Goal: Information Seeking & Learning: Learn about a topic

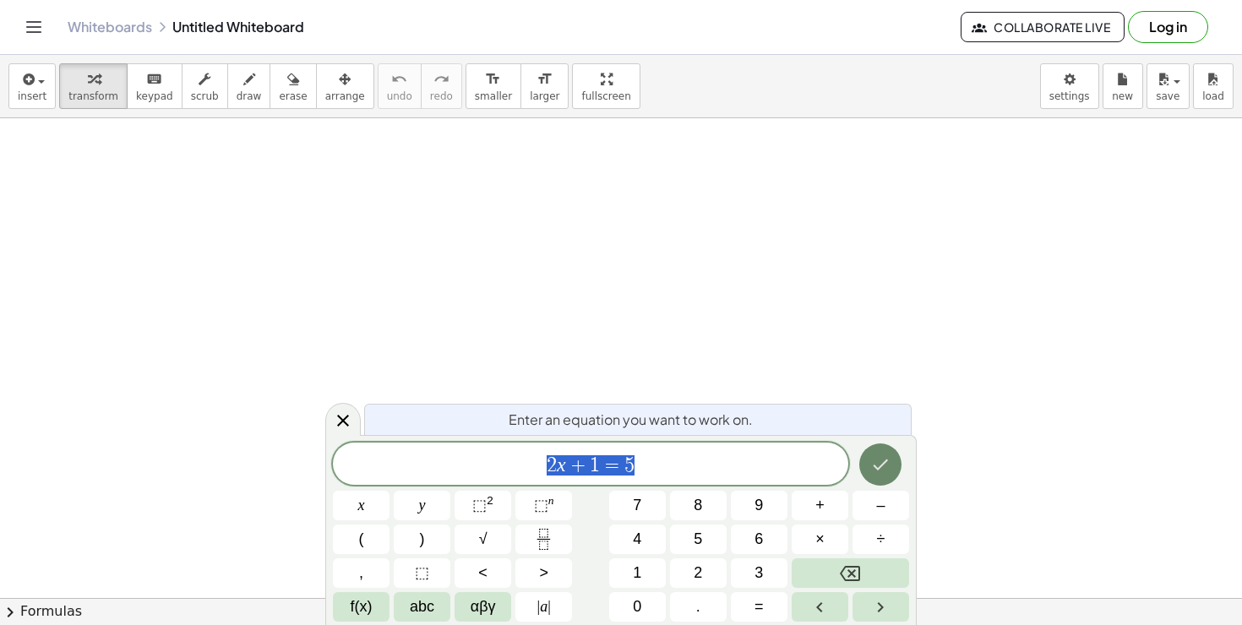
click at [875, 457] on icon "Done" at bounding box center [880, 464] width 20 height 20
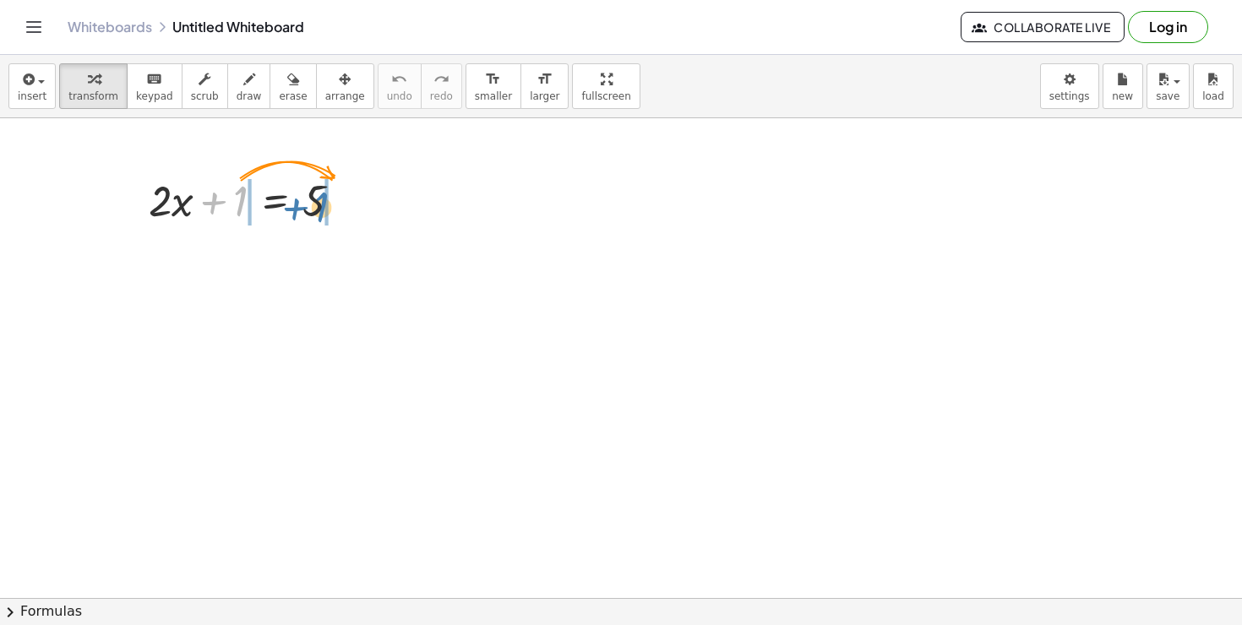
drag, startPoint x: 243, startPoint y: 196, endPoint x: 325, endPoint y: 202, distance: 82.1
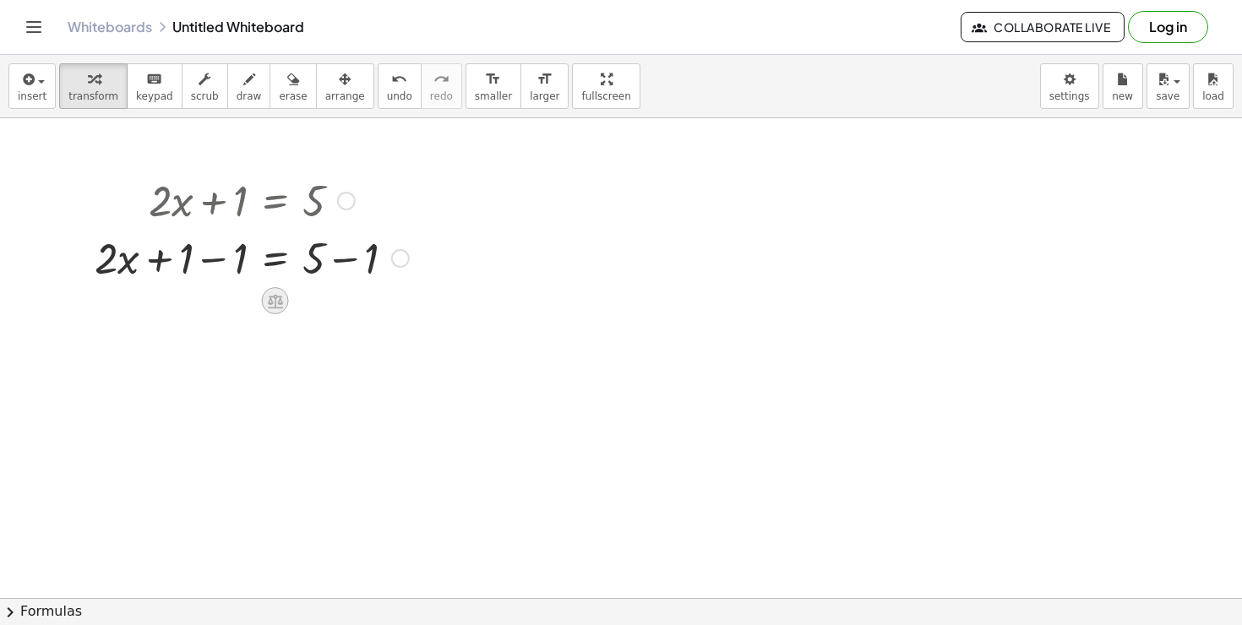
click at [283, 300] on icon at bounding box center [275, 301] width 18 height 18
click at [345, 302] on icon at bounding box center [342, 300] width 15 height 15
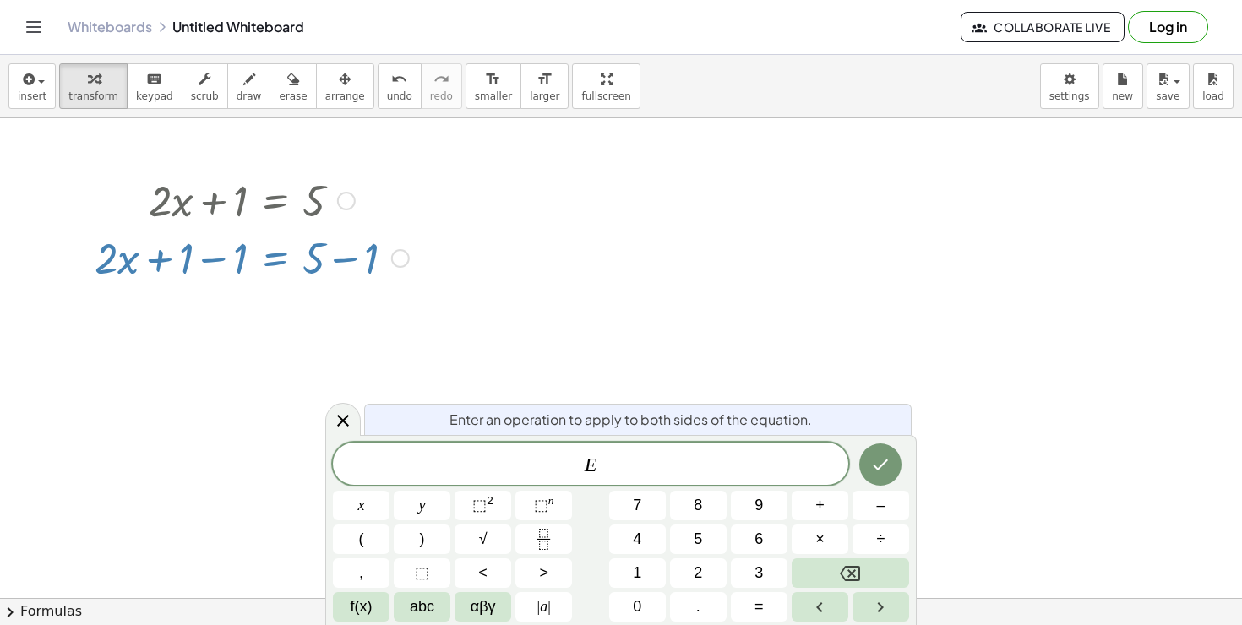
click at [345, 302] on icon at bounding box center [342, 300] width 15 height 15
click at [345, 416] on icon at bounding box center [343, 421] width 20 height 20
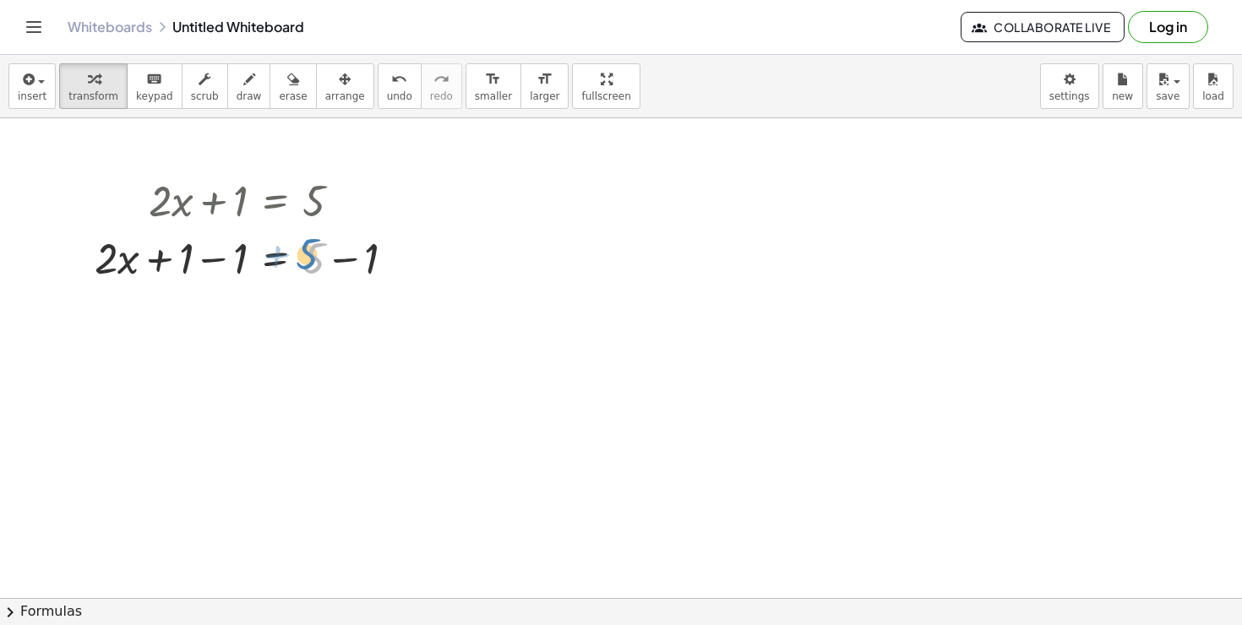
drag, startPoint x: 316, startPoint y: 264, endPoint x: 308, endPoint y: 260, distance: 8.7
click at [307, 260] on div at bounding box center [251, 256] width 331 height 57
drag, startPoint x: 235, startPoint y: 259, endPoint x: 192, endPoint y: 259, distance: 43.1
drag, startPoint x: 373, startPoint y: 319, endPoint x: 327, endPoint y: 319, distance: 46.5
click at [327, 319] on div at bounding box center [251, 314] width 331 height 57
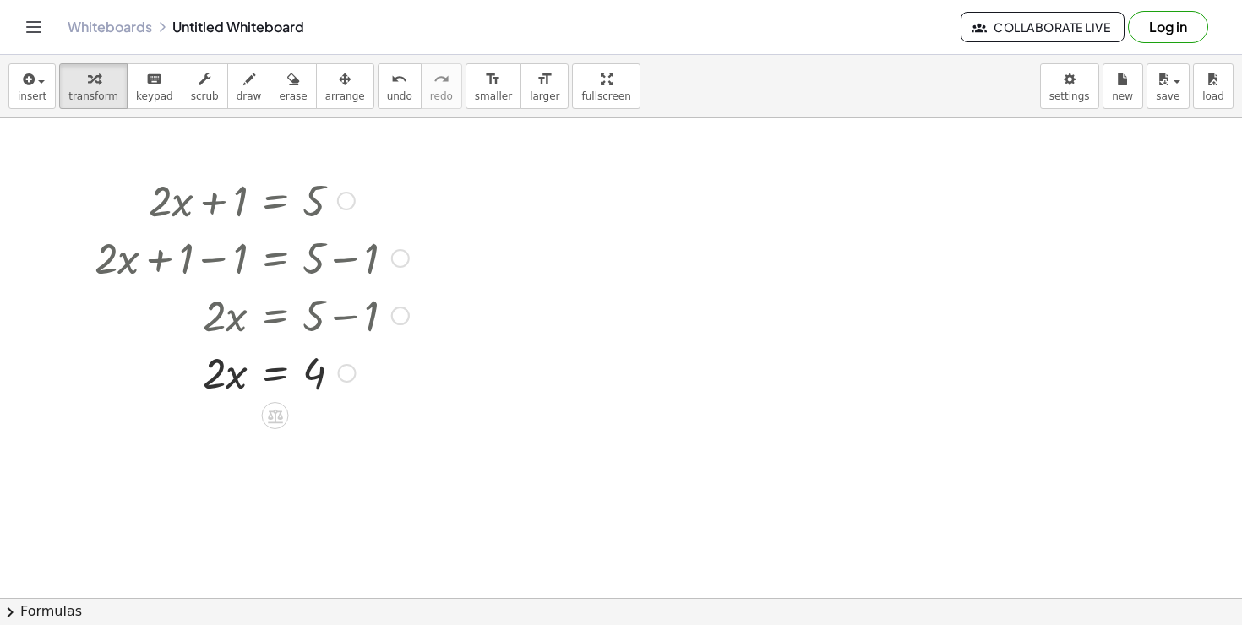
click at [340, 377] on div at bounding box center [347, 373] width 19 height 19
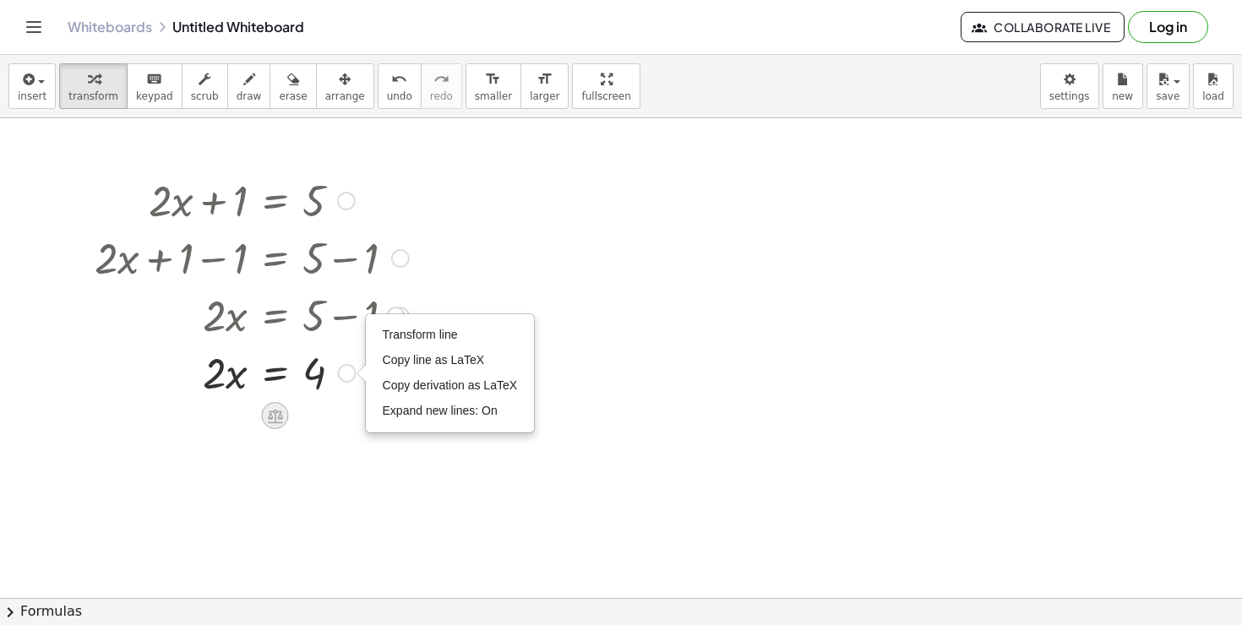
click at [285, 414] on div at bounding box center [275, 415] width 27 height 27
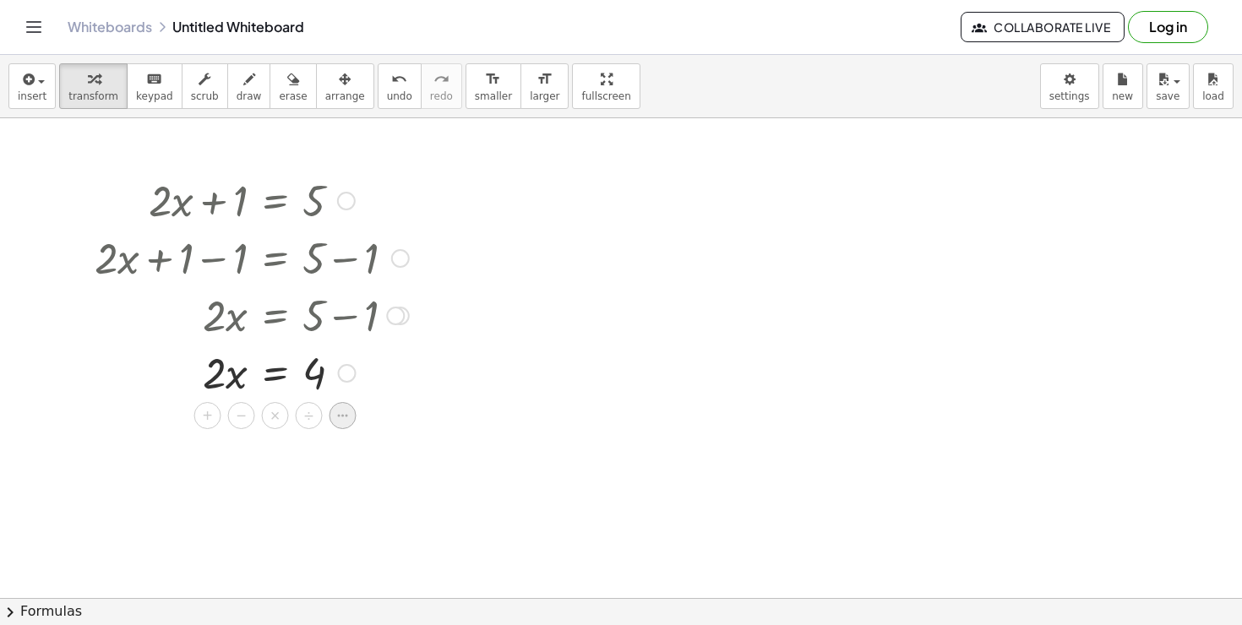
click at [346, 420] on icon at bounding box center [342, 415] width 15 height 15
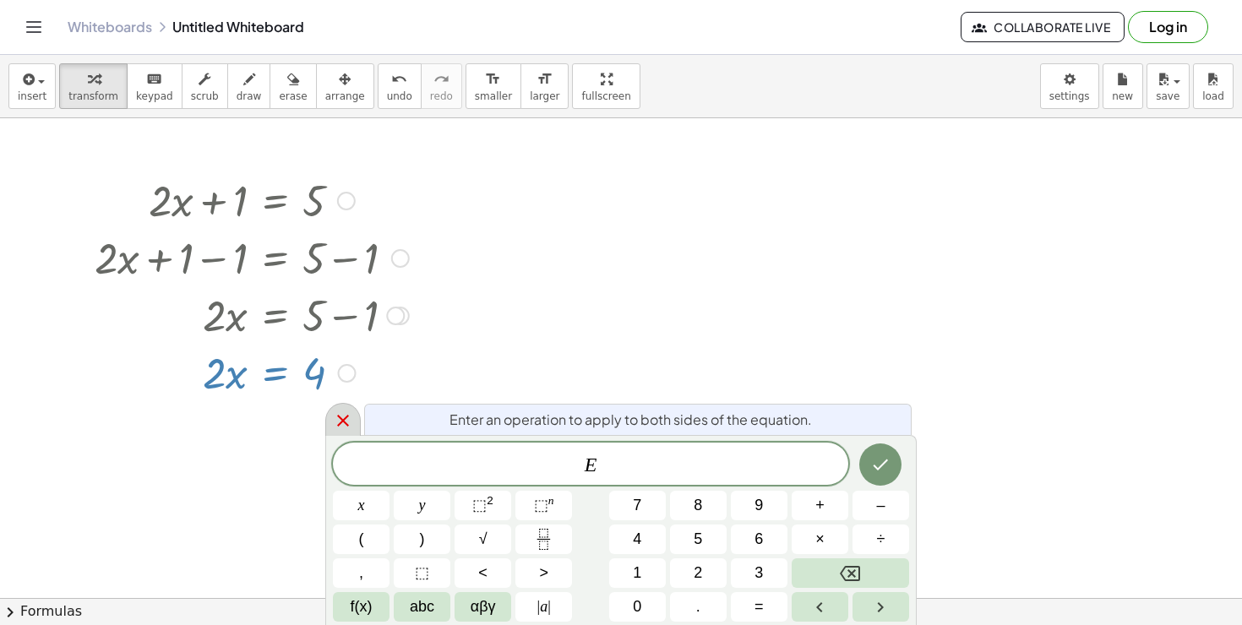
click at [347, 420] on icon at bounding box center [343, 421] width 20 height 20
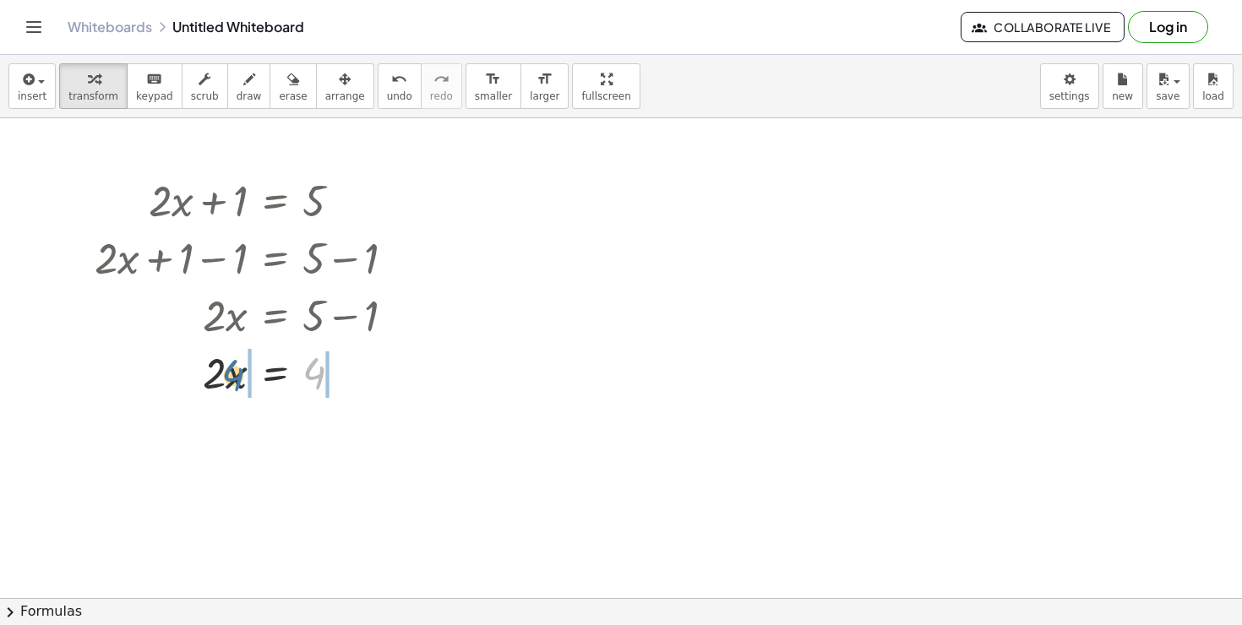
drag, startPoint x: 314, startPoint y: 373, endPoint x: 224, endPoint y: 374, distance: 90.4
click at [225, 374] on div at bounding box center [251, 371] width 331 height 57
drag, startPoint x: 142, startPoint y: 430, endPoint x: 253, endPoint y: 441, distance: 111.2
click at [253, 441] on div at bounding box center [252, 428] width 333 height 57
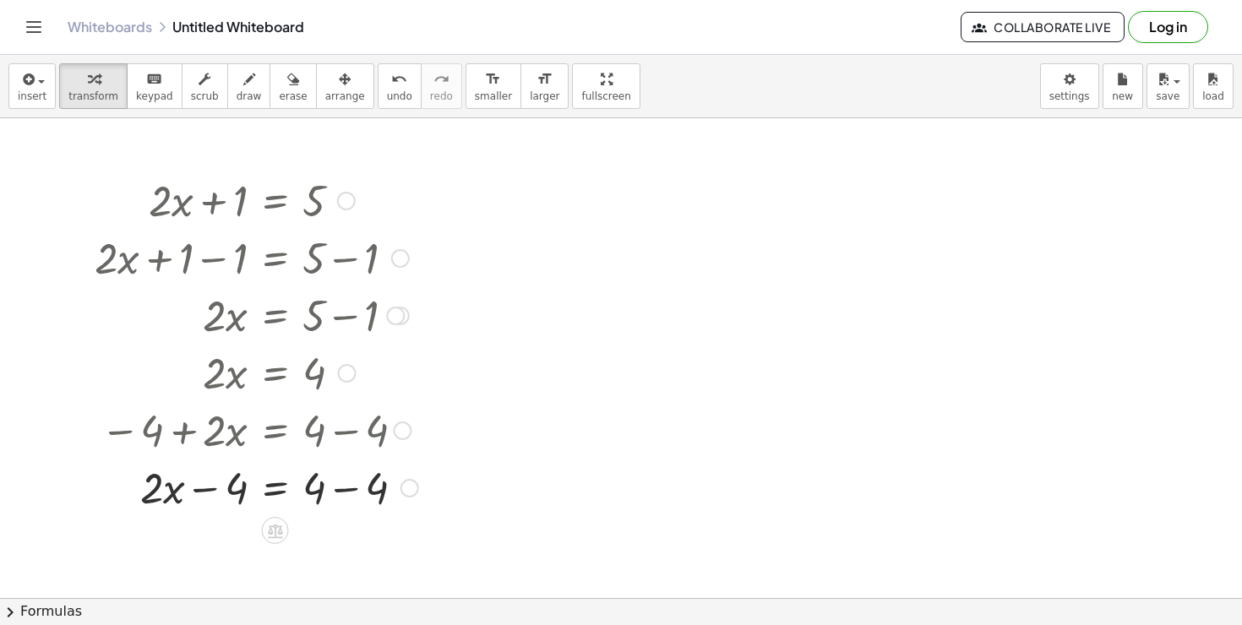
drag, startPoint x: 357, startPoint y: 428, endPoint x: 302, endPoint y: 448, distance: 59.0
click at [302, 444] on div at bounding box center [256, 428] width 340 height 57
drag, startPoint x: 378, startPoint y: 489, endPoint x: 293, endPoint y: 485, distance: 85.4
click at [293, 485] on div at bounding box center [256, 486] width 340 height 57
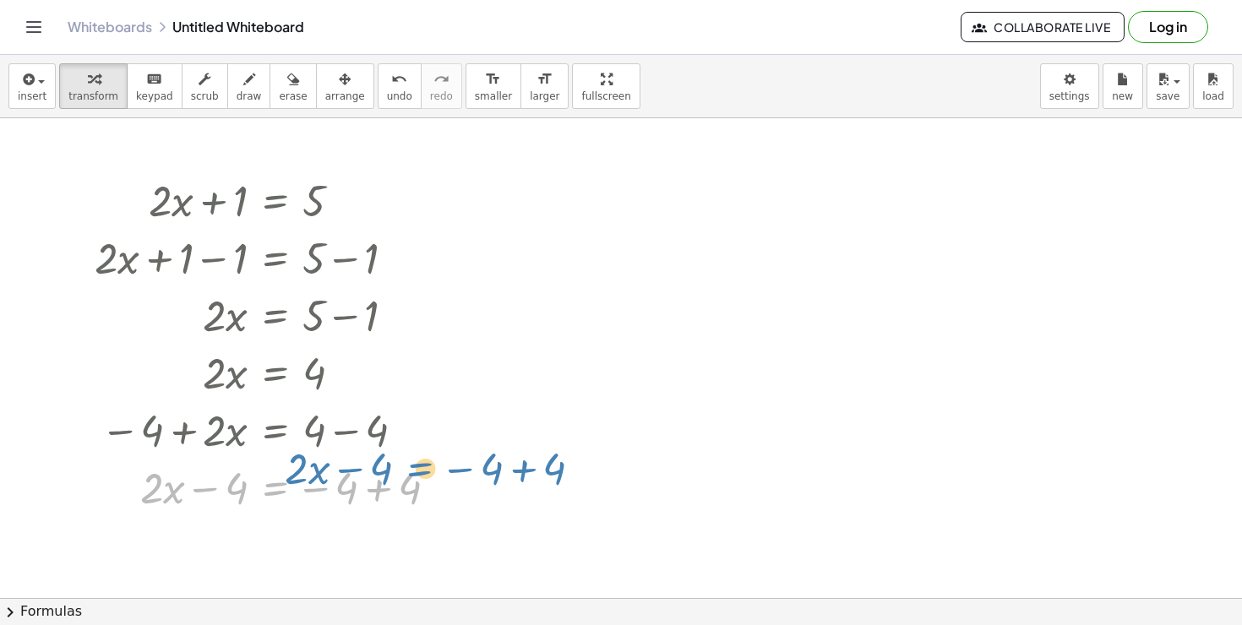
drag, startPoint x: 276, startPoint y: 495, endPoint x: 525, endPoint y: 392, distance: 269.7
click at [524, 394] on div "+ · 2 · x + 1 = 5 + · 2 · x + 1 − 1 = + 5 − 1 + · 2 · x + 0 = + 5 − 1 · 2 · x =…" at bounding box center [621, 598] width 1242 height 960
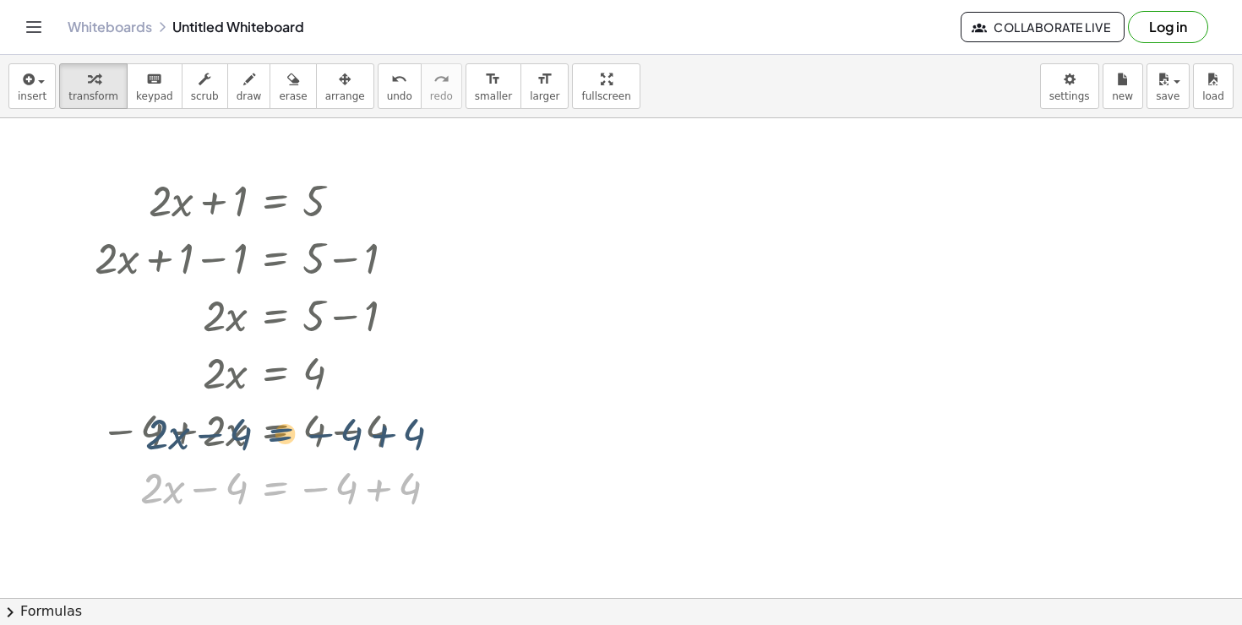
drag, startPoint x: 273, startPoint y: 487, endPoint x: 277, endPoint y: 421, distance: 66.0
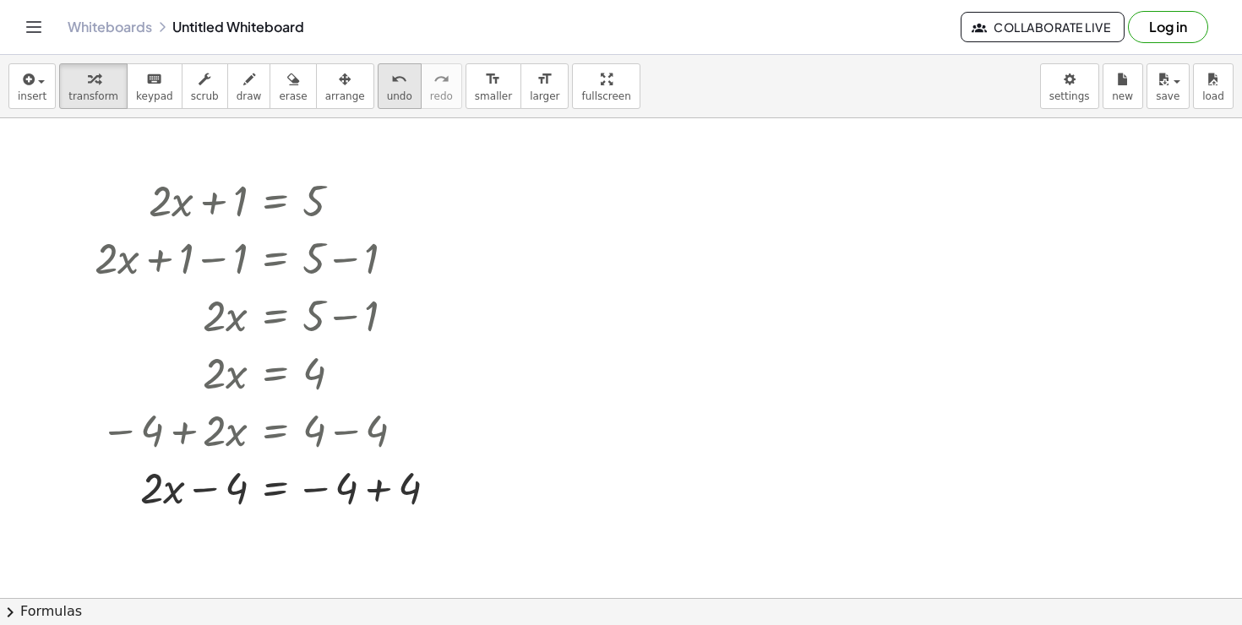
click at [378, 98] on button "undo undo" at bounding box center [400, 86] width 44 height 46
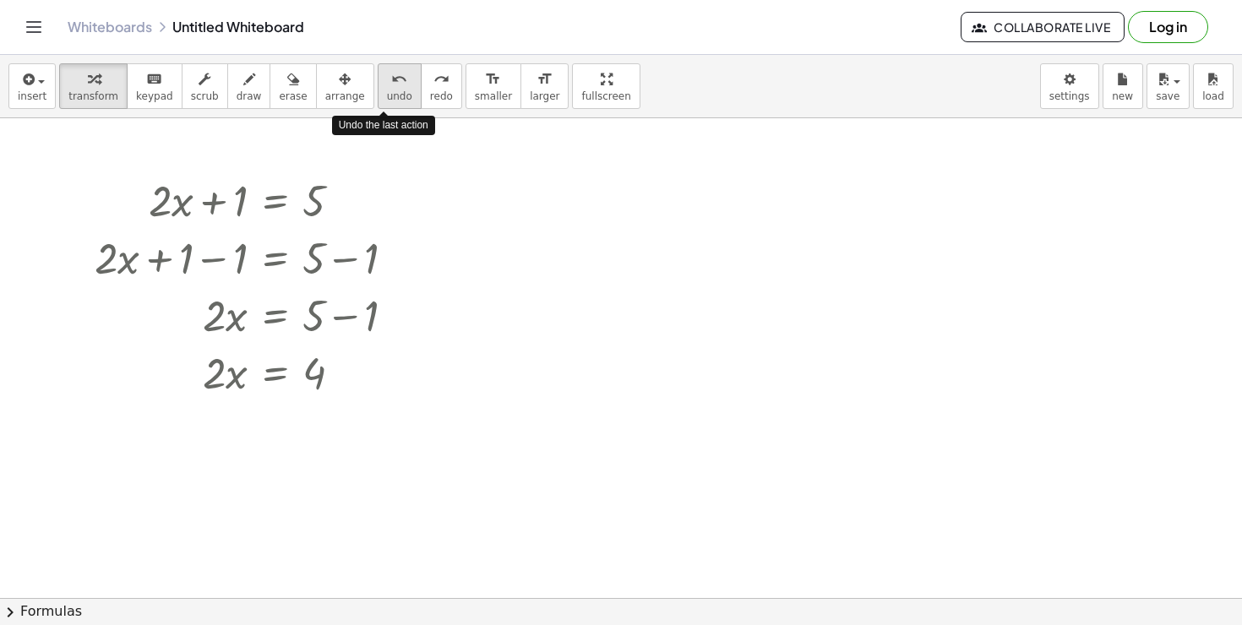
click at [378, 98] on button "undo undo" at bounding box center [400, 86] width 44 height 46
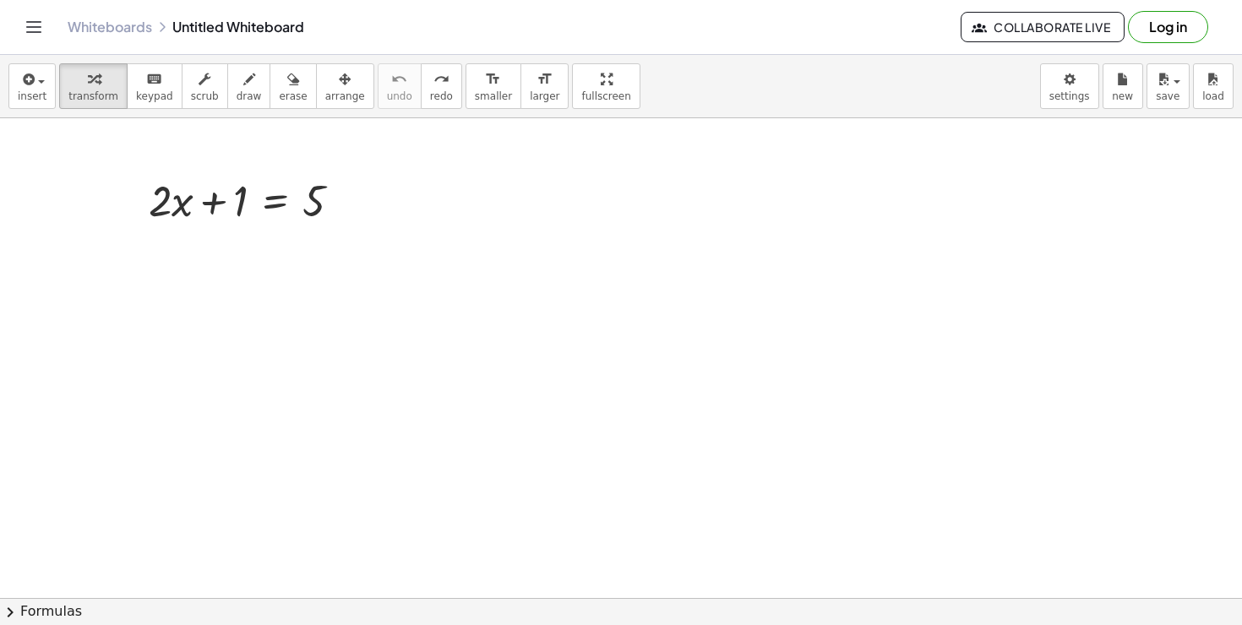
drag, startPoint x: 441, startPoint y: 238, endPoint x: 464, endPoint y: 279, distance: 46.5
click at [464, 279] on div at bounding box center [621, 598] width 1242 height 960
click at [244, 90] on span "draw" at bounding box center [249, 96] width 25 height 12
drag, startPoint x: 400, startPoint y: 367, endPoint x: 440, endPoint y: 363, distance: 40.8
click at [440, 363] on div at bounding box center [621, 598] width 1242 height 960
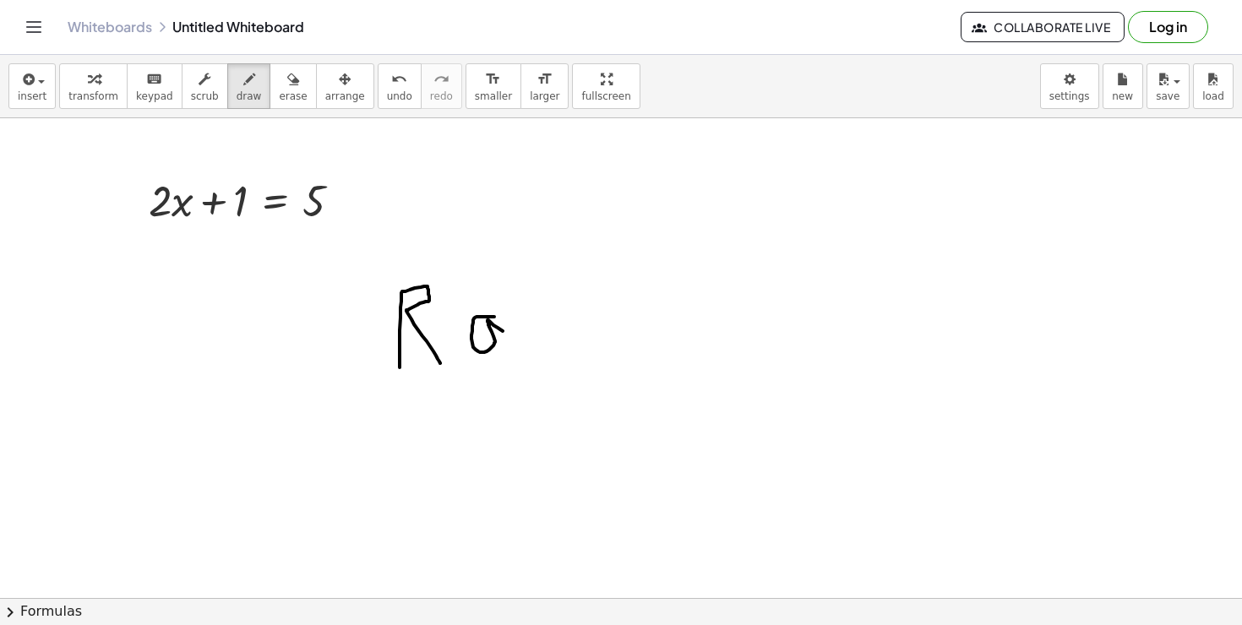
drag, startPoint x: 494, startPoint y: 317, endPoint x: 529, endPoint y: 348, distance: 46.6
click at [529, 348] on div at bounding box center [621, 598] width 1242 height 960
drag, startPoint x: 567, startPoint y: 316, endPoint x: 545, endPoint y: 378, distance: 66.3
click at [545, 379] on div at bounding box center [621, 598] width 1242 height 960
drag, startPoint x: 605, startPoint y: 377, endPoint x: 681, endPoint y: 369, distance: 76.4
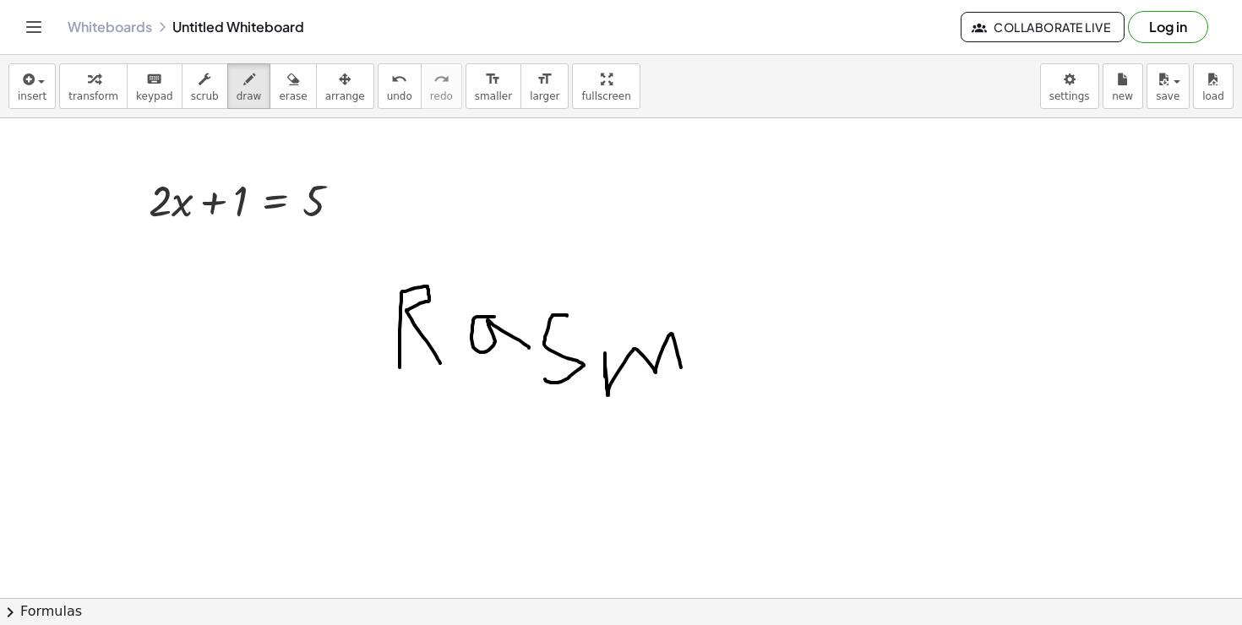
click at [682, 369] on div at bounding box center [621, 598] width 1242 height 960
drag, startPoint x: 724, startPoint y: 318, endPoint x: 783, endPoint y: 365, distance: 75.2
click at [783, 365] on div at bounding box center [621, 598] width 1242 height 960
drag, startPoint x: 808, startPoint y: 330, endPoint x: 809, endPoint y: 391, distance: 60.8
click at [809, 393] on div at bounding box center [621, 598] width 1242 height 960
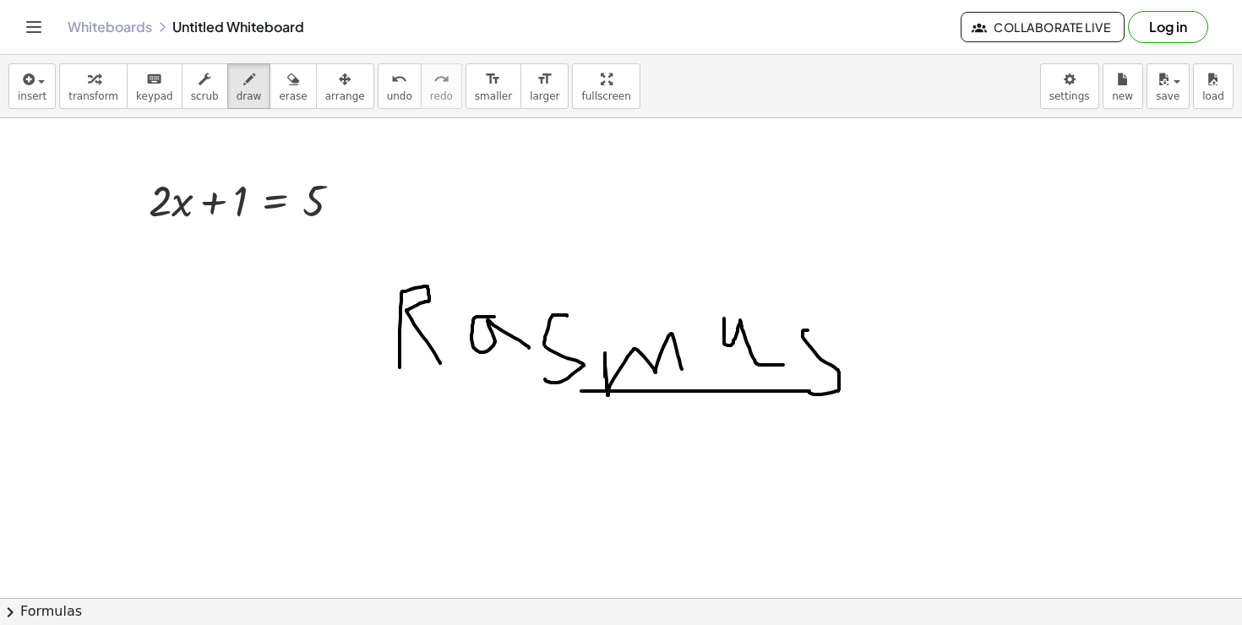
drag, startPoint x: 809, startPoint y: 391, endPoint x: 512, endPoint y: 402, distance: 297.5
click at [512, 402] on div at bounding box center [621, 598] width 1242 height 960
click at [393, 87] on div "undo" at bounding box center [399, 78] width 25 height 20
drag, startPoint x: 415, startPoint y: 442, endPoint x: 465, endPoint y: 471, distance: 58.7
click at [462, 473] on div at bounding box center [621, 598] width 1242 height 960
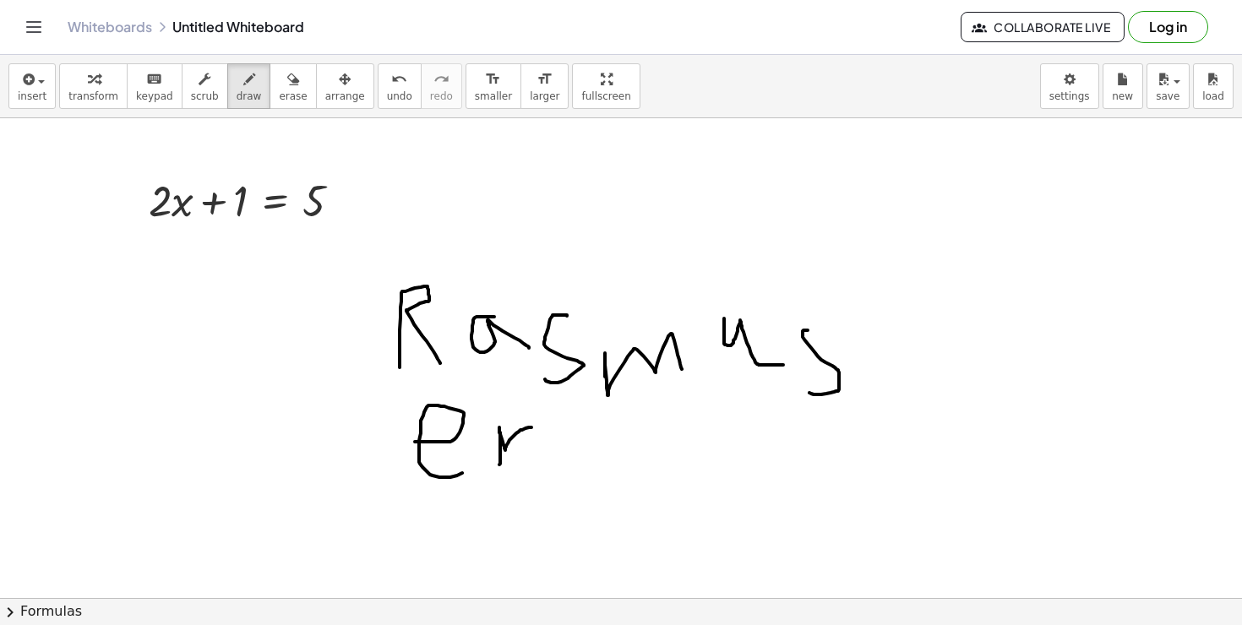
drag, startPoint x: 499, startPoint y: 465, endPoint x: 546, endPoint y: 428, distance: 59.0
click at [545, 428] on div at bounding box center [621, 598] width 1242 height 960
drag, startPoint x: 583, startPoint y: 432, endPoint x: 580, endPoint y: 458, distance: 26.3
click at [580, 458] on div at bounding box center [621, 598] width 1242 height 960
click at [660, 474] on div at bounding box center [621, 598] width 1242 height 960
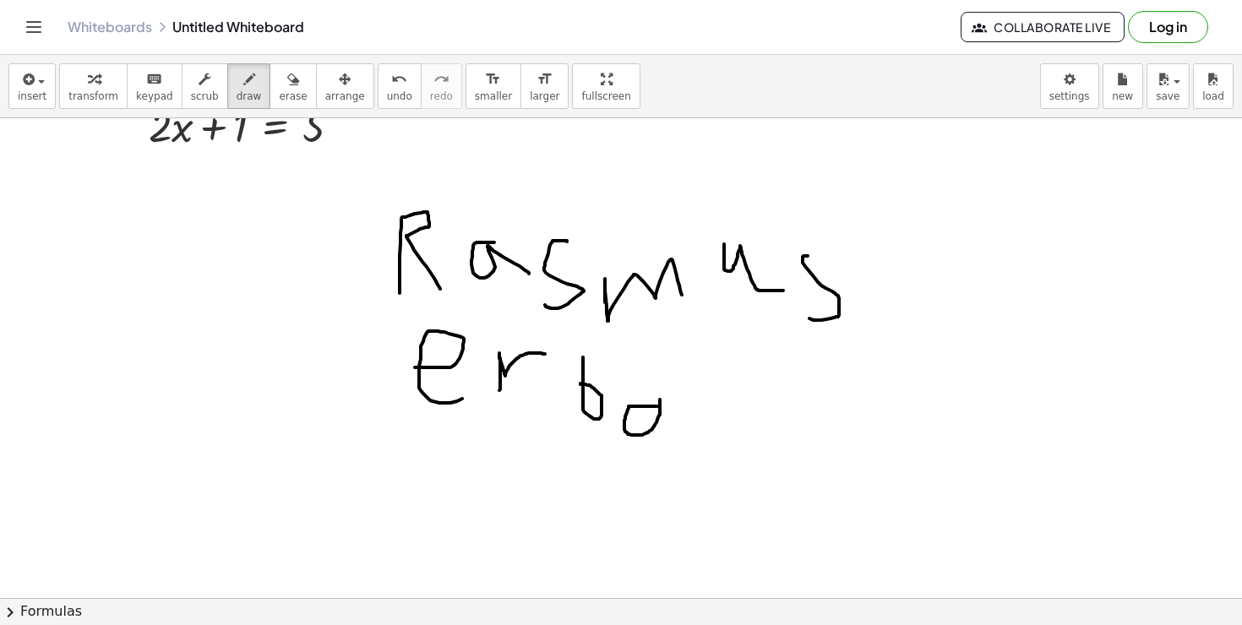
scroll to position [66, 0]
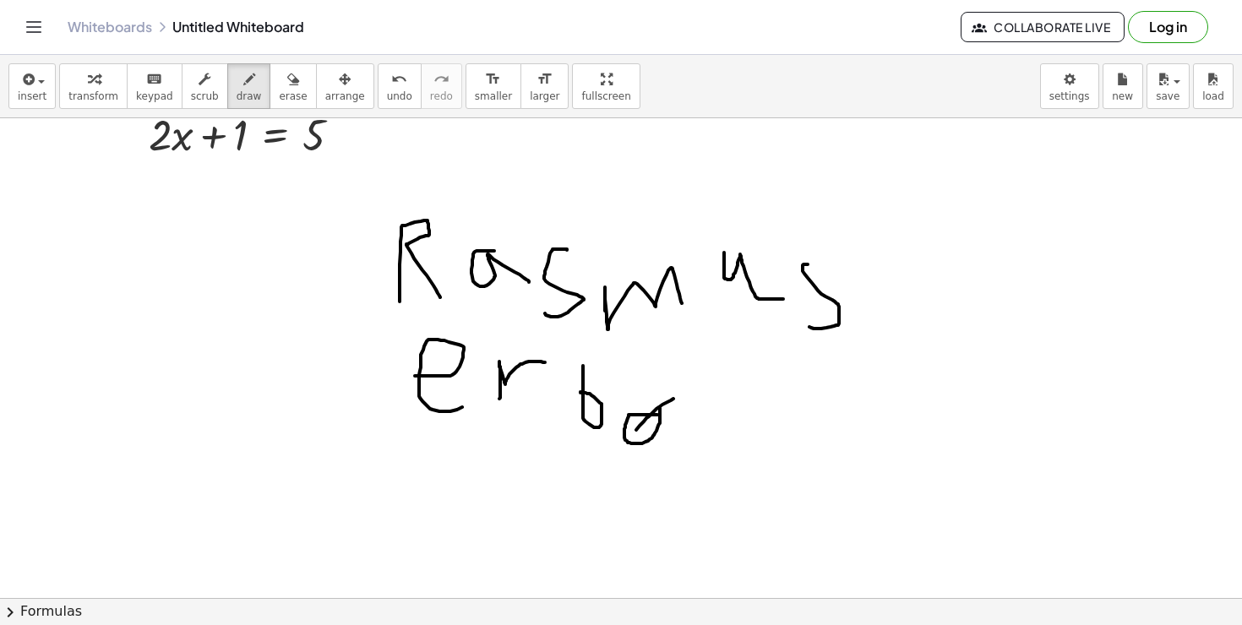
drag, startPoint x: 673, startPoint y: 399, endPoint x: 616, endPoint y: 453, distance: 78.9
click at [616, 453] on div at bounding box center [621, 532] width 1242 height 960
drag, startPoint x: 705, startPoint y: 403, endPoint x: 678, endPoint y: 476, distance: 78.3
click at [678, 476] on div at bounding box center [621, 532] width 1242 height 960
drag, startPoint x: 773, startPoint y: 405, endPoint x: 748, endPoint y: 481, distance: 80.7
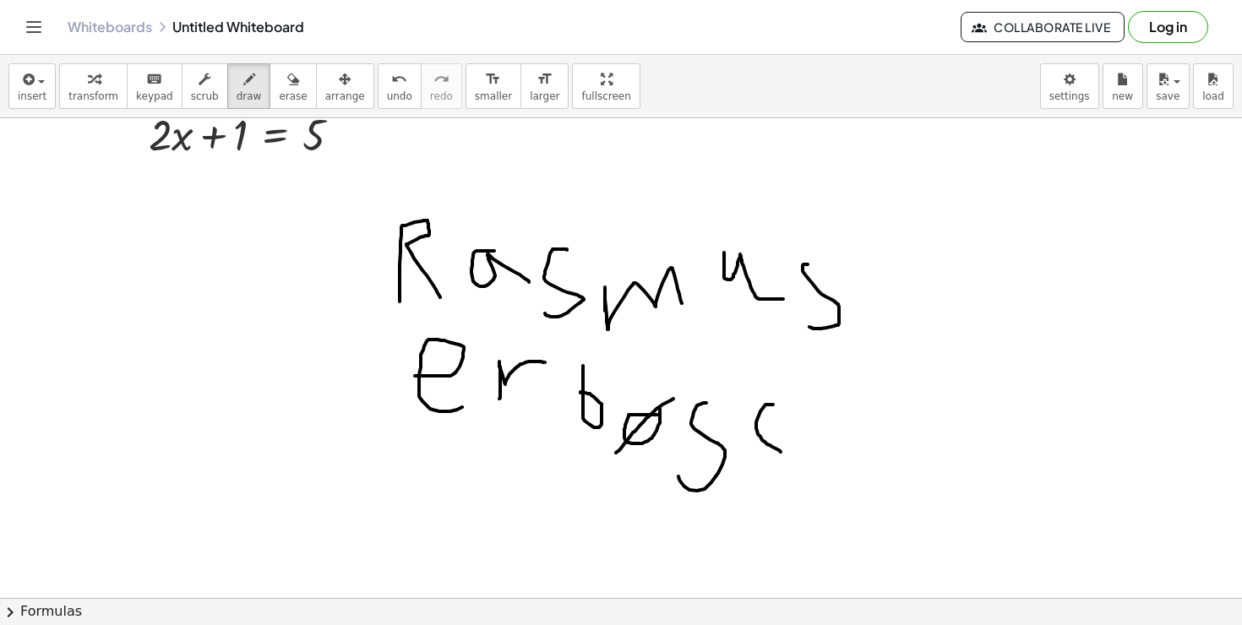
click at [749, 484] on div at bounding box center [621, 532] width 1242 height 960
drag, startPoint x: 818, startPoint y: 435, endPoint x: 859, endPoint y: 477, distance: 59.1
click at [859, 477] on div at bounding box center [621, 532] width 1242 height 960
click at [391, 81] on icon "undo" at bounding box center [399, 79] width 16 height 20
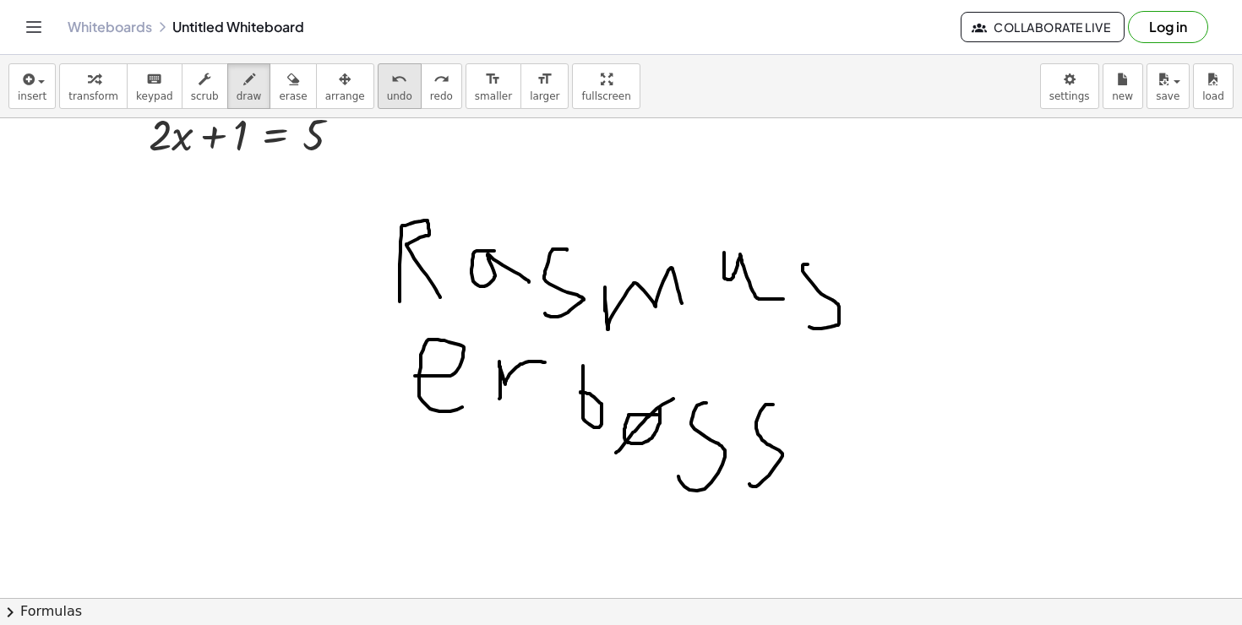
click at [391, 81] on icon "undo" at bounding box center [399, 79] width 16 height 20
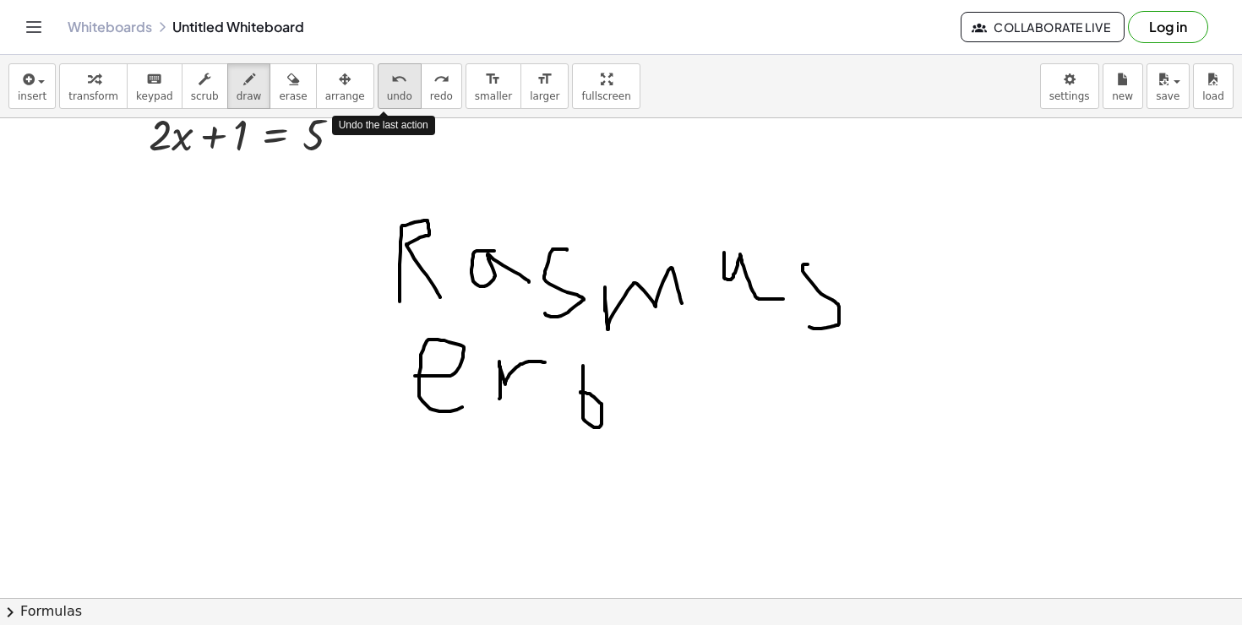
click at [391, 81] on icon "undo" at bounding box center [399, 79] width 16 height 20
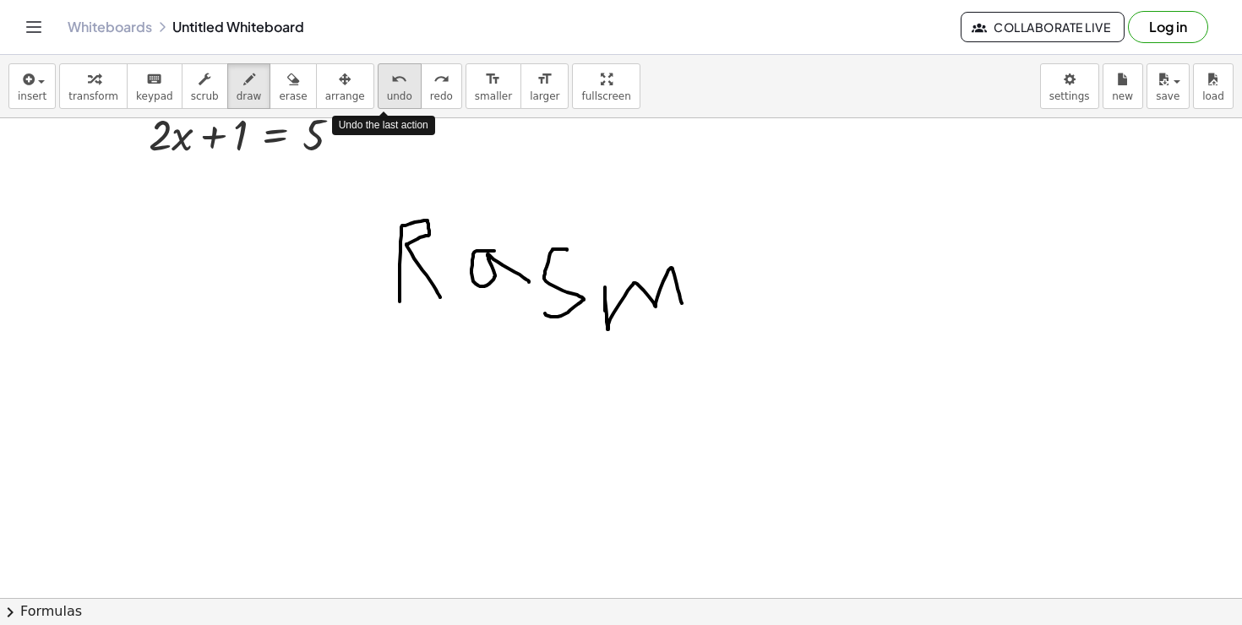
click at [391, 81] on icon "undo" at bounding box center [399, 79] width 16 height 20
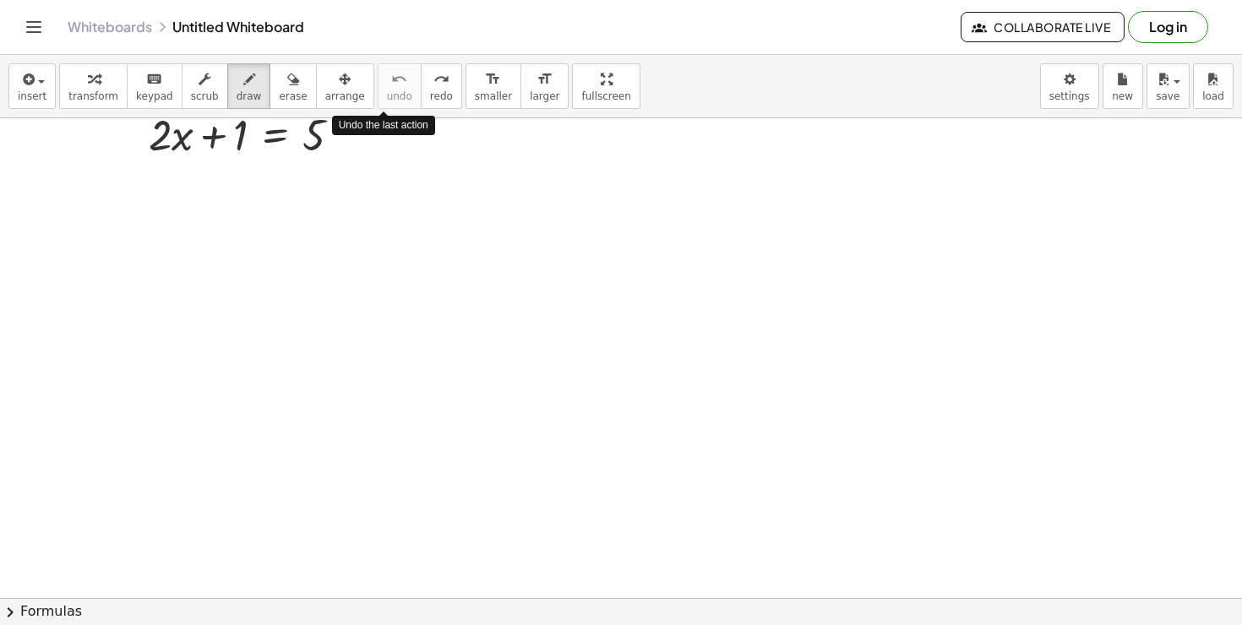
scroll to position [0, 0]
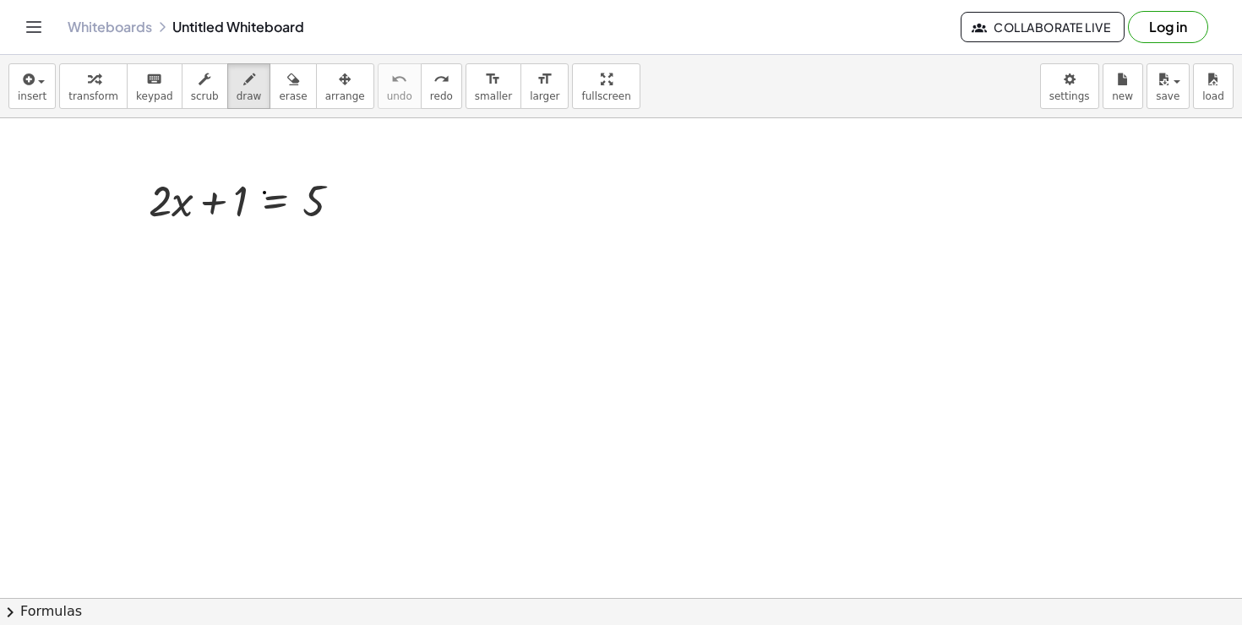
click at [264, 193] on div at bounding box center [621, 598] width 1242 height 960
click at [234, 207] on div at bounding box center [621, 598] width 1242 height 960
click at [387, 83] on div "undo" at bounding box center [399, 78] width 25 height 20
click at [91, 84] on icon "button" at bounding box center [94, 79] width 12 height 20
click at [269, 244] on icon at bounding box center [275, 244] width 15 height 14
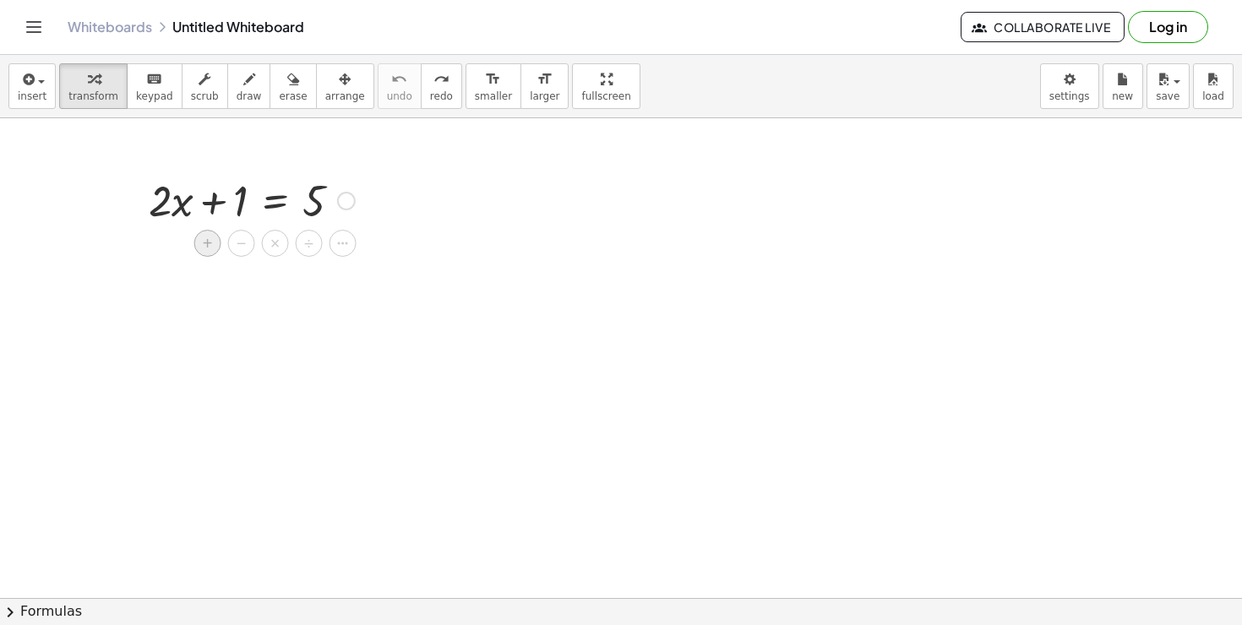
click at [210, 243] on span "+" at bounding box center [208, 243] width 10 height 24
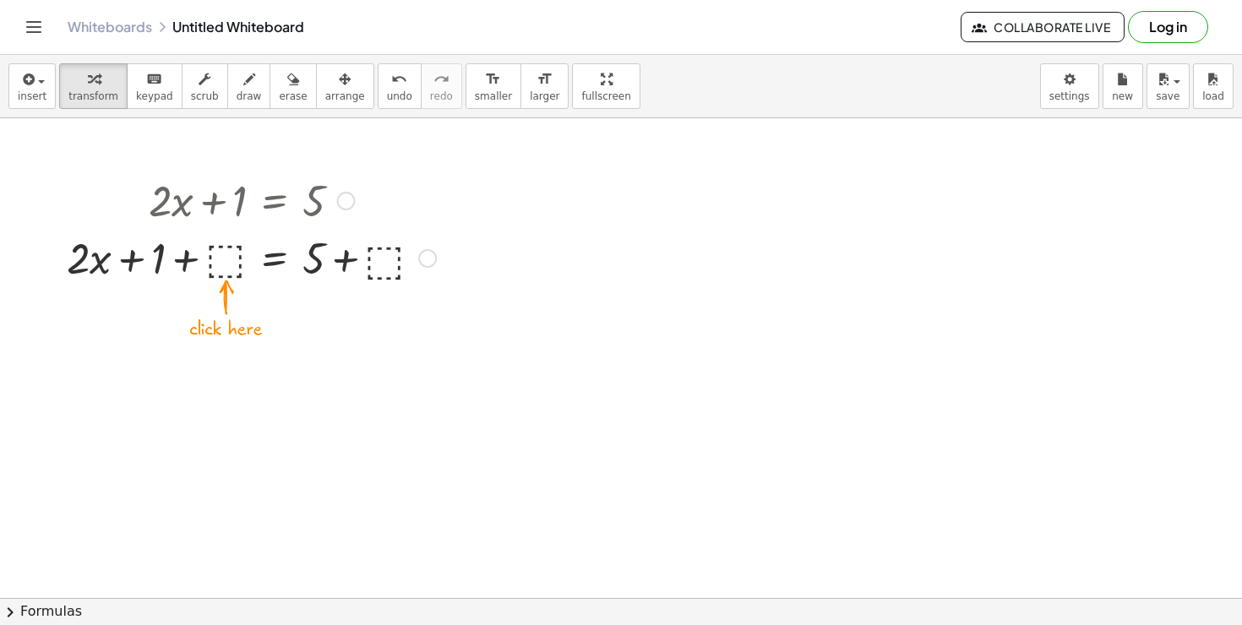
click at [230, 260] on div at bounding box center [251, 256] width 386 height 57
click at [407, 259] on div at bounding box center [403, 258] width 19 height 19
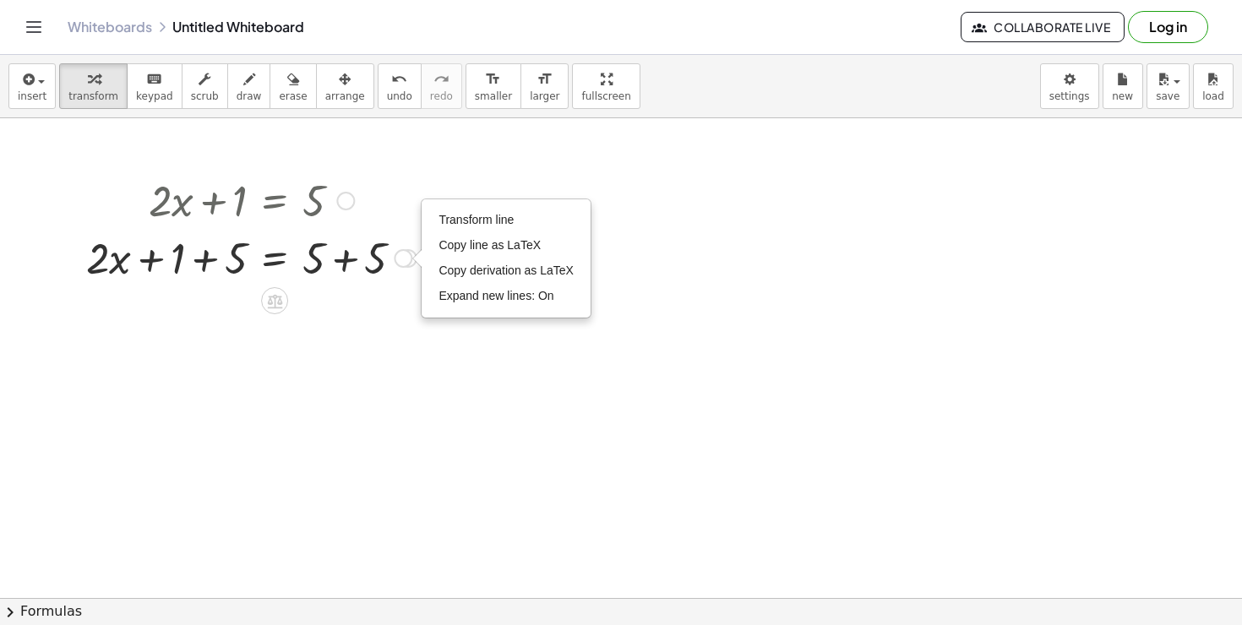
click at [409, 259] on div "Transform line Copy line as LaTeX Copy derivation as LaTeX Expand new lines: On" at bounding box center [403, 258] width 19 height 19
click at [403, 237] on div at bounding box center [251, 256] width 347 height 57
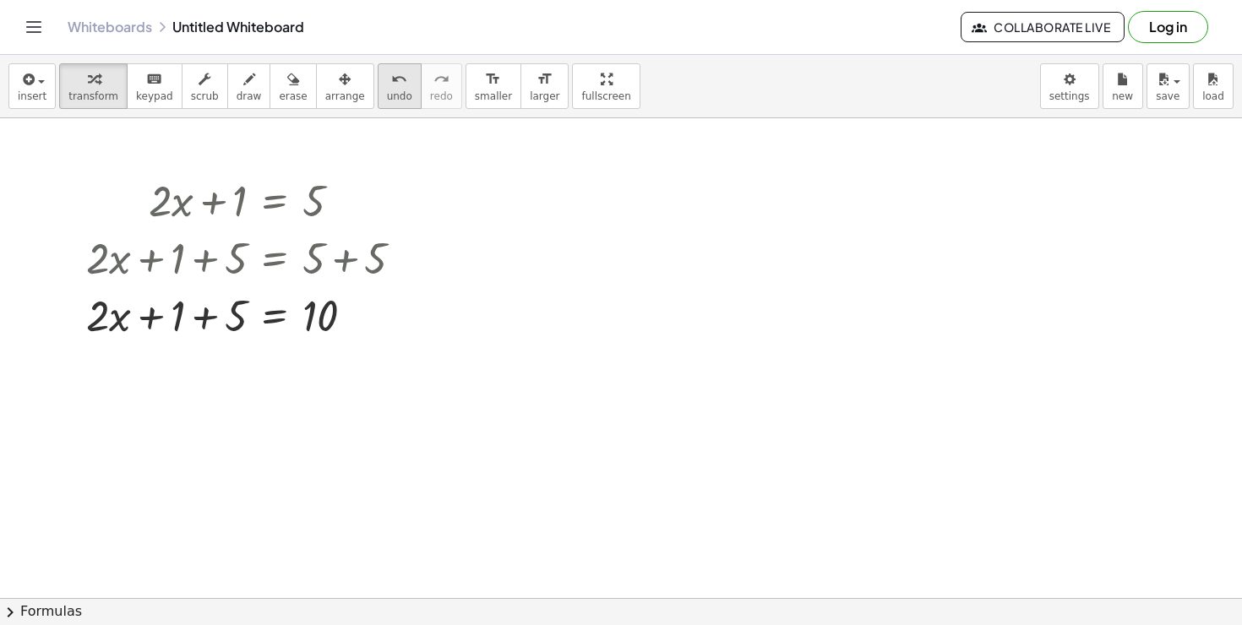
click at [392, 84] on div "undo" at bounding box center [399, 78] width 25 height 20
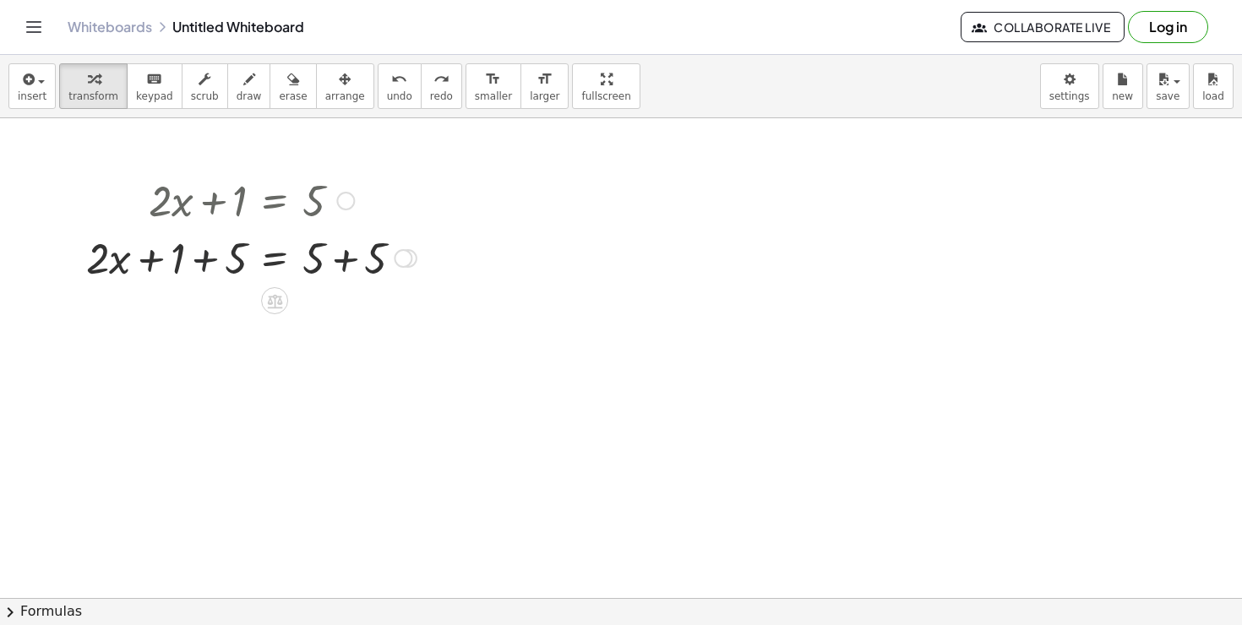
click at [200, 262] on div at bounding box center [251, 256] width 347 height 57
click at [391, 89] on button "undo undo" at bounding box center [400, 86] width 44 height 46
click at [350, 258] on div at bounding box center [251, 256] width 347 height 57
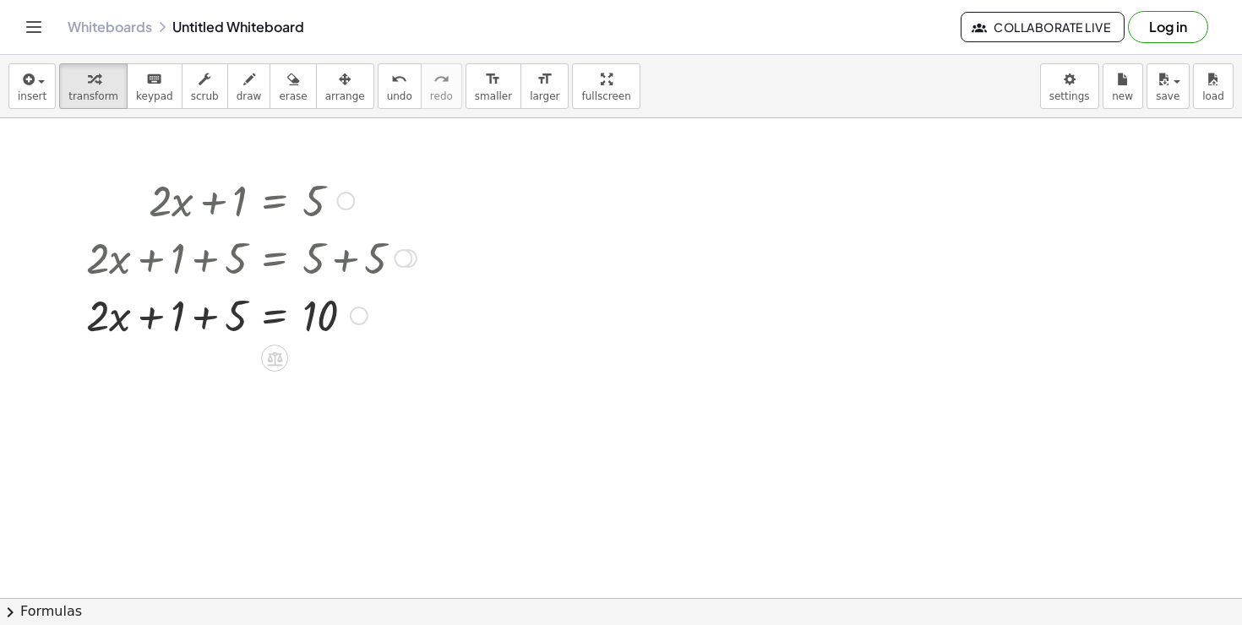
click at [155, 323] on div at bounding box center [251, 314] width 347 height 57
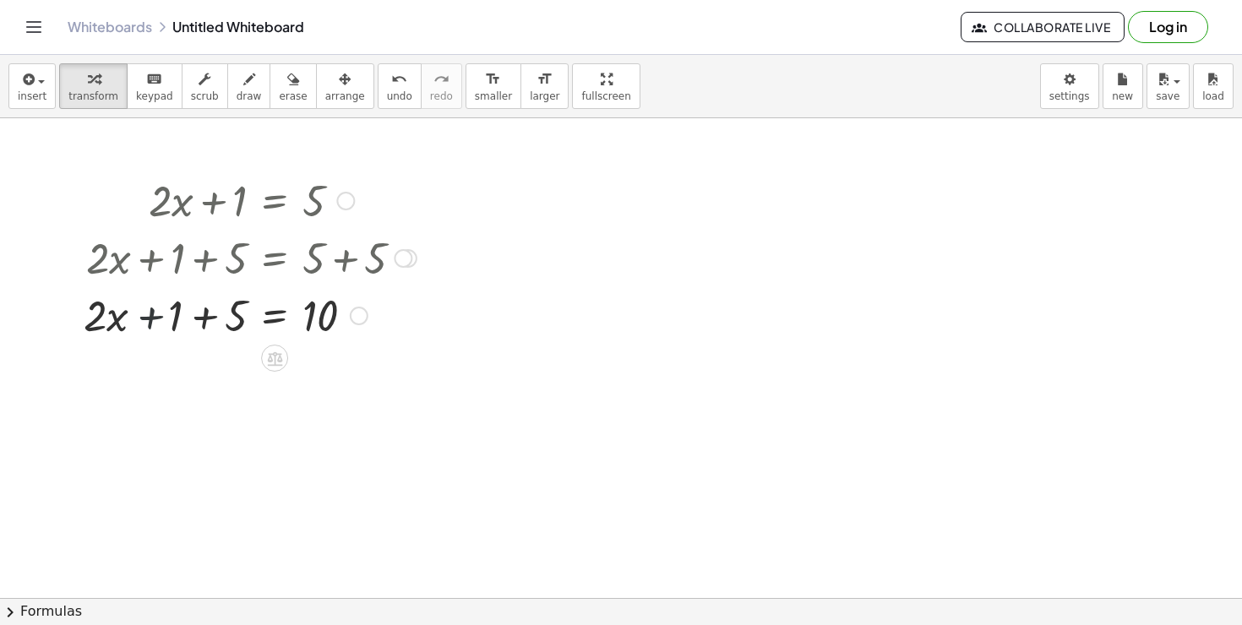
click at [155, 323] on div at bounding box center [251, 314] width 347 height 57
click at [157, 323] on div at bounding box center [251, 314] width 347 height 57
click at [155, 323] on div at bounding box center [251, 314] width 347 height 57
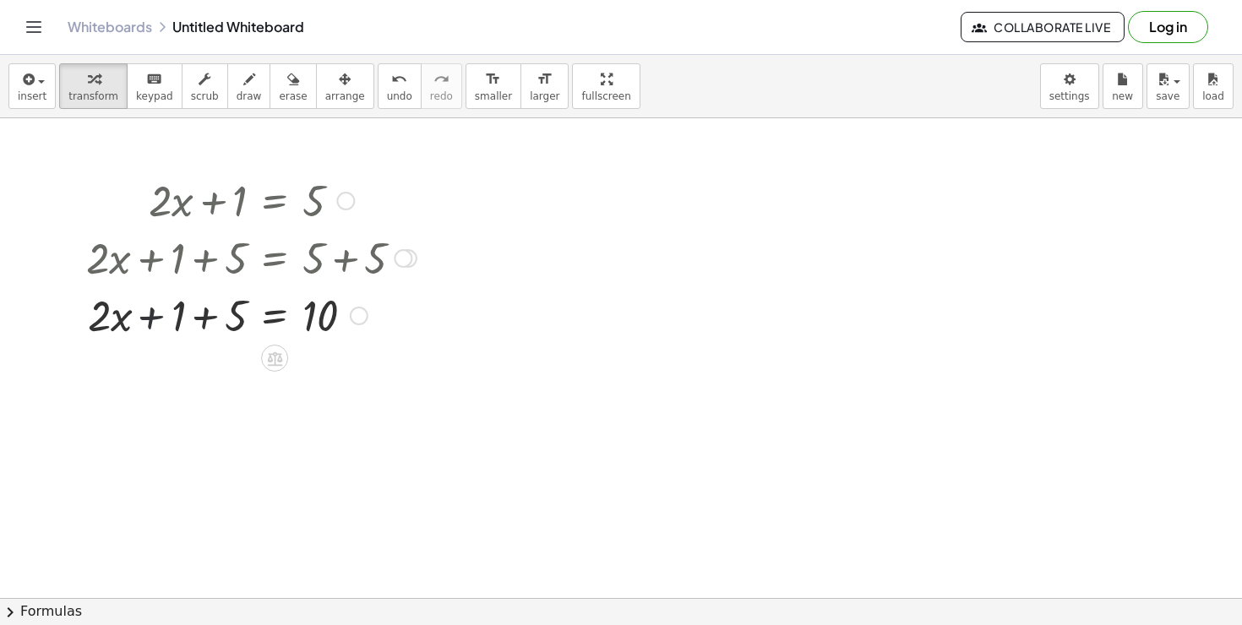
click at [155, 323] on div at bounding box center [251, 314] width 347 height 57
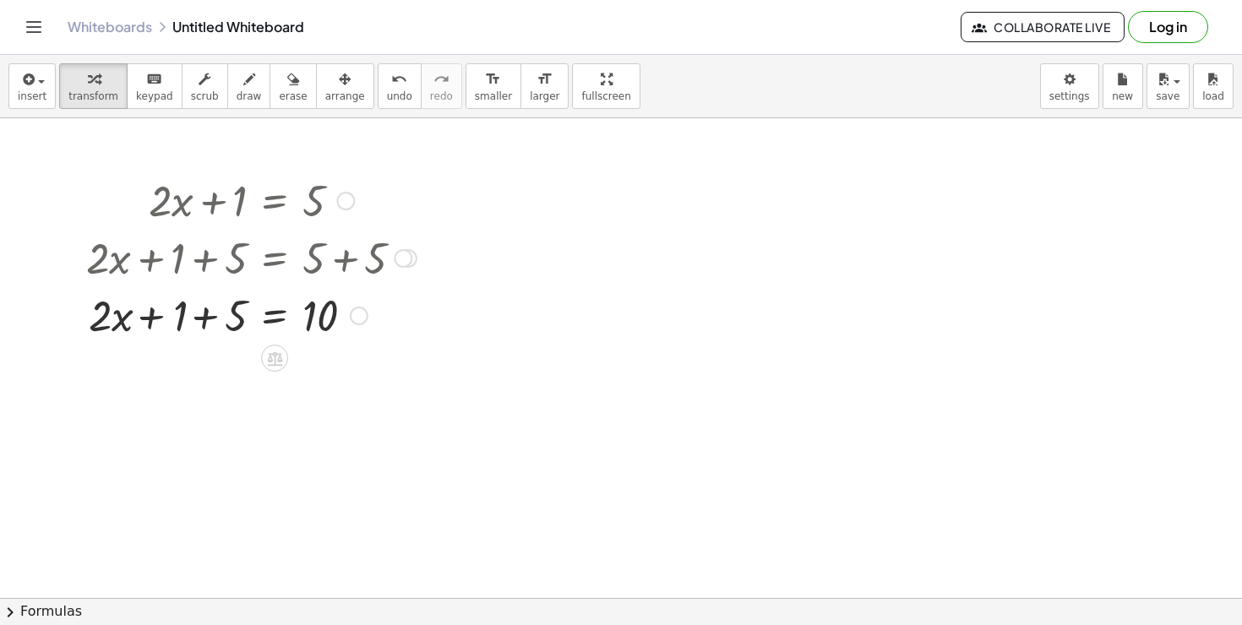
click at [155, 323] on div at bounding box center [251, 314] width 347 height 57
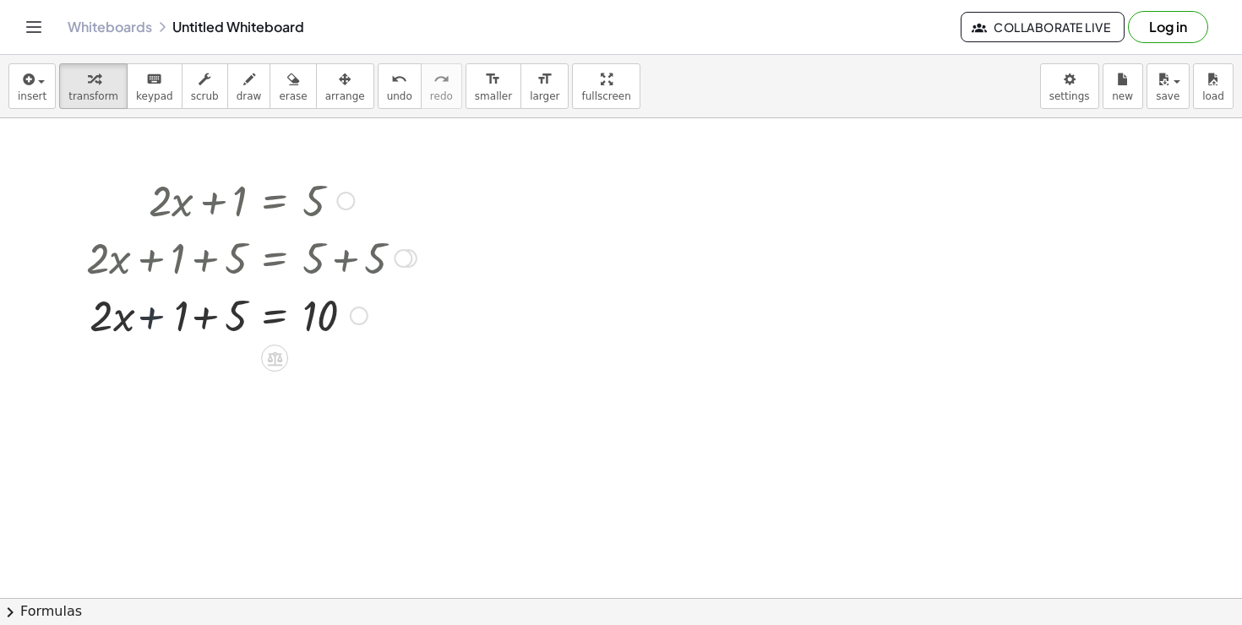
click at [155, 323] on div at bounding box center [251, 314] width 347 height 57
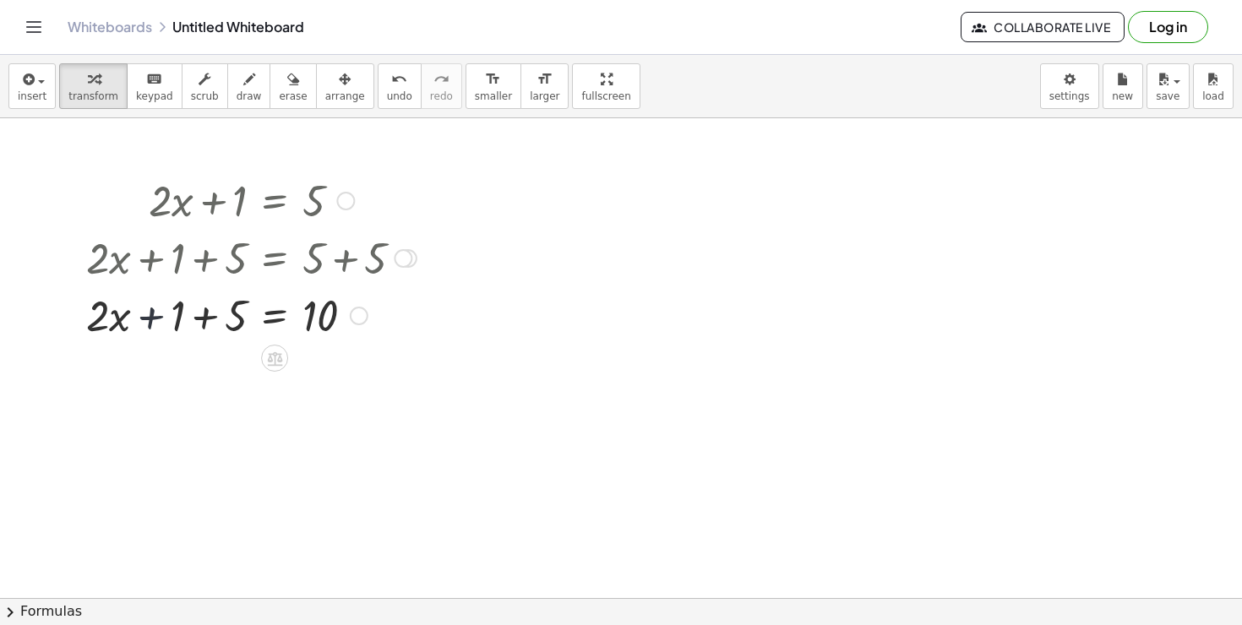
click at [154, 323] on div at bounding box center [251, 314] width 347 height 57
click at [145, 323] on div at bounding box center [251, 314] width 347 height 57
click at [200, 313] on div at bounding box center [251, 314] width 347 height 57
click at [203, 324] on div at bounding box center [251, 314] width 347 height 57
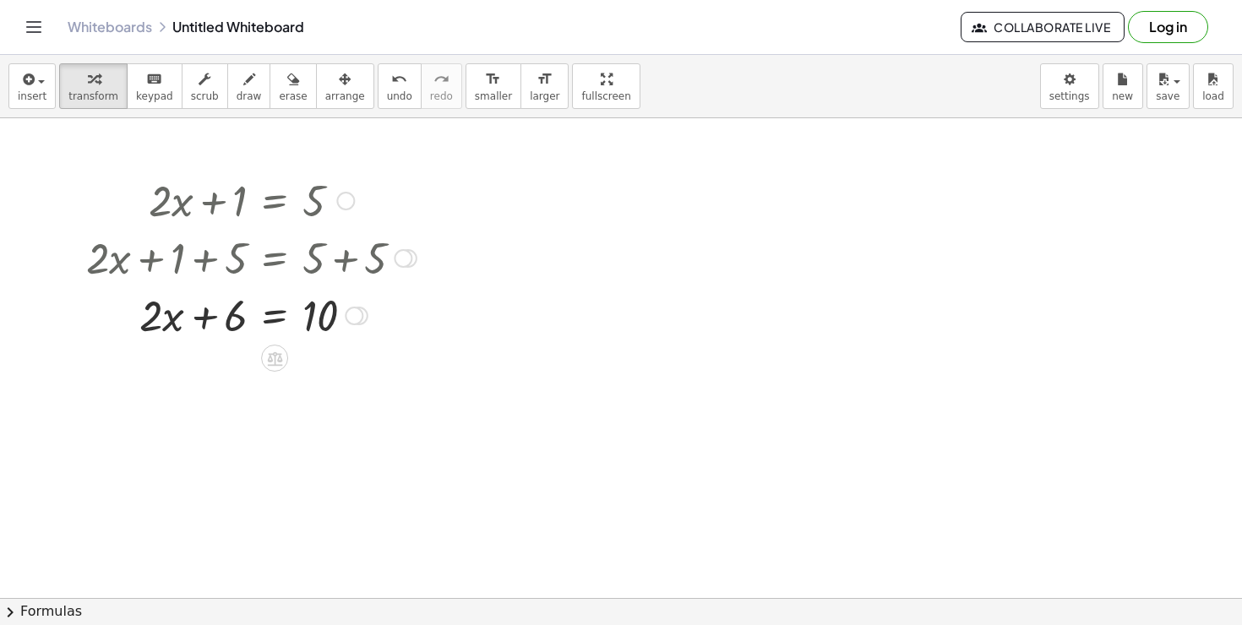
click at [274, 321] on div at bounding box center [251, 314] width 347 height 57
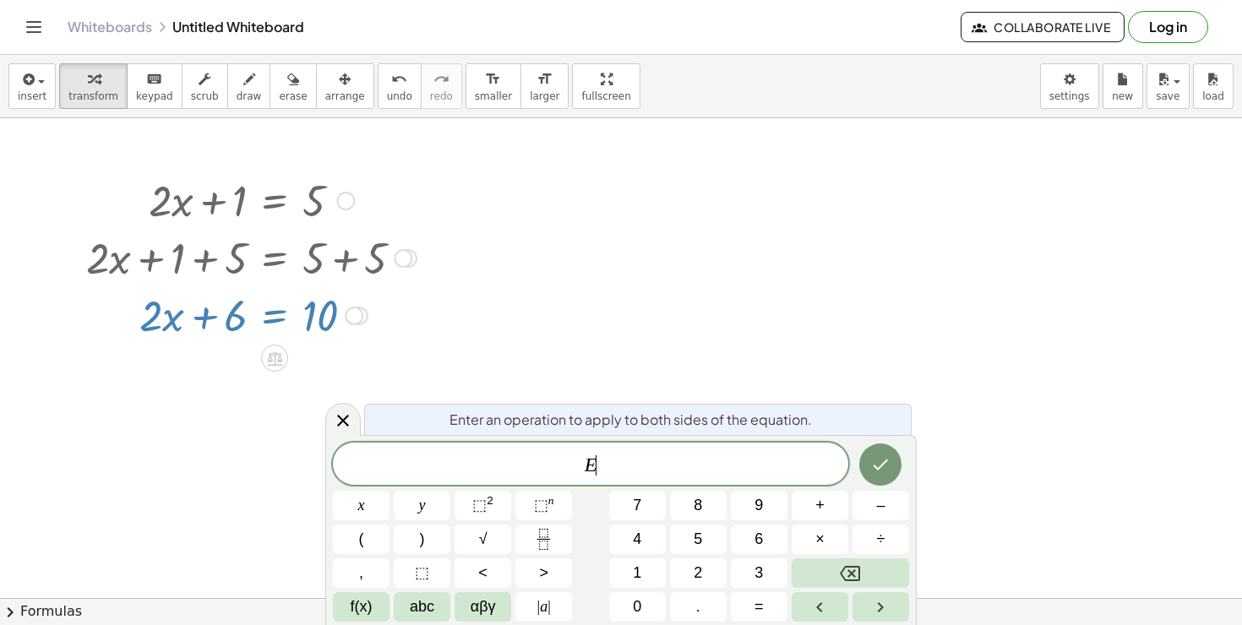
click at [274, 321] on div at bounding box center [251, 314] width 347 height 57
click at [561, 307] on div at bounding box center [621, 598] width 1242 height 960
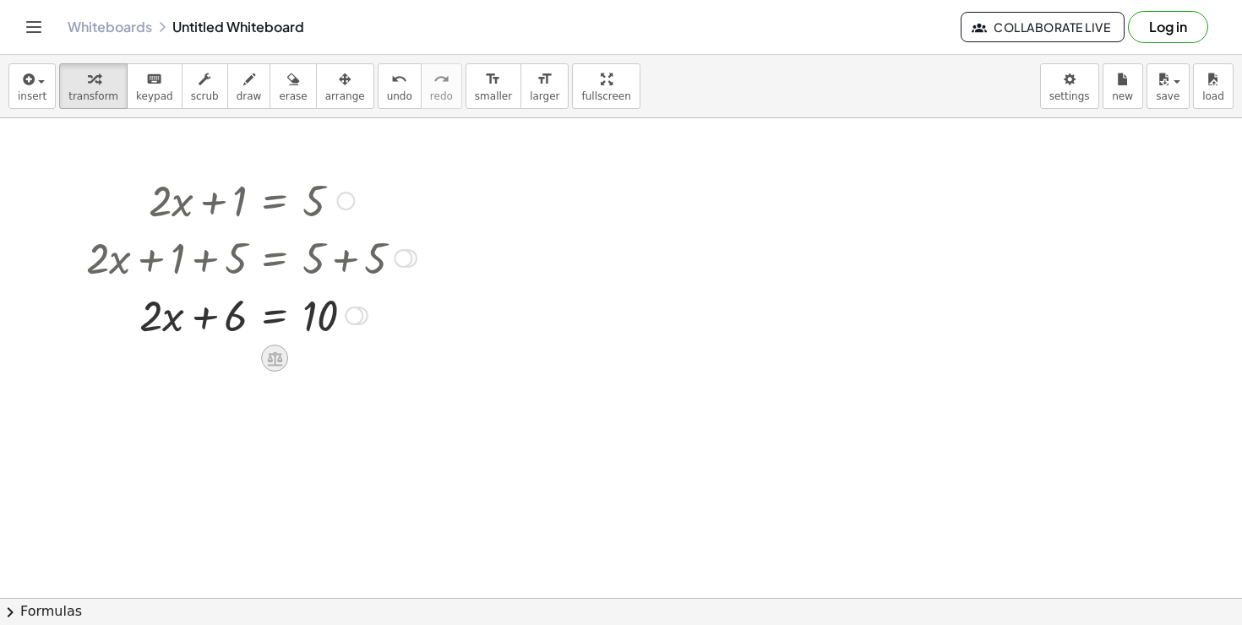
click at [261, 360] on div at bounding box center [274, 358] width 27 height 27
click at [333, 353] on div at bounding box center [342, 358] width 27 height 27
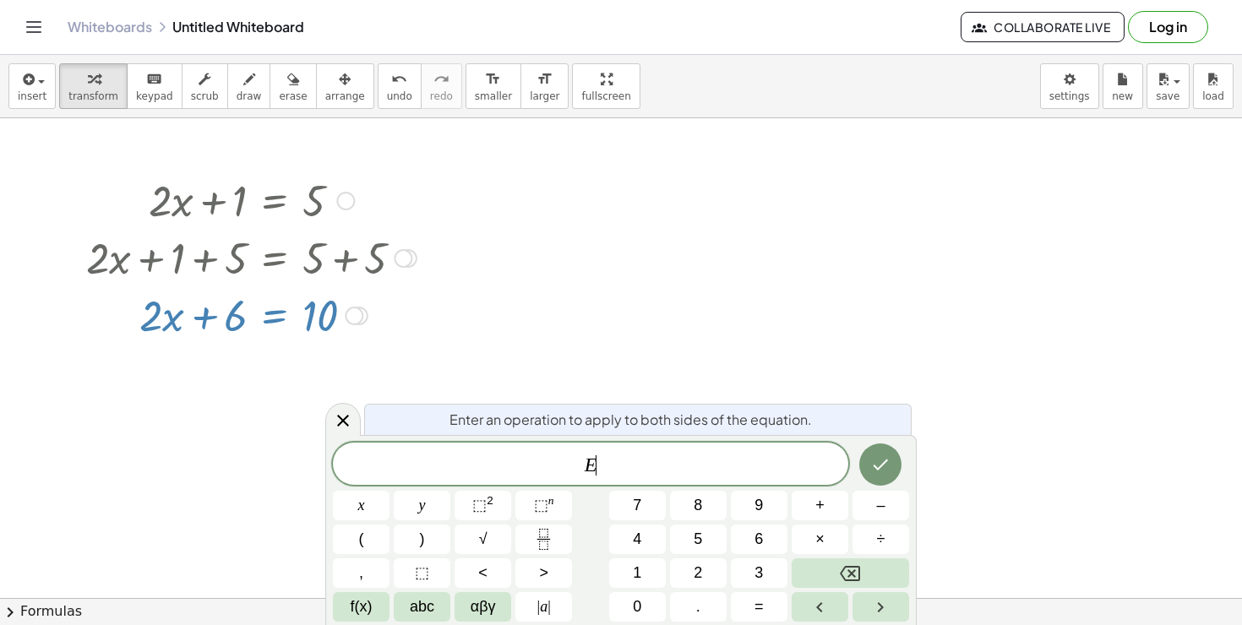
click at [333, 352] on div at bounding box center [621, 598] width 1242 height 960
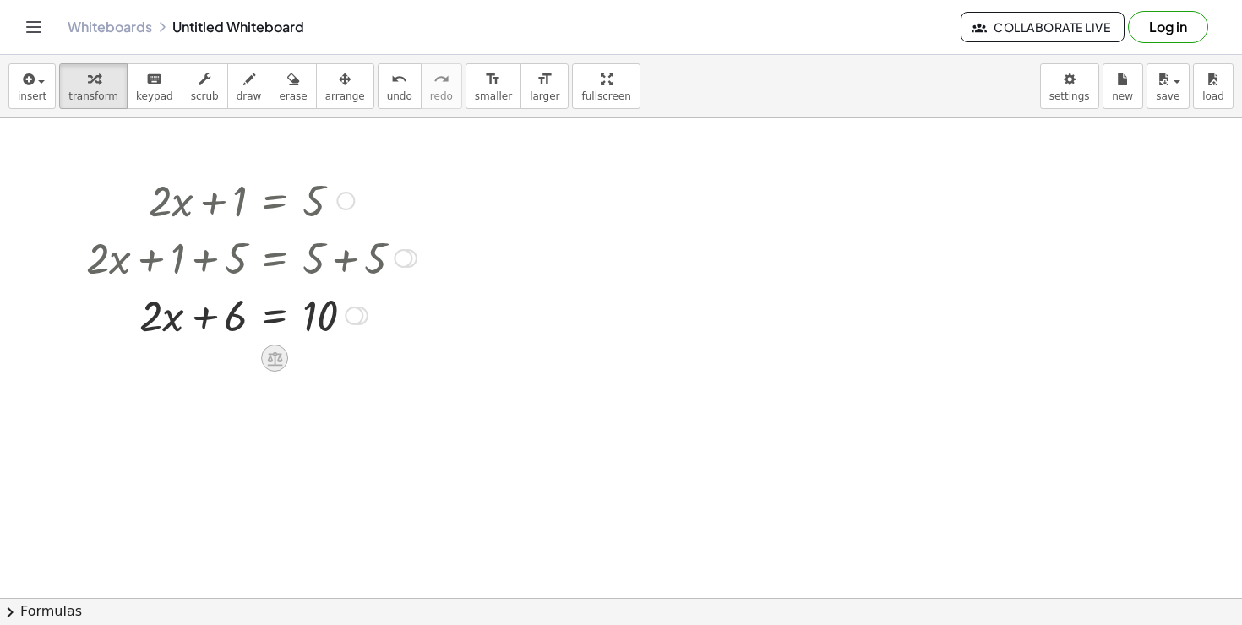
click at [275, 350] on icon at bounding box center [275, 359] width 18 height 18
click at [244, 362] on span "−" at bounding box center [241, 358] width 10 height 24
click at [228, 322] on div at bounding box center [253, 314] width 408 height 57
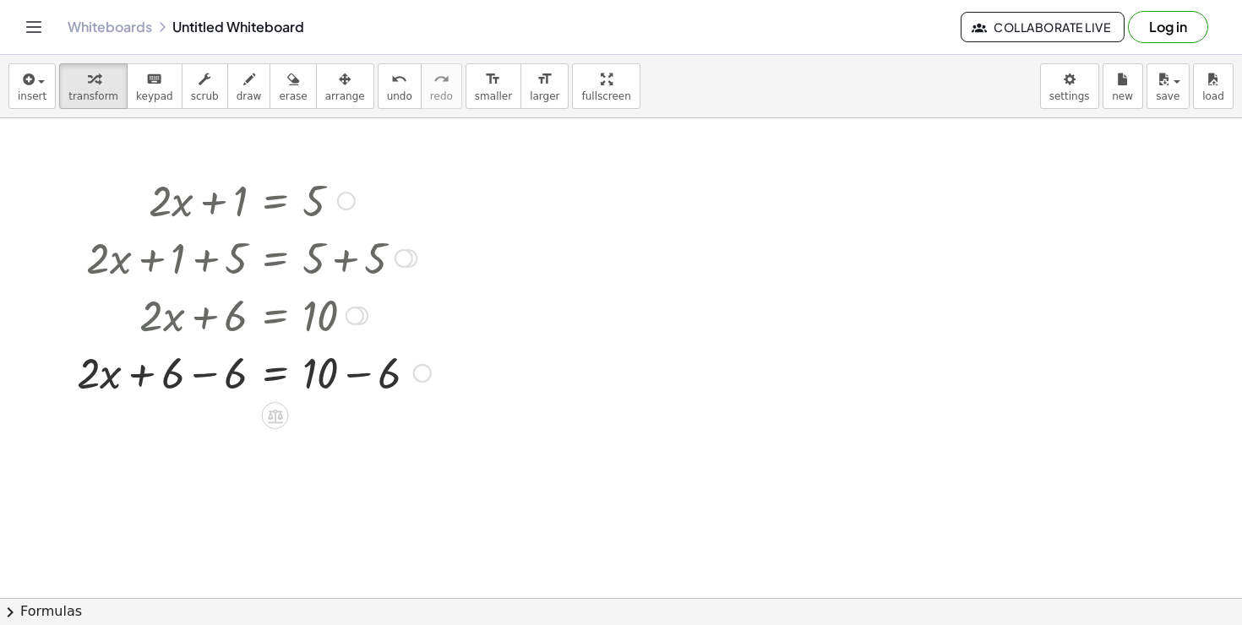
click at [208, 374] on div at bounding box center [253, 371] width 371 height 57
click at [357, 431] on div at bounding box center [253, 428] width 371 height 57
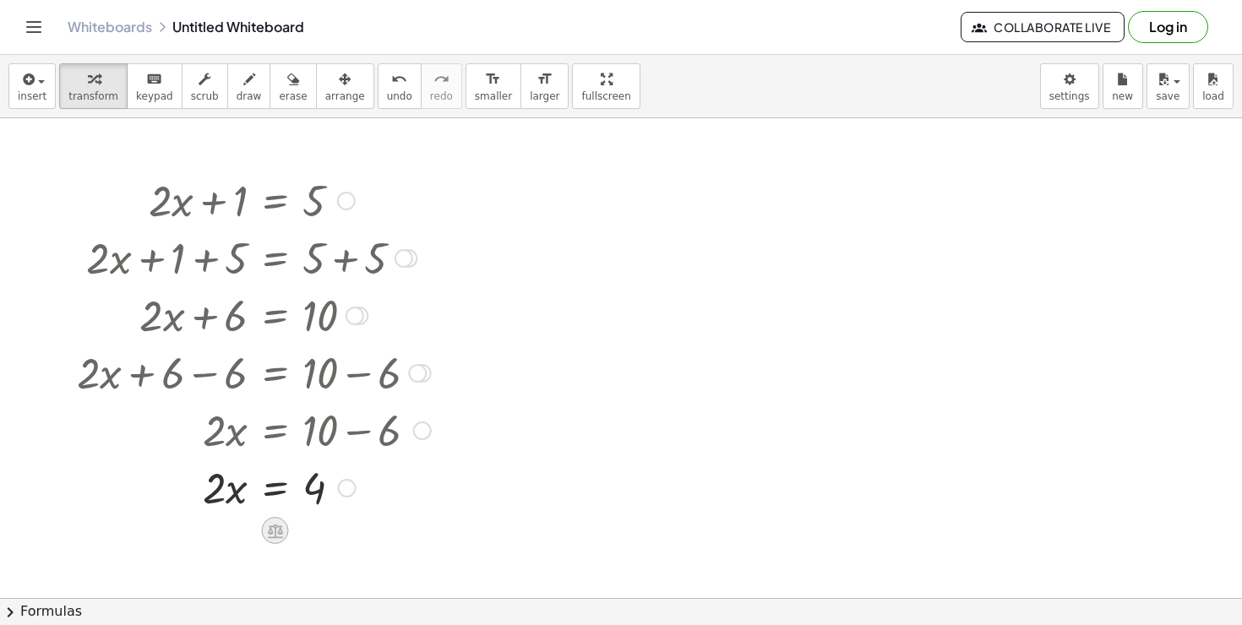
click at [276, 531] on icon at bounding box center [275, 531] width 15 height 14
click at [301, 532] on div "÷" at bounding box center [309, 530] width 27 height 27
click at [232, 499] on div at bounding box center [253, 486] width 371 height 84
click at [281, 490] on div at bounding box center [253, 486] width 371 height 84
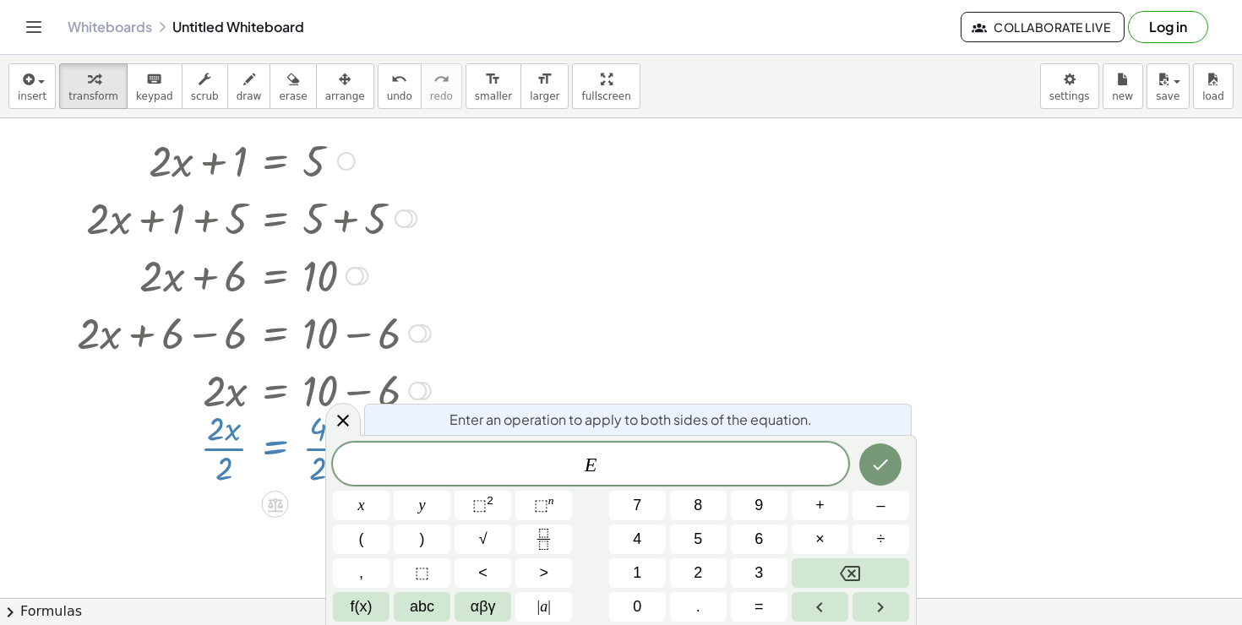
click at [726, 383] on div at bounding box center [621, 559] width 1242 height 960
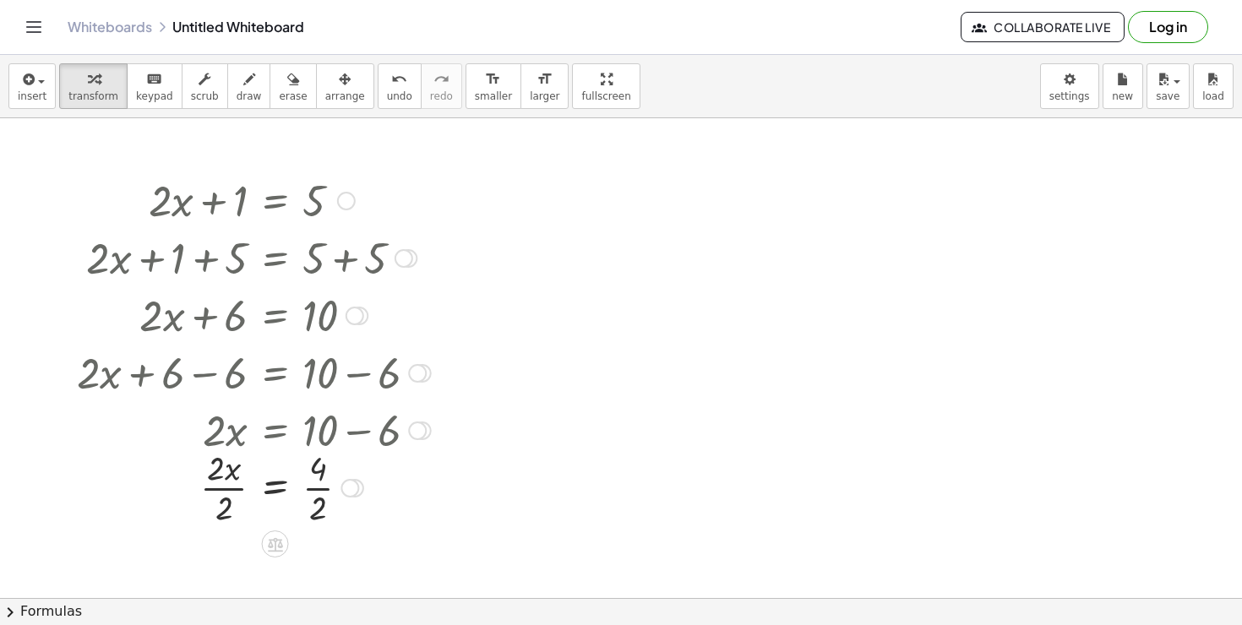
click at [313, 498] on div at bounding box center [253, 486] width 371 height 84
click at [230, 496] on div at bounding box center [253, 486] width 371 height 84
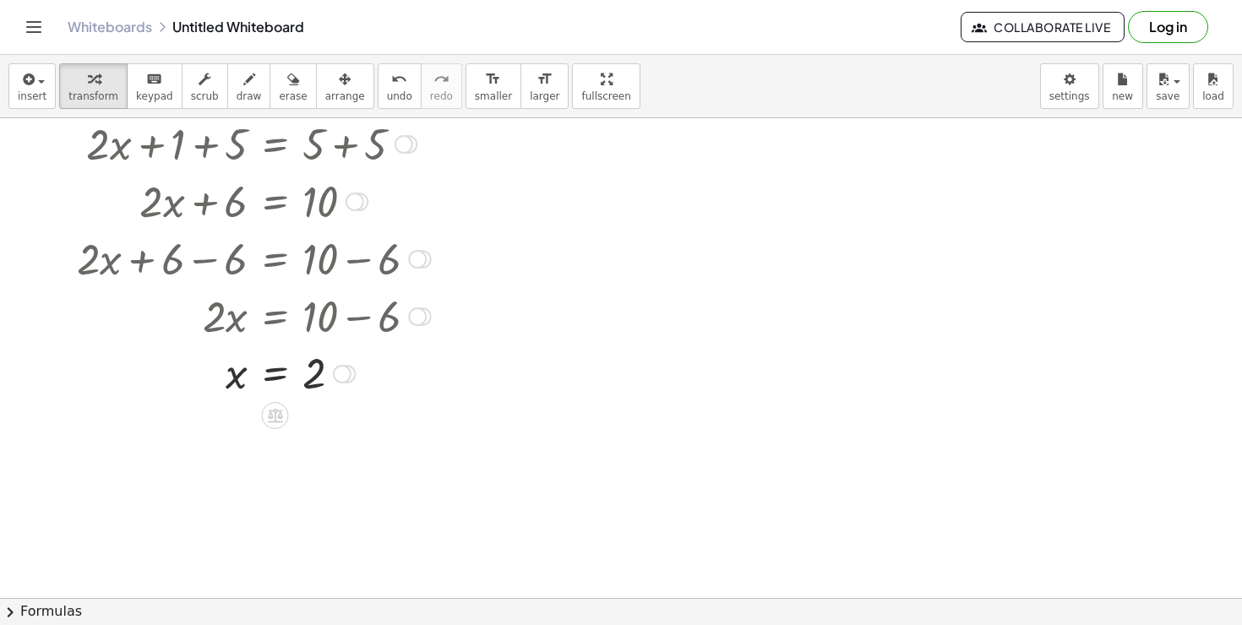
scroll to position [128, 0]
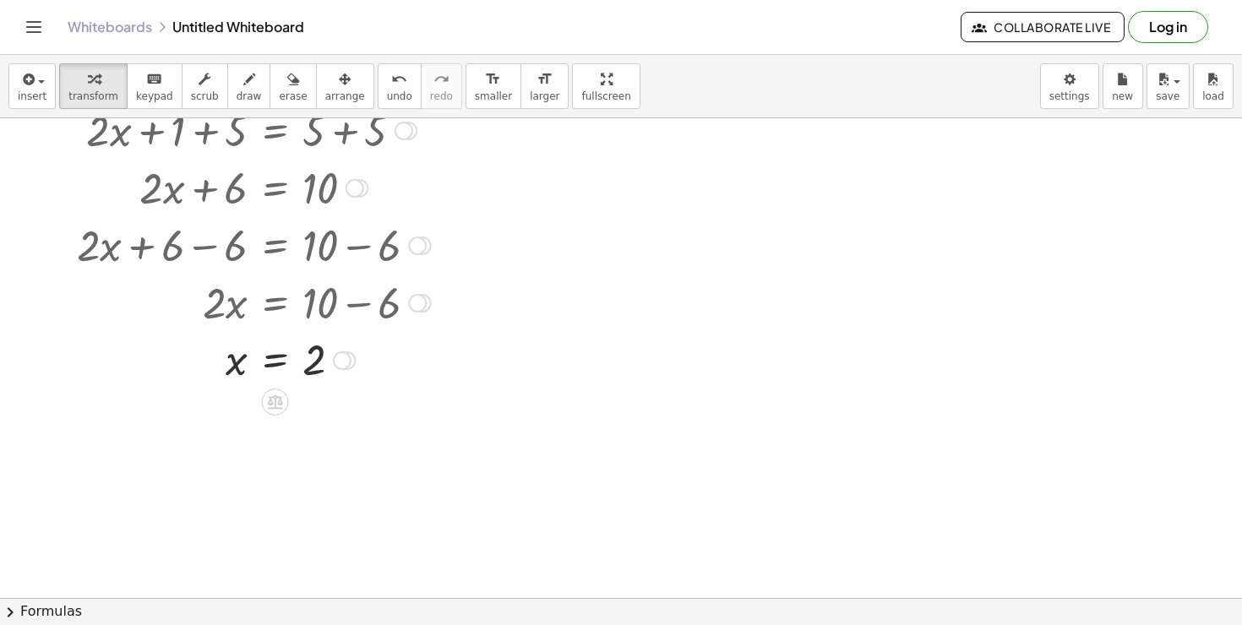
click at [344, 354] on div at bounding box center [342, 360] width 19 height 19
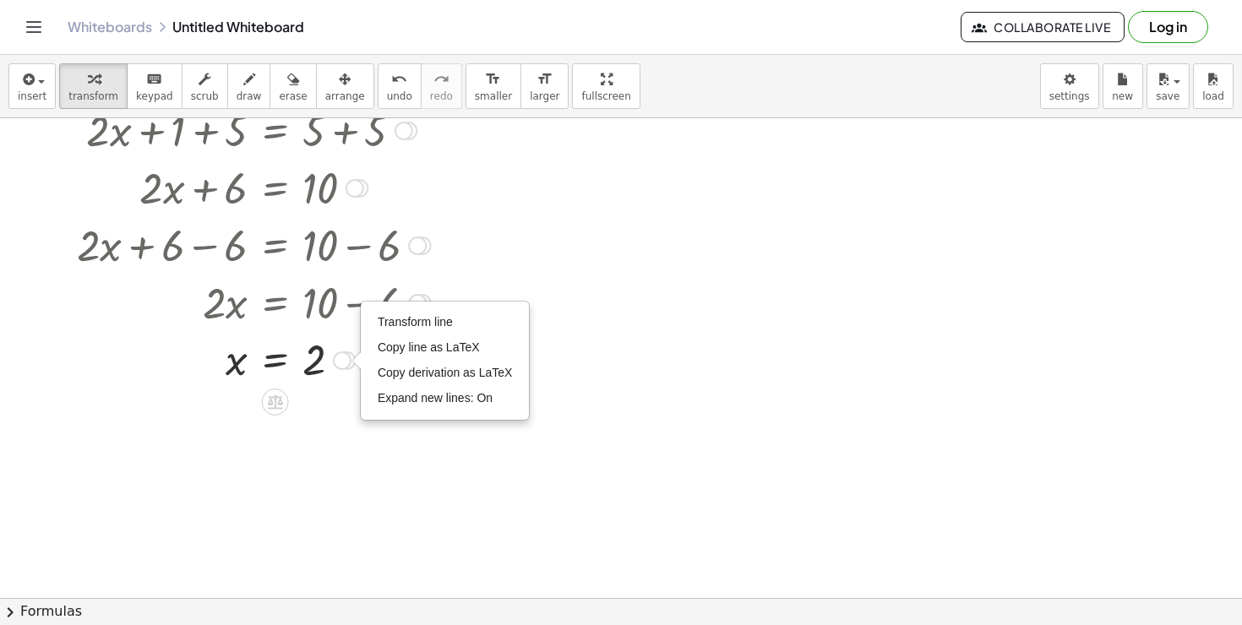
click at [348, 325] on div at bounding box center [253, 301] width 371 height 57
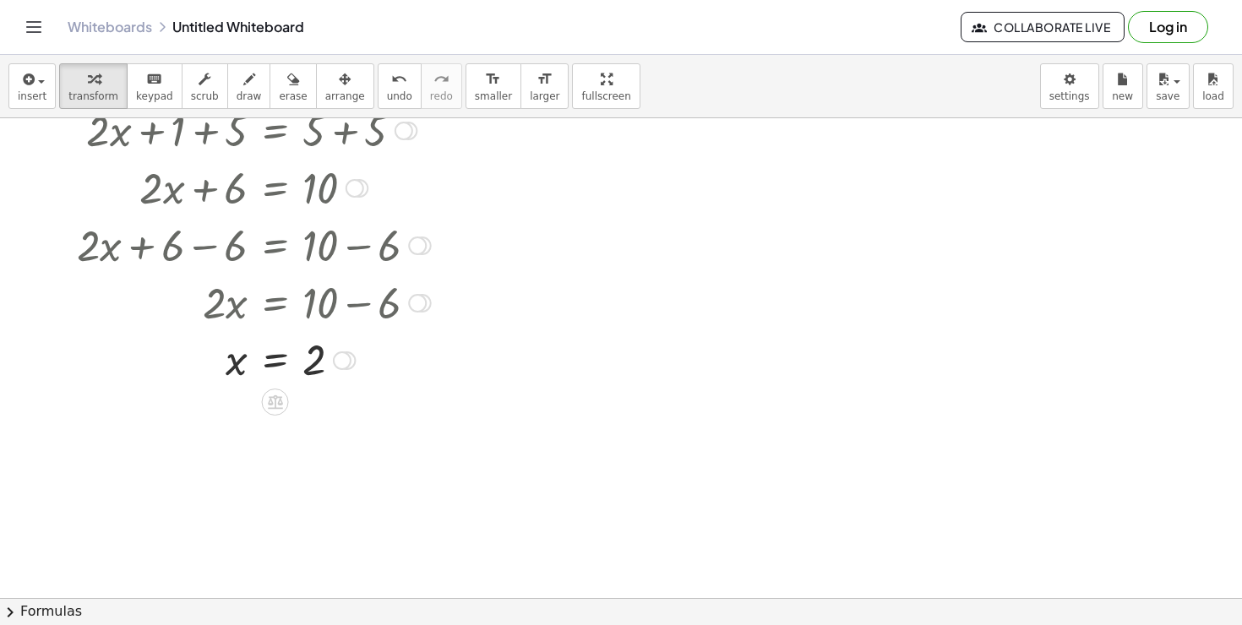
click at [355, 306] on div at bounding box center [253, 301] width 371 height 57
click at [342, 303] on div at bounding box center [253, 301] width 371 height 57
click at [387, 95] on span "undo" at bounding box center [399, 96] width 25 height 12
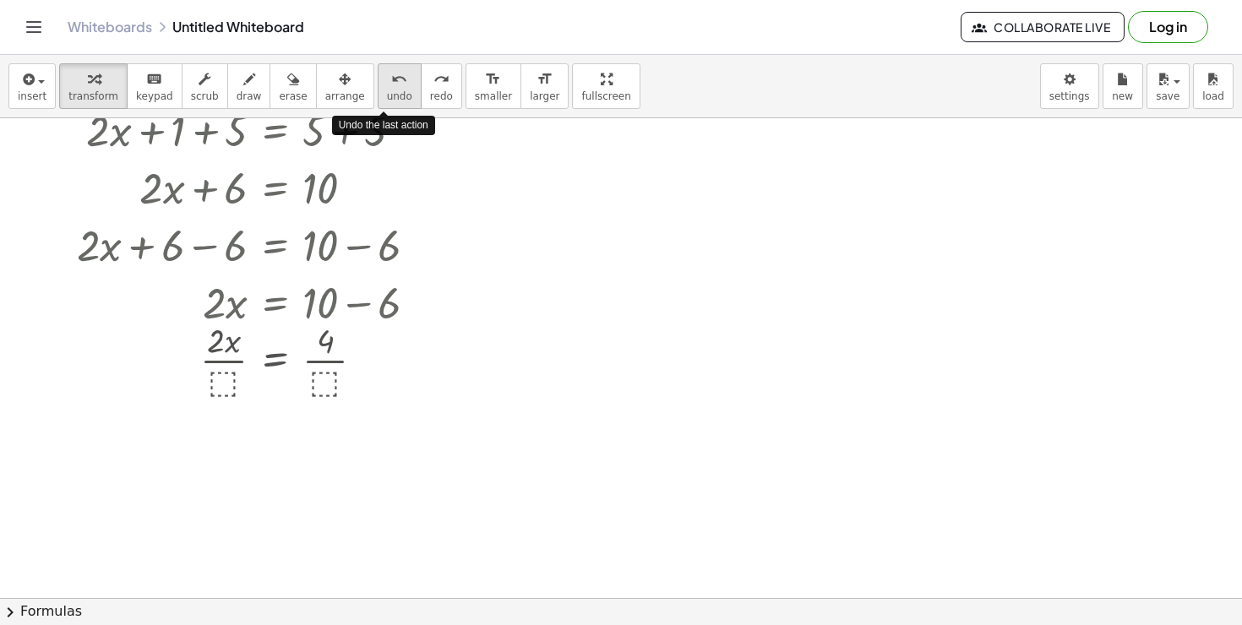
click at [387, 95] on span "undo" at bounding box center [399, 96] width 25 height 12
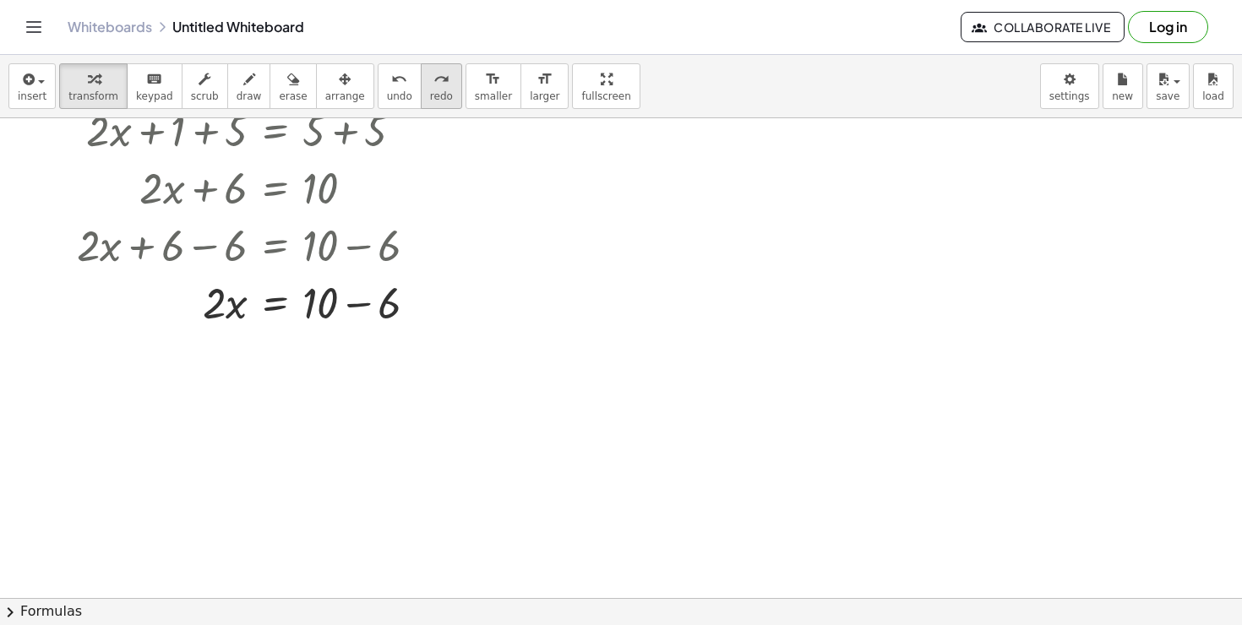
click at [433, 82] on icon "redo" at bounding box center [441, 79] width 16 height 20
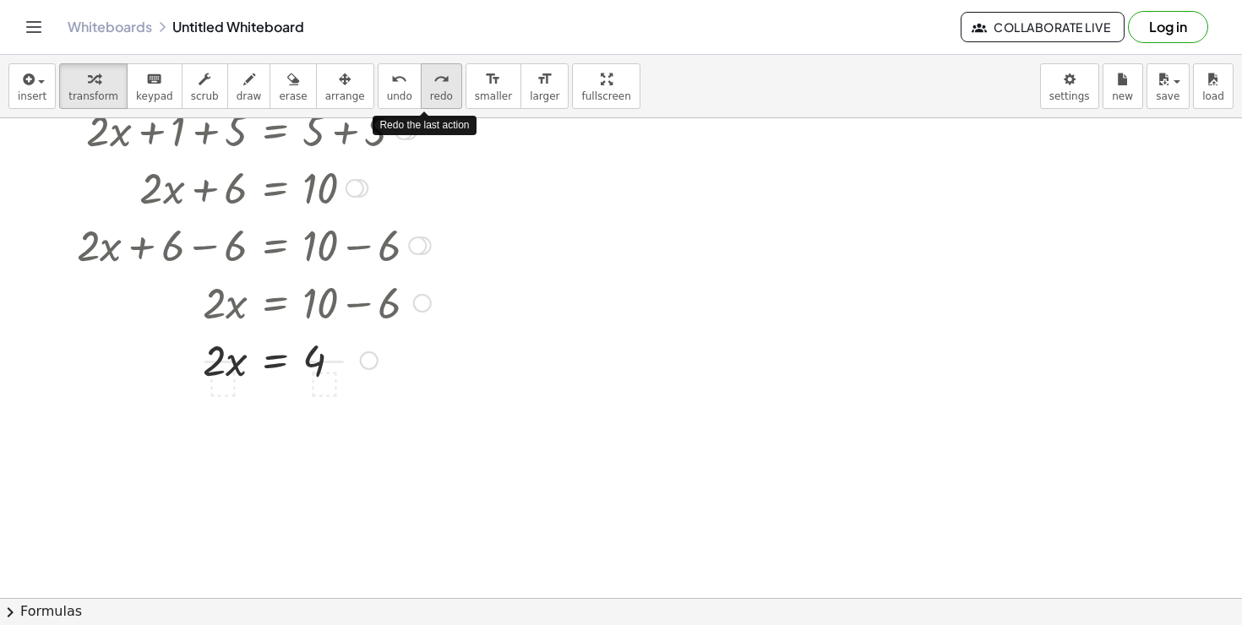
click at [433, 82] on icon "redo" at bounding box center [441, 79] width 16 height 20
click at [379, 103] on button "undo undo" at bounding box center [400, 86] width 44 height 46
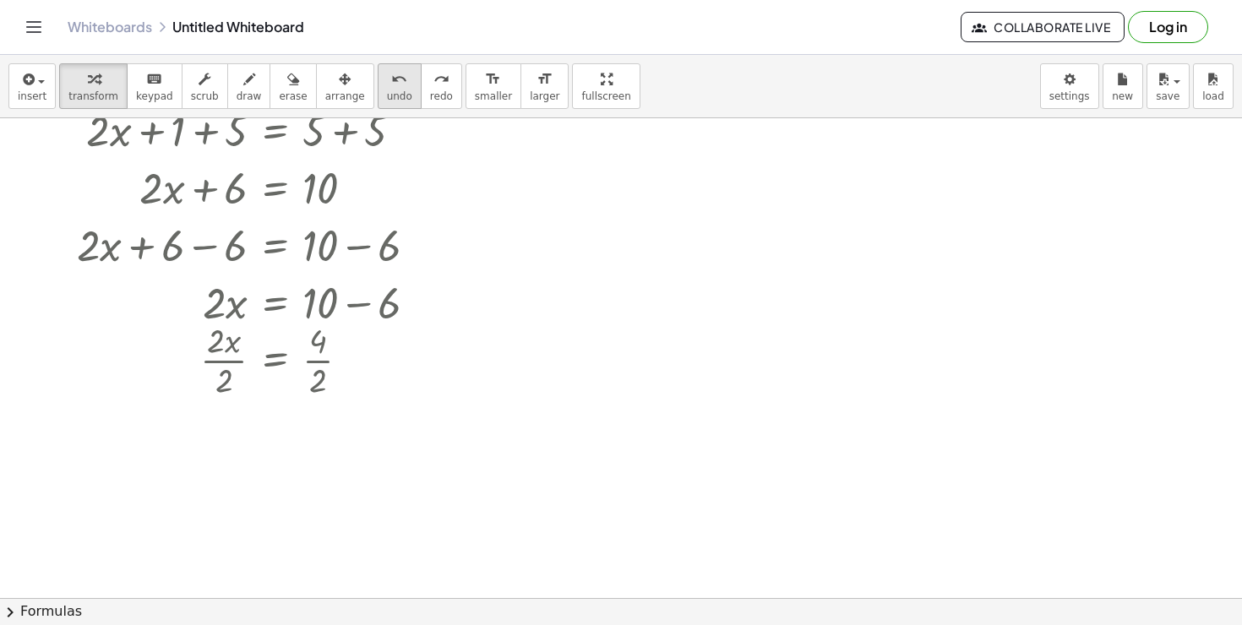
click at [379, 103] on button "undo undo" at bounding box center [400, 86] width 44 height 46
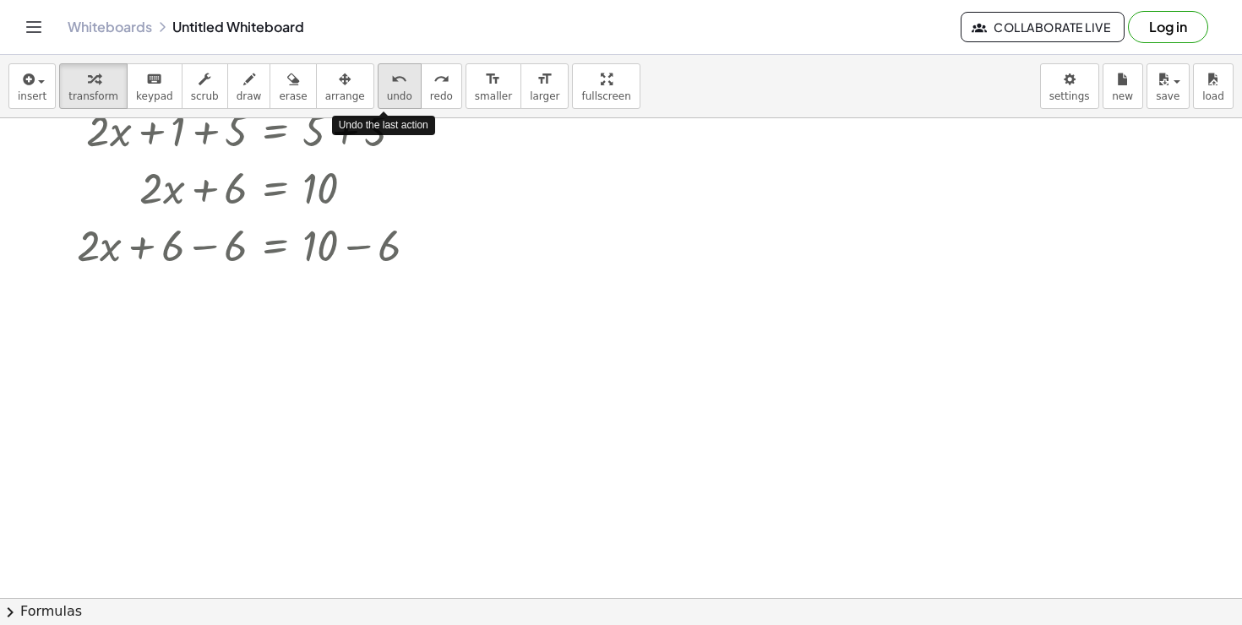
click at [379, 103] on button "undo undo" at bounding box center [400, 86] width 44 height 46
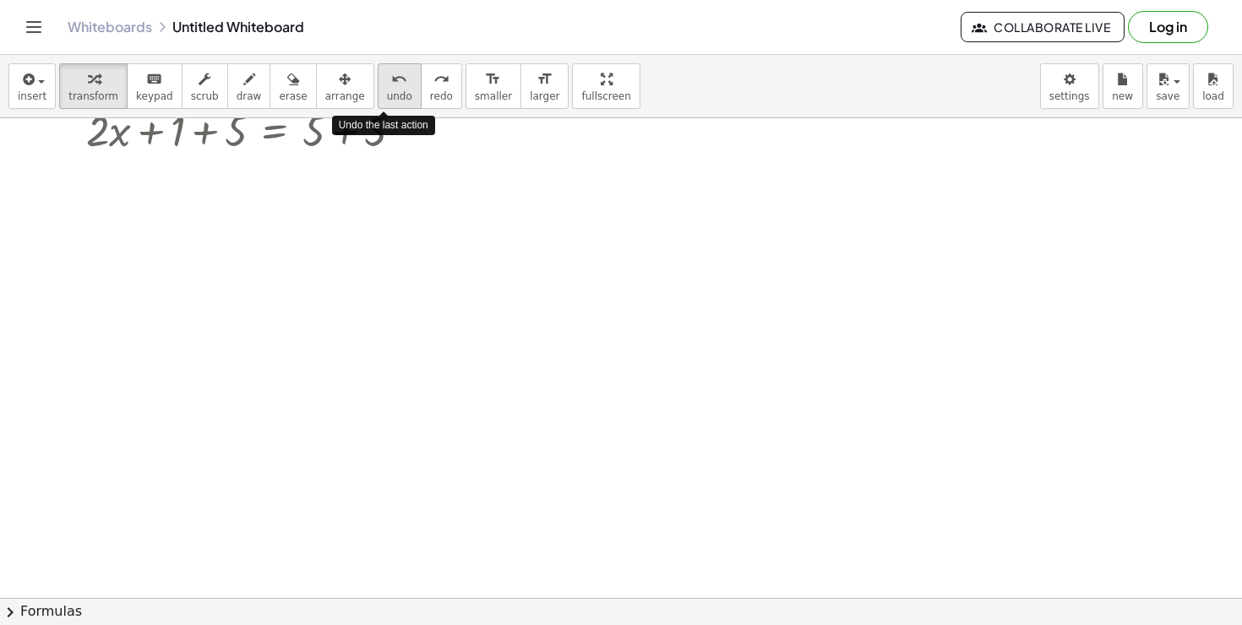
click at [379, 103] on button "undo undo" at bounding box center [400, 86] width 44 height 46
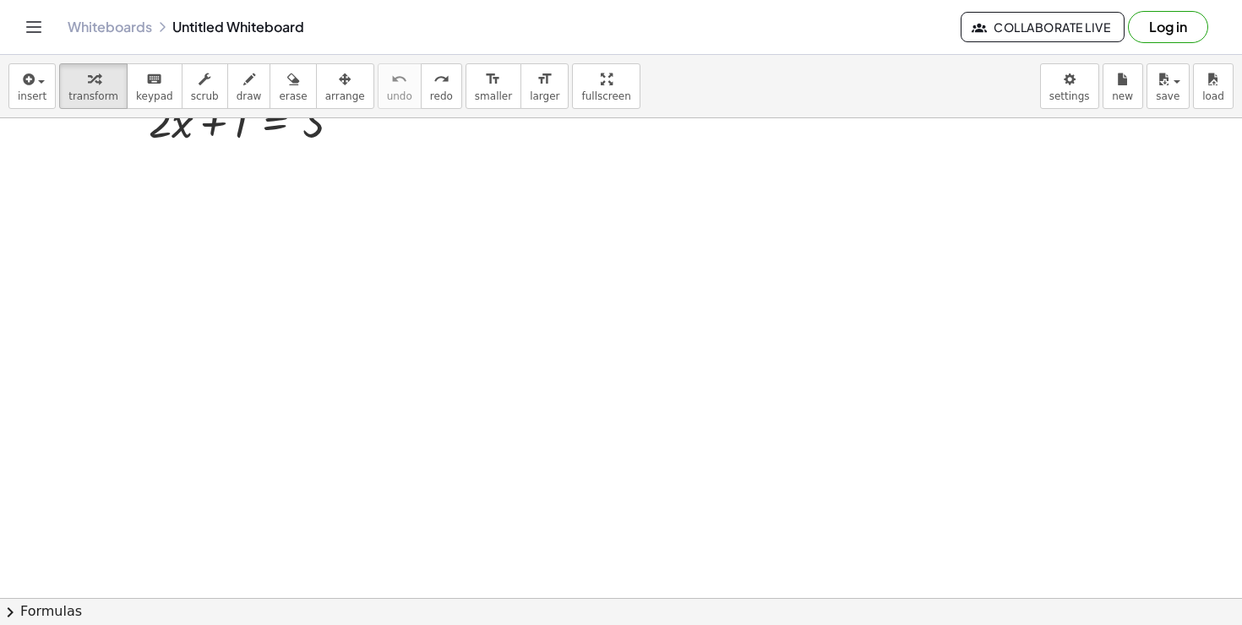
scroll to position [0, 0]
drag, startPoint x: 236, startPoint y: 196, endPoint x: 184, endPoint y: 197, distance: 51.5
click at [184, 197] on div at bounding box center [251, 199] width 223 height 57
click at [194, 199] on div at bounding box center [251, 199] width 223 height 57
click at [264, 236] on div at bounding box center [275, 243] width 27 height 27
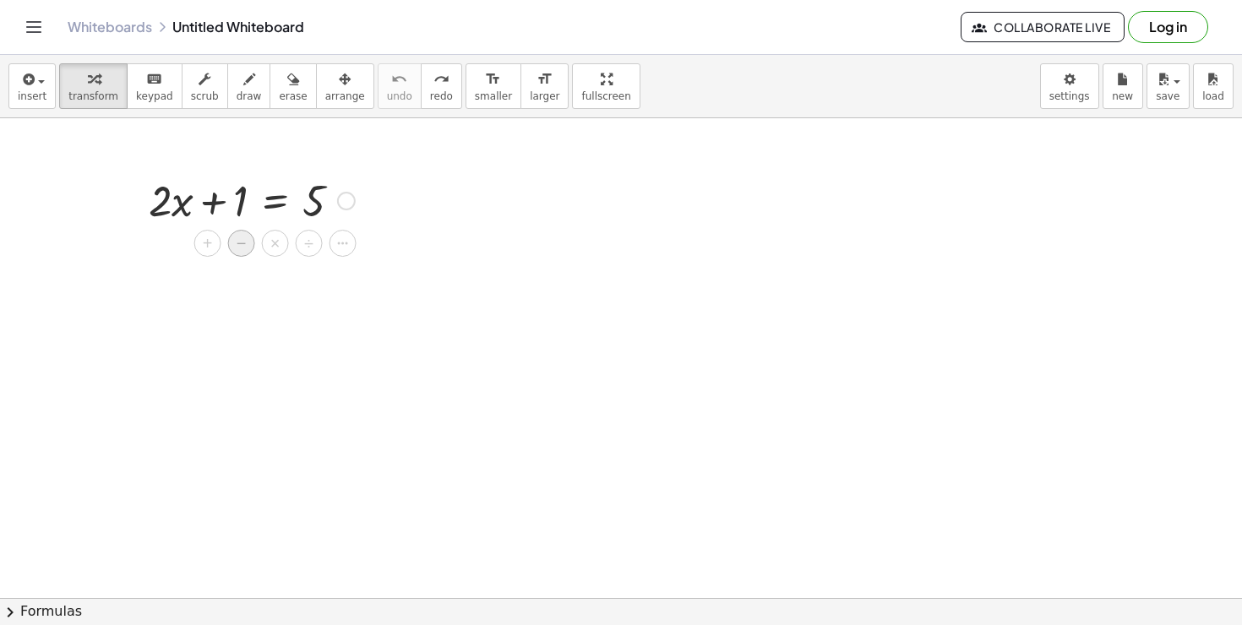
click at [251, 244] on div "−" at bounding box center [241, 243] width 27 height 27
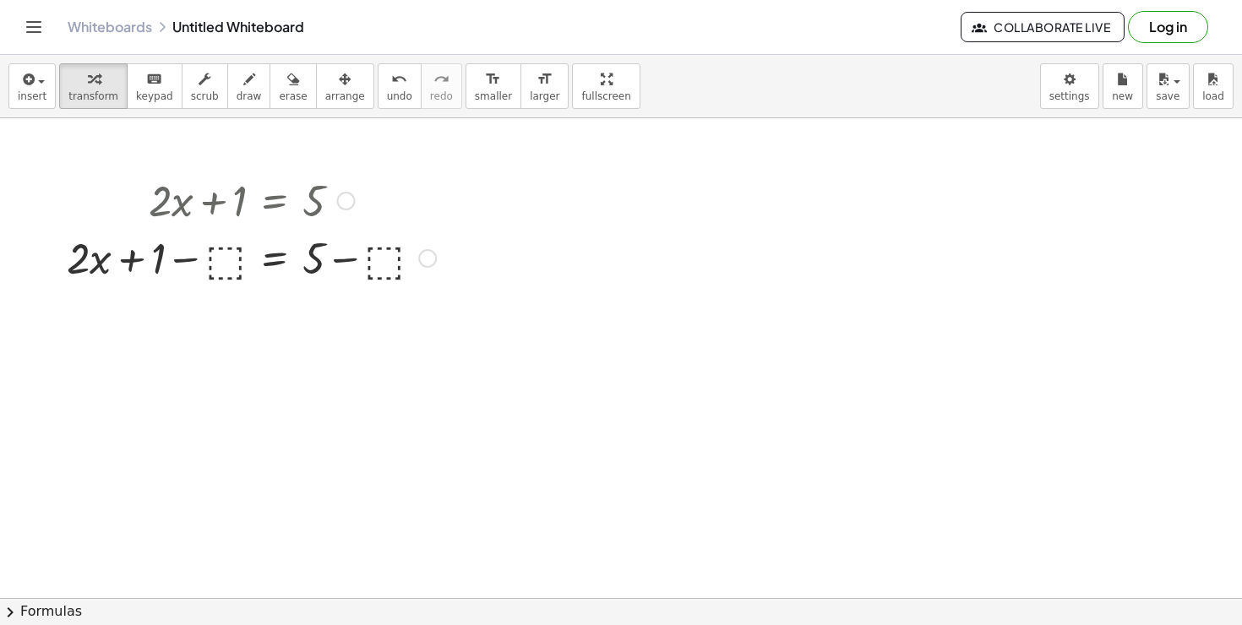
click at [234, 238] on div at bounding box center [251, 256] width 386 height 57
click at [338, 261] on div at bounding box center [251, 256] width 331 height 57
click at [211, 262] on div at bounding box center [251, 256] width 331 height 57
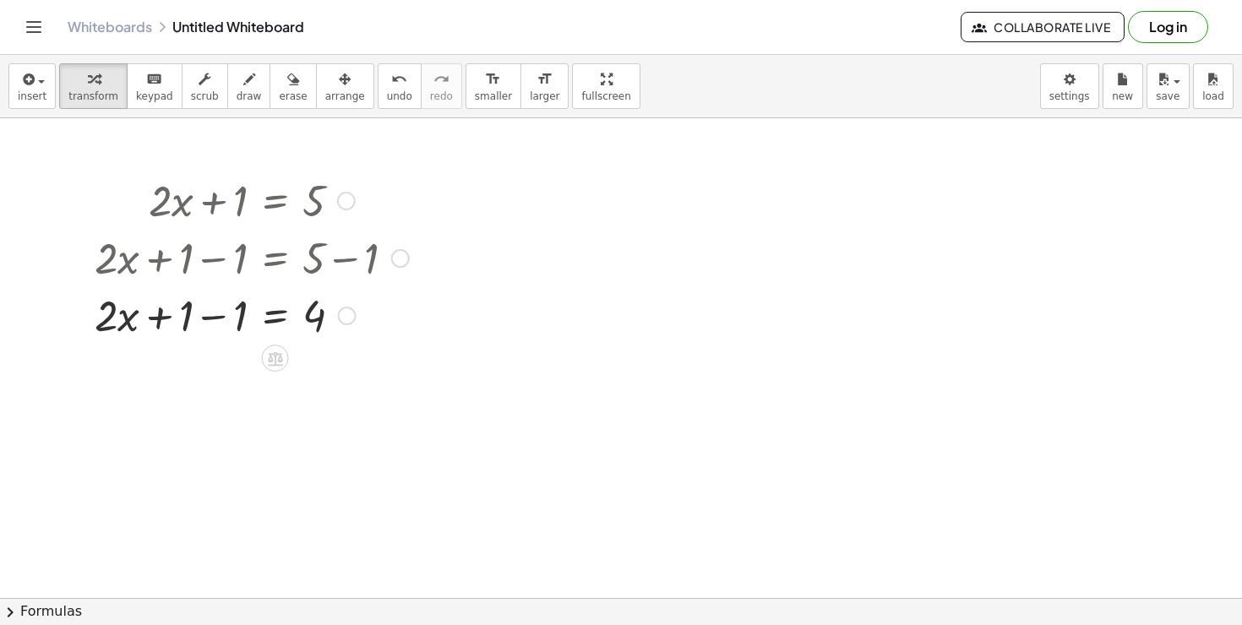
click at [212, 307] on div at bounding box center [251, 314] width 331 height 57
click at [237, 316] on div at bounding box center [251, 314] width 331 height 57
click at [297, 311] on div at bounding box center [251, 314] width 331 height 57
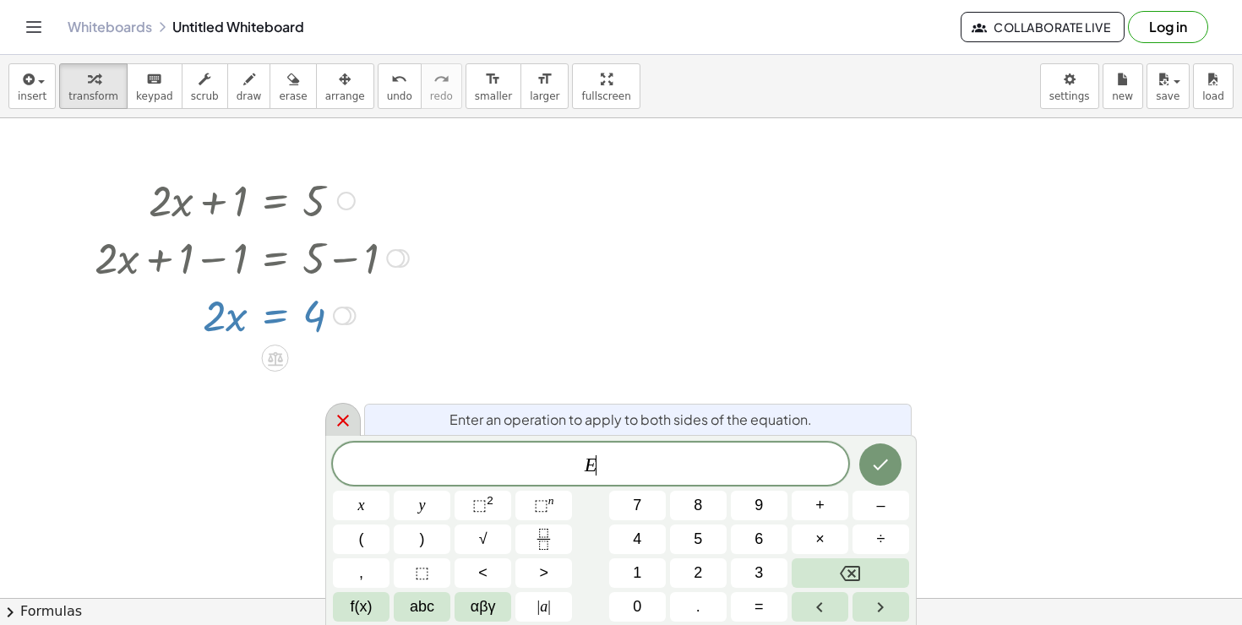
click at [351, 416] on icon at bounding box center [343, 421] width 20 height 20
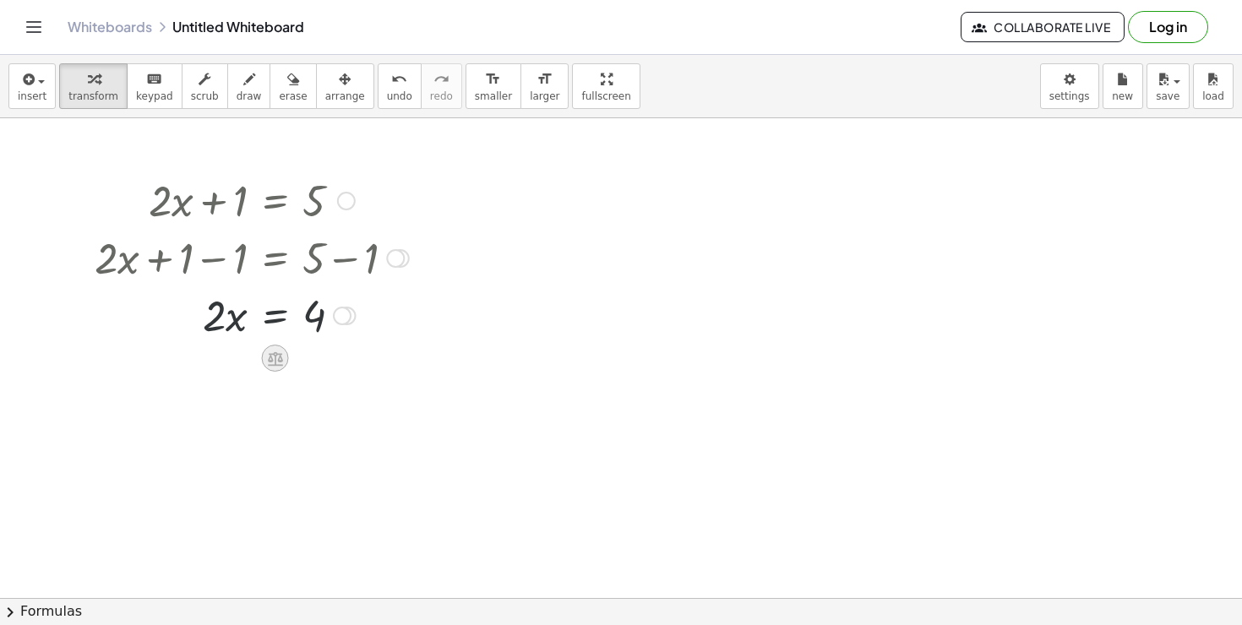
click at [280, 355] on icon at bounding box center [275, 358] width 15 height 14
click at [246, 357] on span "−" at bounding box center [242, 358] width 10 height 24
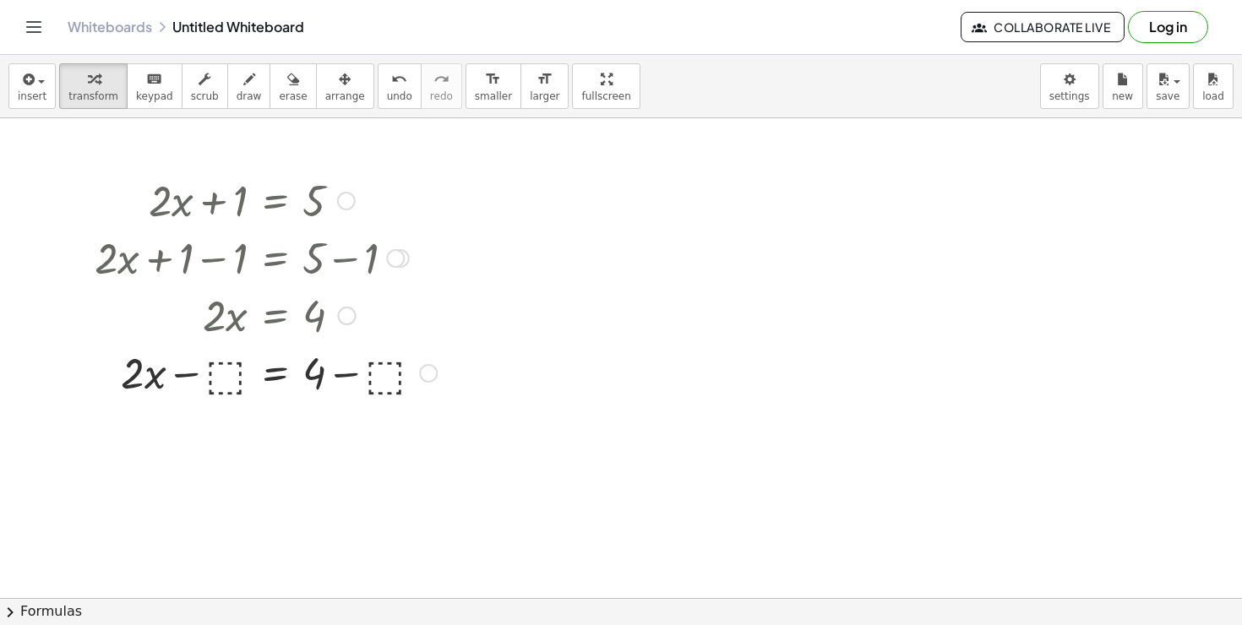
click at [221, 313] on div at bounding box center [265, 314] width 359 height 57
click at [221, 422] on div at bounding box center [621, 598] width 1242 height 960
click at [210, 393] on div at bounding box center [265, 371] width 359 height 57
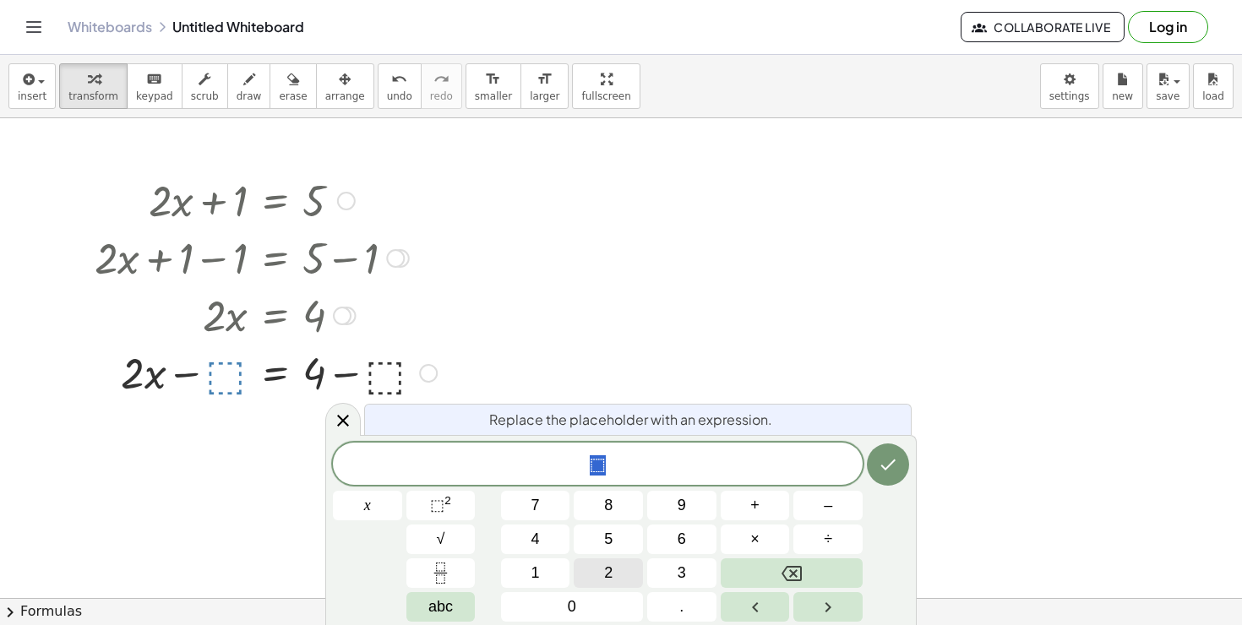
click at [597, 577] on button "2" at bounding box center [608, 573] width 69 height 30
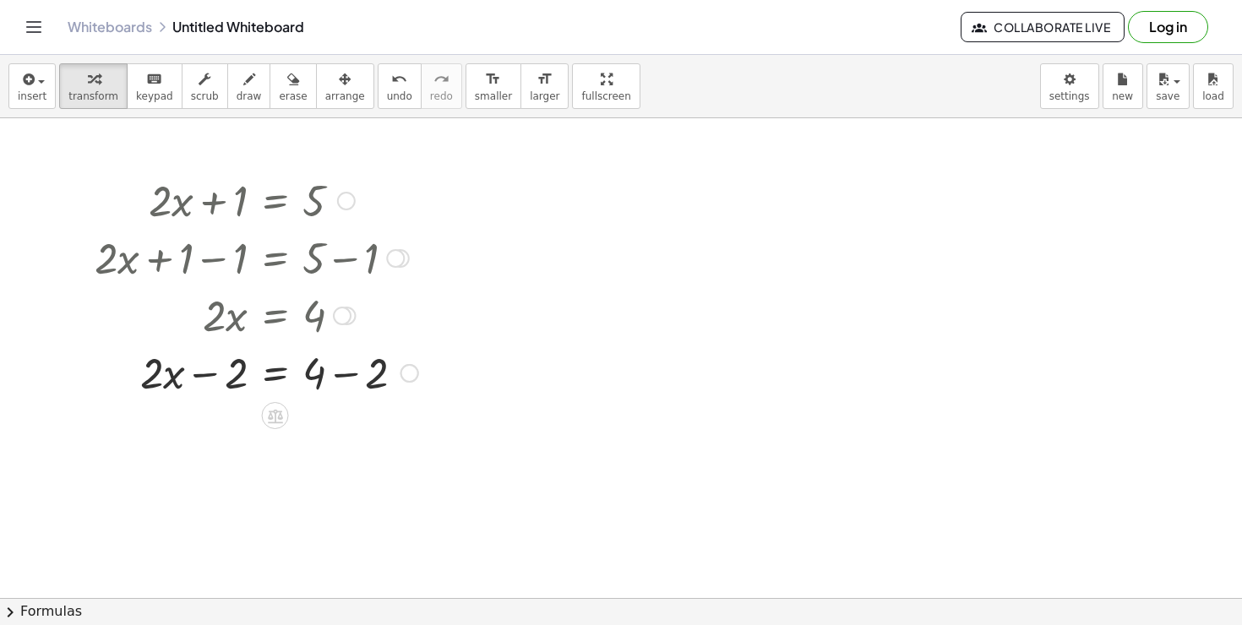
click at [354, 383] on div at bounding box center [256, 371] width 340 height 57
click at [278, 375] on div at bounding box center [251, 371] width 331 height 57
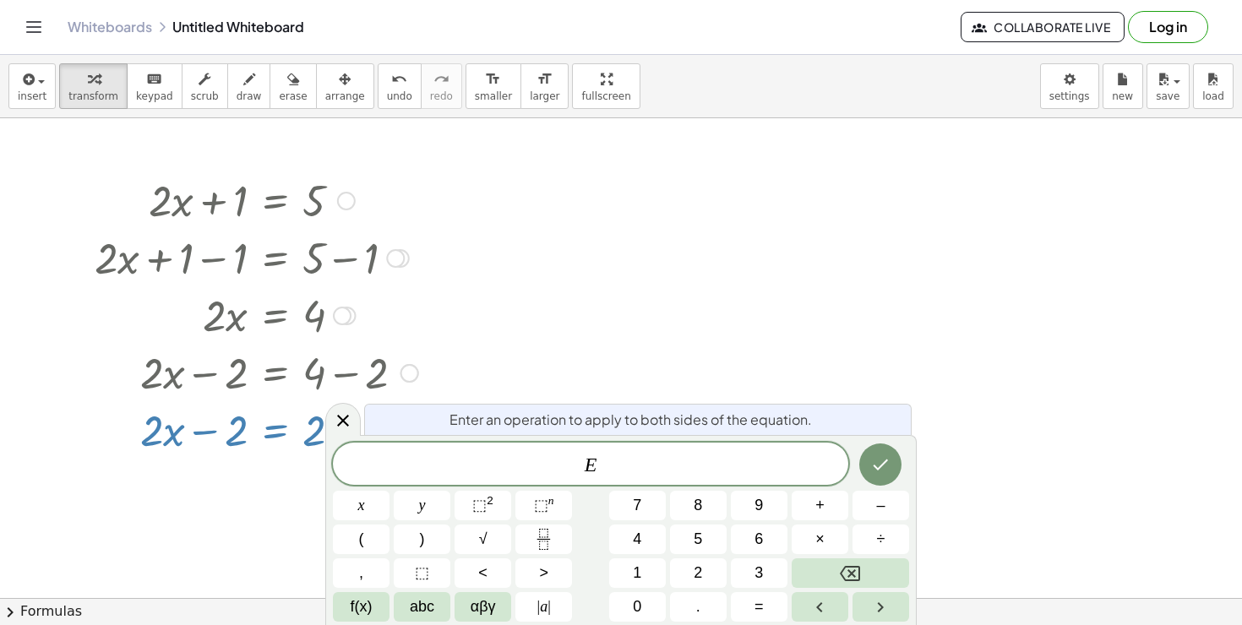
click at [227, 427] on div at bounding box center [251, 428] width 331 height 57
click at [870, 454] on icon "Done" at bounding box center [880, 464] width 20 height 20
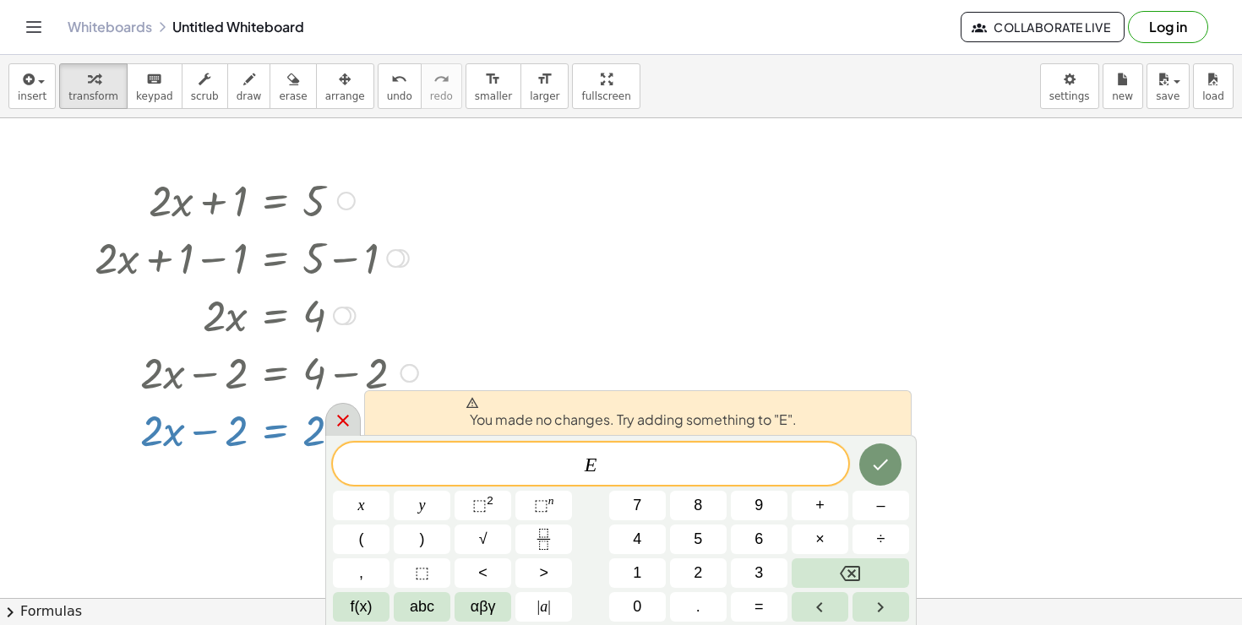
click at [330, 427] on div at bounding box center [342, 419] width 35 height 33
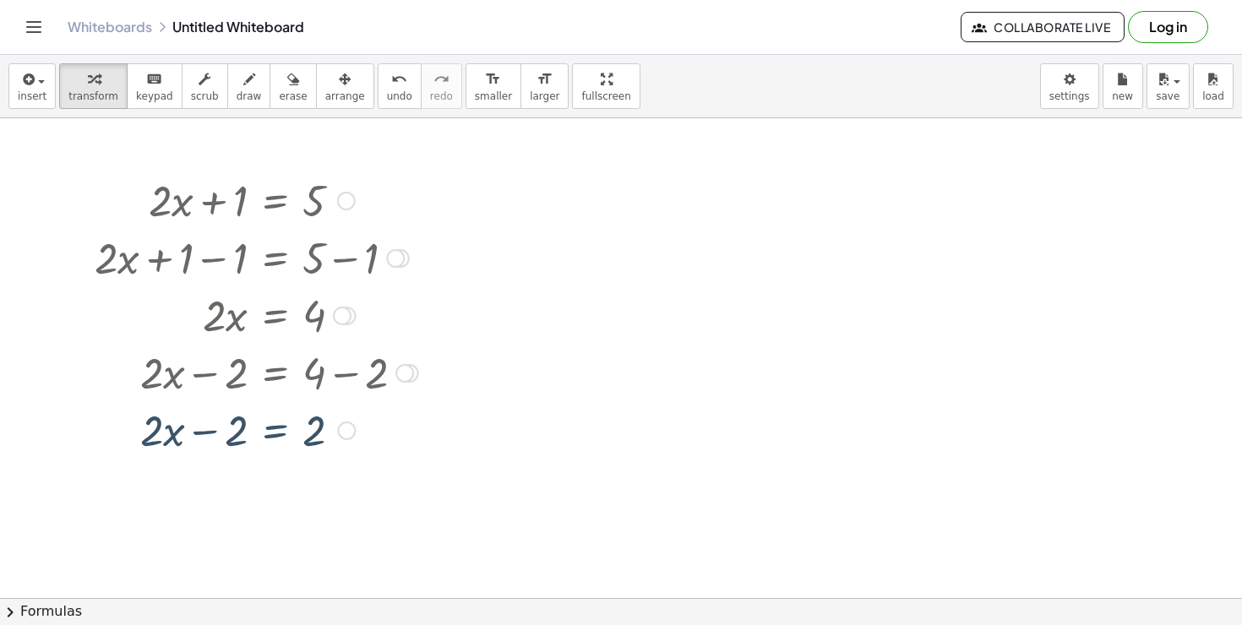
click at [248, 432] on div at bounding box center [256, 428] width 340 height 57
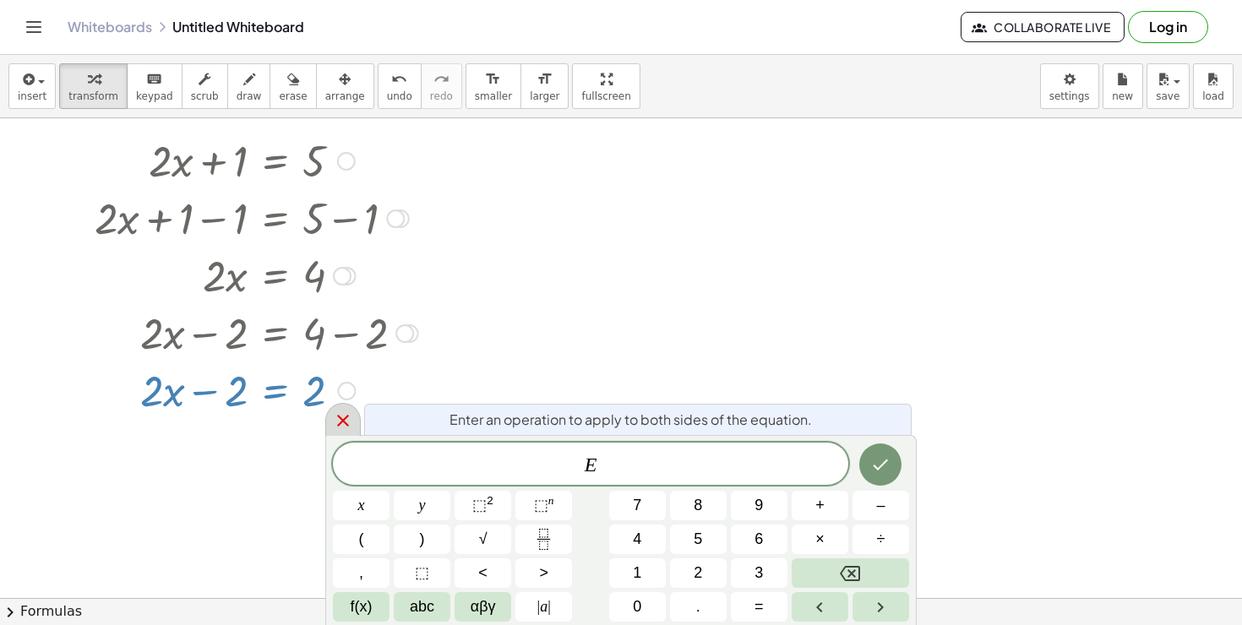
click at [330, 427] on div at bounding box center [342, 419] width 35 height 33
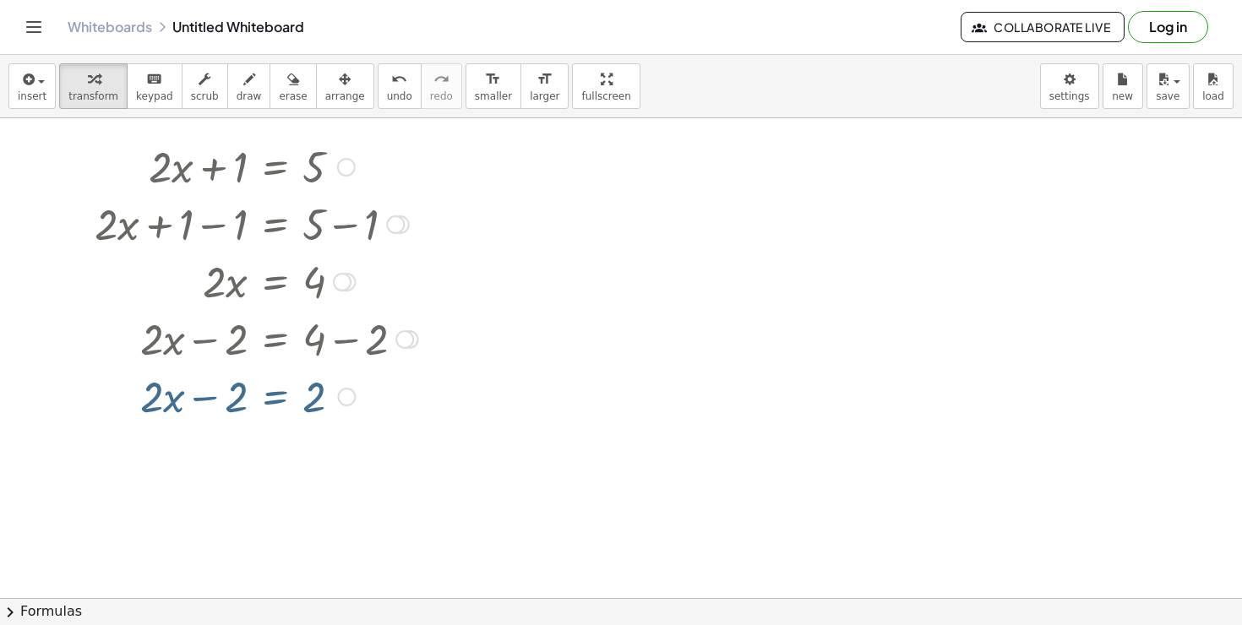
scroll to position [17, 0]
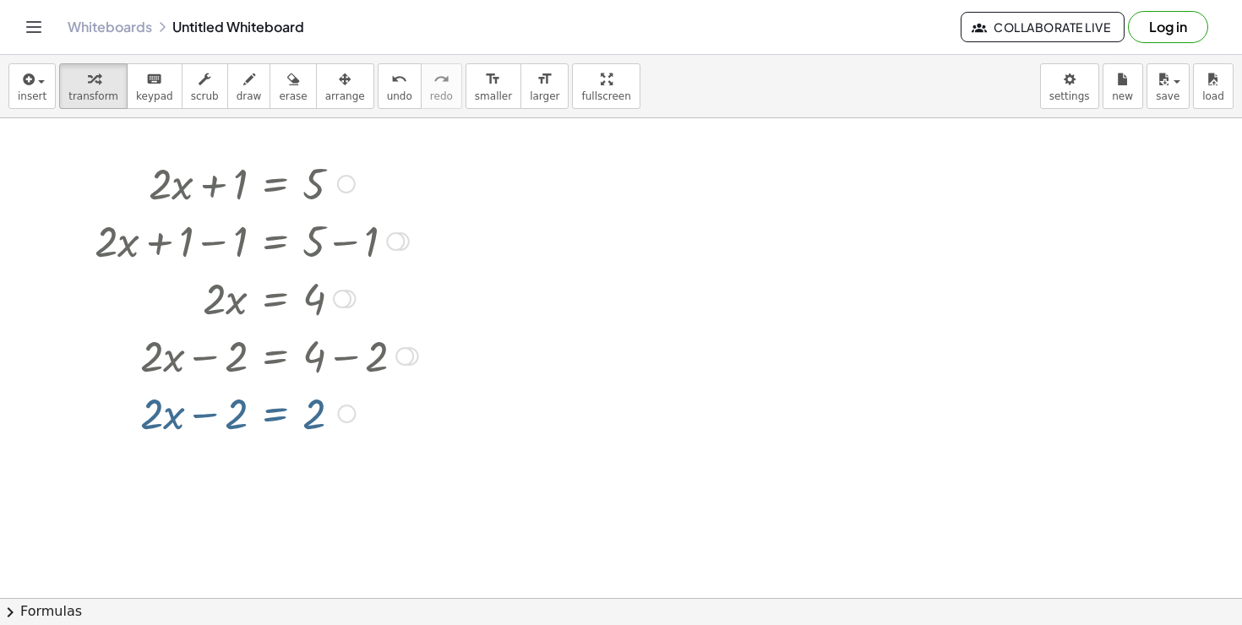
click at [344, 428] on div at bounding box center [256, 411] width 340 height 57
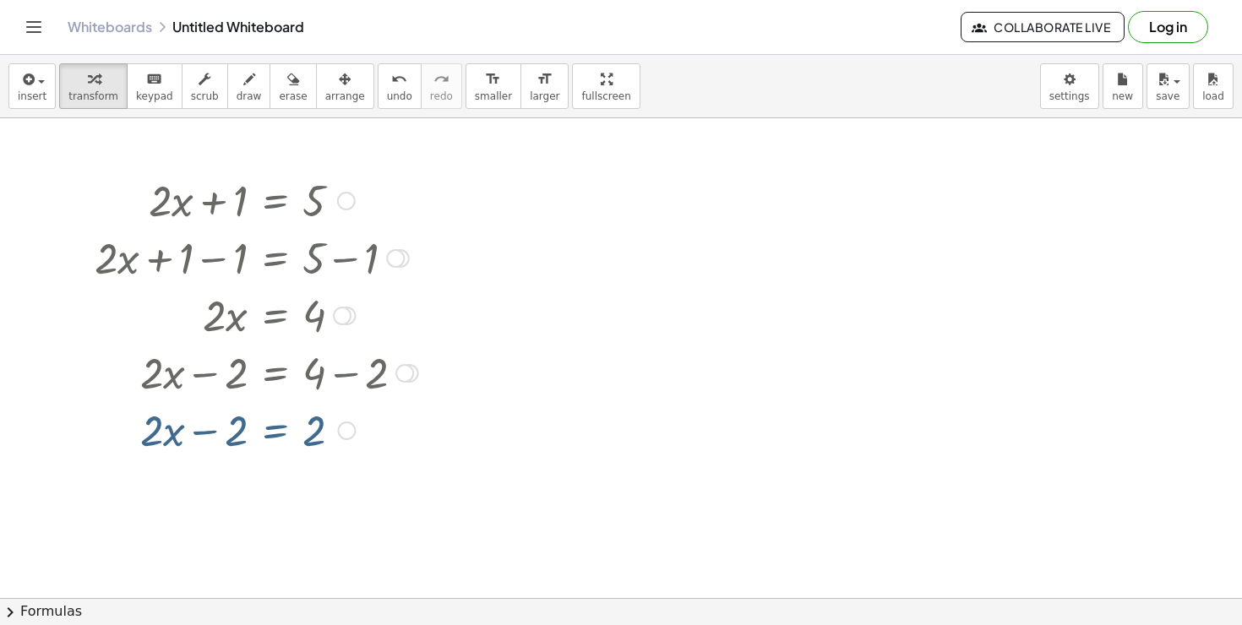
scroll to position [0, 0]
click at [414, 460] on div "+ · 2 · x + 1 = 5 + · 2 · x + 1 − ⬚ = + 5 − ⬚ + · 2 · x + 1 − 1 = + 5 − 1 + · 2…" at bounding box center [250, 314] width 362 height 296
click at [205, 432] on div at bounding box center [256, 428] width 340 height 57
click at [205, 433] on div at bounding box center [256, 428] width 340 height 57
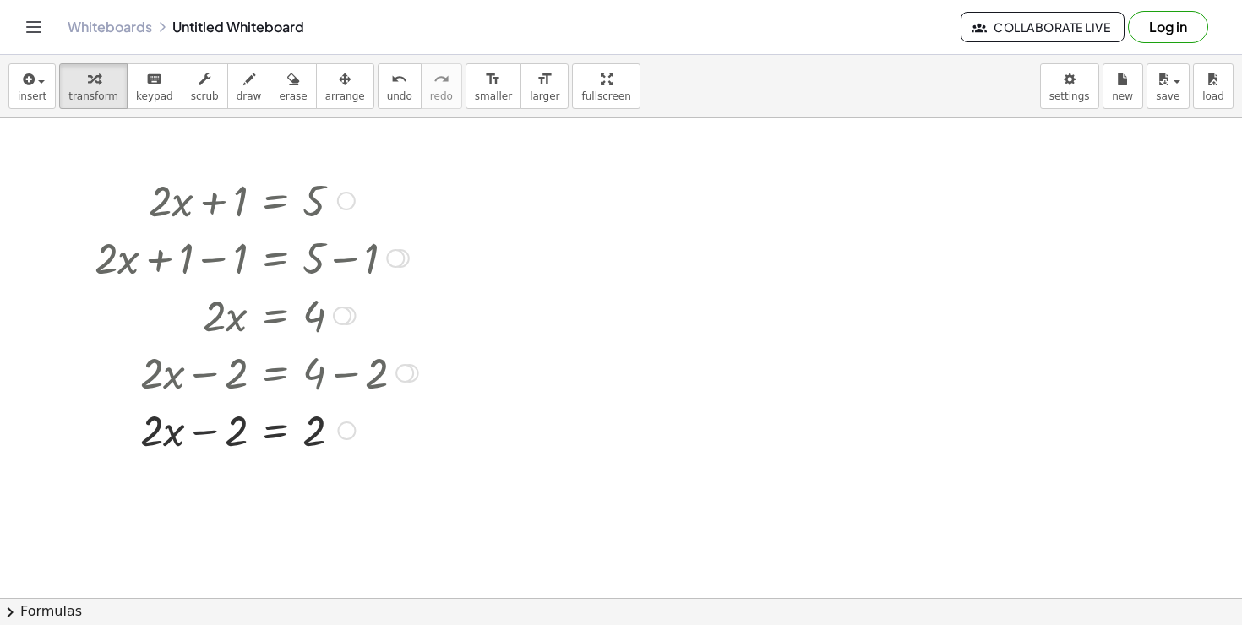
click at [205, 433] on div at bounding box center [256, 428] width 340 height 57
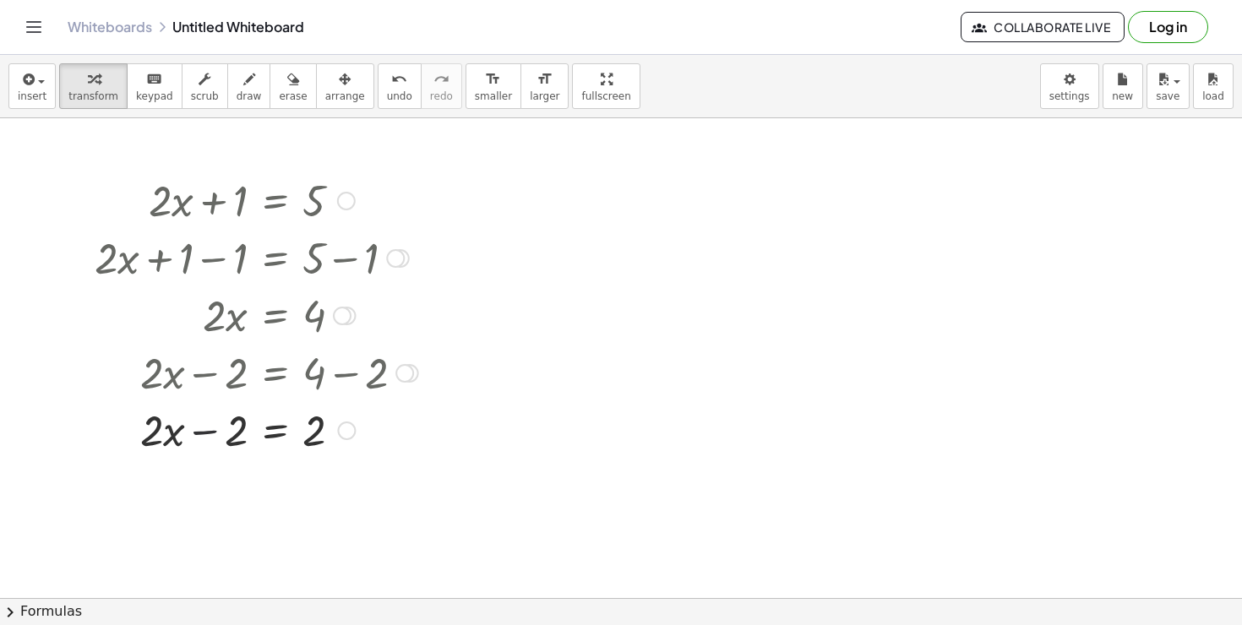
click at [205, 433] on div at bounding box center [256, 428] width 340 height 57
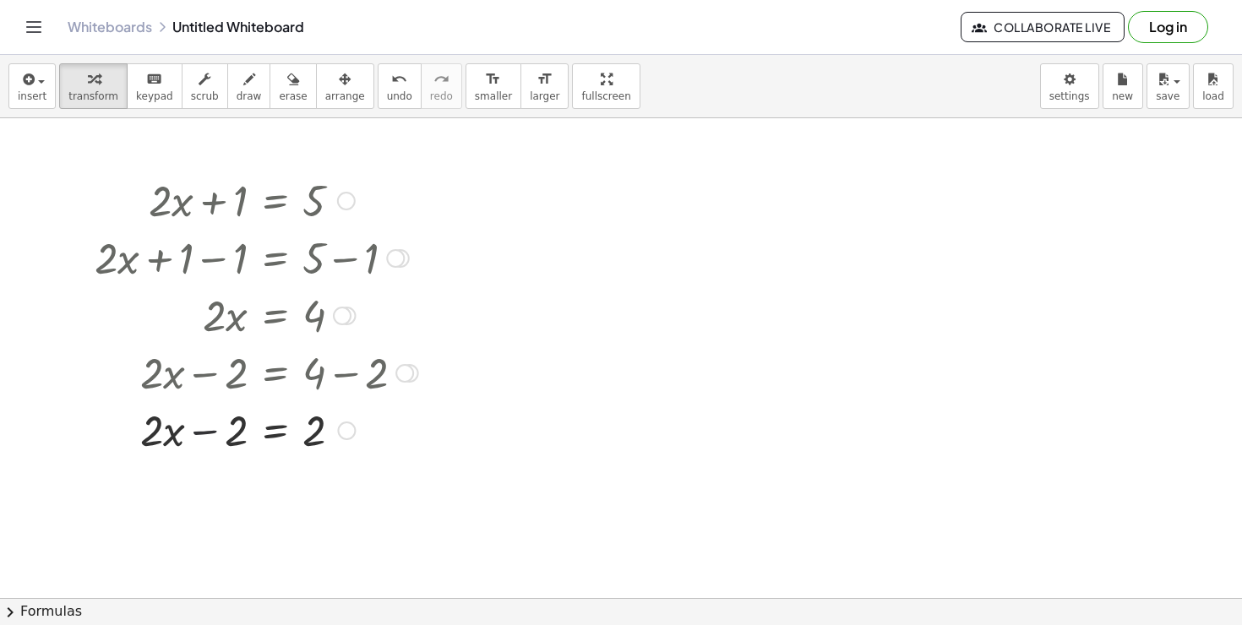
click at [205, 433] on div at bounding box center [256, 428] width 340 height 57
click at [247, 444] on div at bounding box center [256, 428] width 340 height 57
click at [274, 438] on div at bounding box center [256, 428] width 340 height 57
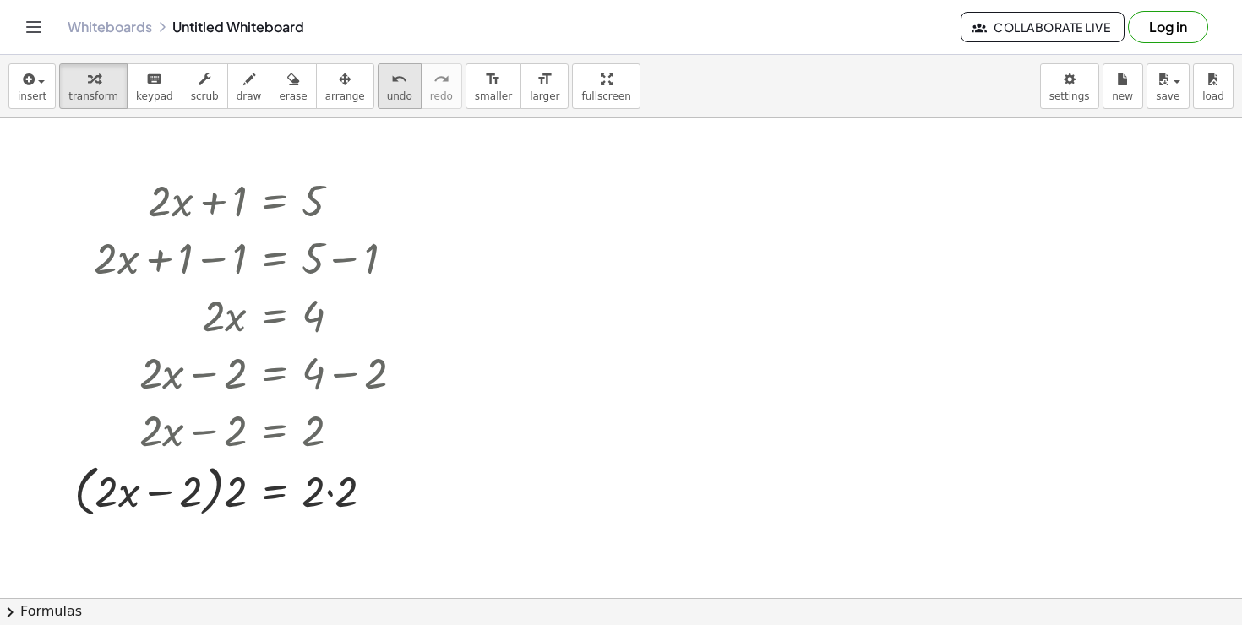
click at [387, 93] on span "undo" at bounding box center [399, 96] width 25 height 12
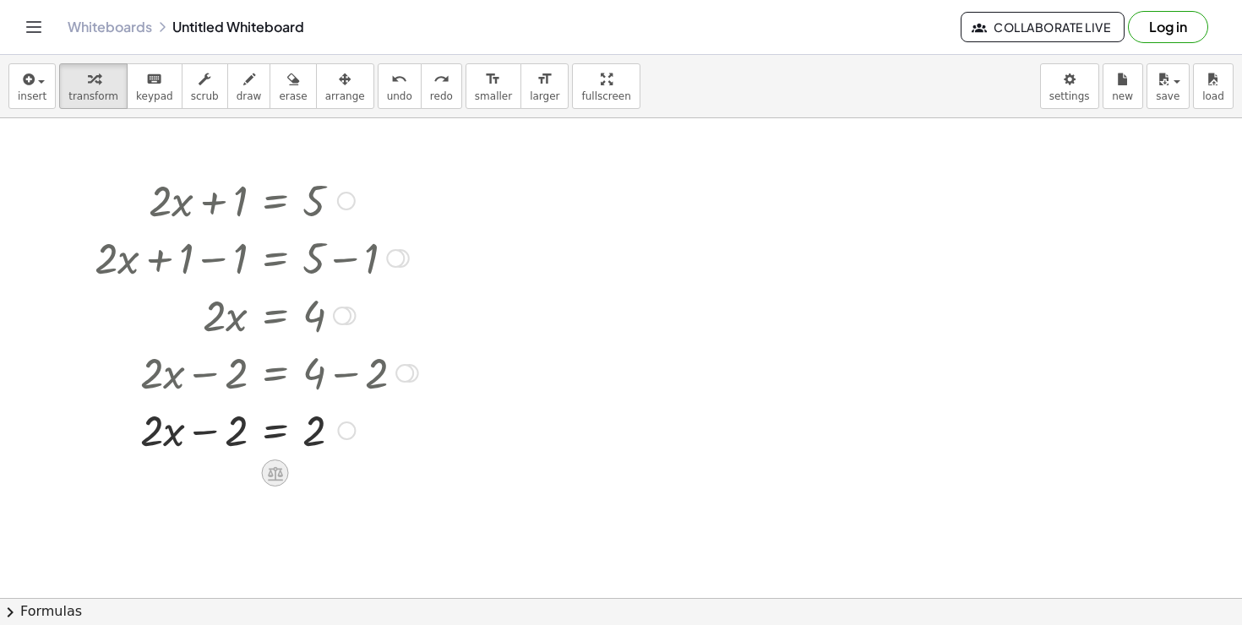
click at [273, 471] on icon at bounding box center [275, 474] width 18 height 18
click at [247, 474] on div "−" at bounding box center [241, 473] width 27 height 27
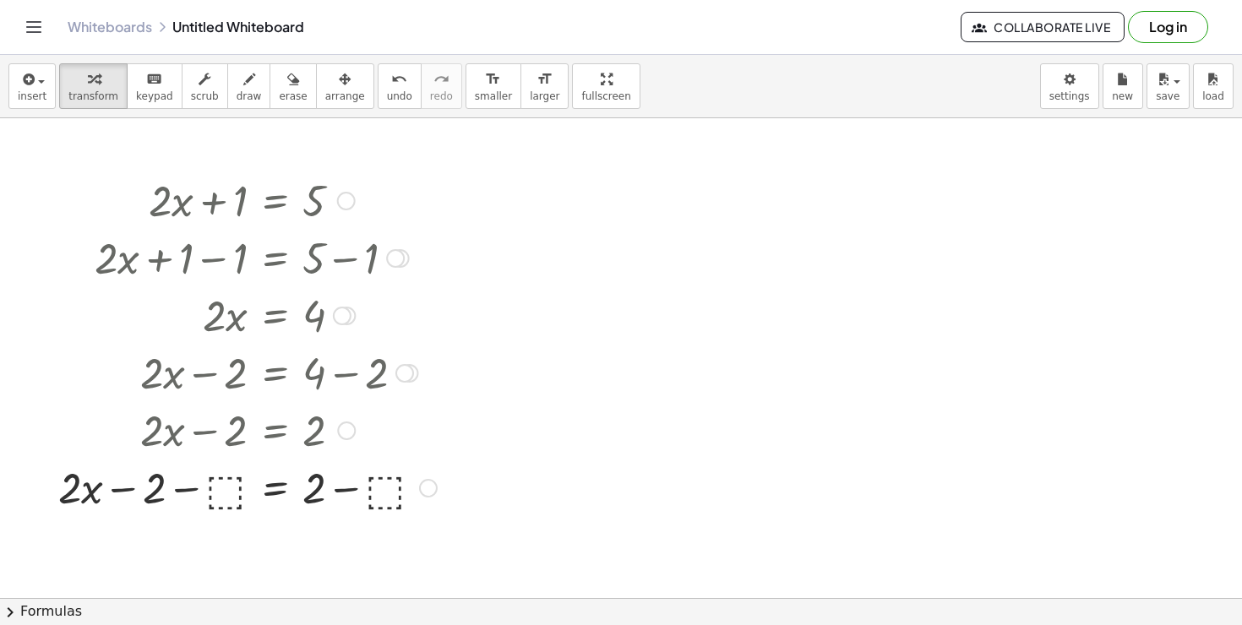
click at [232, 504] on div at bounding box center [247, 486] width 395 height 57
click at [358, 497] on div at bounding box center [246, 486] width 357 height 57
click at [221, 487] on div at bounding box center [279, 486] width 422 height 57
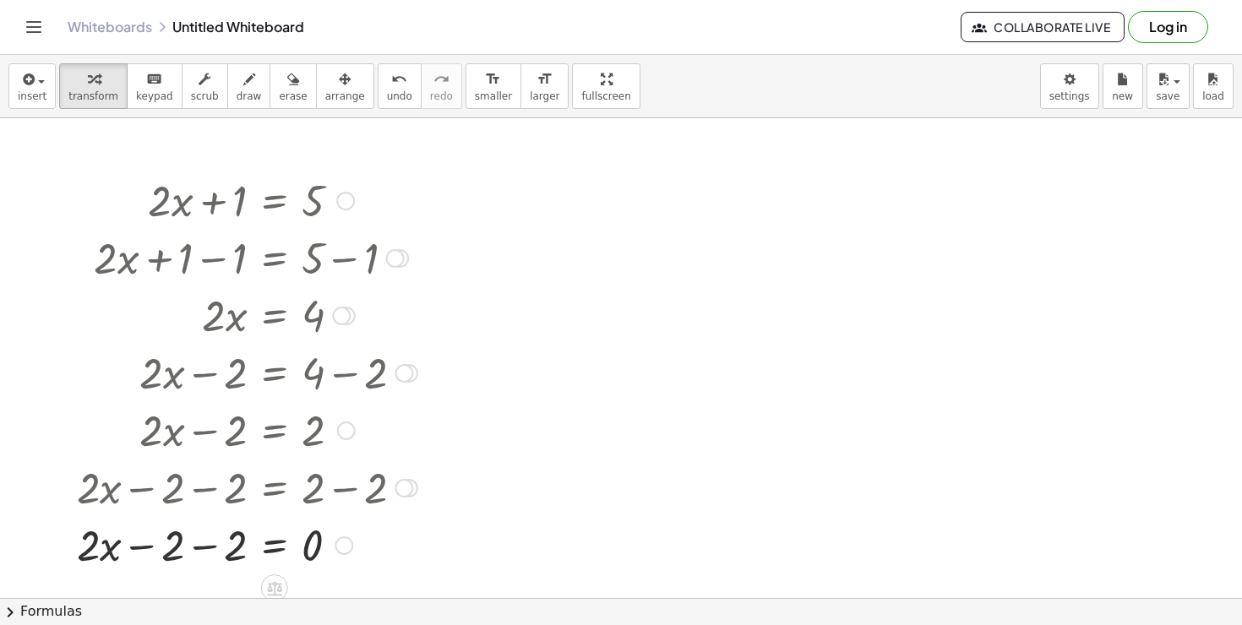
click at [207, 552] on div at bounding box center [246, 543] width 357 height 57
click at [377, 121] on div at bounding box center [621, 598] width 1242 height 960
click at [378, 106] on button "undo undo" at bounding box center [400, 86] width 44 height 46
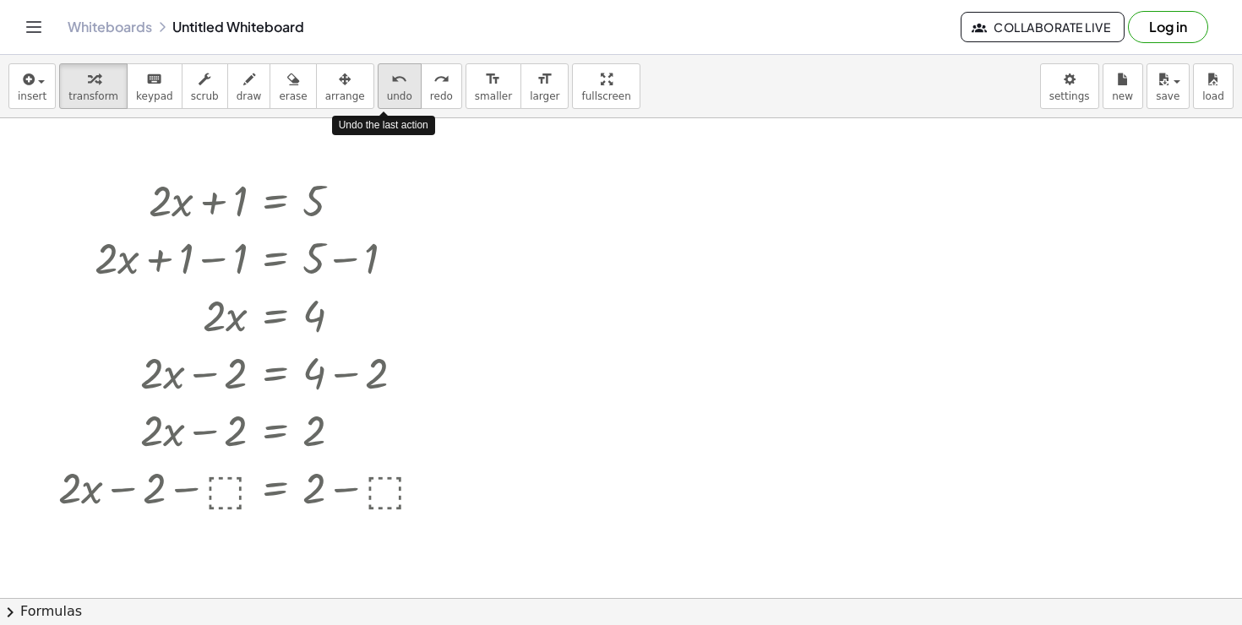
click at [378, 106] on button "undo undo" at bounding box center [400, 86] width 44 height 46
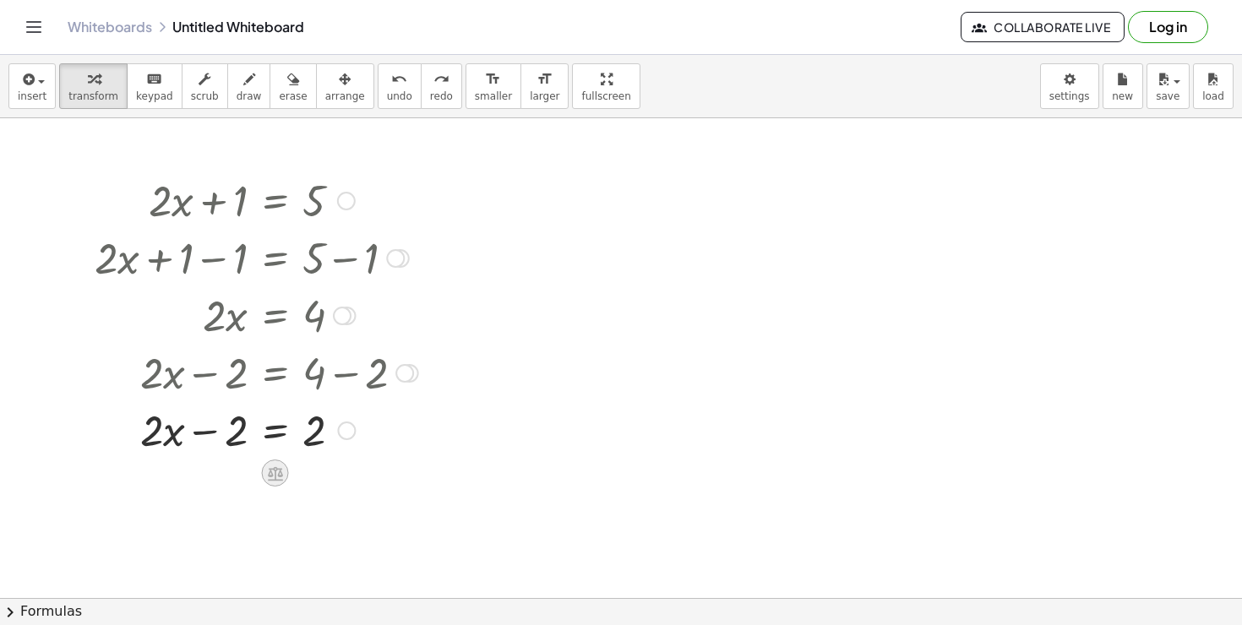
click at [270, 470] on icon at bounding box center [275, 473] width 15 height 14
click at [208, 476] on span "+" at bounding box center [208, 473] width 10 height 24
click at [235, 429] on div at bounding box center [247, 428] width 395 height 57
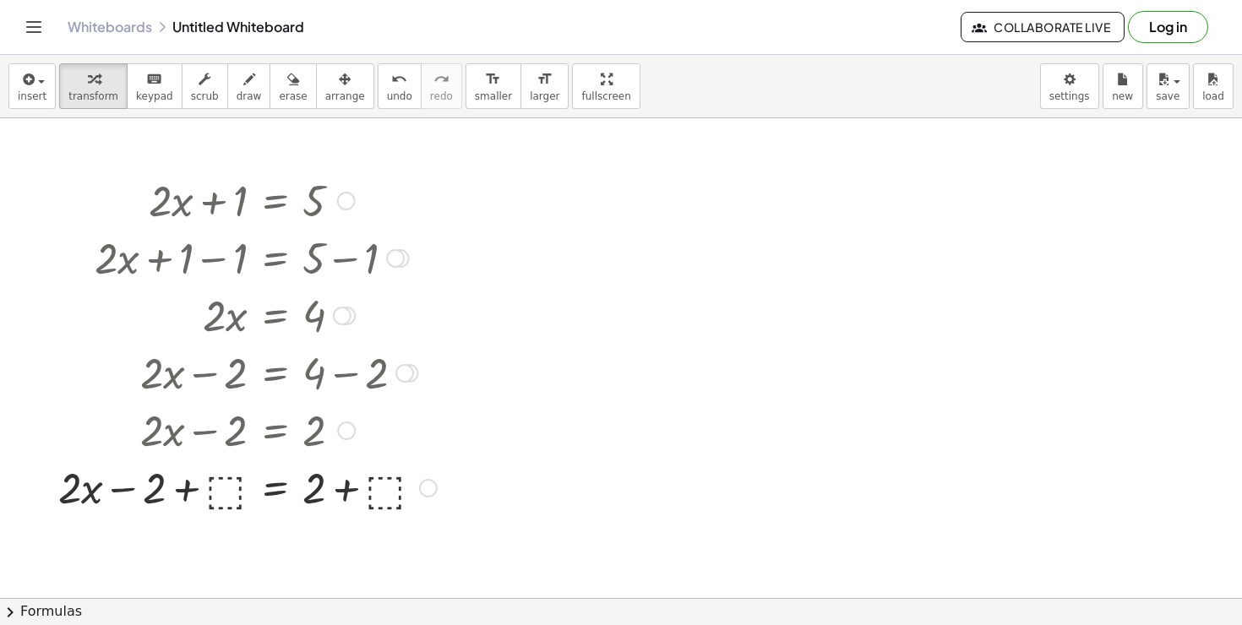
click at [231, 477] on div at bounding box center [247, 486] width 395 height 57
click at [219, 487] on div at bounding box center [246, 486] width 357 height 57
click at [352, 481] on div at bounding box center [256, 486] width 340 height 57
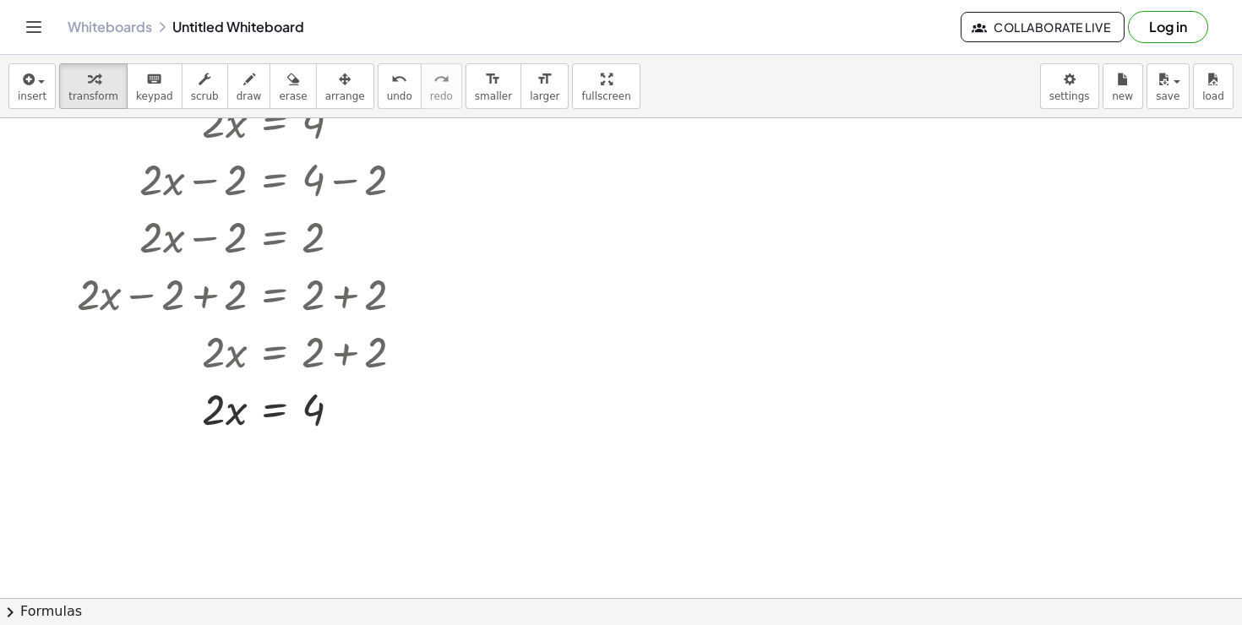
scroll to position [260, 0]
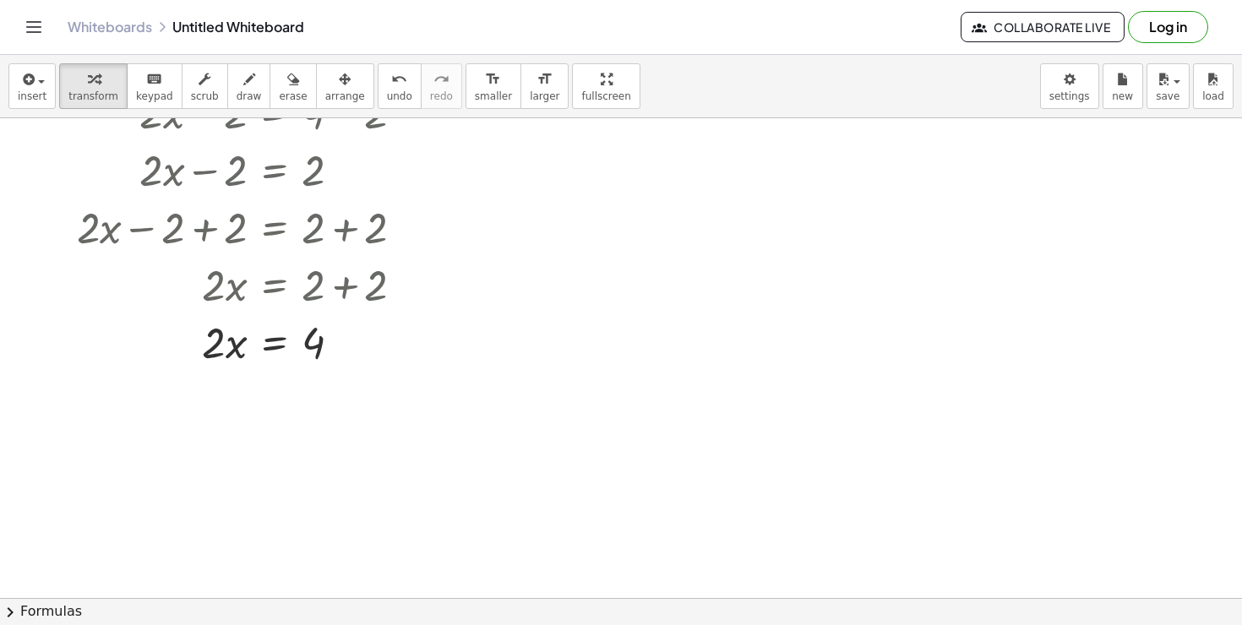
click at [570, 286] on div at bounding box center [621, 338] width 1242 height 960
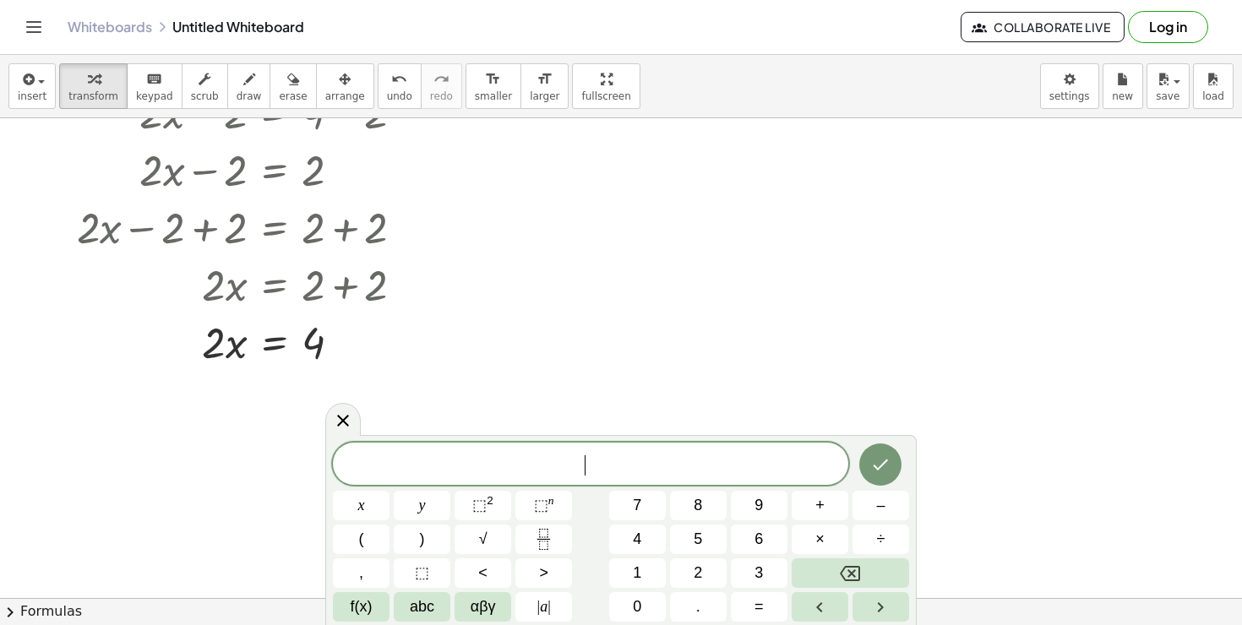
click at [985, 247] on div at bounding box center [621, 338] width 1242 height 960
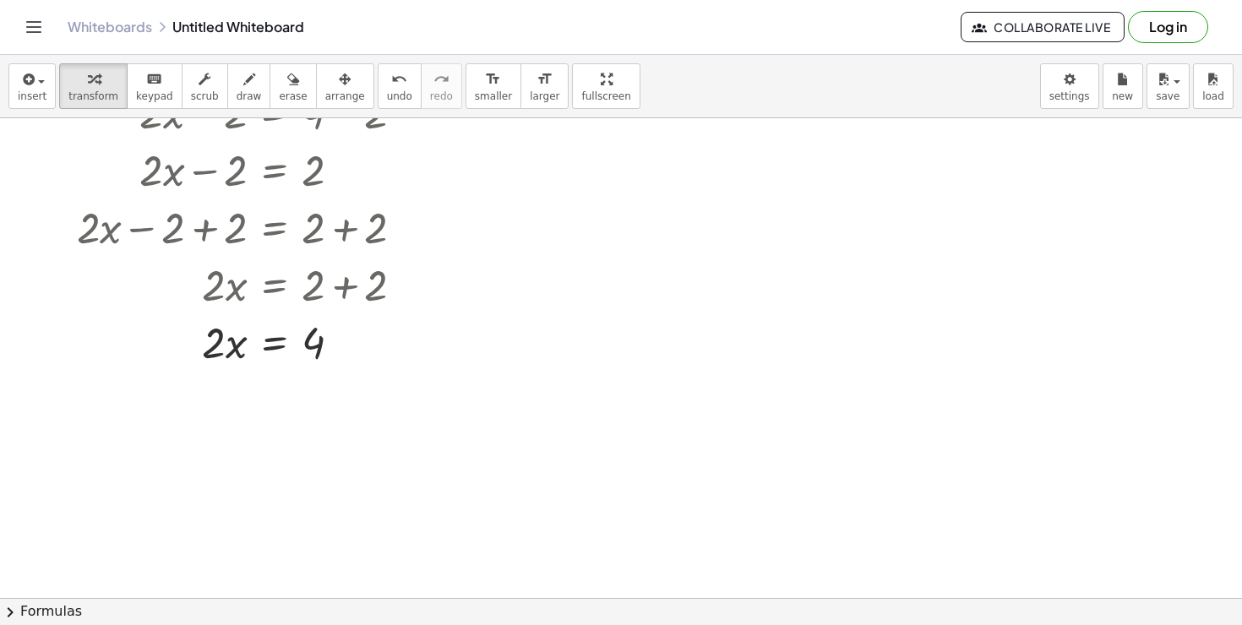
click at [907, 425] on div at bounding box center [621, 338] width 1242 height 960
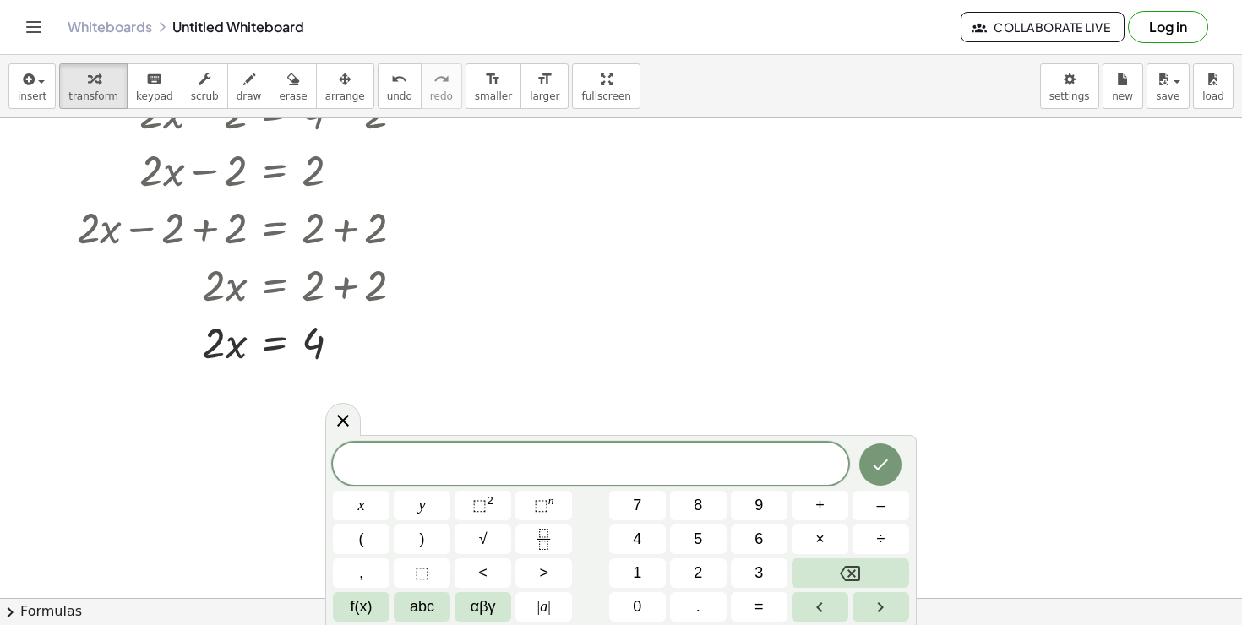
click at [908, 414] on div at bounding box center [621, 338] width 1242 height 960
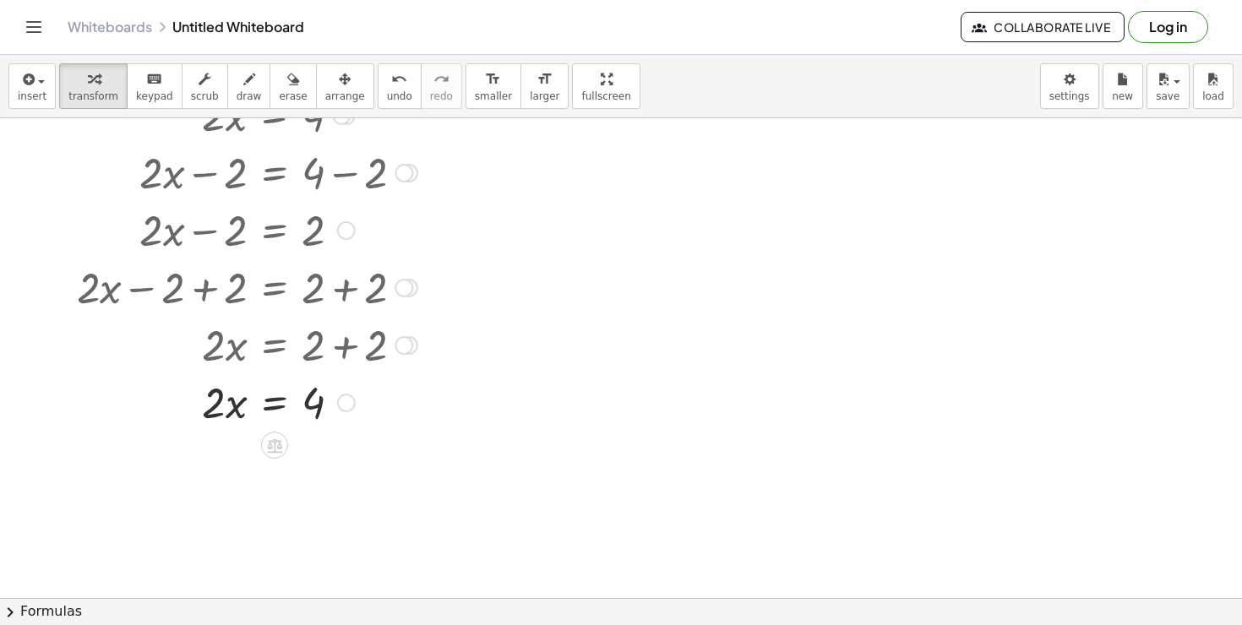
scroll to position [215, 0]
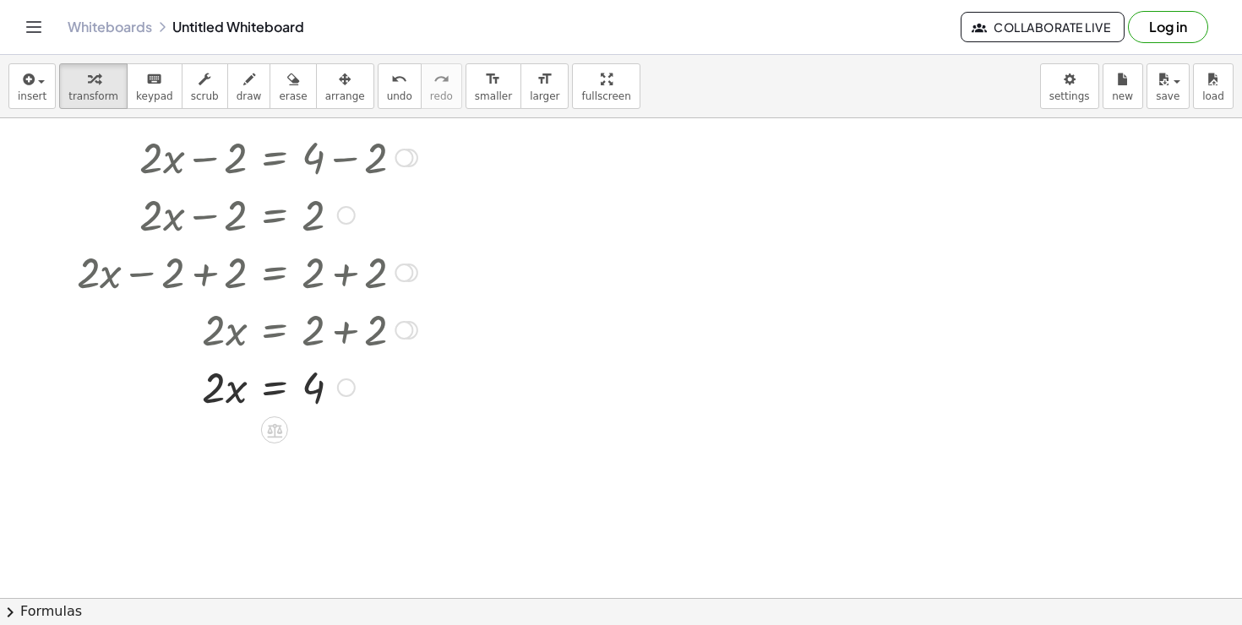
click at [276, 390] on div at bounding box center [246, 385] width 357 height 57
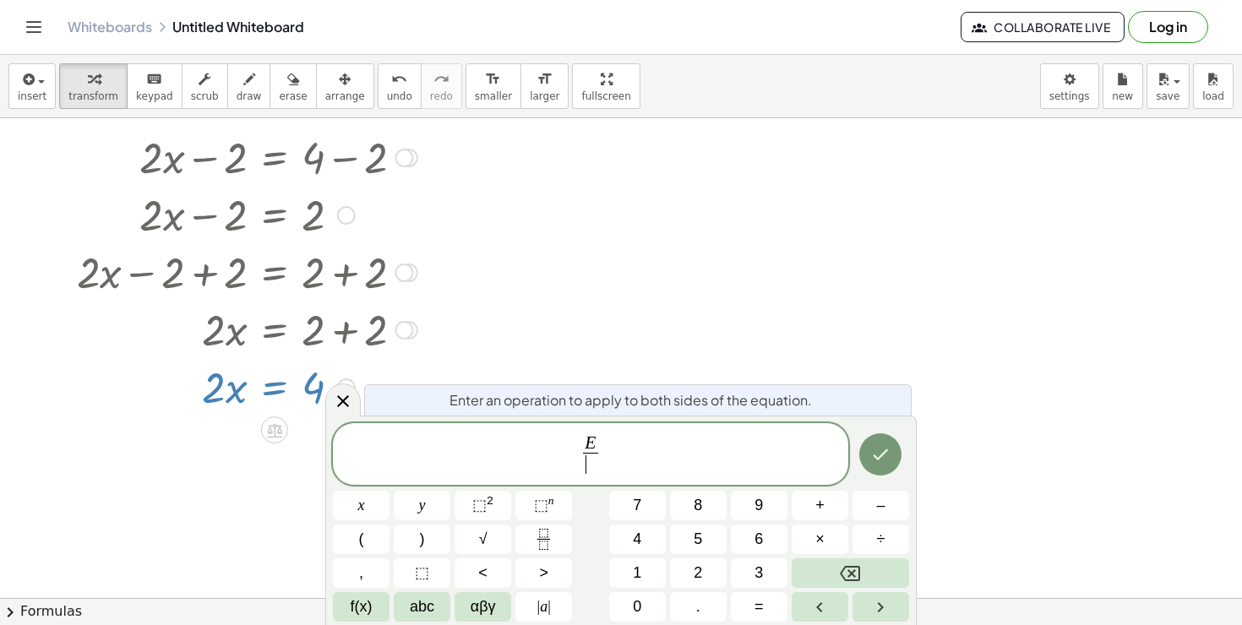
click at [587, 471] on span "​" at bounding box center [590, 464] width 15 height 23
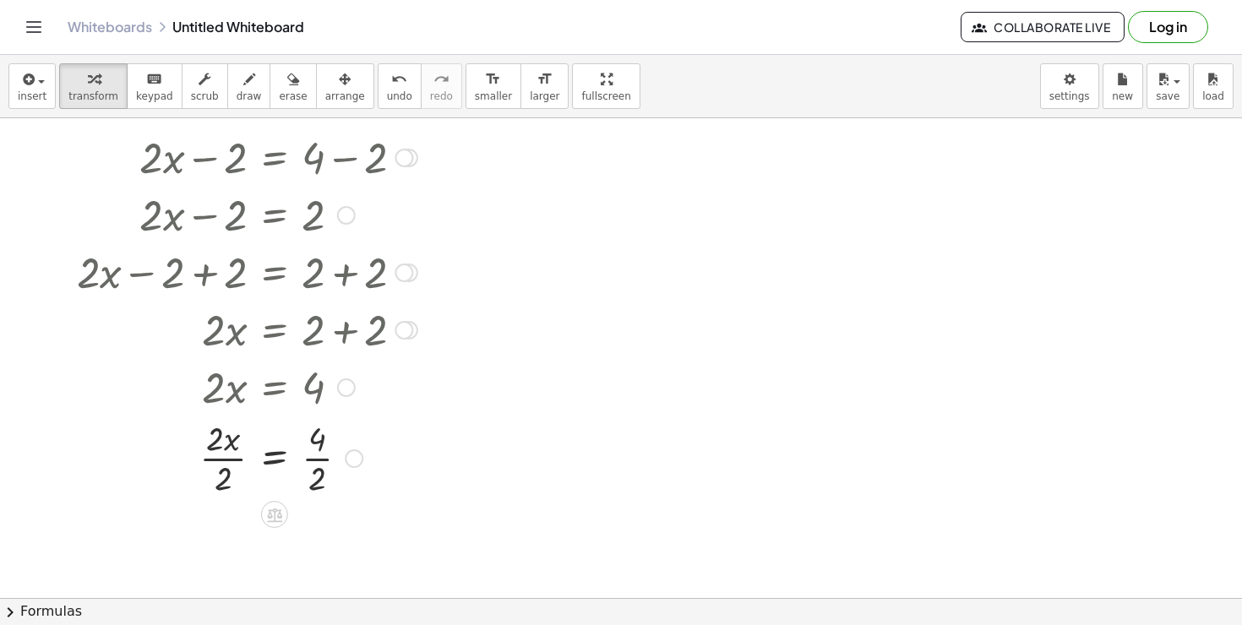
click at [225, 460] on div at bounding box center [246, 457] width 357 height 84
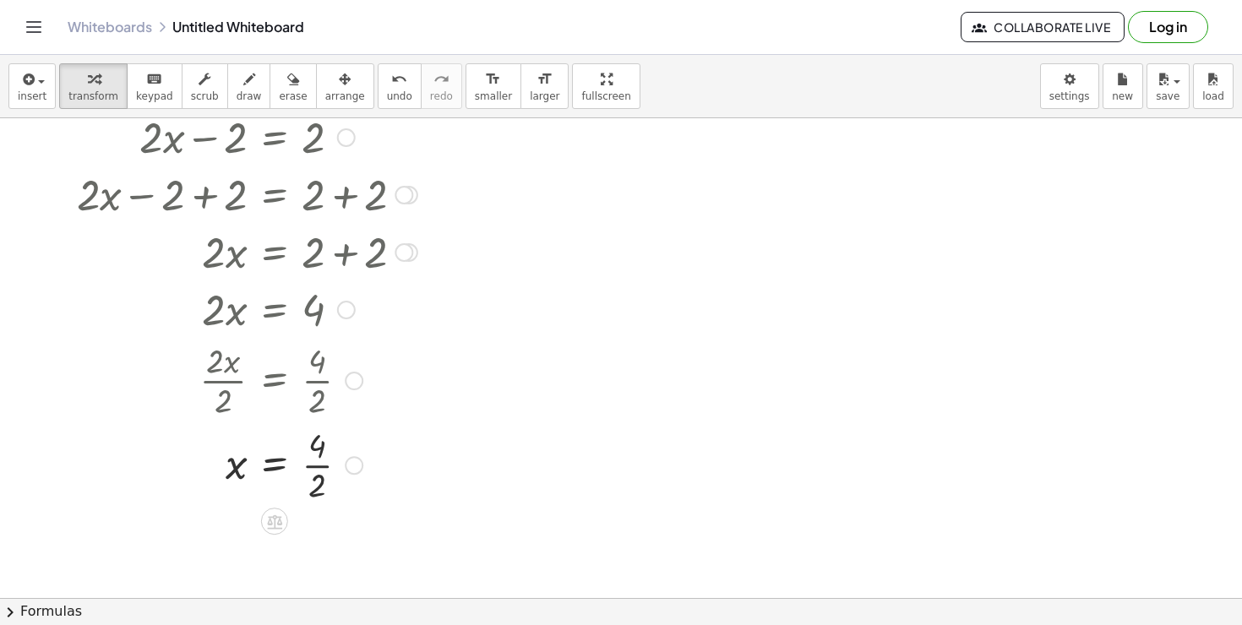
scroll to position [292, 0]
click at [315, 466] on div at bounding box center [246, 464] width 357 height 84
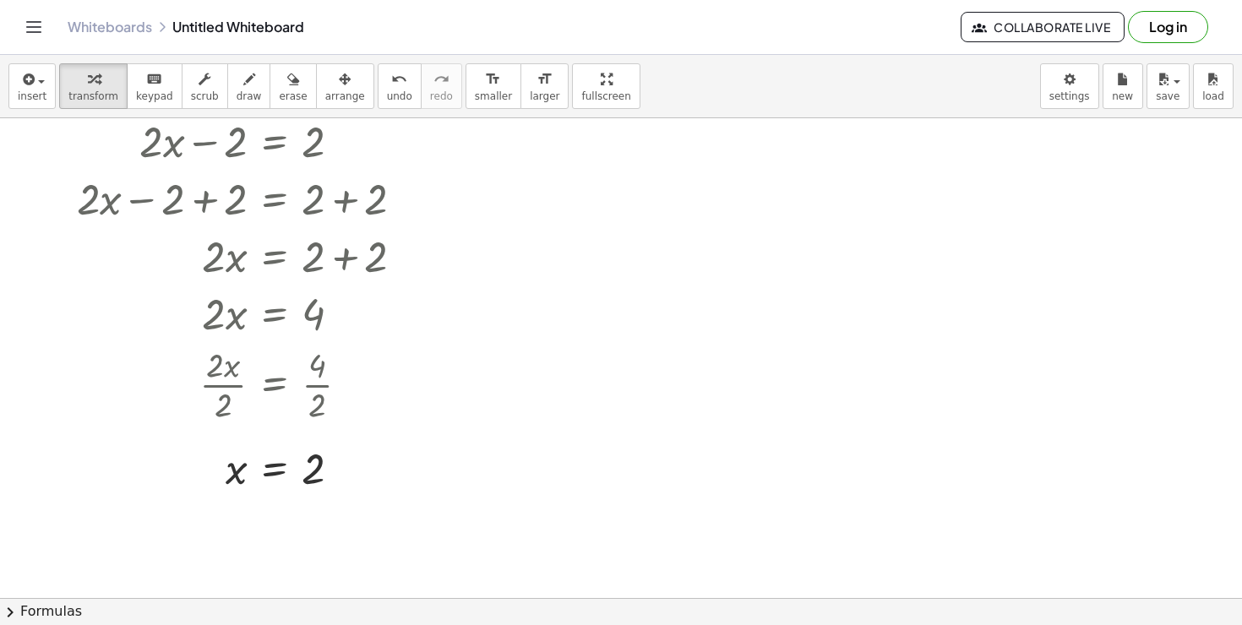
scroll to position [291, 0]
drag, startPoint x: 266, startPoint y: 454, endPoint x: 261, endPoint y: 476, distance: 23.4
click at [261, 476] on div at bounding box center [246, 466] width 357 height 56
click at [595, 395] on div at bounding box center [621, 308] width 1242 height 960
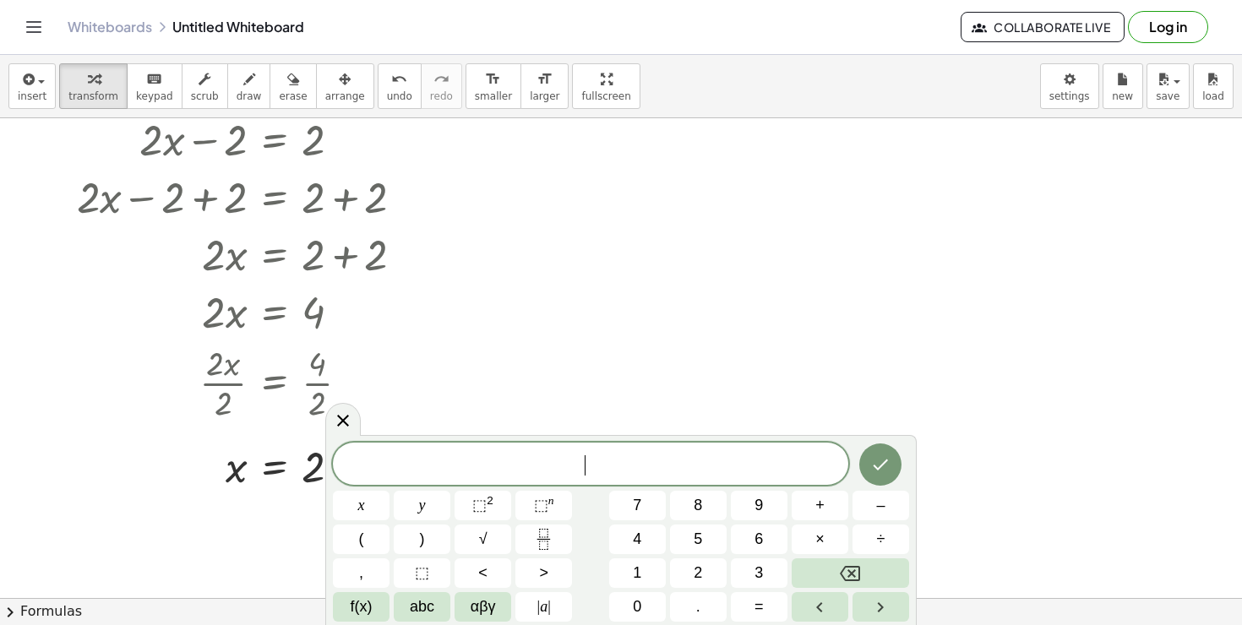
scroll to position [0, 0]
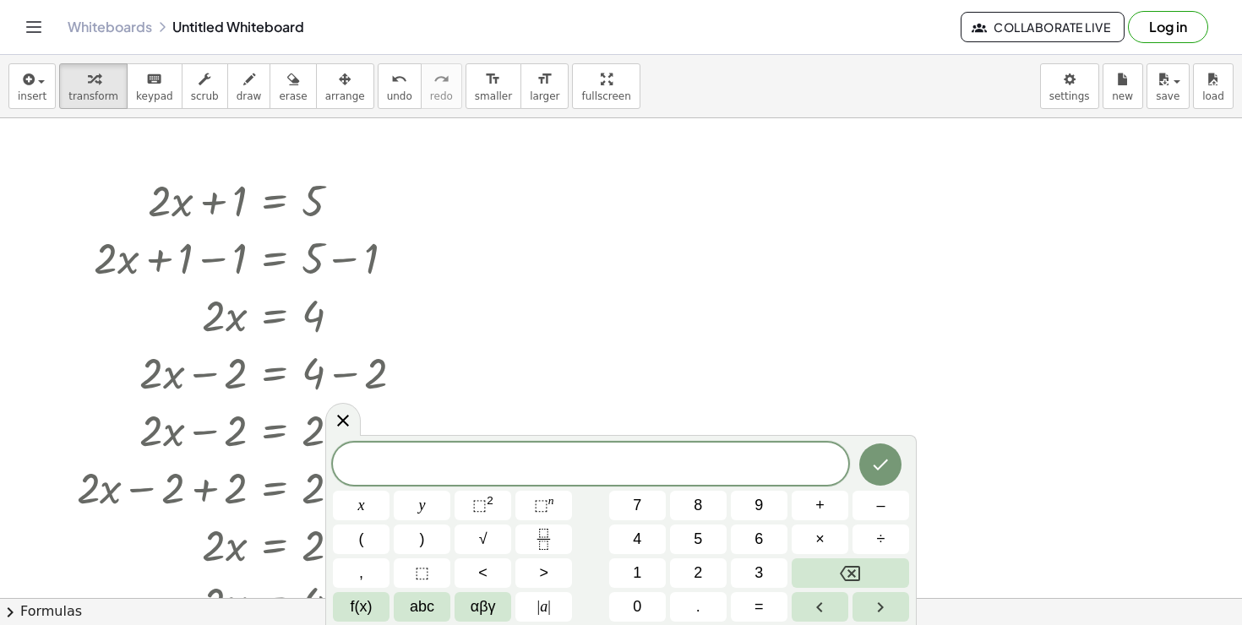
click at [598, 241] on div at bounding box center [621, 598] width 1242 height 960
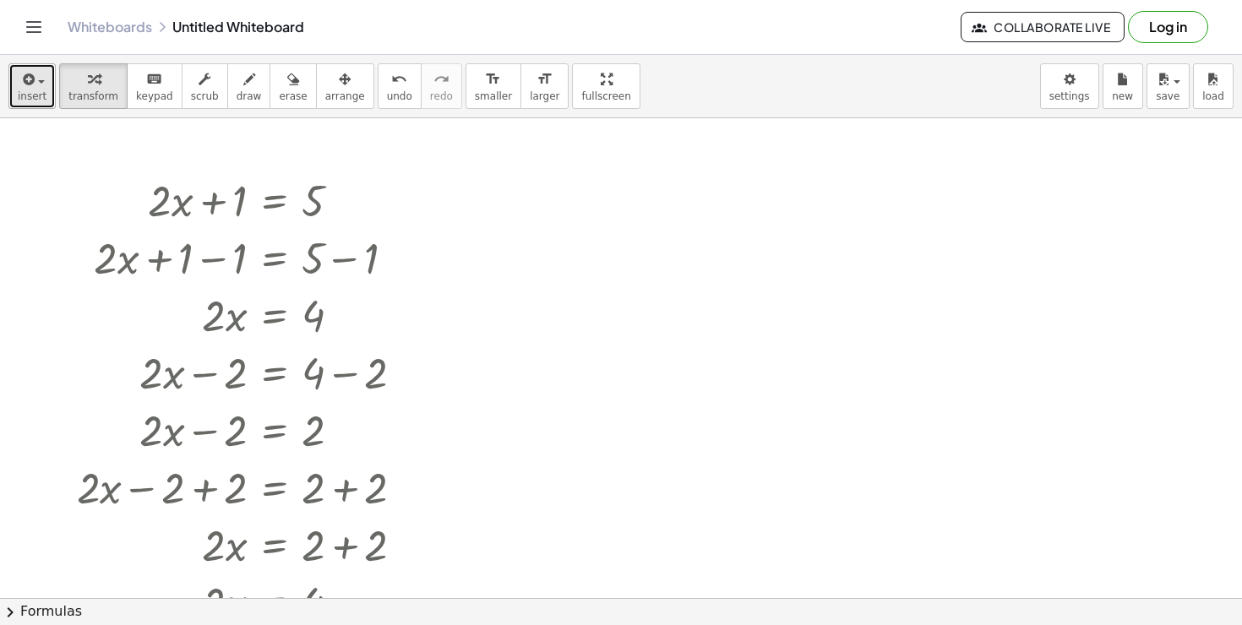
click at [43, 79] on div "button" at bounding box center [32, 78] width 29 height 20
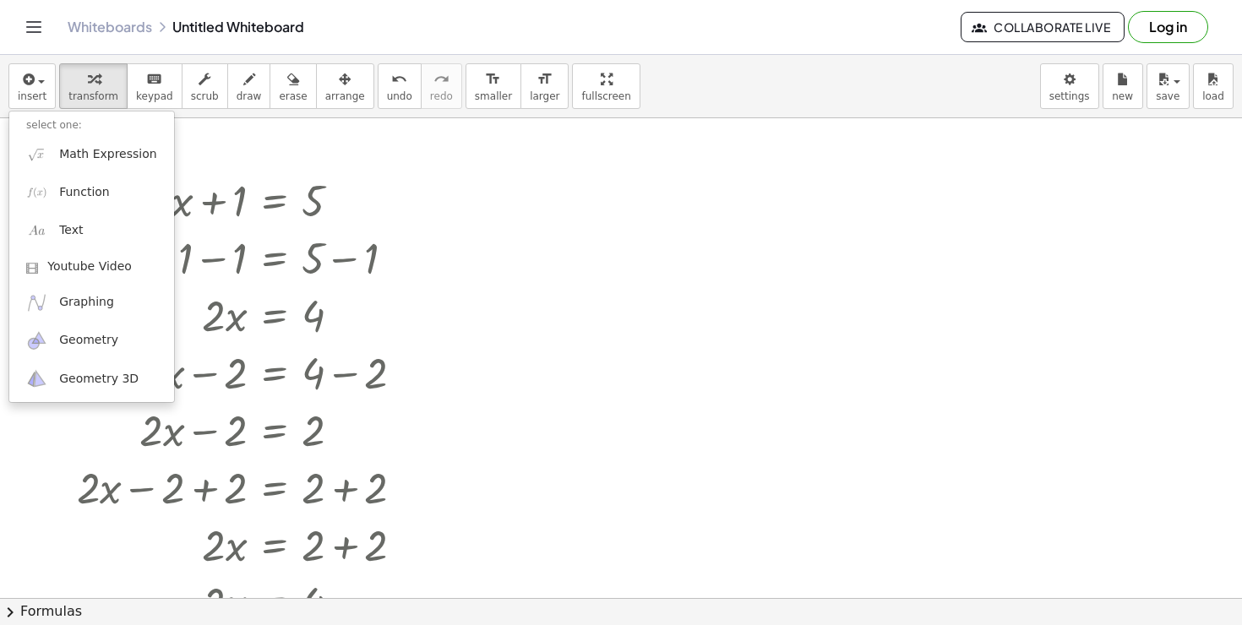
click at [383, 245] on div at bounding box center [246, 256] width 357 height 57
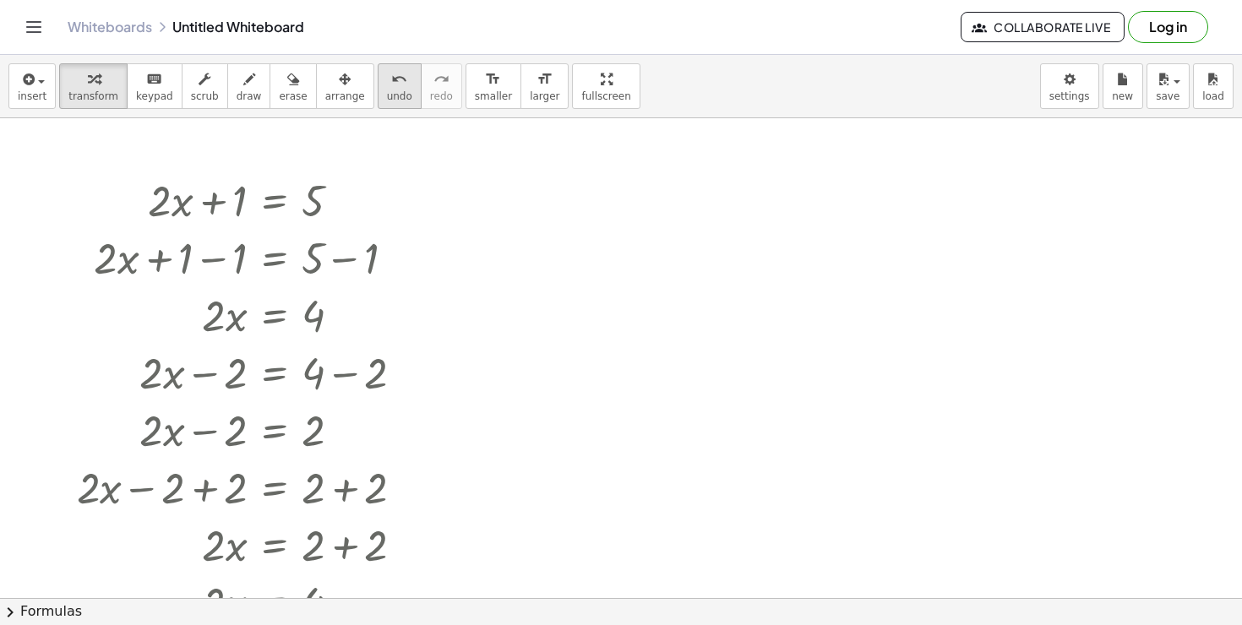
click at [387, 97] on span "undo" at bounding box center [399, 96] width 25 height 12
click at [325, 81] on div "button" at bounding box center [345, 78] width 40 height 20
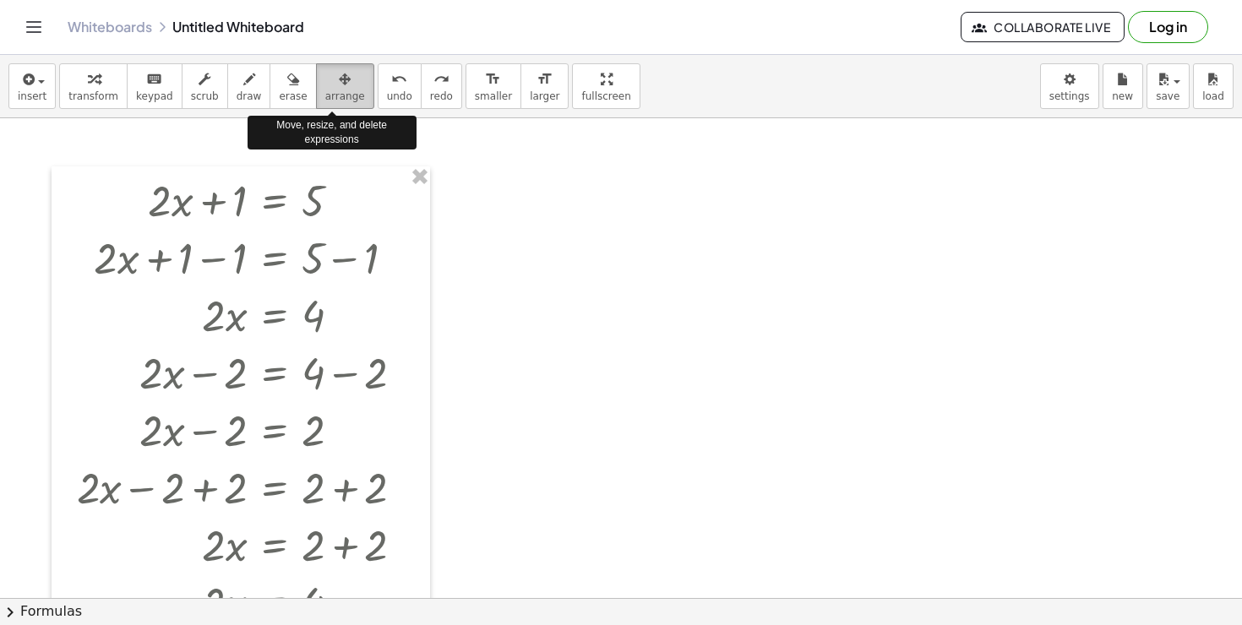
click at [325, 81] on div "button" at bounding box center [345, 78] width 40 height 20
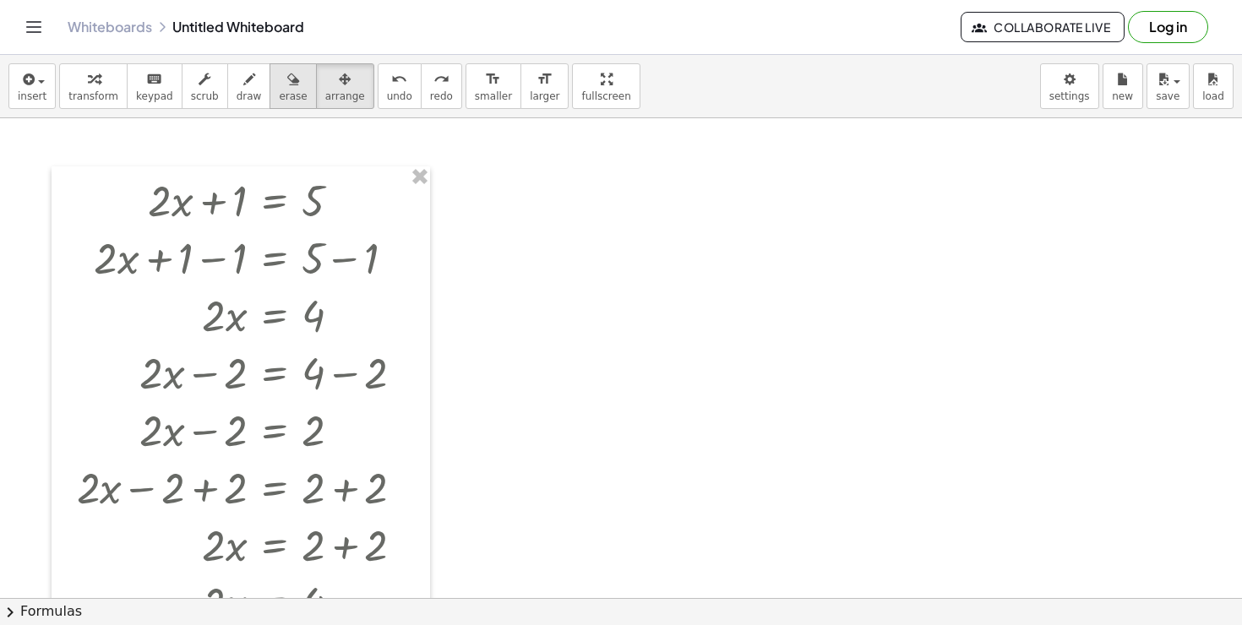
click at [287, 78] on icon "button" at bounding box center [293, 79] width 12 height 20
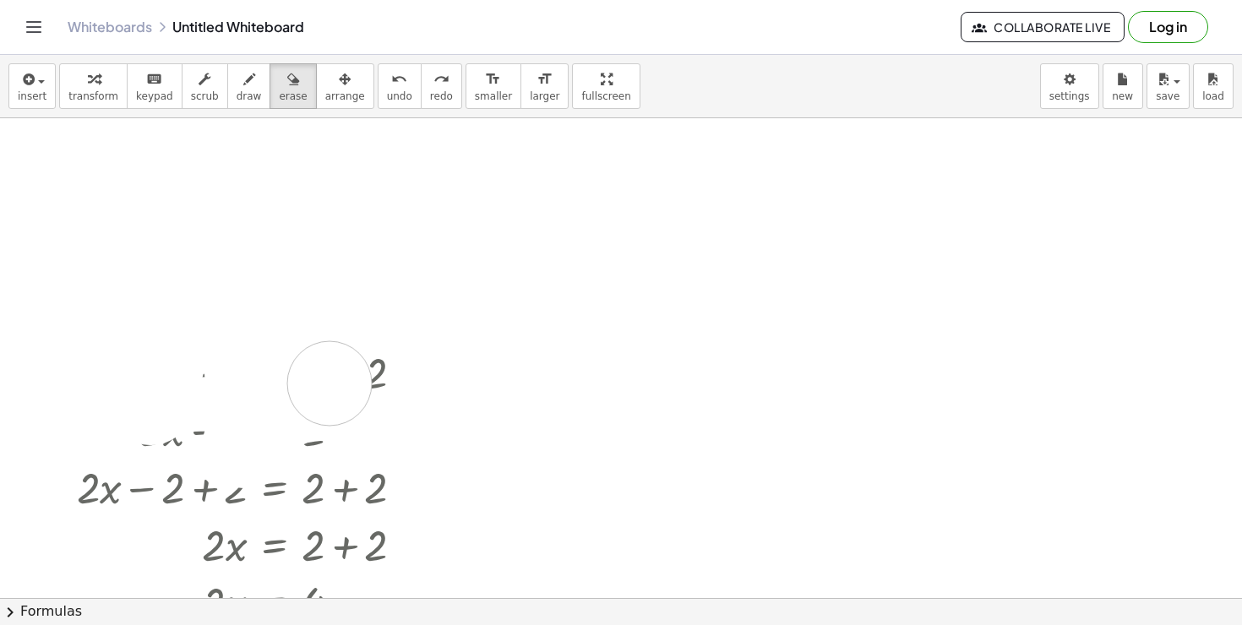
drag, startPoint x: 272, startPoint y: 160, endPoint x: 347, endPoint y: 374, distance: 226.5
click at [347, 374] on div at bounding box center [621, 598] width 1242 height 960
drag, startPoint x: 353, startPoint y: 374, endPoint x: 197, endPoint y: 413, distance: 161.0
click at [181, 411] on div at bounding box center [621, 598] width 1242 height 960
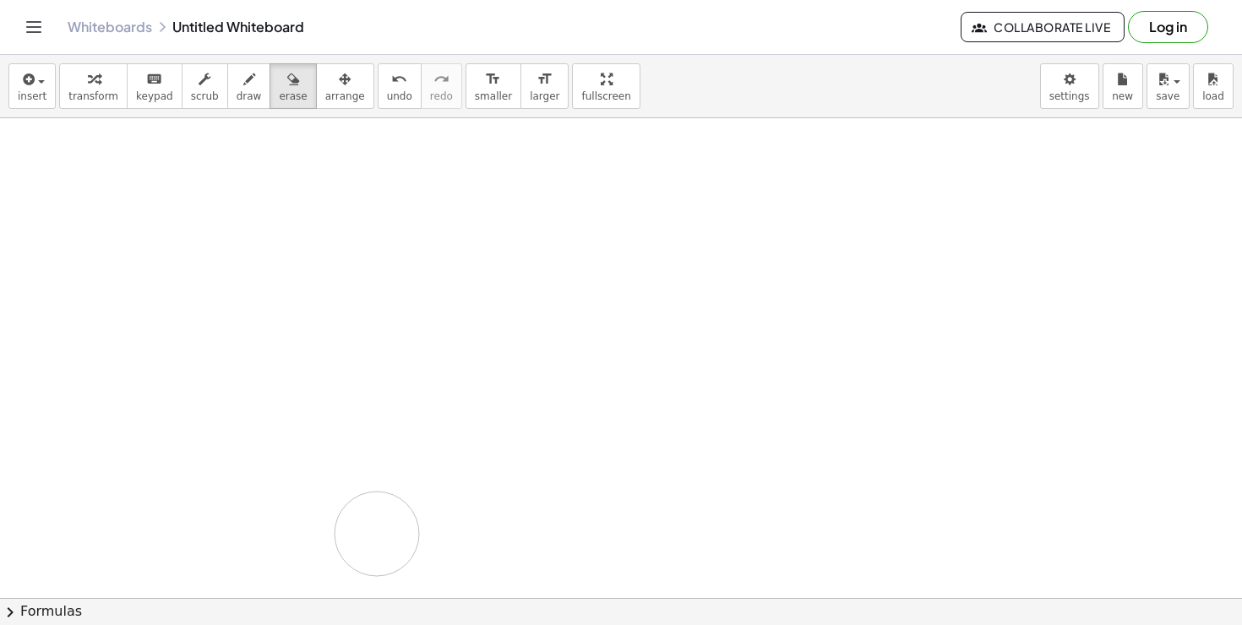
drag, startPoint x: 197, startPoint y: 413, endPoint x: 388, endPoint y: 452, distance: 194.8
click at [384, 463] on div at bounding box center [621, 598] width 1242 height 960
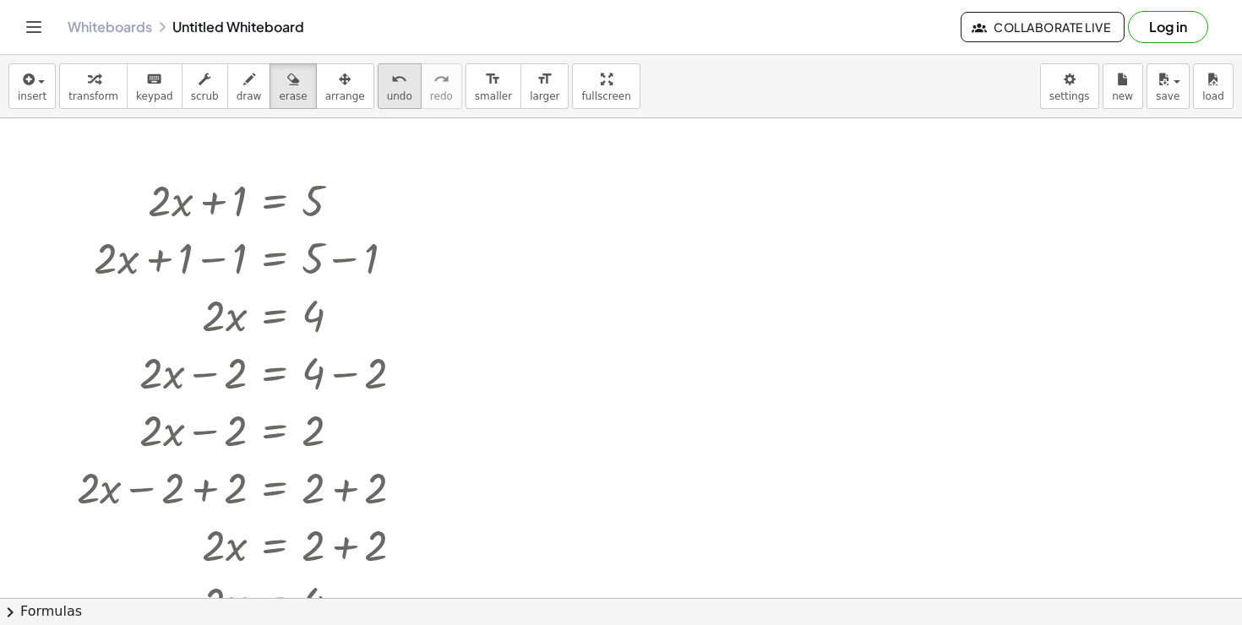
click at [387, 93] on span "undo" at bounding box center [399, 96] width 25 height 12
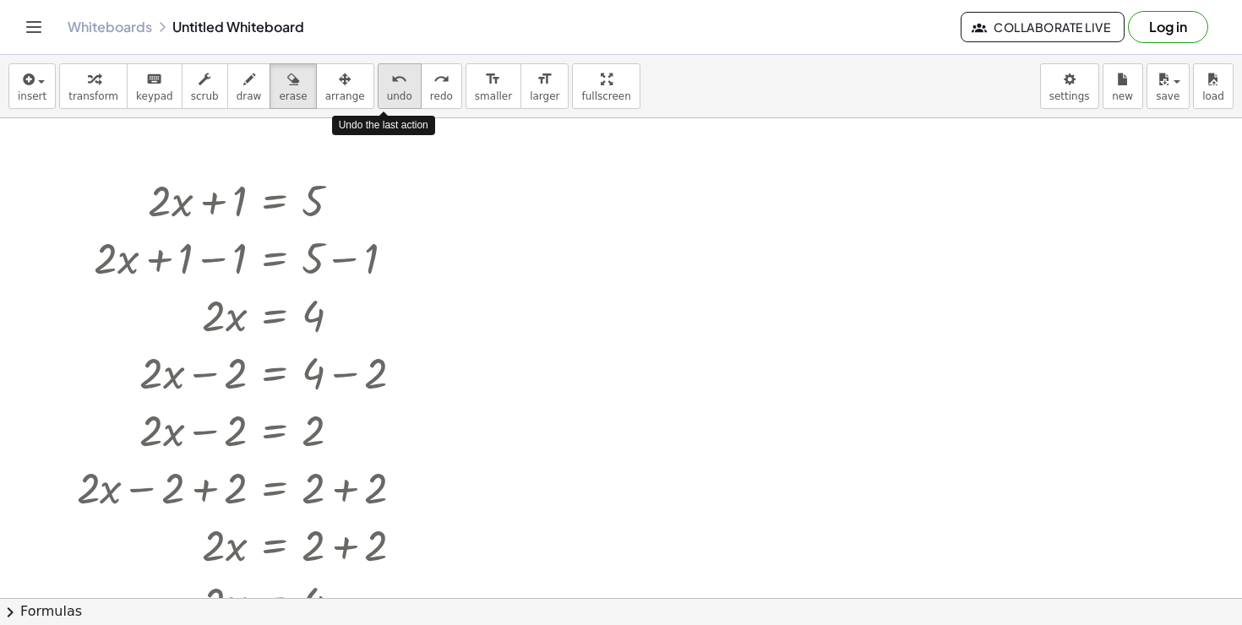
click at [387, 93] on span "undo" at bounding box center [399, 96] width 25 height 12
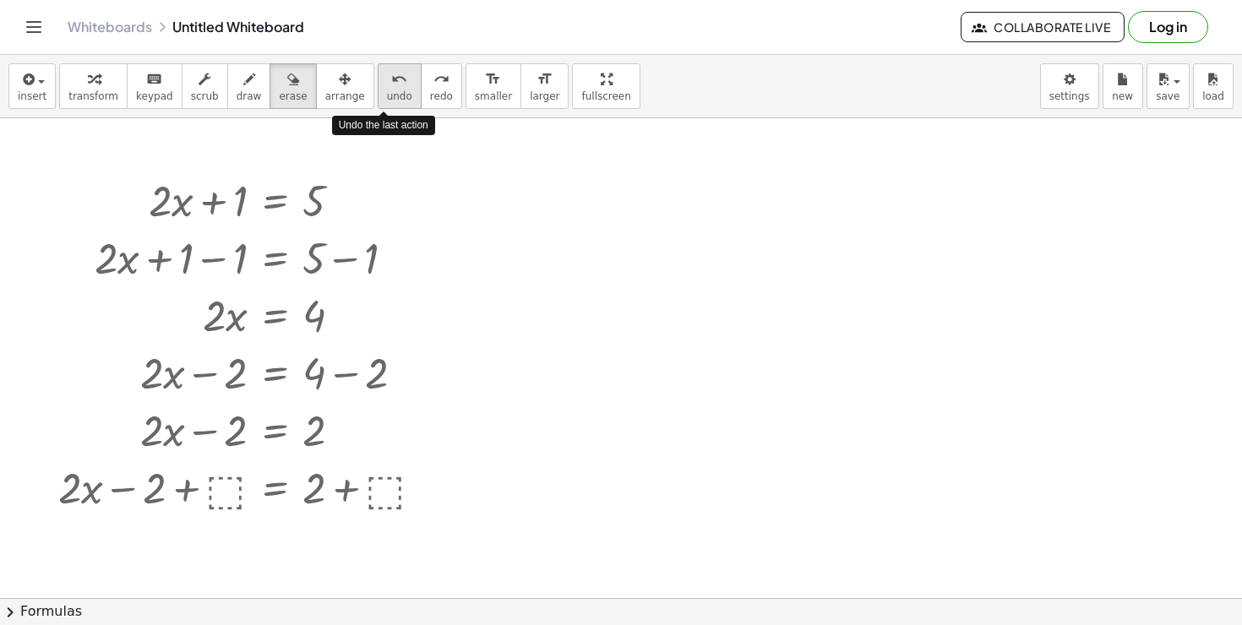
click at [387, 93] on span "undo" at bounding box center [399, 96] width 25 height 12
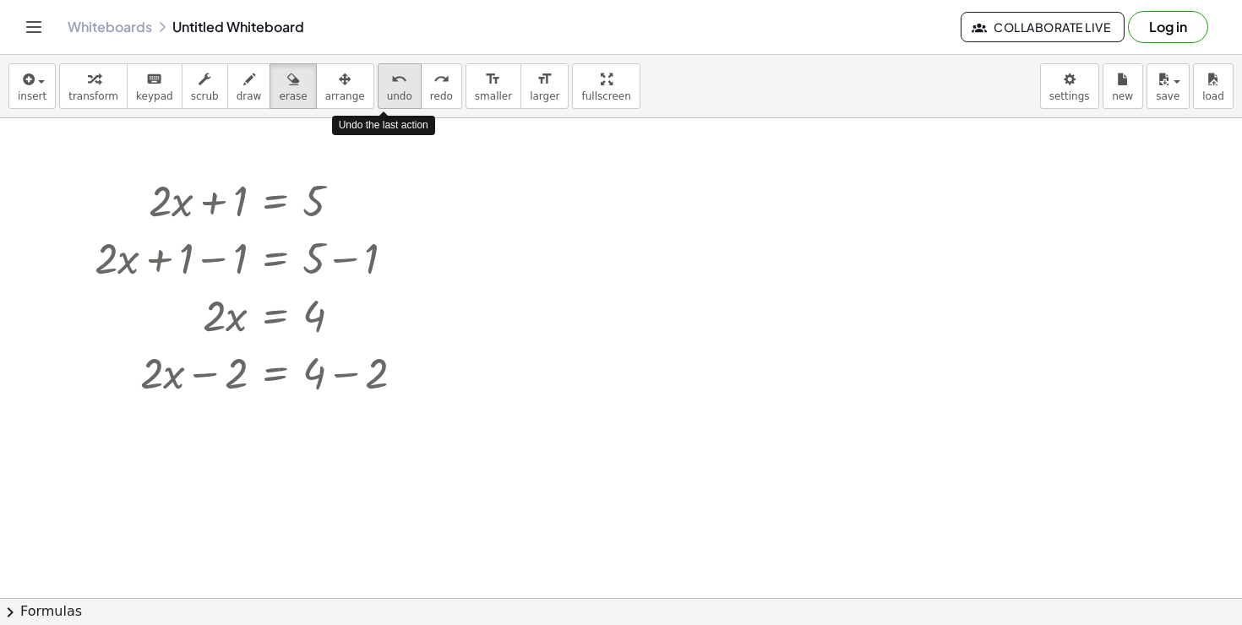
click at [387, 93] on span "undo" at bounding box center [399, 96] width 25 height 12
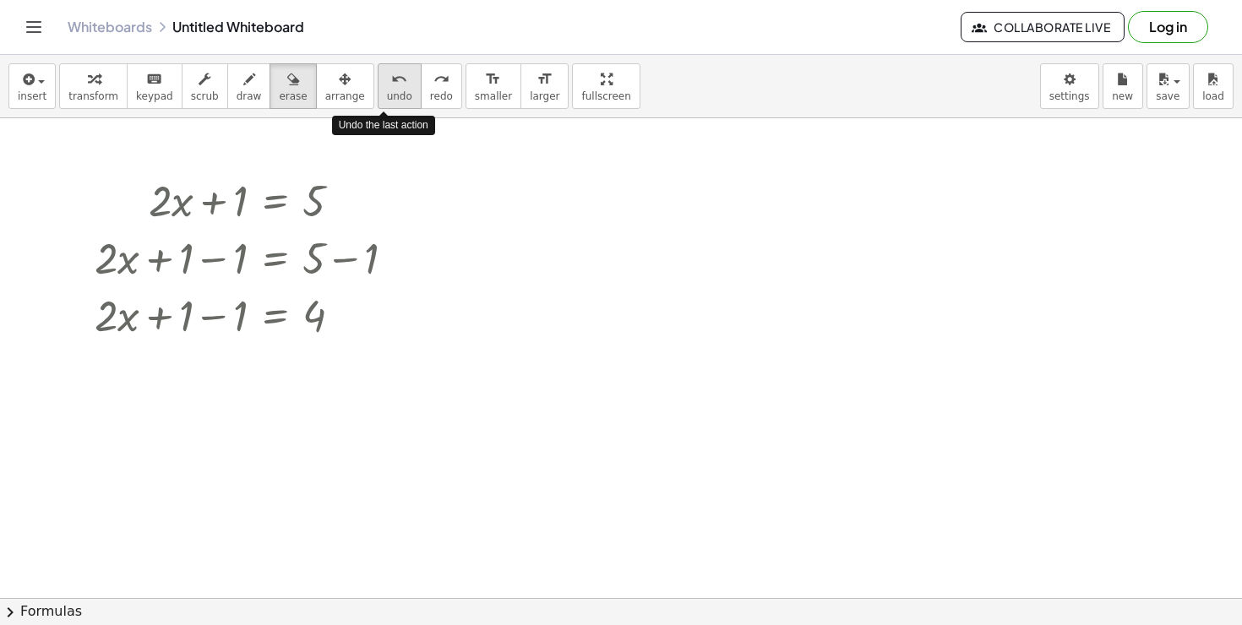
click at [387, 93] on span "undo" at bounding box center [399, 96] width 25 height 12
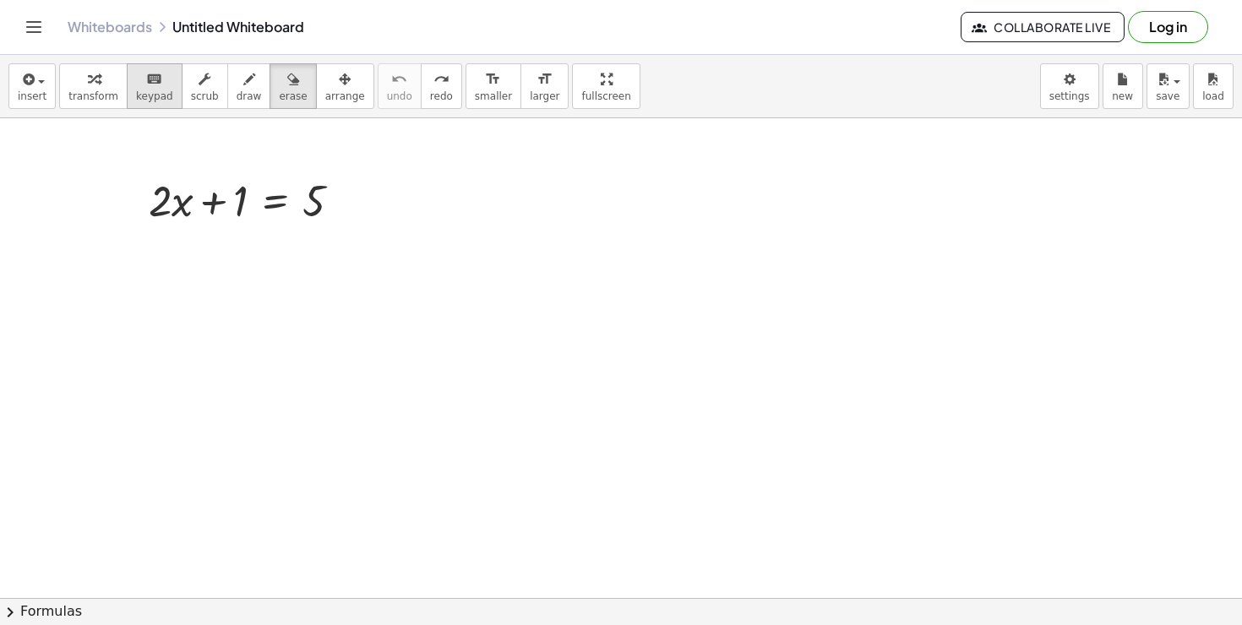
click at [158, 84] on div "keyboard" at bounding box center [154, 78] width 37 height 20
click at [186, 204] on div at bounding box center [171, 201] width 45 height 49
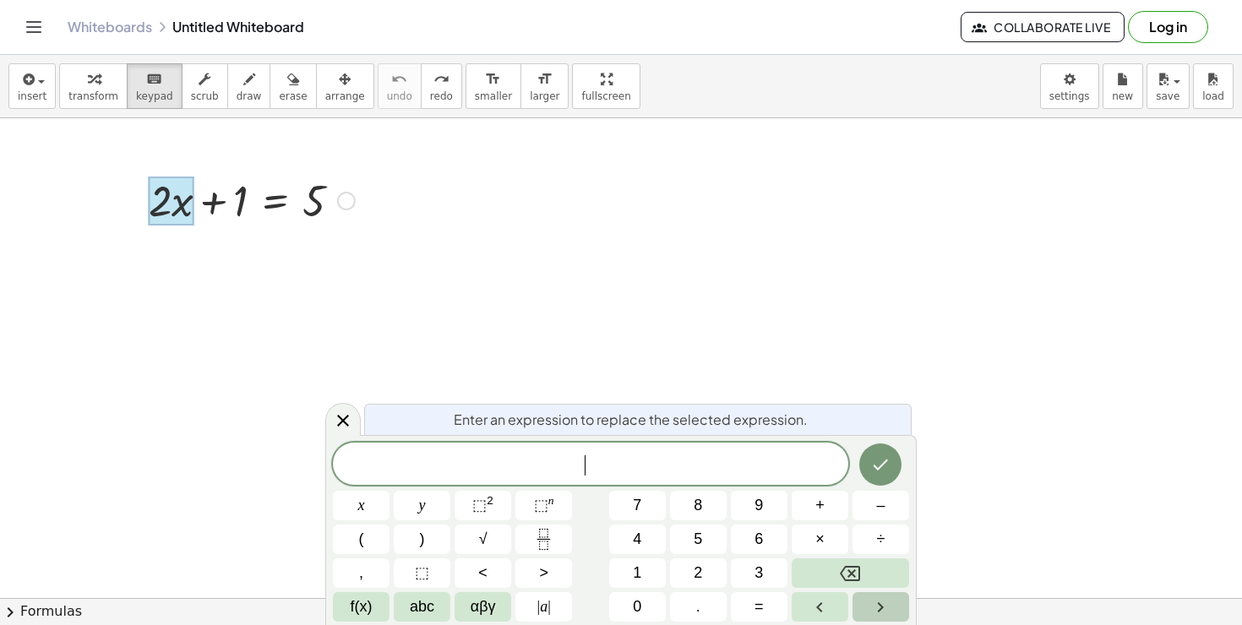
click at [876, 596] on button "Right arrow" at bounding box center [880, 607] width 57 height 30
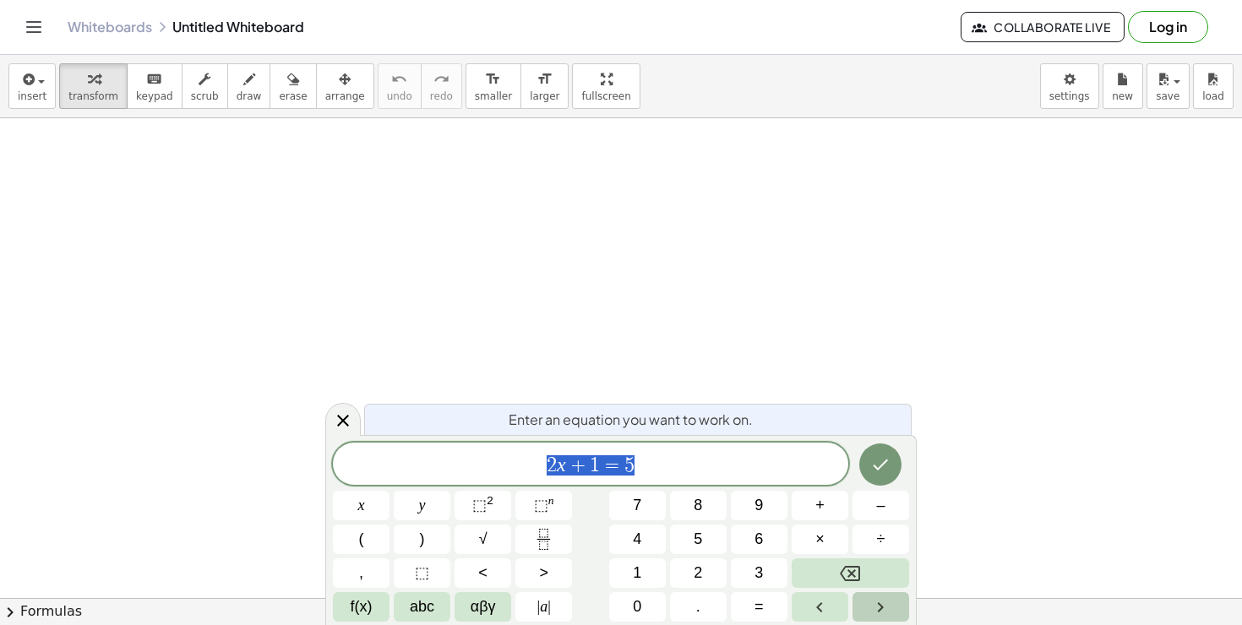
click at [877, 606] on icon "Right arrow" at bounding box center [880, 607] width 20 height 20
click at [824, 598] on icon "Left arrow" at bounding box center [819, 607] width 20 height 20
click at [882, 606] on icon "Right arrow" at bounding box center [881, 607] width 6 height 10
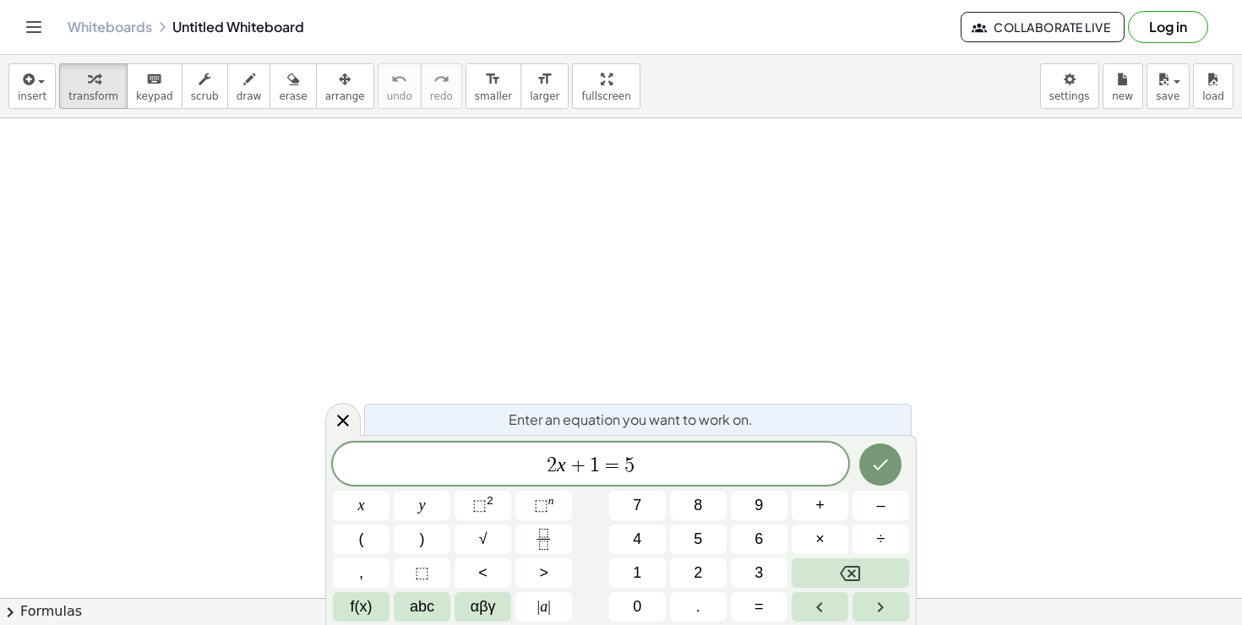
click at [654, 418] on span "Enter an equation you want to work on." at bounding box center [631, 420] width 244 height 20
click at [671, 471] on span "2 x + 1 = 5" at bounding box center [590, 466] width 515 height 24
click at [873, 462] on icon "Done" at bounding box center [880, 464] width 20 height 20
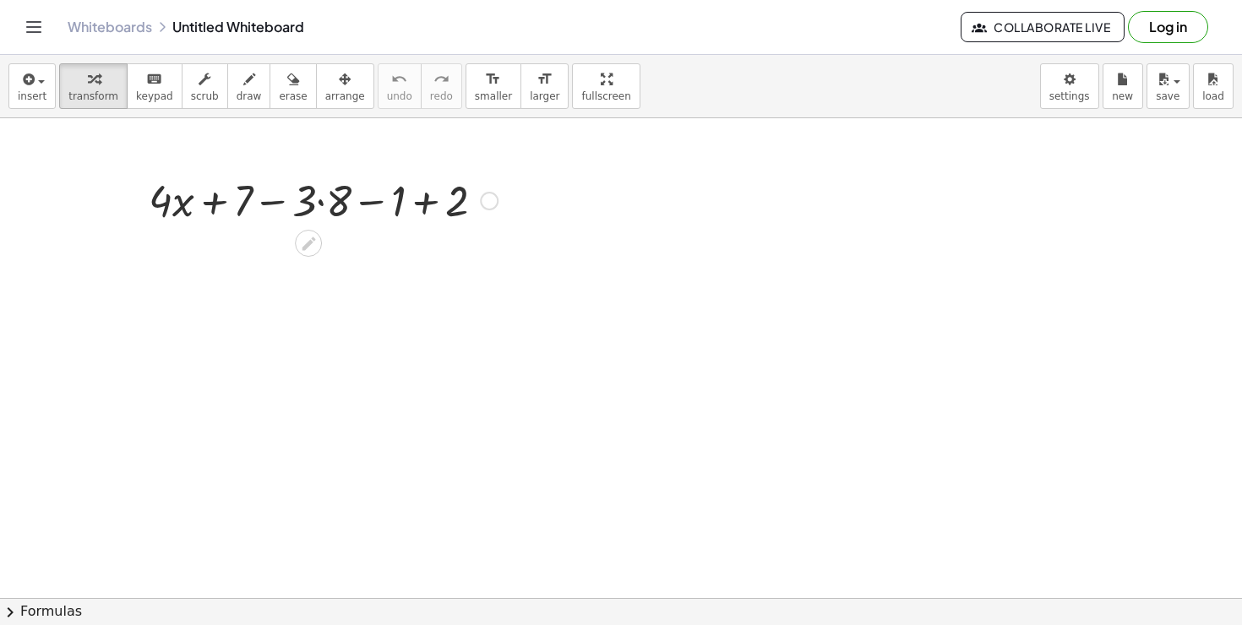
click at [215, 202] on div at bounding box center [323, 199] width 366 height 57
click at [313, 203] on div at bounding box center [323, 199] width 366 height 57
click at [326, 203] on div at bounding box center [323, 199] width 366 height 57
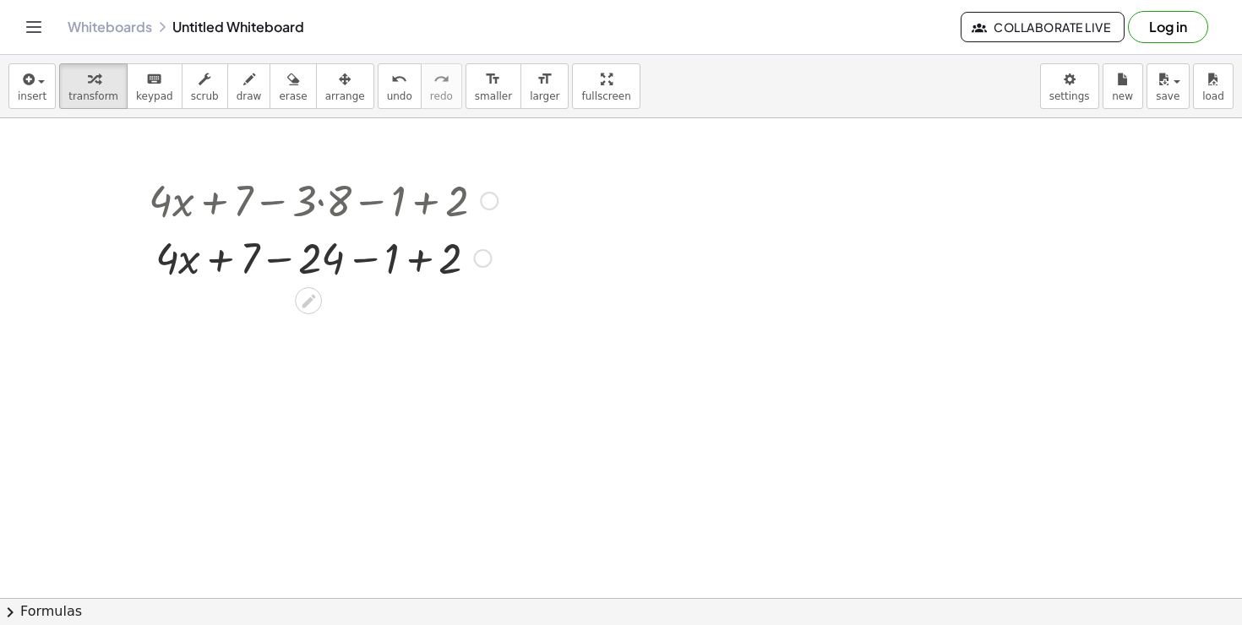
click at [420, 255] on div at bounding box center [323, 256] width 366 height 57
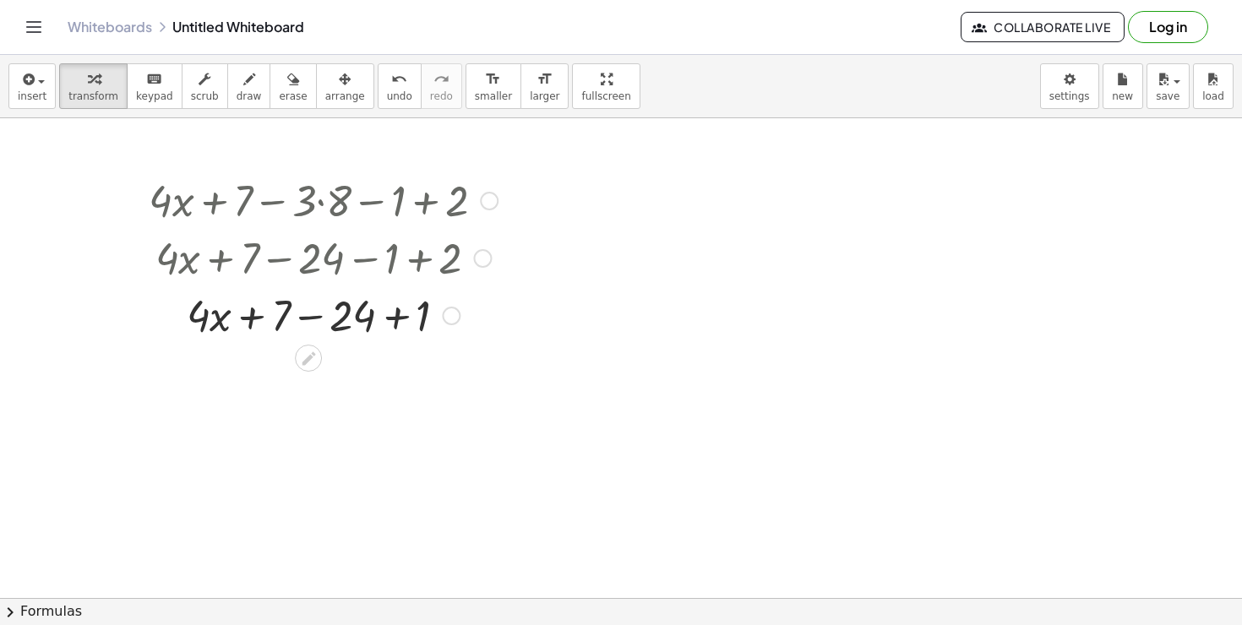
click at [394, 325] on div at bounding box center [323, 314] width 366 height 57
click at [345, 324] on div at bounding box center [323, 314] width 366 height 57
click at [310, 317] on div at bounding box center [323, 314] width 366 height 57
click at [307, 360] on icon at bounding box center [309, 358] width 14 height 14
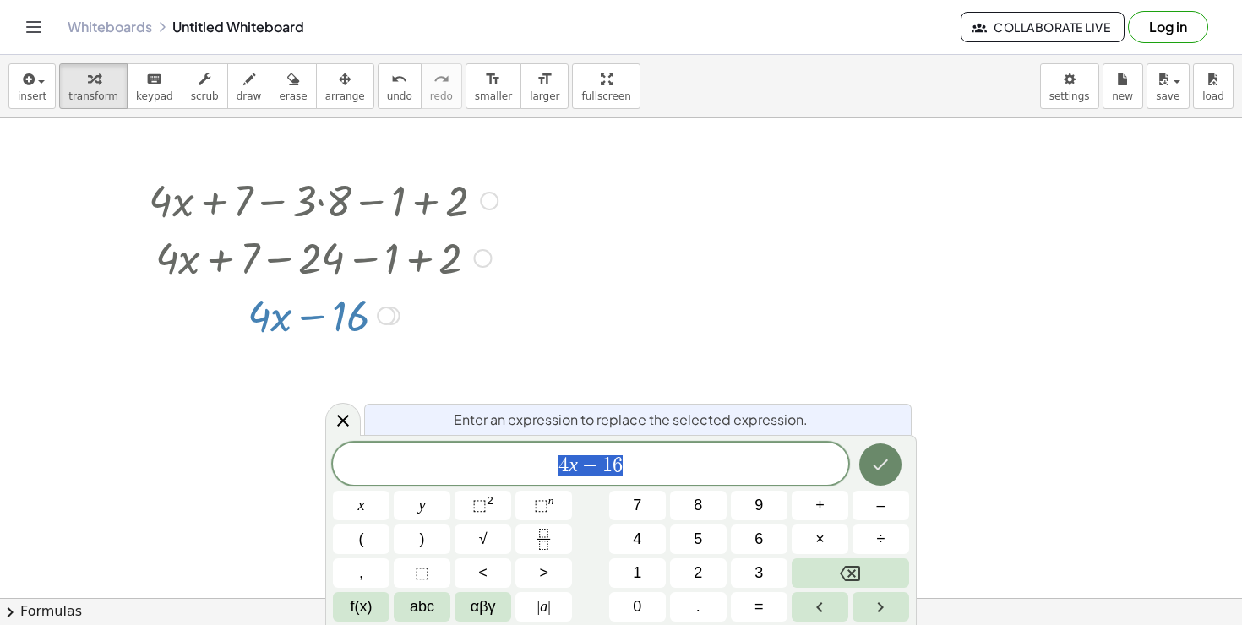
click at [878, 455] on icon "Done" at bounding box center [880, 464] width 20 height 20
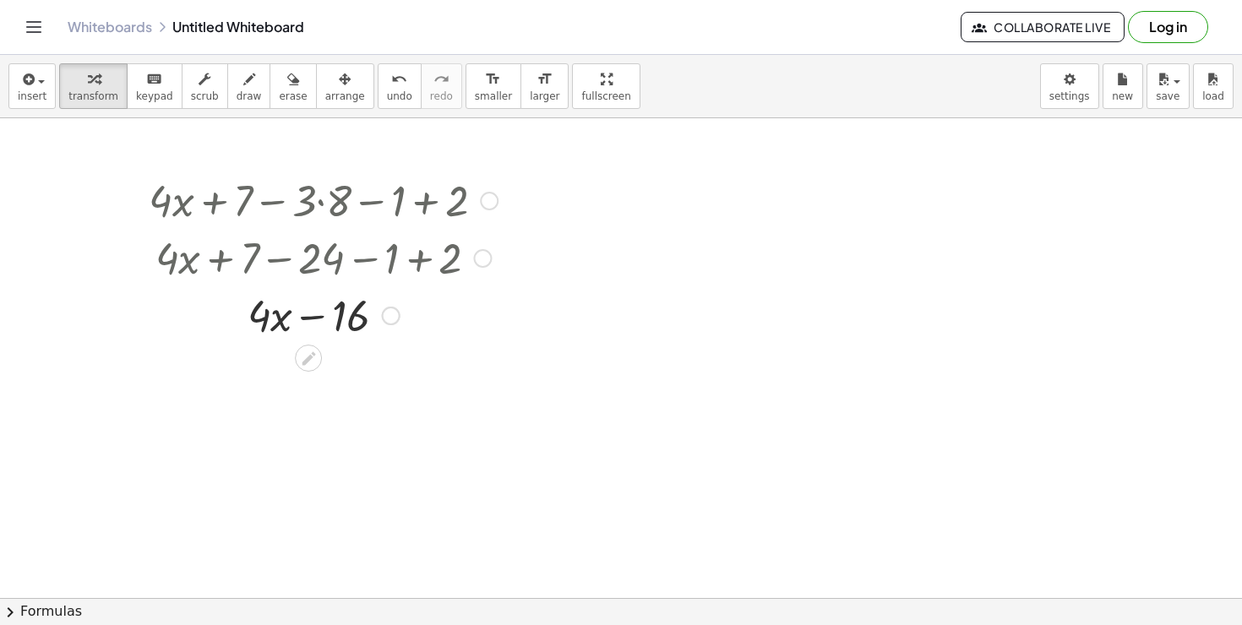
click at [269, 327] on div at bounding box center [323, 314] width 366 height 57
click at [341, 324] on div at bounding box center [323, 314] width 366 height 57
click at [305, 314] on div at bounding box center [323, 314] width 366 height 57
click at [314, 320] on div at bounding box center [323, 314] width 366 height 57
click at [279, 311] on div at bounding box center [323, 314] width 366 height 57
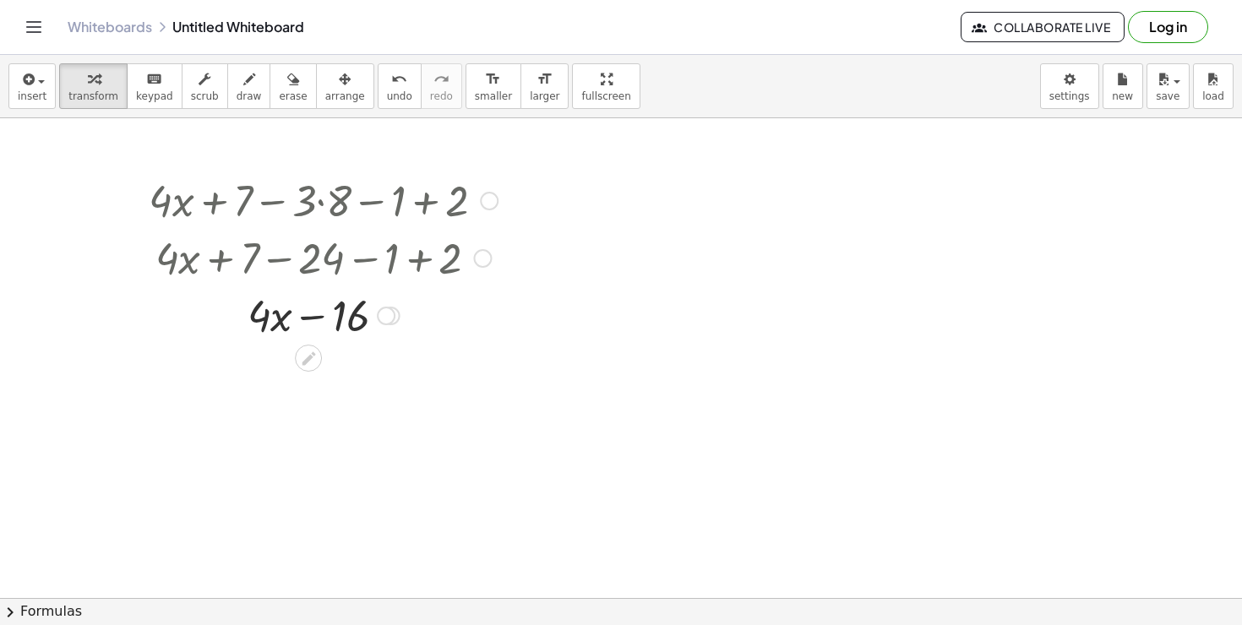
click at [331, 314] on div at bounding box center [323, 314] width 366 height 57
click at [269, 322] on div at bounding box center [323, 314] width 366 height 57
click at [387, 93] on span "undo" at bounding box center [399, 96] width 25 height 12
click at [319, 319] on div at bounding box center [323, 314] width 366 height 57
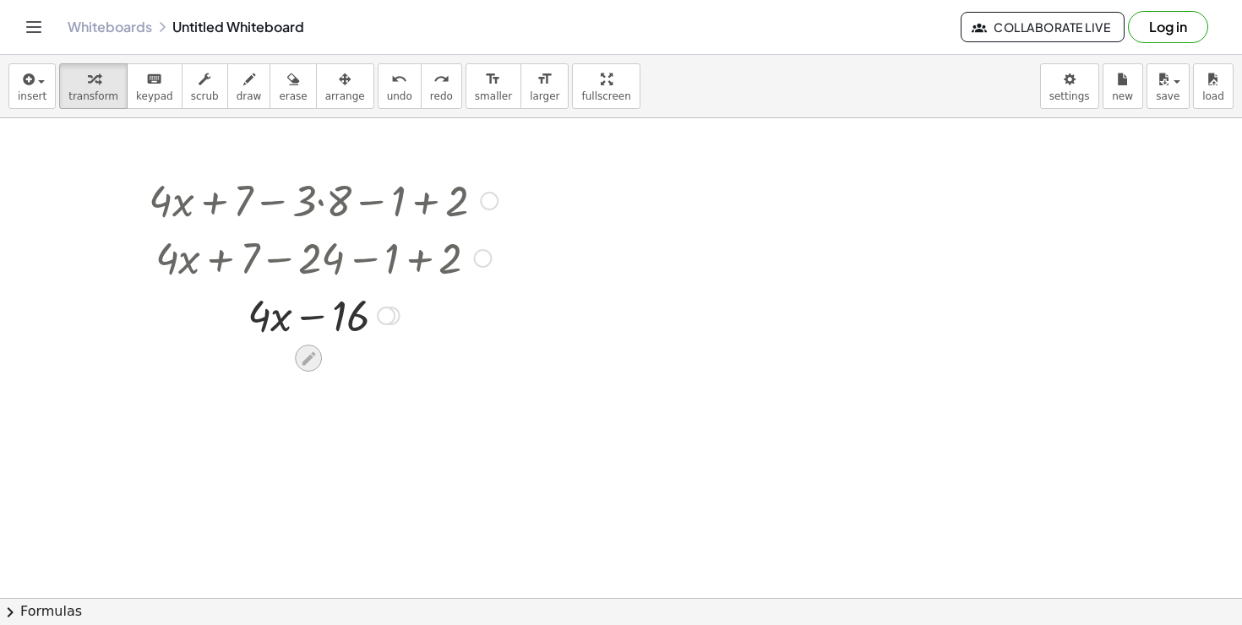
click at [311, 351] on icon at bounding box center [309, 359] width 18 height 18
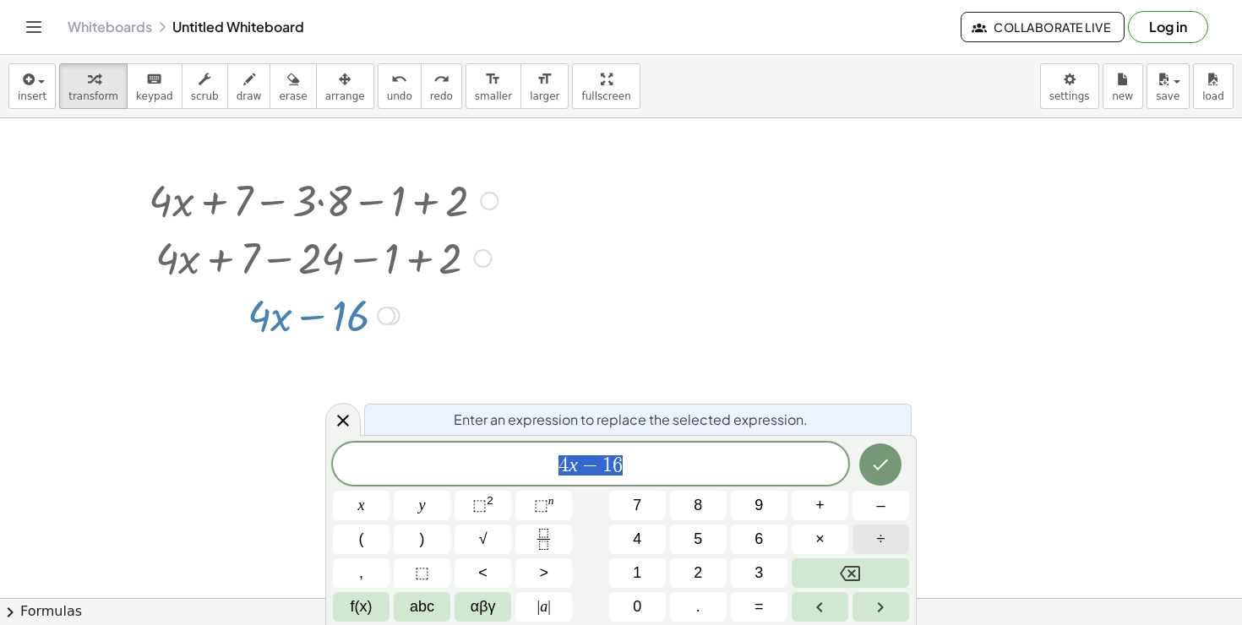
click at [889, 540] on button "÷" at bounding box center [880, 540] width 57 height 30
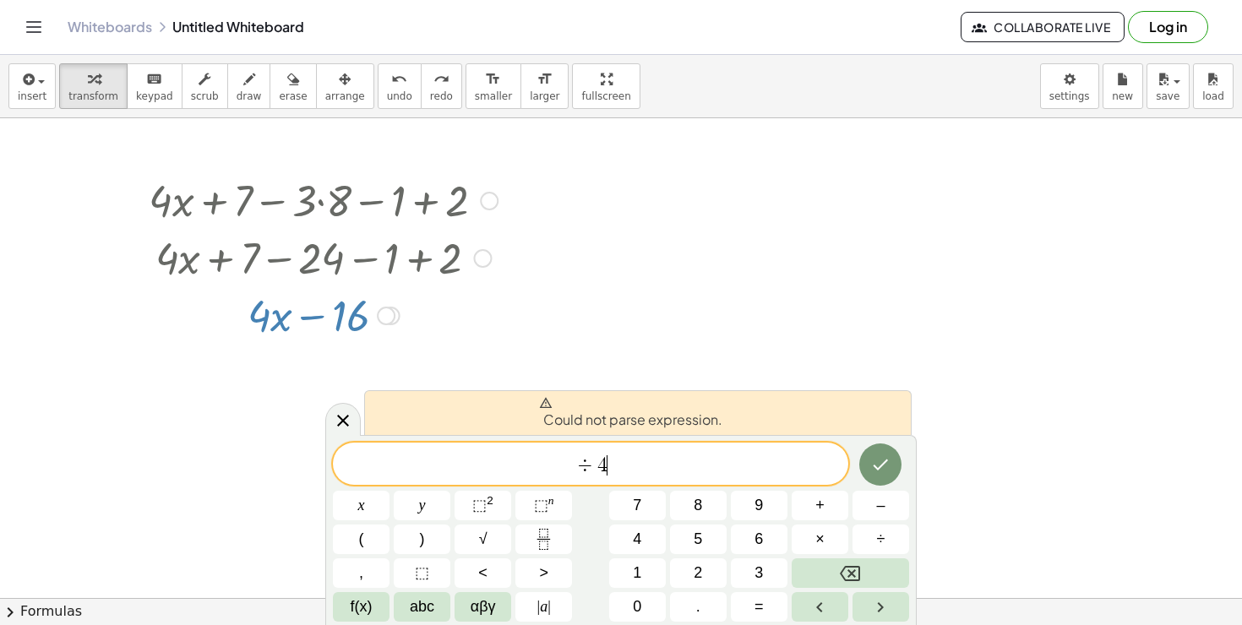
click at [579, 463] on span "÷" at bounding box center [586, 465] width 24 height 20
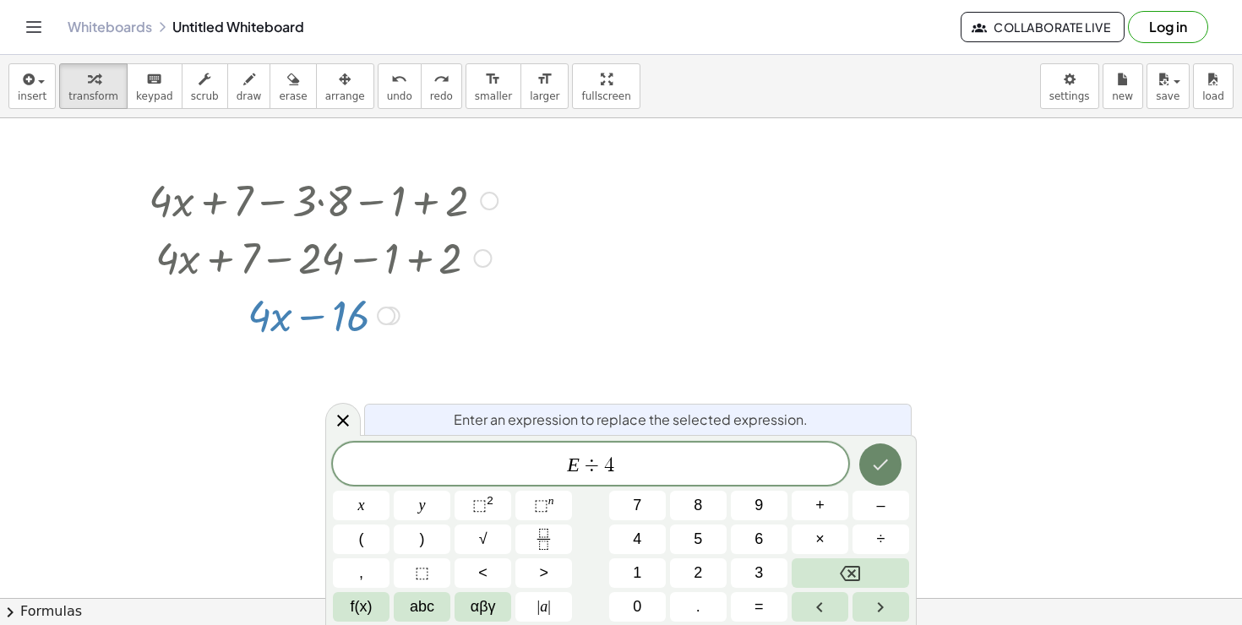
click at [884, 482] on button "Done" at bounding box center [880, 464] width 42 height 42
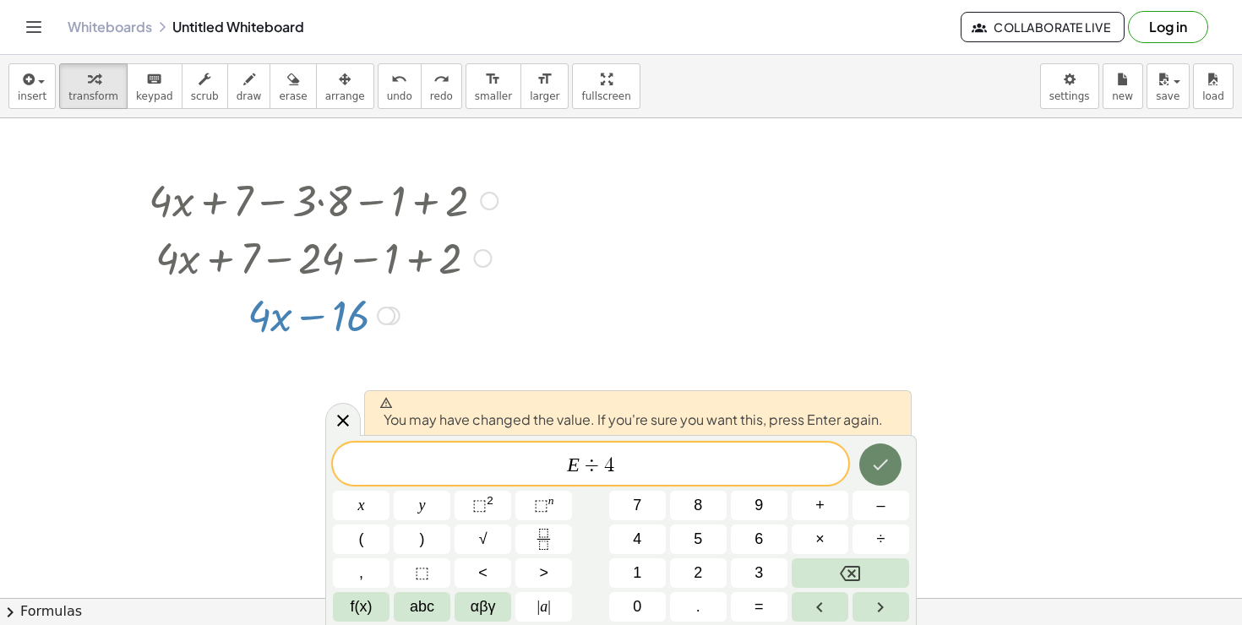
click at [883, 476] on button "Done" at bounding box center [880, 464] width 42 height 42
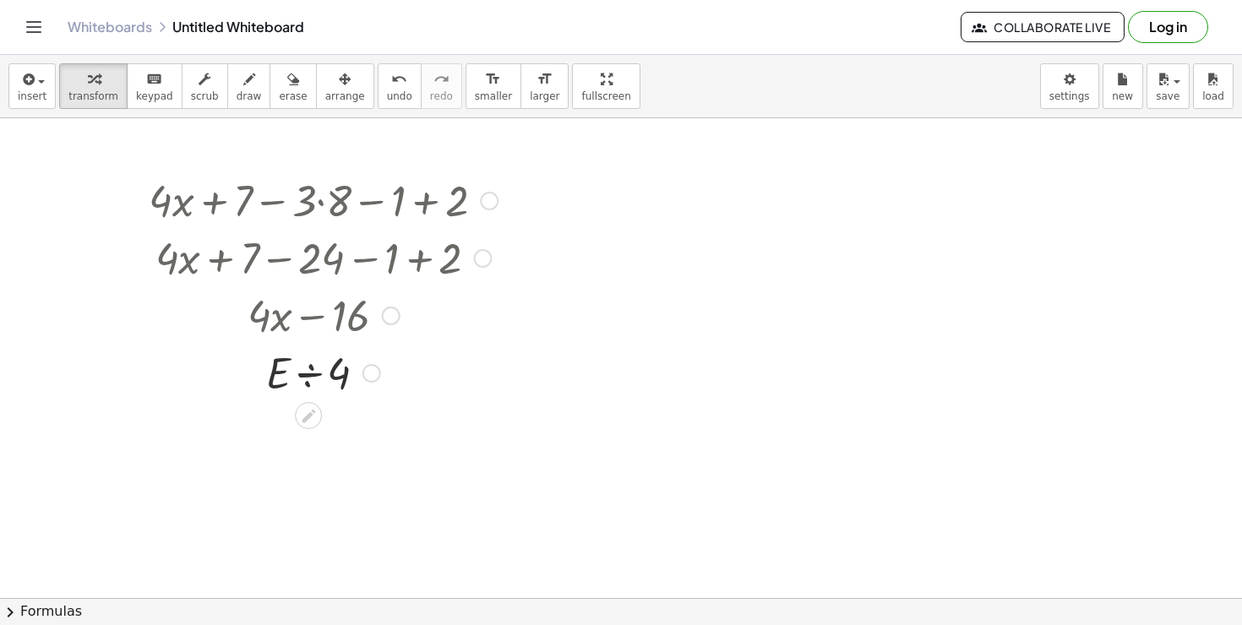
click at [324, 373] on div at bounding box center [323, 371] width 366 height 57
click at [303, 434] on div at bounding box center [323, 442] width 366 height 84
click at [332, 444] on div at bounding box center [323, 442] width 366 height 84
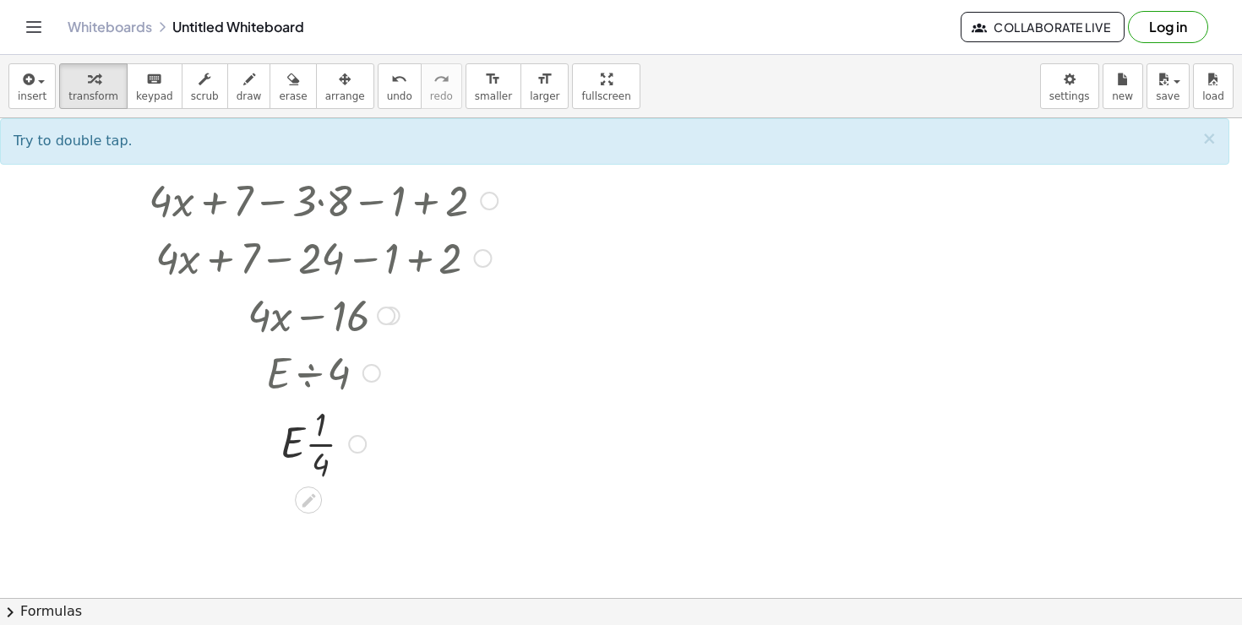
click at [328, 456] on div at bounding box center [323, 442] width 366 height 84
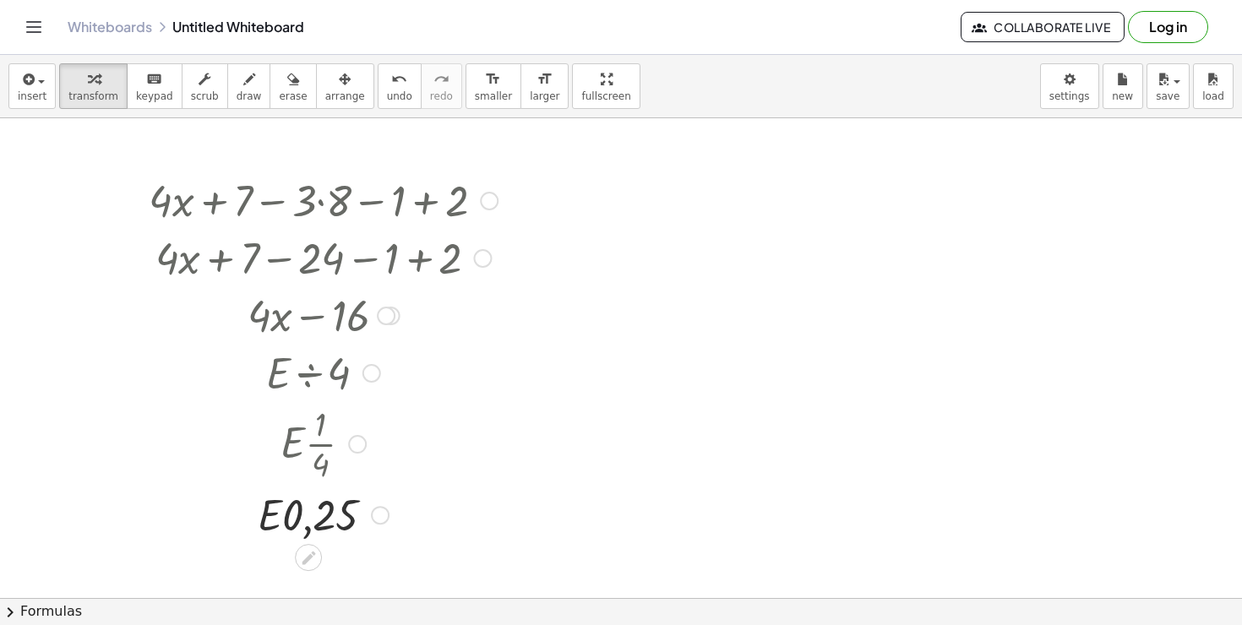
click at [304, 508] on div at bounding box center [323, 513] width 366 height 57
click at [307, 509] on div at bounding box center [323, 513] width 366 height 57
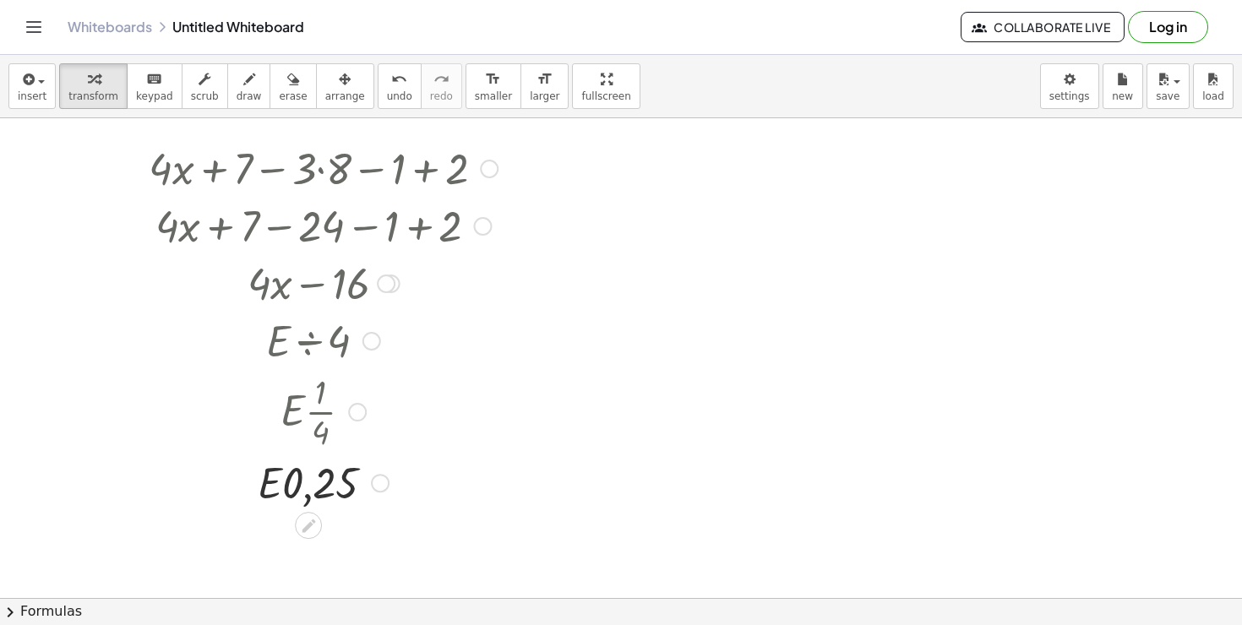
scroll to position [35, 0]
click at [394, 82] on div "undo" at bounding box center [399, 78] width 25 height 20
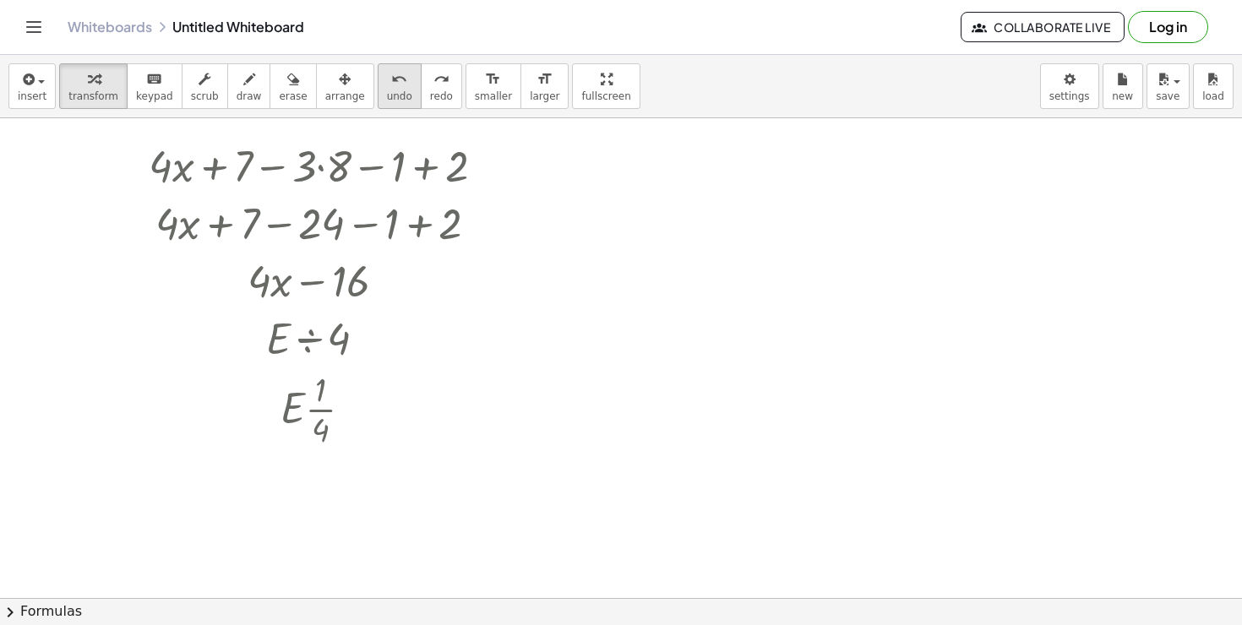
click at [394, 82] on div "undo" at bounding box center [399, 78] width 25 height 20
click at [282, 287] on div at bounding box center [323, 279] width 405 height 57
click at [301, 282] on div at bounding box center [323, 279] width 405 height 57
click at [395, 285] on div at bounding box center [391, 281] width 19 height 19
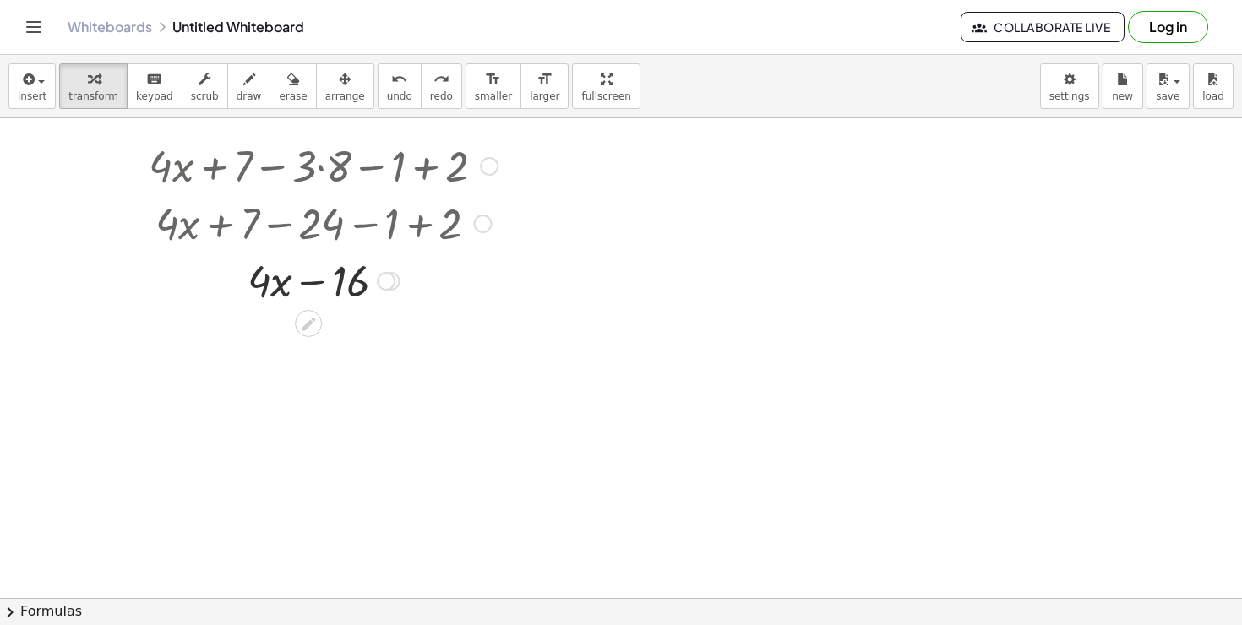
click at [395, 285] on div at bounding box center [391, 281] width 19 height 19
click at [314, 323] on icon at bounding box center [309, 324] width 18 height 18
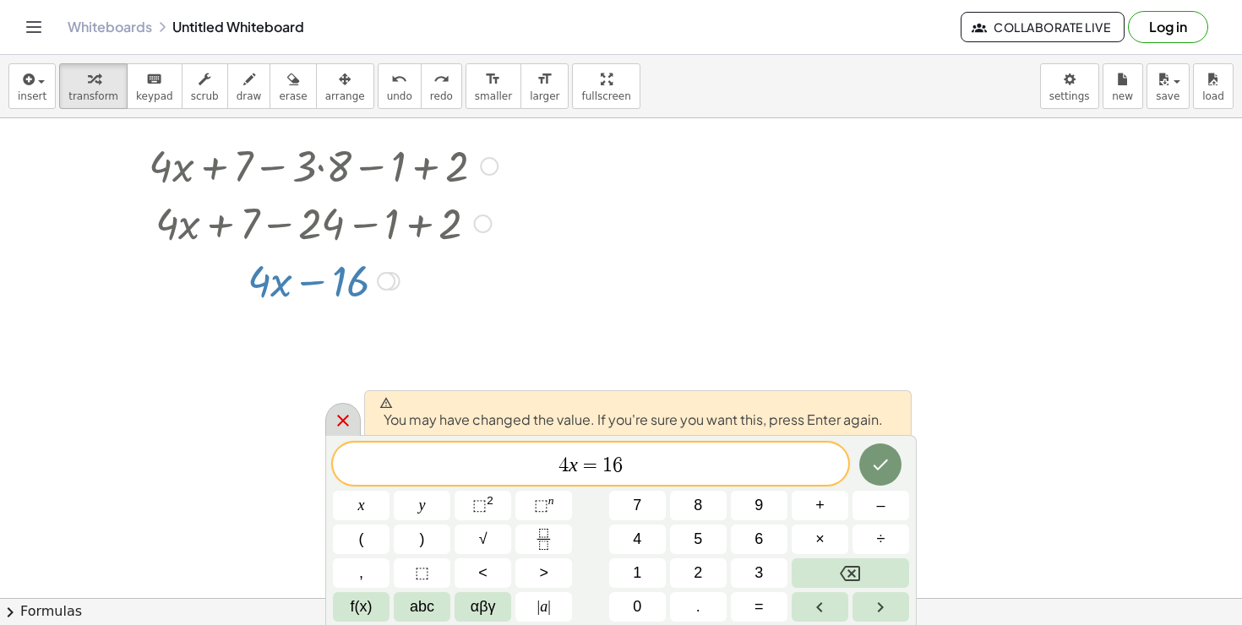
click at [345, 407] on div at bounding box center [342, 419] width 35 height 33
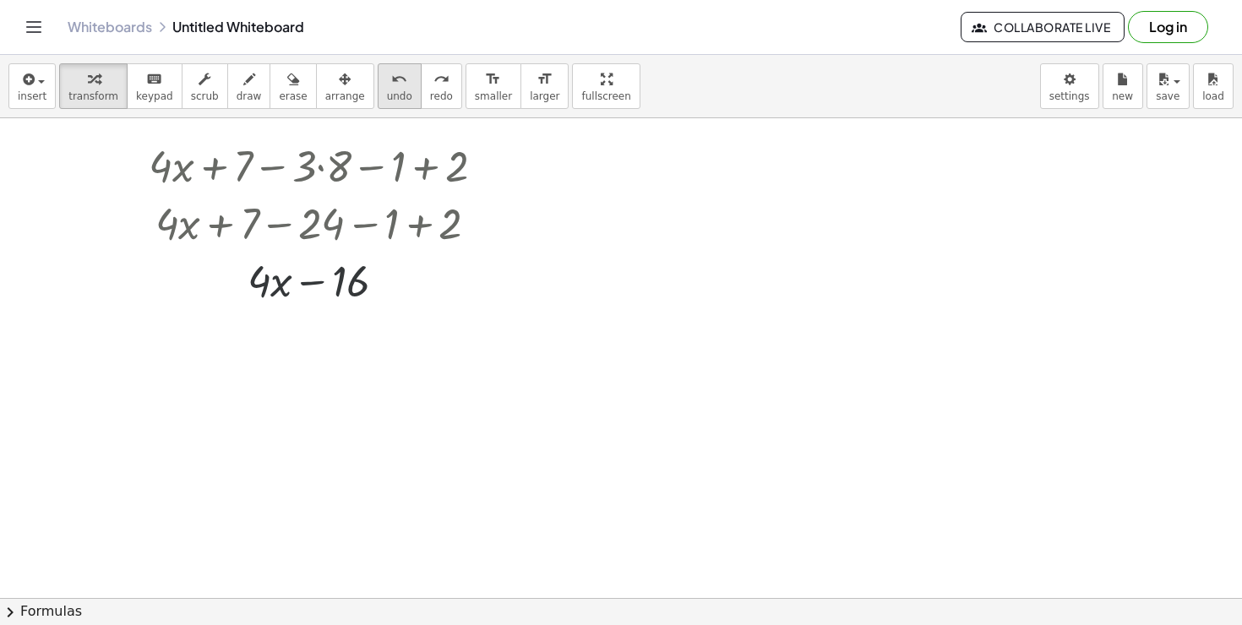
click at [387, 95] on span "undo" at bounding box center [399, 96] width 25 height 12
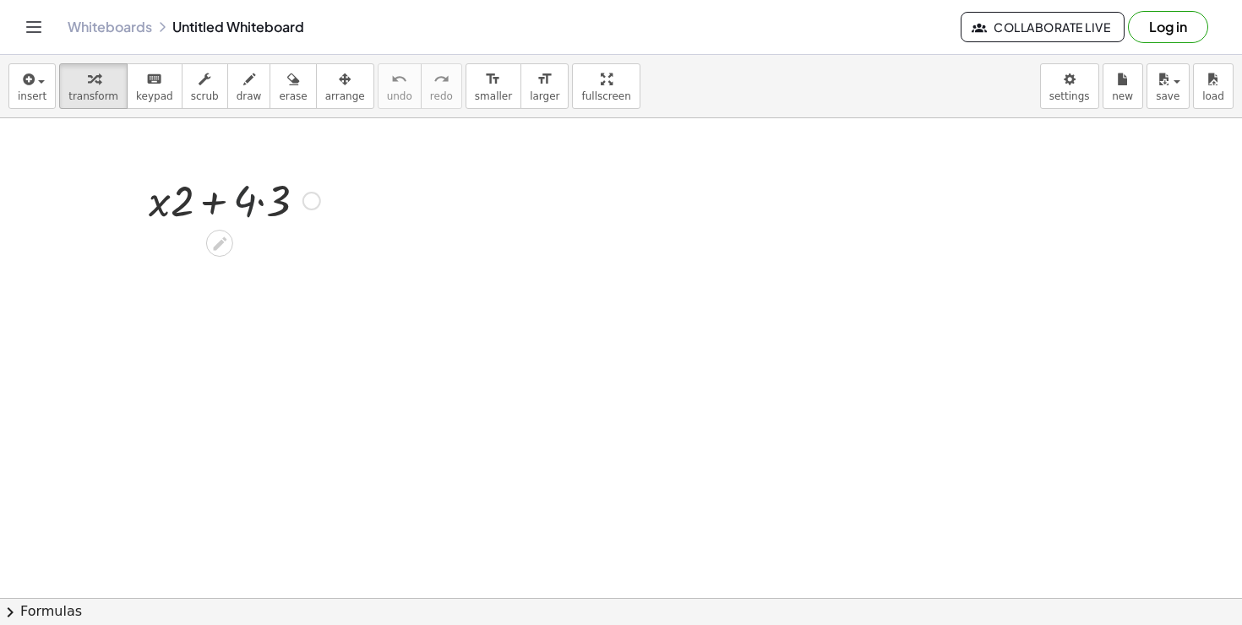
click at [234, 209] on div at bounding box center [234, 199] width 188 height 57
click at [251, 207] on div at bounding box center [234, 199] width 188 height 57
click at [254, 207] on div at bounding box center [234, 199] width 188 height 57
click at [265, 207] on div at bounding box center [234, 199] width 188 height 57
click at [200, 206] on div at bounding box center [234, 199] width 188 height 57
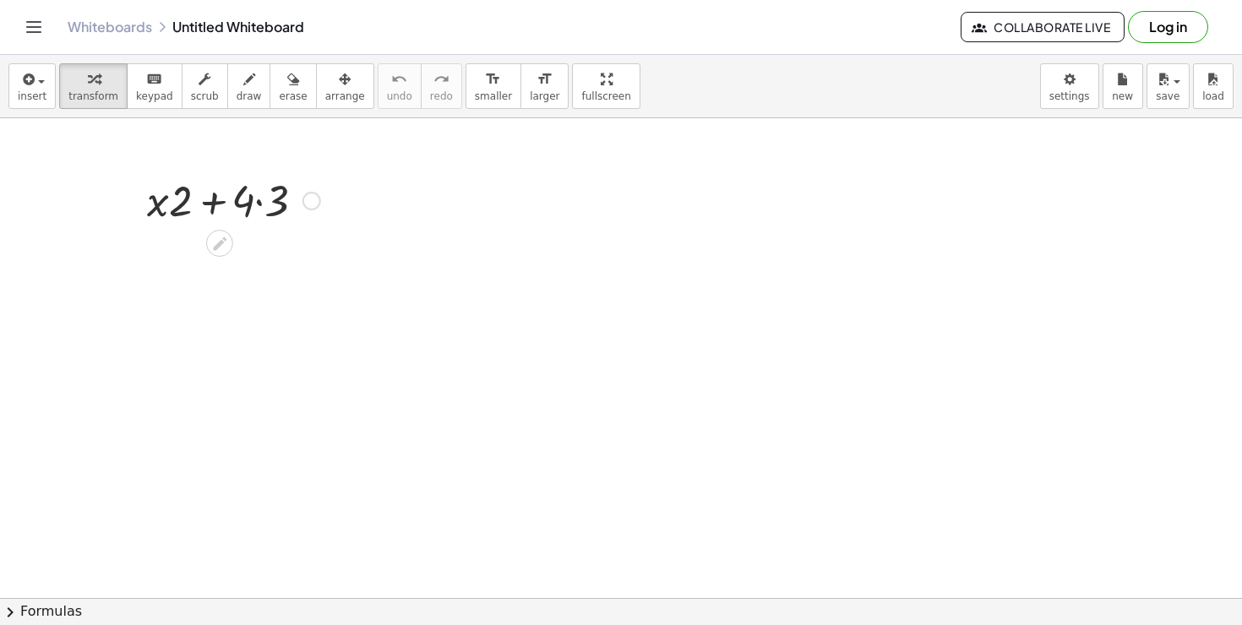
click at [193, 205] on div at bounding box center [234, 199] width 188 height 57
click at [242, 206] on div at bounding box center [234, 199] width 188 height 57
click at [275, 206] on div at bounding box center [234, 199] width 188 height 57
click at [261, 206] on div at bounding box center [234, 199] width 169 height 57
click at [228, 262] on div at bounding box center [234, 256] width 188 height 57
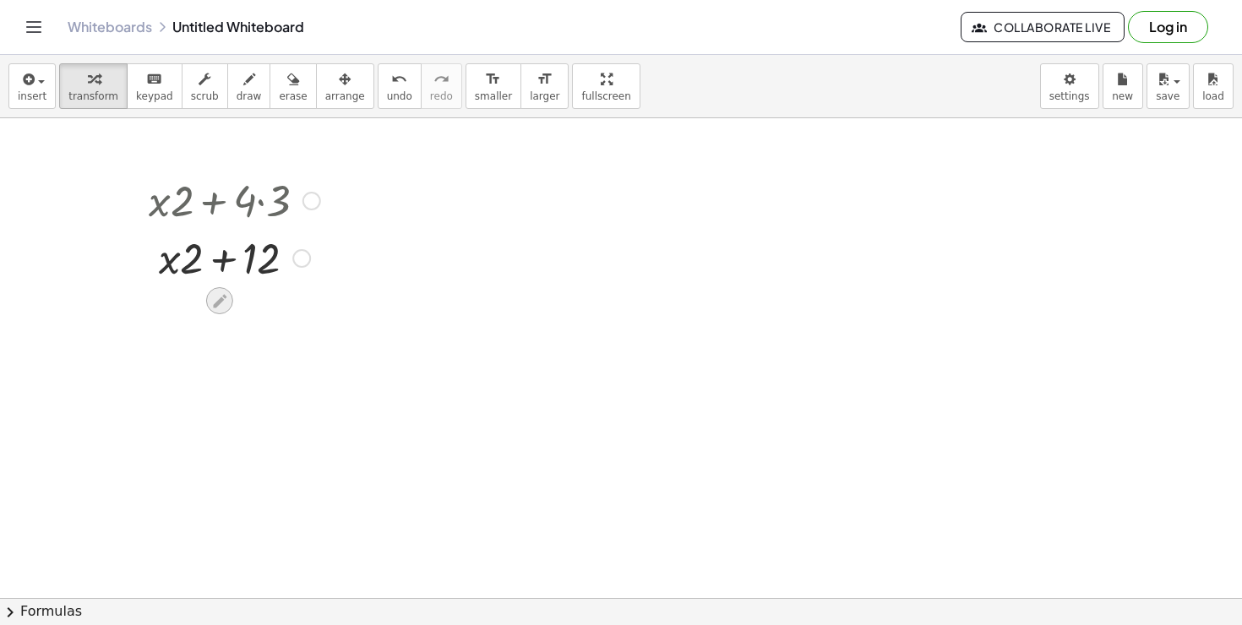
click at [221, 291] on div at bounding box center [219, 300] width 27 height 27
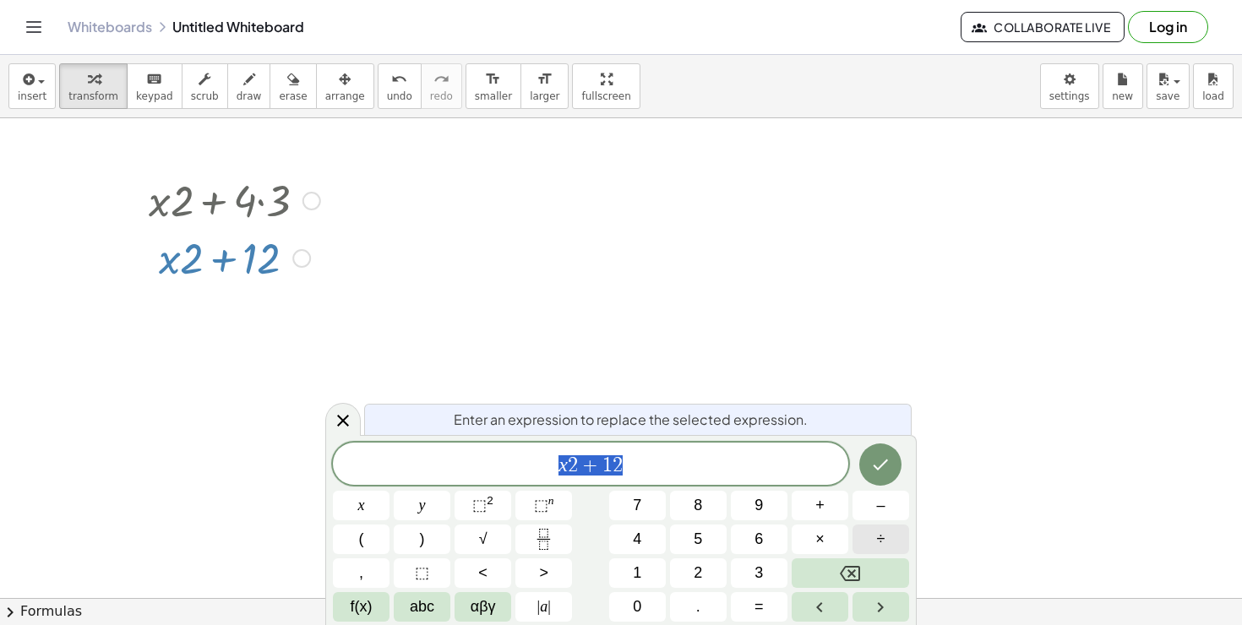
click at [867, 533] on button "÷" at bounding box center [880, 540] width 57 height 30
click at [889, 473] on icon "Done" at bounding box center [880, 464] width 20 height 20
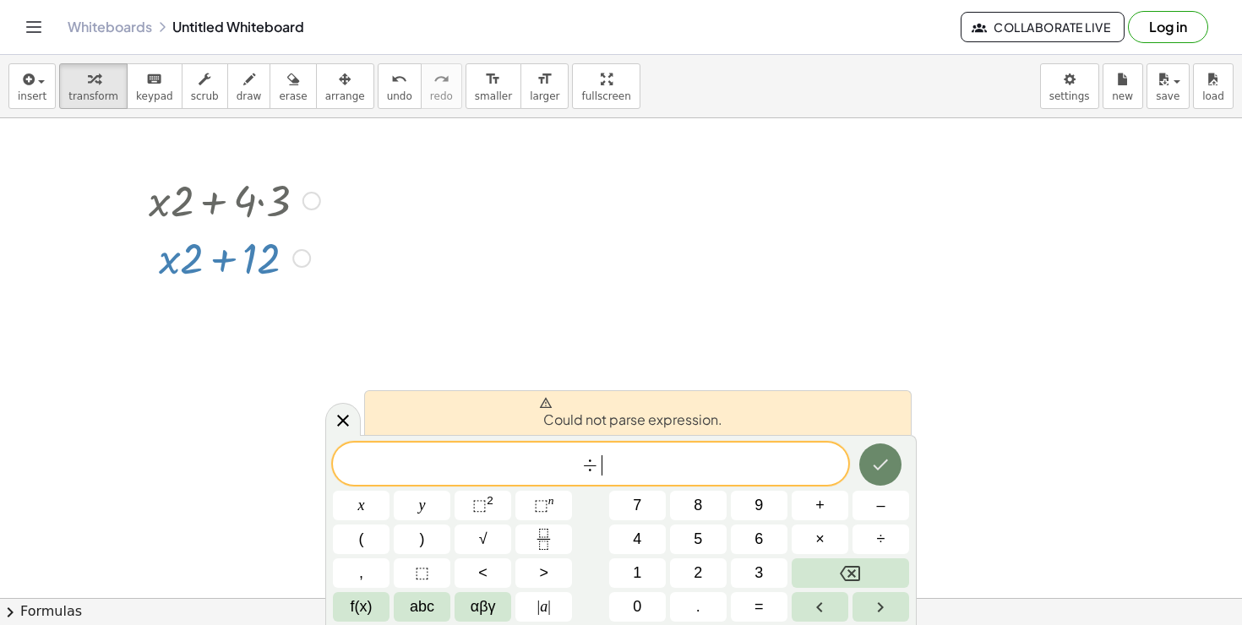
click at [889, 473] on icon "Done" at bounding box center [880, 464] width 20 height 20
click at [577, 465] on span "÷ ​" at bounding box center [590, 466] width 515 height 24
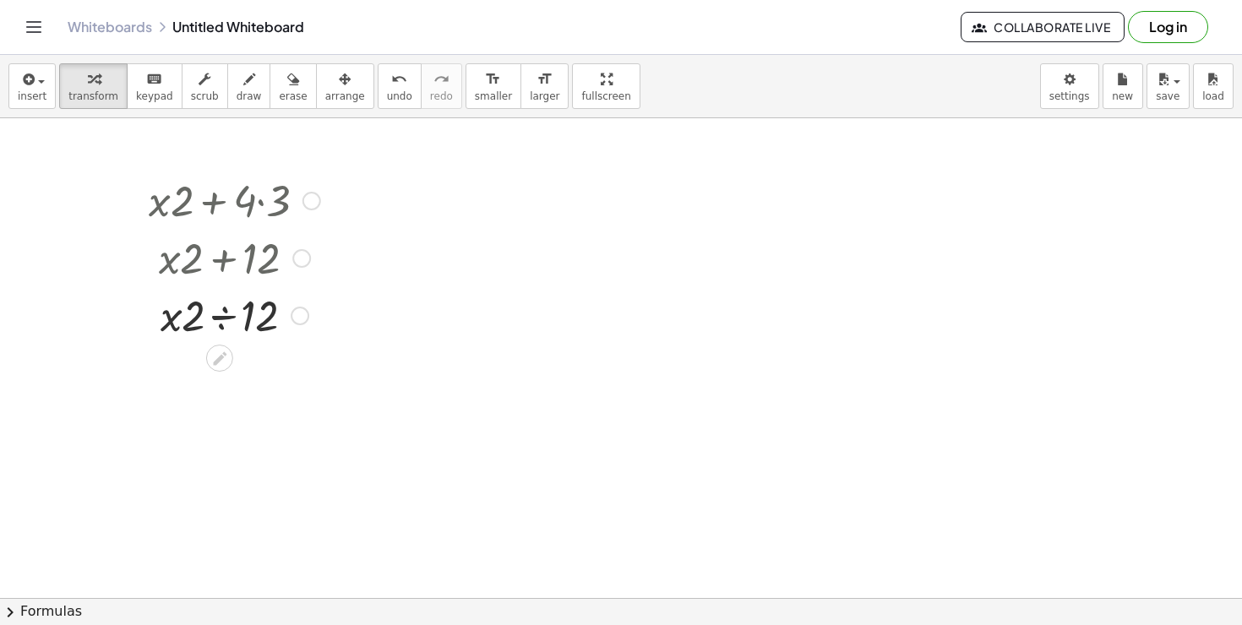
click at [253, 316] on div at bounding box center [234, 314] width 188 height 57
click at [226, 316] on div at bounding box center [234, 314] width 188 height 57
click at [188, 391] on div at bounding box center [234, 371] width 188 height 57
click at [224, 364] on div at bounding box center [234, 371] width 188 height 57
click at [391, 84] on icon "undo" at bounding box center [399, 79] width 16 height 20
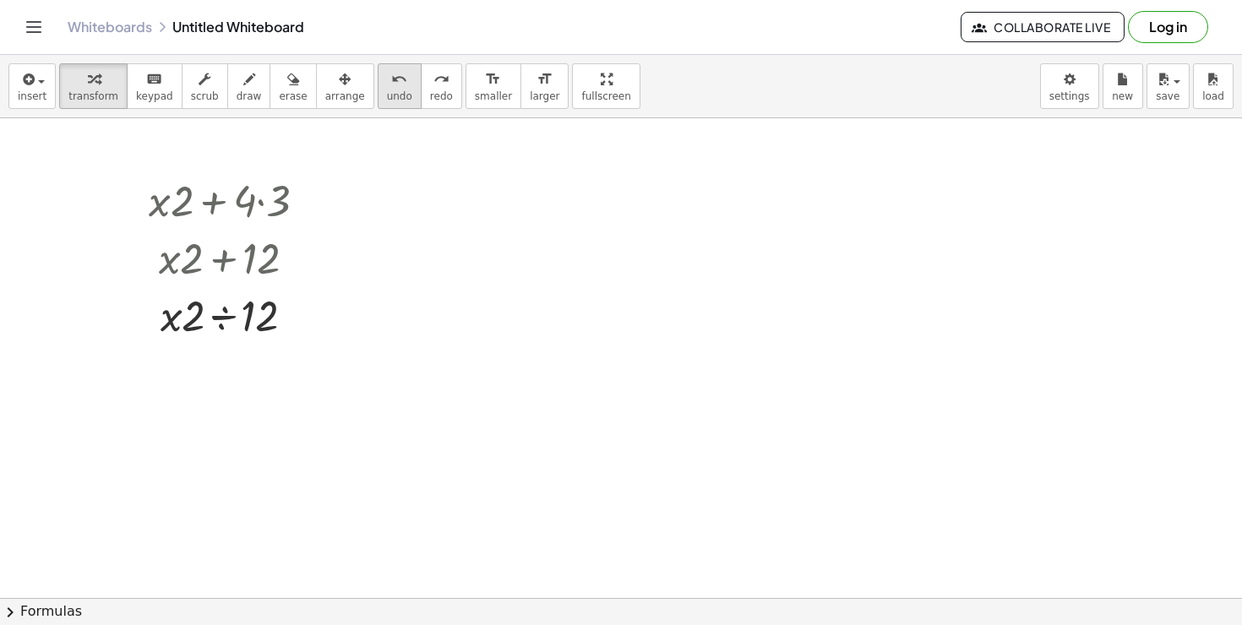
click at [389, 90] on span "undo" at bounding box center [399, 96] width 25 height 12
click at [245, 267] on div at bounding box center [235, 256] width 192 height 57
click at [220, 275] on div at bounding box center [235, 256] width 192 height 57
click at [220, 289] on div at bounding box center [219, 300] width 27 height 27
click at [217, 296] on icon at bounding box center [219, 301] width 18 height 18
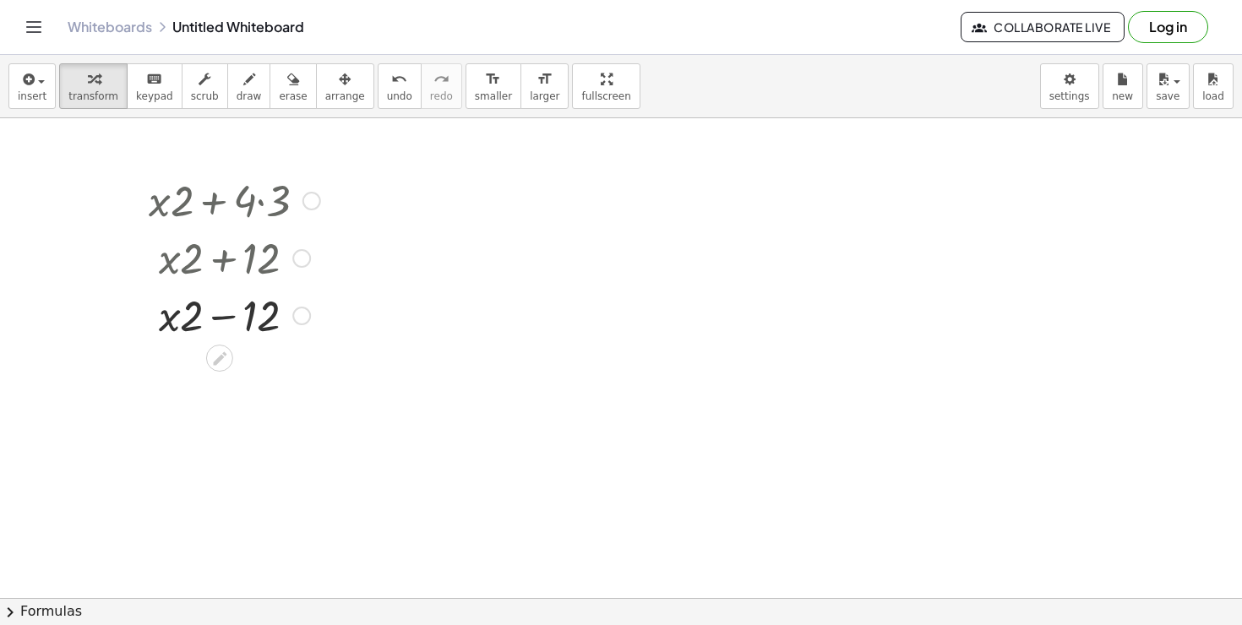
click at [242, 326] on div at bounding box center [234, 314] width 188 height 57
click at [226, 319] on div at bounding box center [234, 314] width 188 height 57
click at [209, 319] on div at bounding box center [234, 314] width 188 height 57
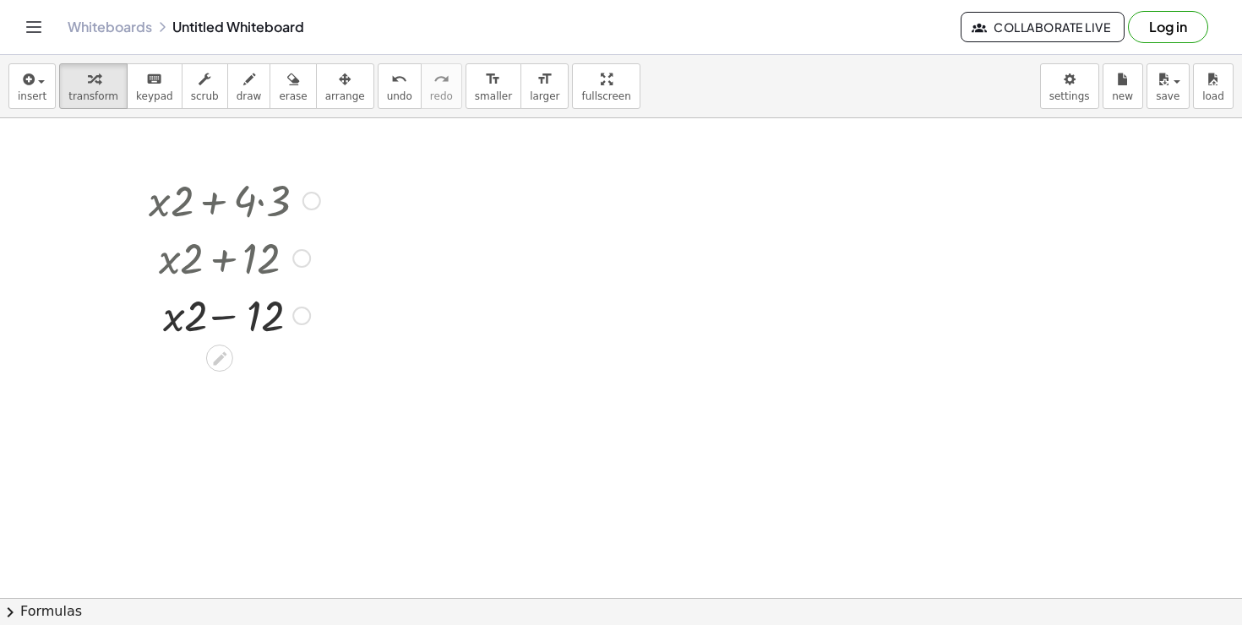
click at [211, 319] on div at bounding box center [234, 314] width 188 height 57
click at [213, 319] on div at bounding box center [234, 314] width 188 height 57
click at [211, 319] on div at bounding box center [234, 314] width 188 height 57
click at [210, 319] on div at bounding box center [234, 314] width 188 height 57
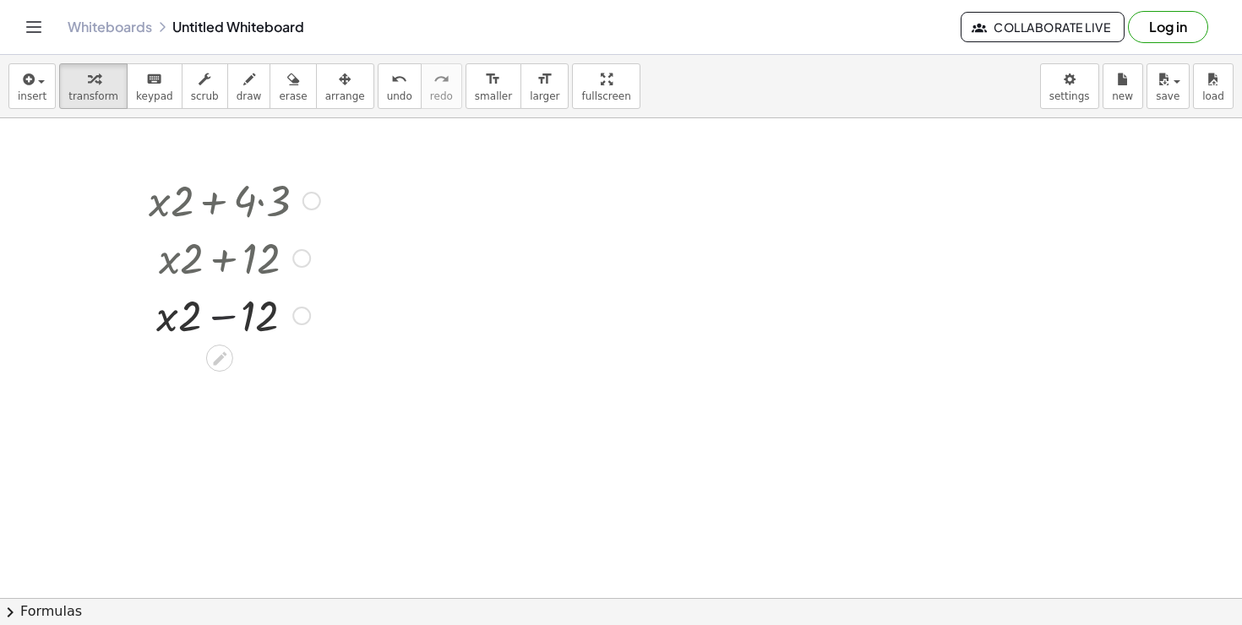
click at [210, 317] on div at bounding box center [234, 314] width 188 height 57
click at [209, 316] on div at bounding box center [234, 314] width 188 height 57
click at [209, 315] on div at bounding box center [234, 314] width 188 height 57
click at [208, 314] on div at bounding box center [234, 314] width 188 height 57
click at [248, 97] on span "draw" at bounding box center [249, 96] width 25 height 12
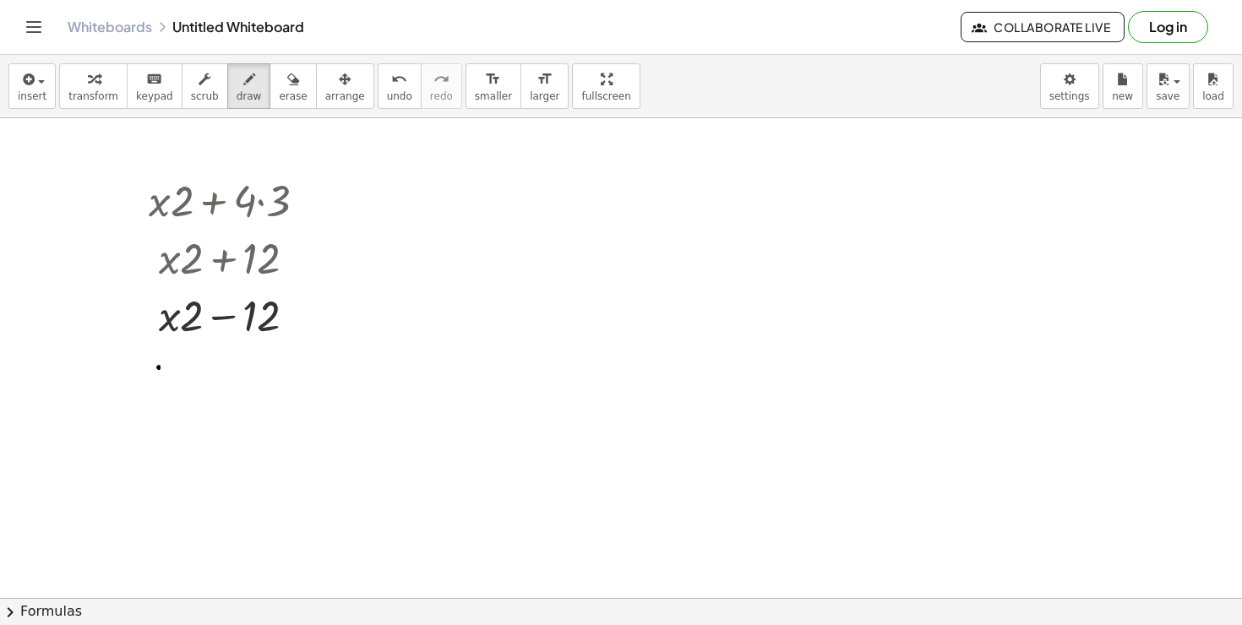
drag, startPoint x: 159, startPoint y: 367, endPoint x: 197, endPoint y: 403, distance: 52.6
drag, startPoint x: 180, startPoint y: 368, endPoint x: 155, endPoint y: 415, distance: 52.5
drag, startPoint x: 226, startPoint y: 402, endPoint x: 283, endPoint y: 402, distance: 56.6
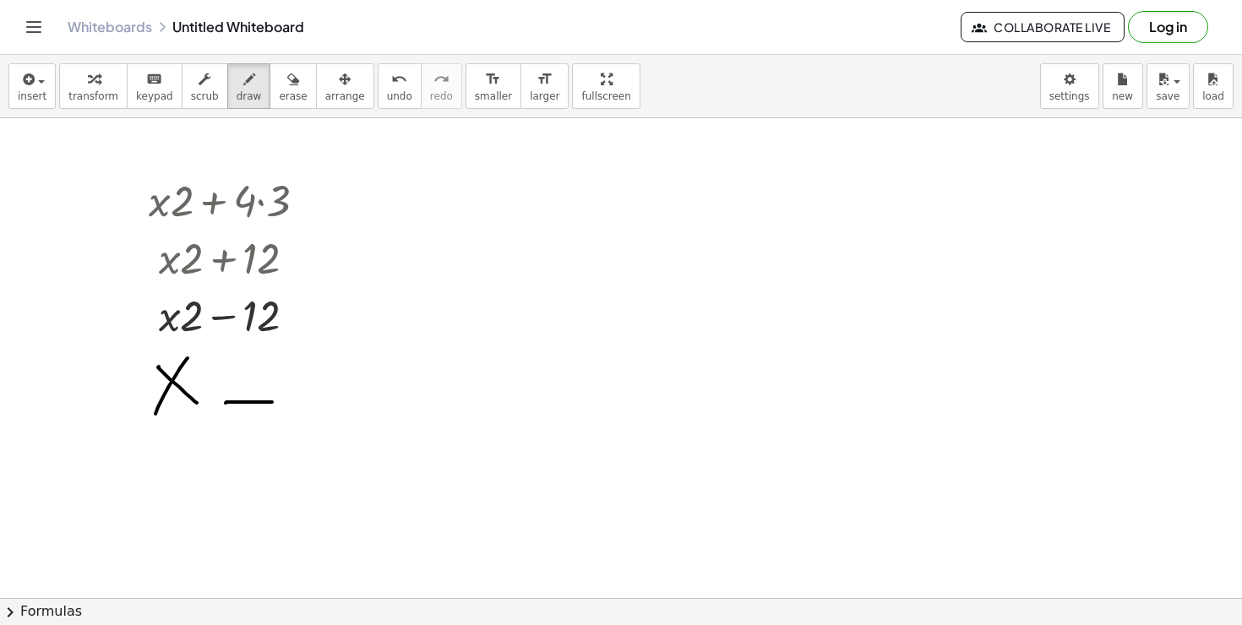
drag, startPoint x: 245, startPoint y: 371, endPoint x: 312, endPoint y: 371, distance: 66.7
drag, startPoint x: 323, startPoint y: 368, endPoint x: 323, endPoint y: 399, distance: 30.4
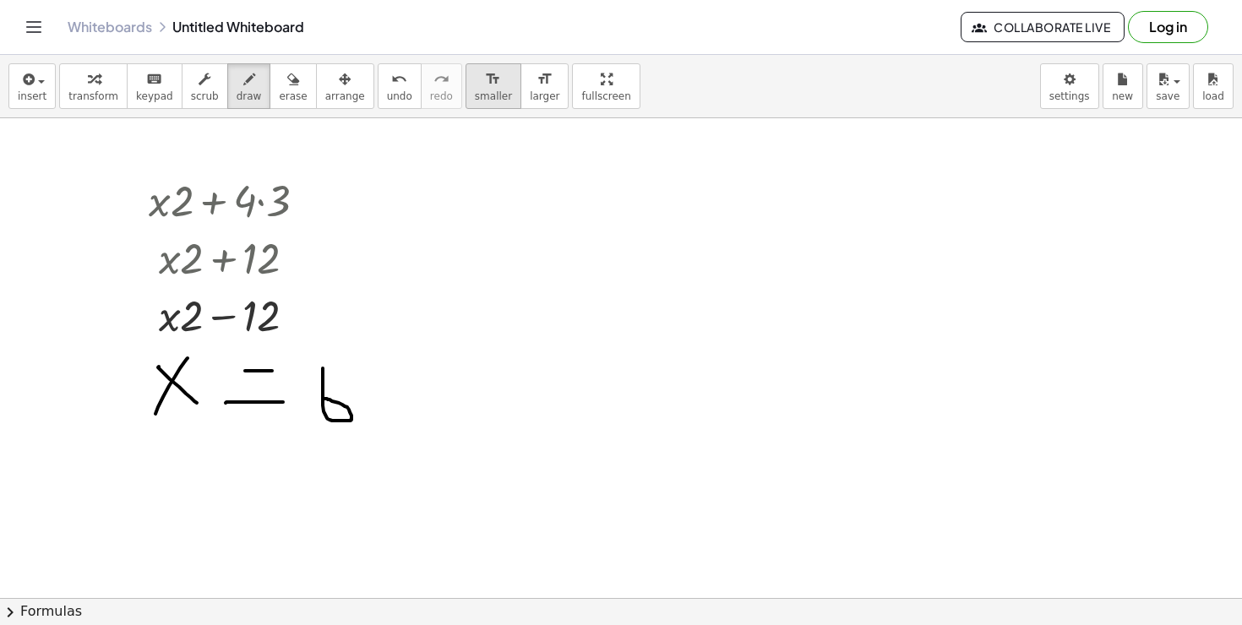
click at [475, 90] on span "smaller" at bounding box center [493, 96] width 37 height 12
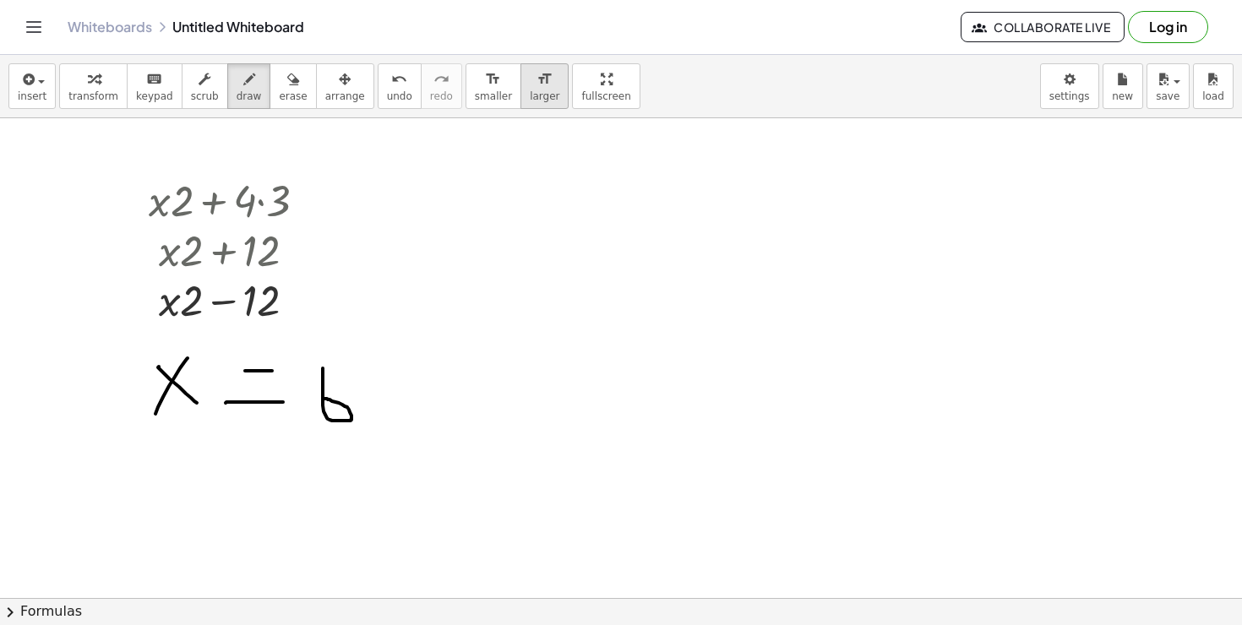
click at [536, 84] on icon "format_size" at bounding box center [544, 79] width 16 height 20
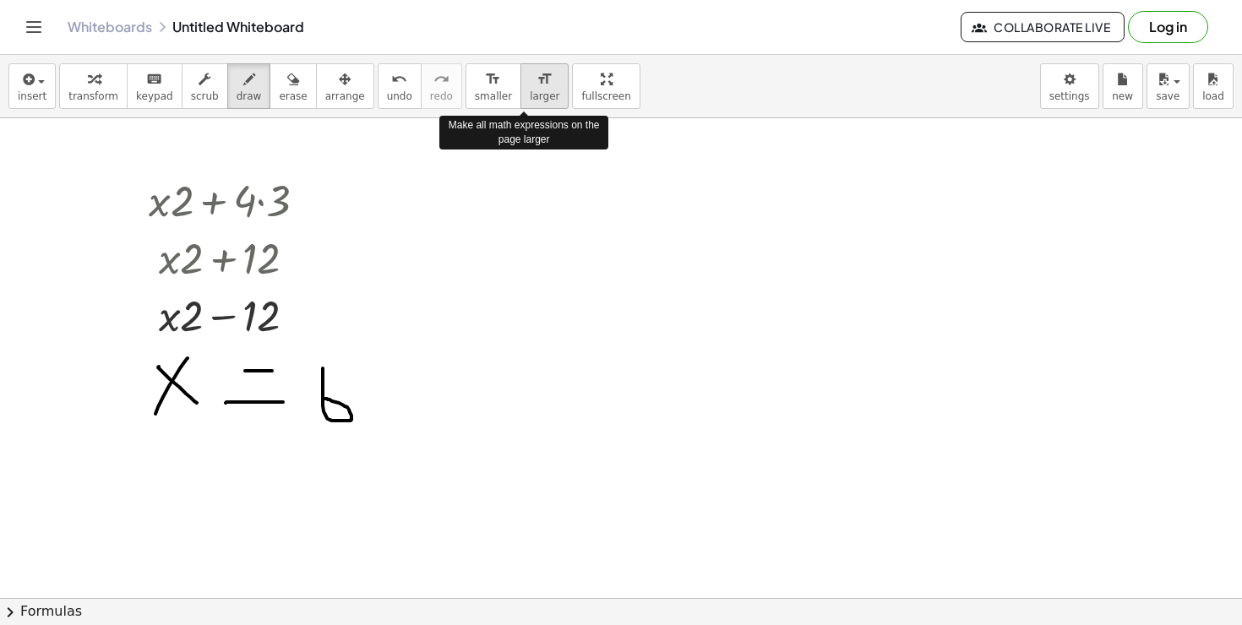
click at [536, 84] on icon "format_size" at bounding box center [544, 79] width 16 height 20
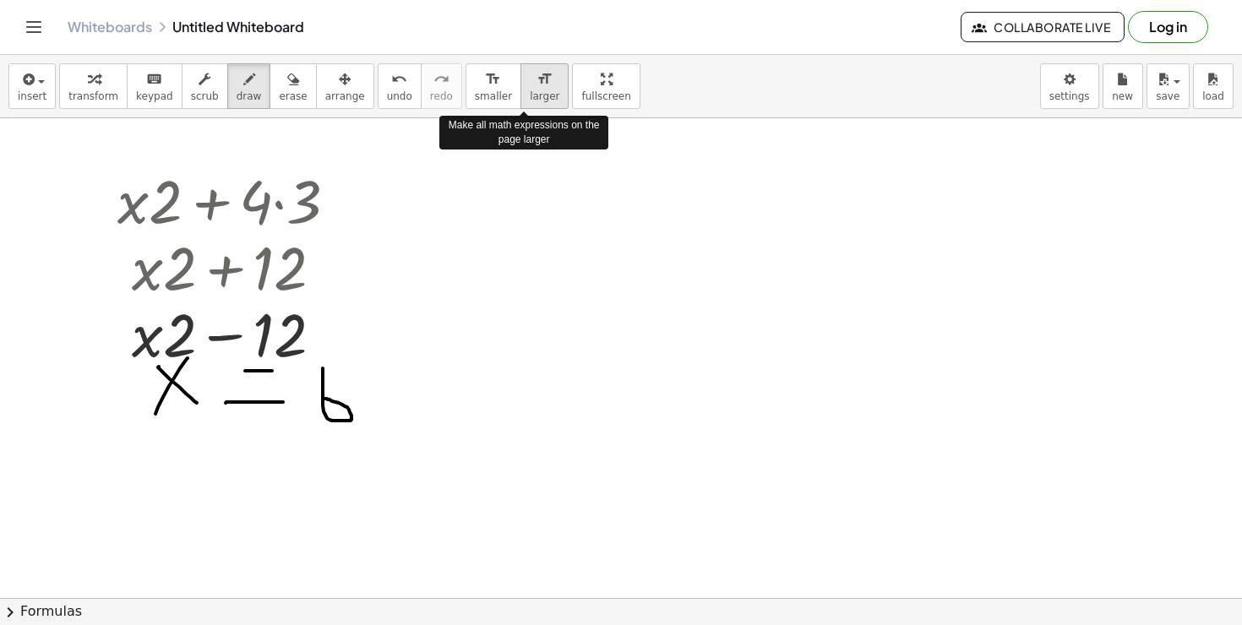
click at [536, 84] on icon "format_size" at bounding box center [544, 79] width 16 height 20
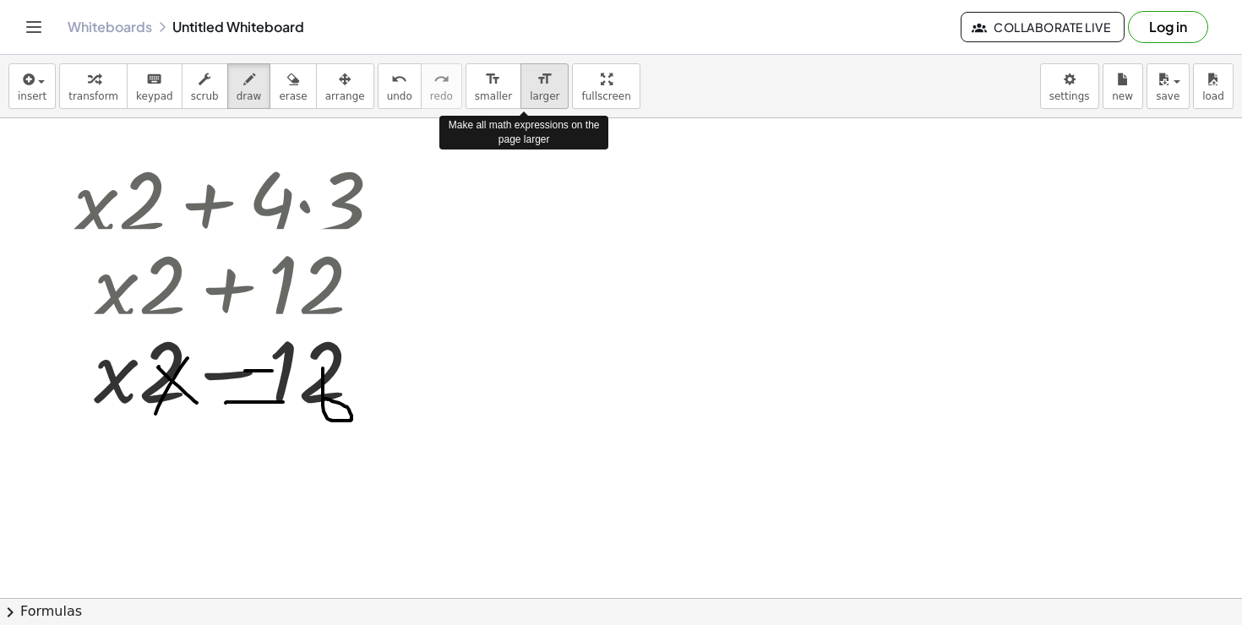
click at [536, 84] on icon "format_size" at bounding box center [544, 79] width 16 height 20
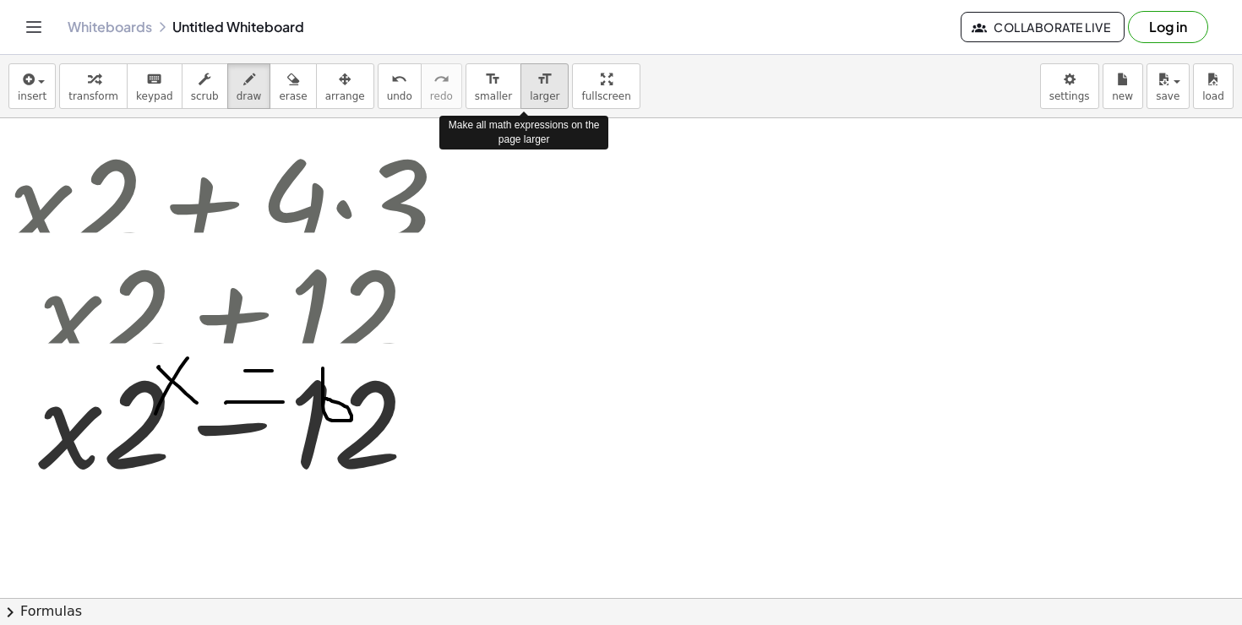
click at [536, 84] on icon "format_size" at bounding box center [544, 79] width 16 height 20
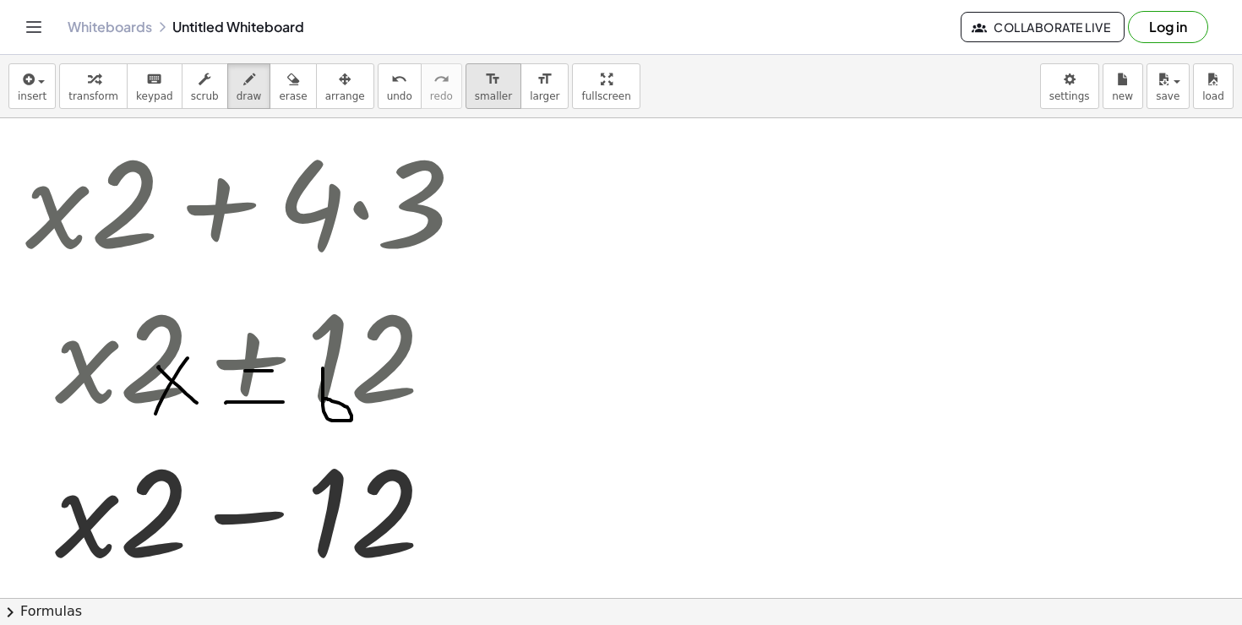
click at [479, 95] on span "smaller" at bounding box center [493, 96] width 37 height 12
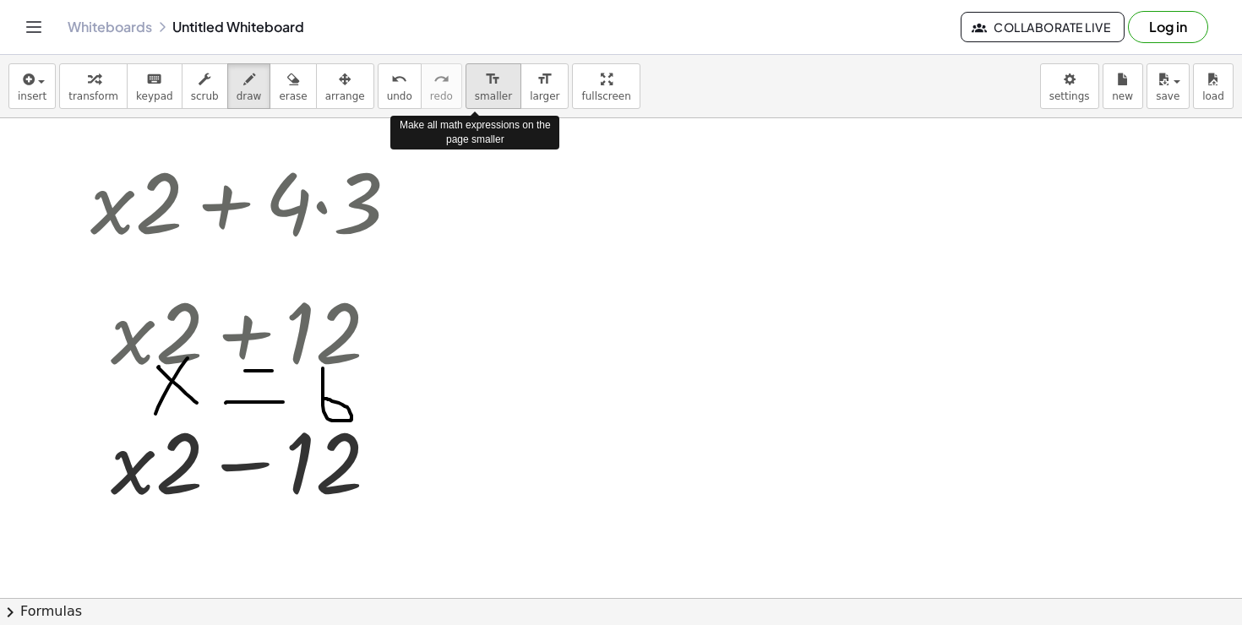
click at [479, 95] on span "smaller" at bounding box center [493, 96] width 37 height 12
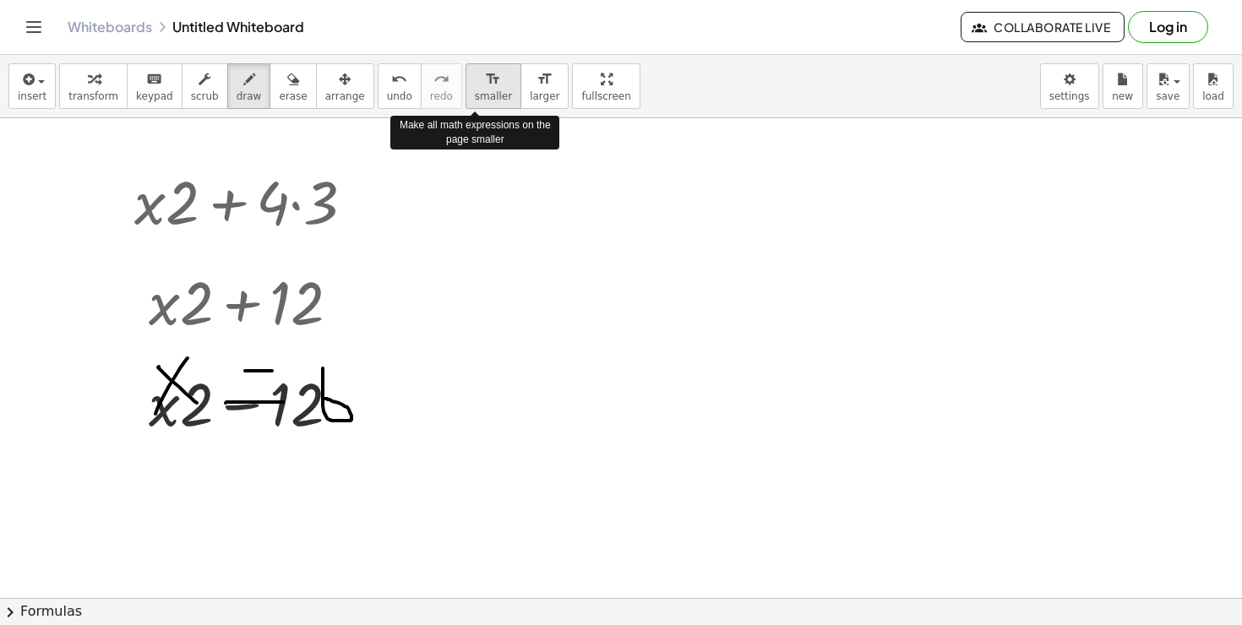
click at [479, 95] on span "smaller" at bounding box center [493, 96] width 37 height 12
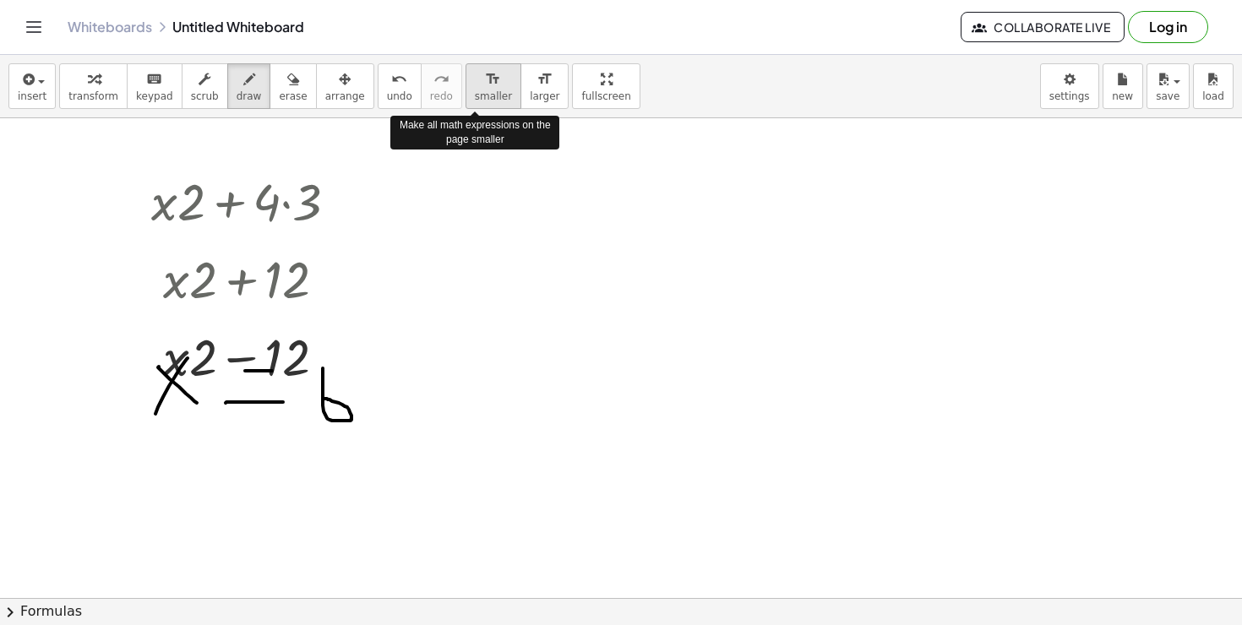
click at [479, 95] on span "smaller" at bounding box center [493, 96] width 37 height 12
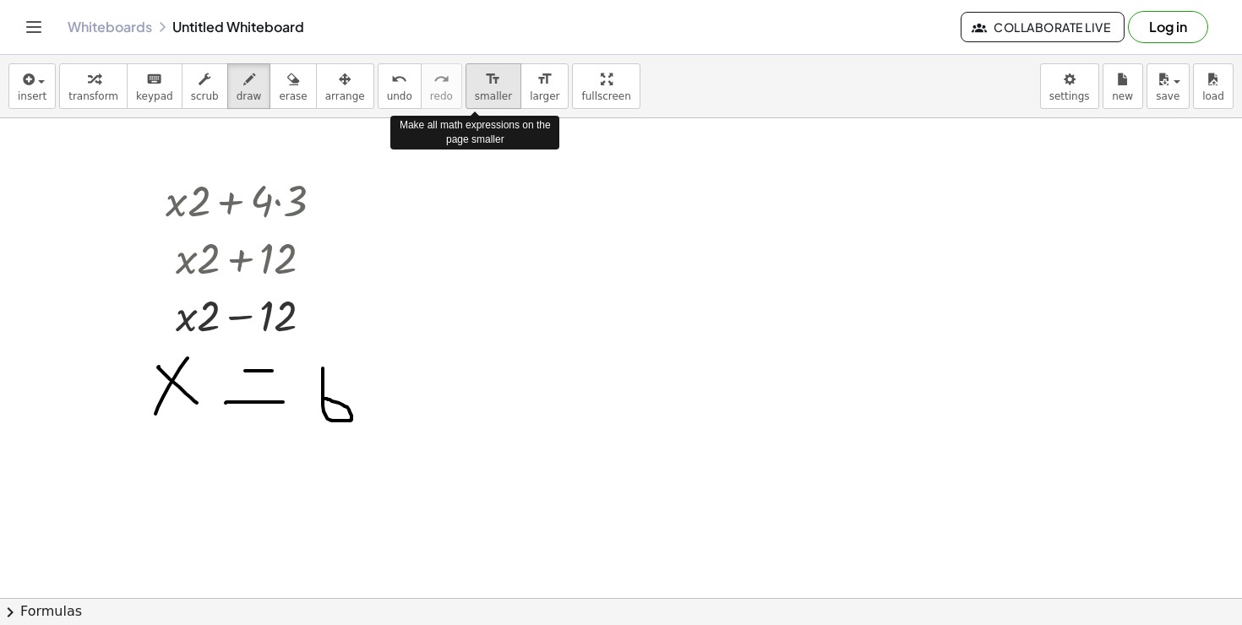
click at [479, 95] on span "smaller" at bounding box center [493, 96] width 37 height 12
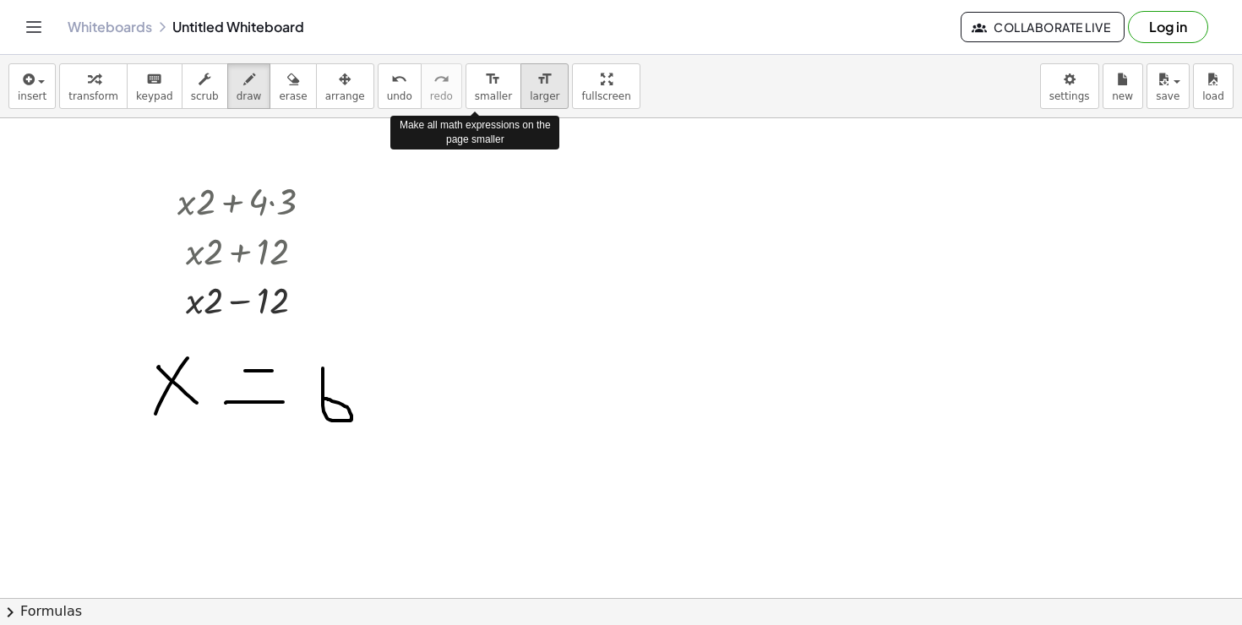
click at [536, 88] on icon "format_size" at bounding box center [544, 79] width 16 height 20
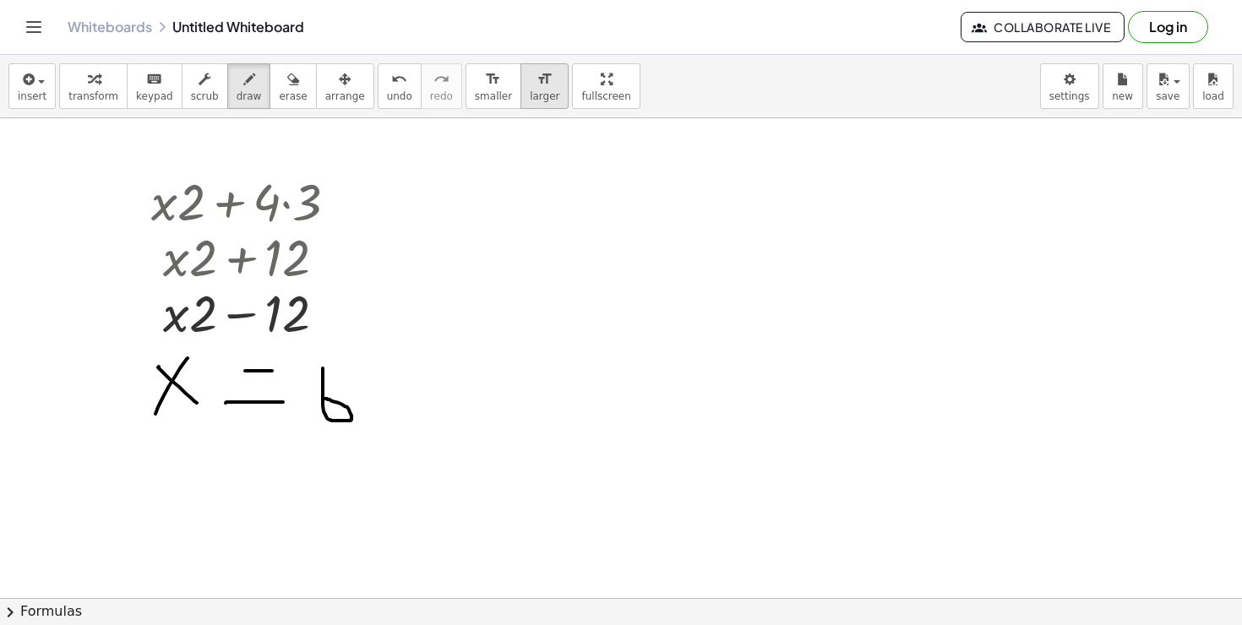
click at [536, 88] on icon "format_size" at bounding box center [544, 79] width 16 height 20
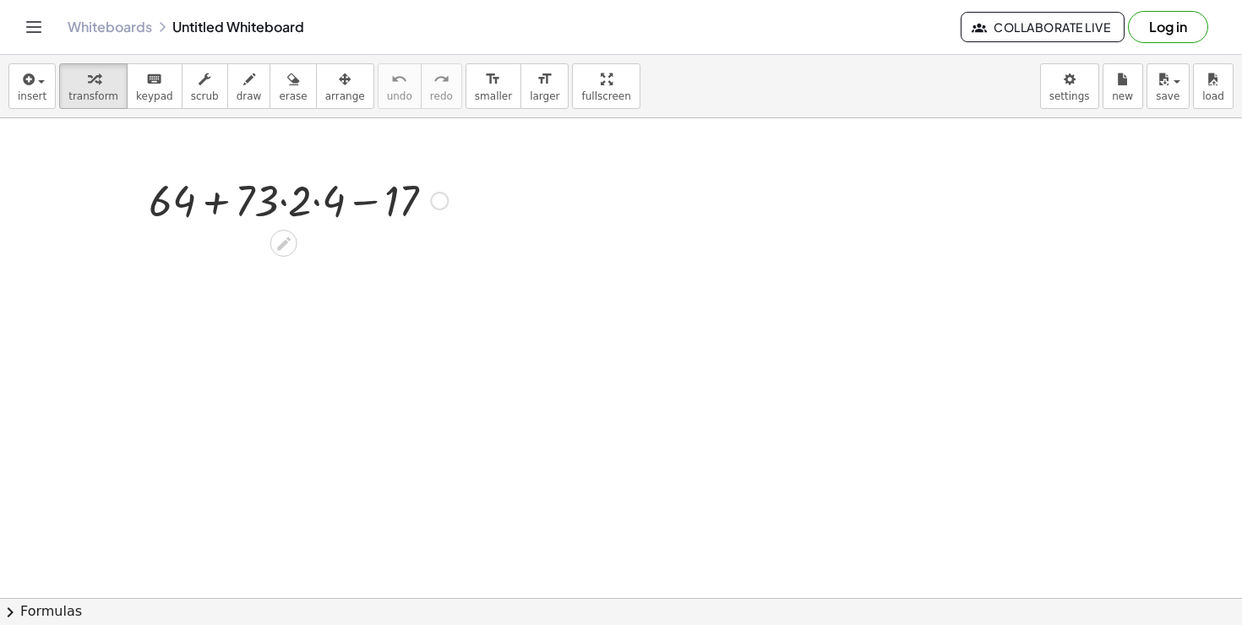
click at [280, 195] on div at bounding box center [298, 199] width 316 height 57
click at [284, 201] on div "+ 64 + · 73 · 2 · 4 − 17 + 64 + · · 4 − 17 146" at bounding box center [284, 201] width 0 height 0
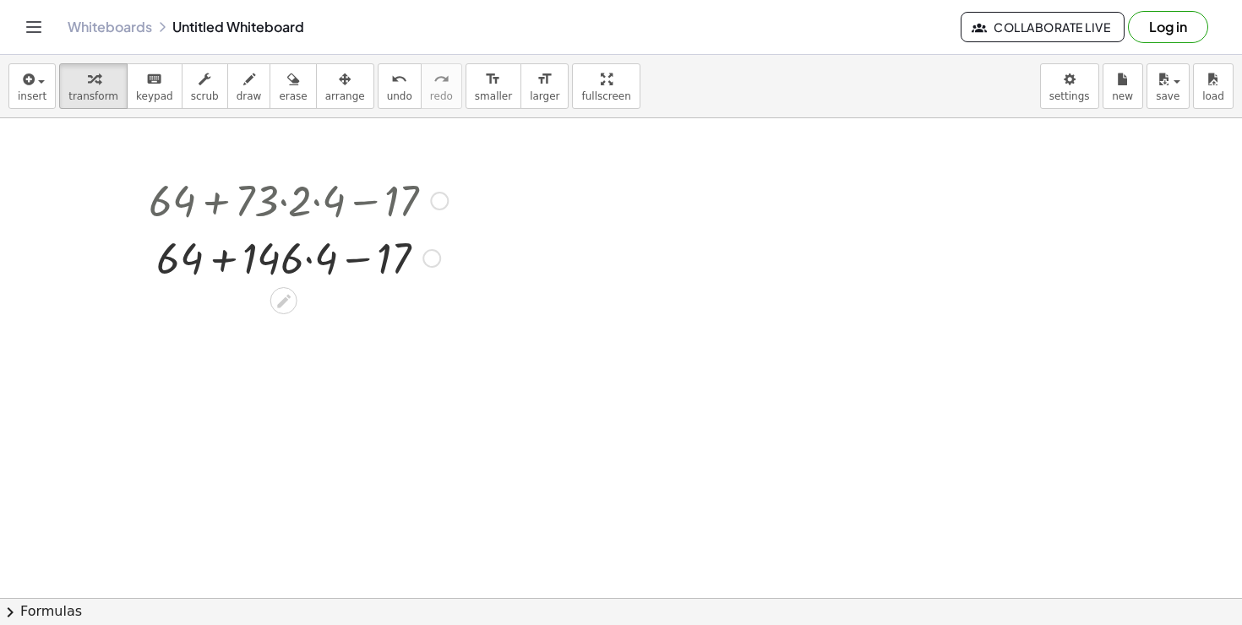
click at [307, 255] on div at bounding box center [298, 256] width 316 height 57
click at [345, 269] on div at bounding box center [298, 256] width 316 height 57
click at [291, 256] on div at bounding box center [298, 256] width 316 height 57
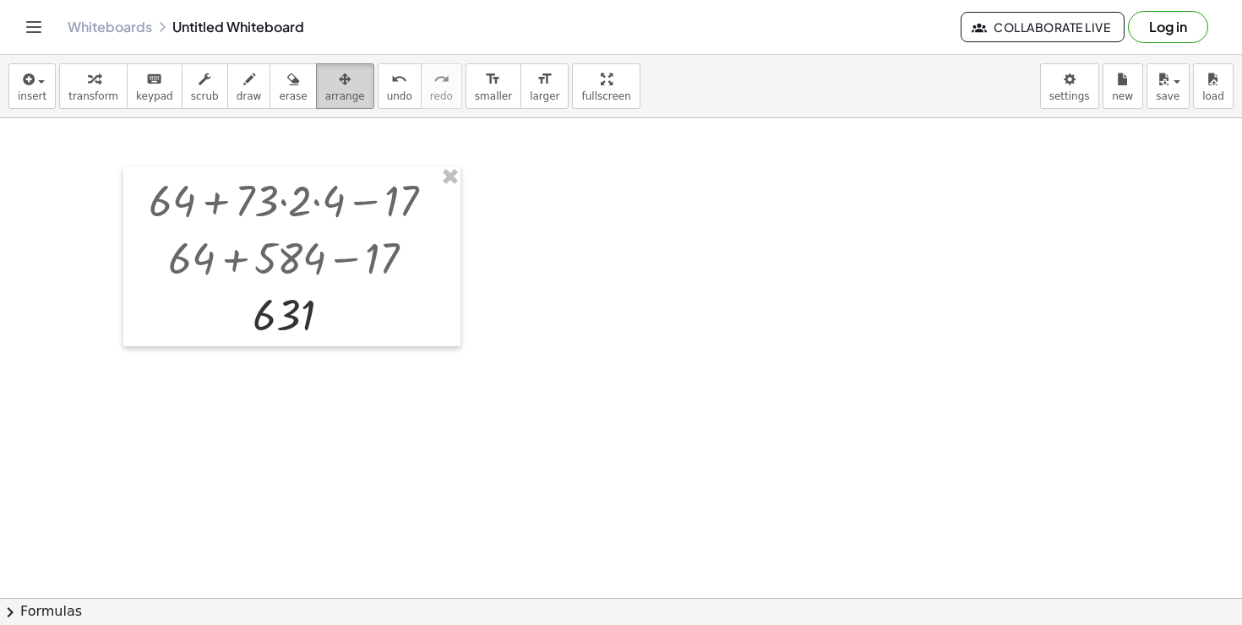
click at [347, 90] on span "arrange" at bounding box center [345, 96] width 40 height 12
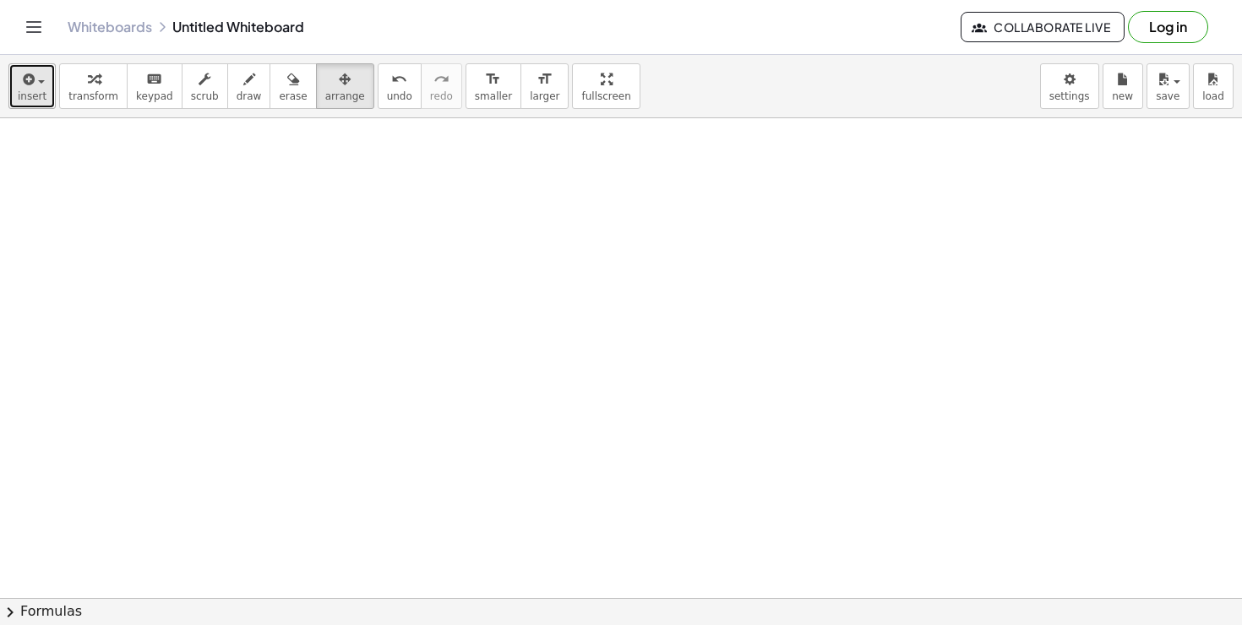
click at [46, 85] on button "insert" at bounding box center [31, 86] width 47 height 46
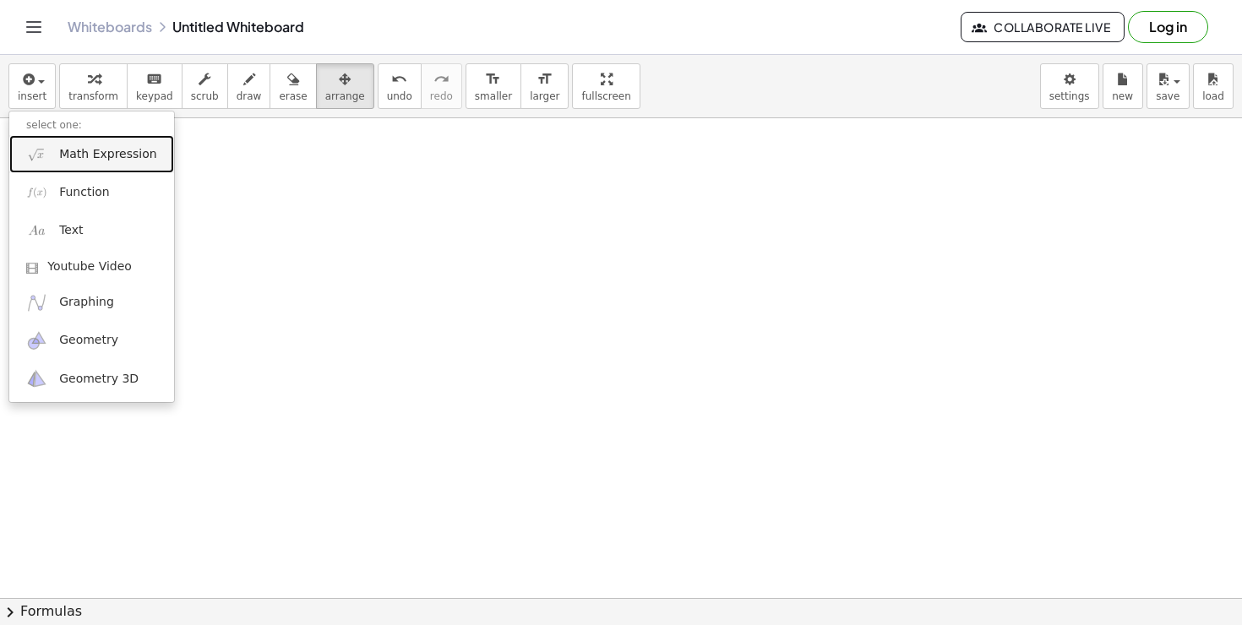
click at [64, 152] on span "Math Expression" at bounding box center [107, 154] width 97 height 17
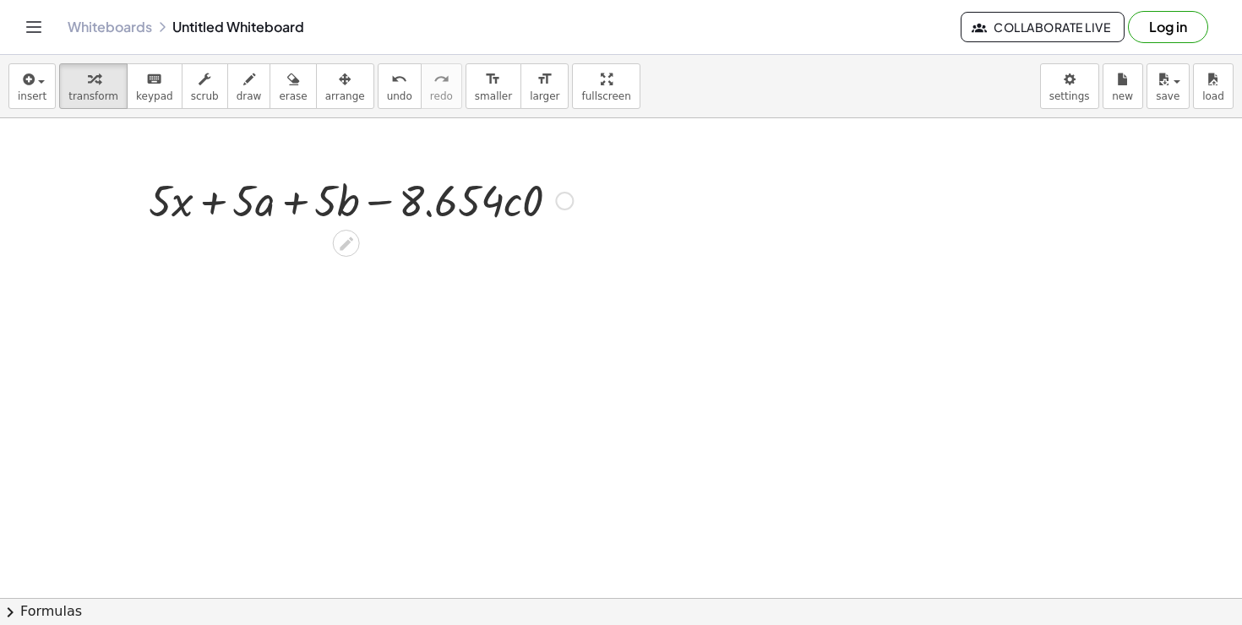
click at [256, 198] on div at bounding box center [360, 199] width 441 height 57
click at [215, 203] on div at bounding box center [360, 199] width 441 height 57
click at [445, 217] on div at bounding box center [360, 199] width 441 height 57
click at [518, 208] on div at bounding box center [360, 199] width 441 height 57
click at [509, 207] on div at bounding box center [360, 199] width 441 height 57
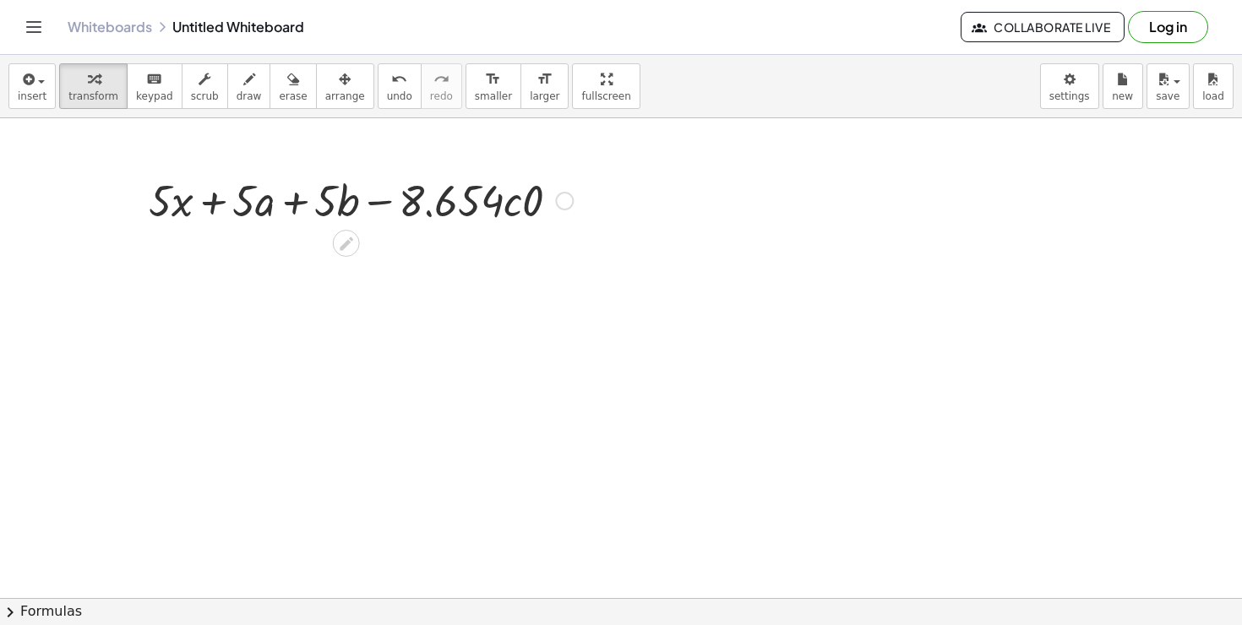
click at [530, 218] on div at bounding box center [360, 199] width 441 height 57
click at [520, 193] on div "+ · 5 · x + · 5 · a + · 5 · b − · 8.654 · c · 0 + · 5 · x + · 5 · a + · 5 · b −…" at bounding box center [354, 199] width 339 height 66
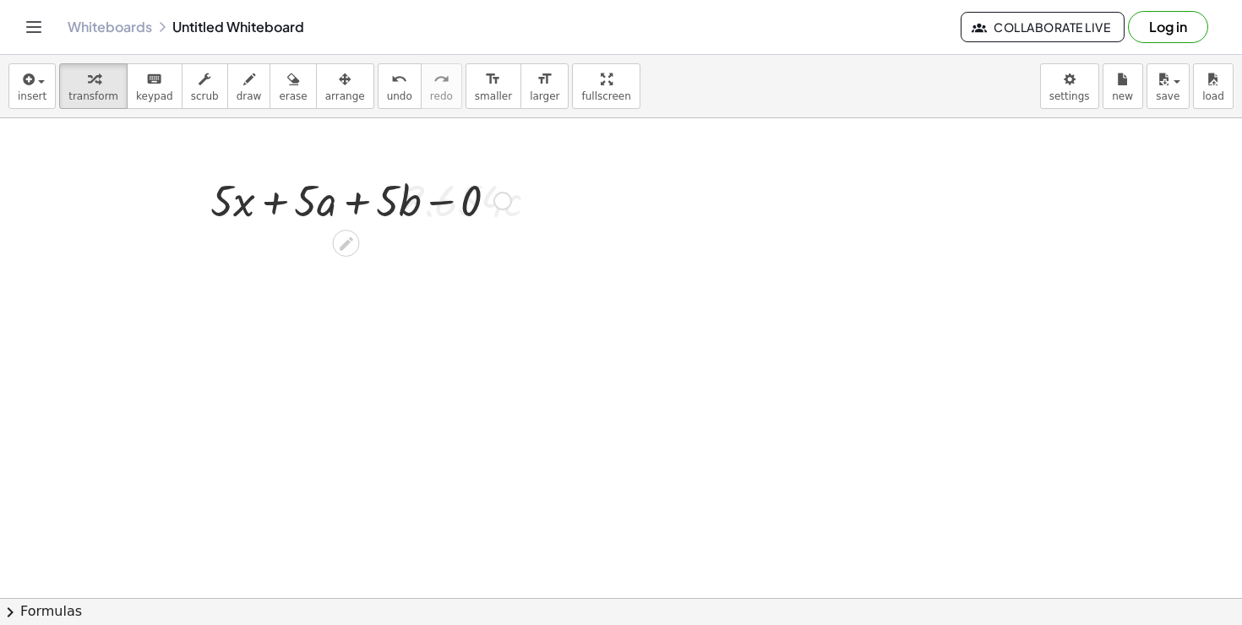
click at [345, 201] on div "+ · 5 · x + · 5 · a + · 5 · b − · 8.654 · c · 0 + · 5 · x + · 5 · a + · 5 · b −…" at bounding box center [345, 201] width 0 height 0
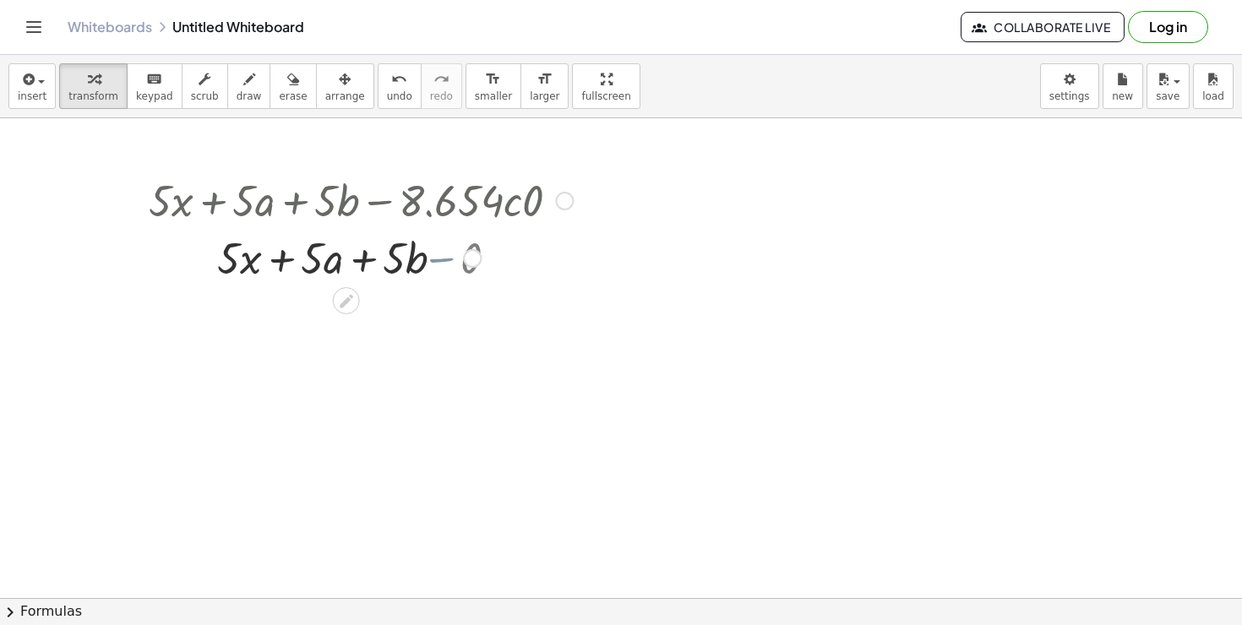
click at [406, 250] on div at bounding box center [360, 256] width 441 height 57
click at [346, 201] on div "+ · 5 · x + · 5 · a + · 5 · b − · 8.654 · c · 0 + · 5 · x + · 5 · a + · 5 · b −…" at bounding box center [346, 201] width 0 height 0
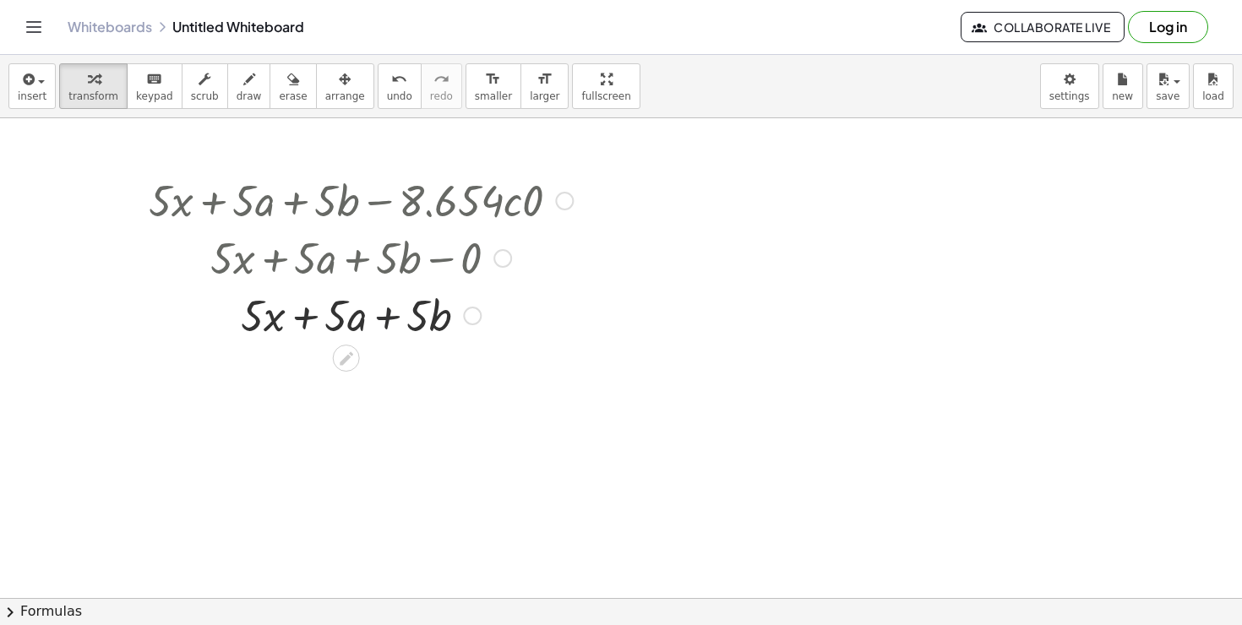
click at [371, 301] on div at bounding box center [360, 314] width 441 height 57
click at [338, 309] on div at bounding box center [360, 314] width 441 height 57
click at [310, 314] on div at bounding box center [360, 314] width 441 height 57
click at [373, 311] on div at bounding box center [360, 314] width 441 height 57
click at [325, 103] on button "arrange" at bounding box center [345, 86] width 58 height 46
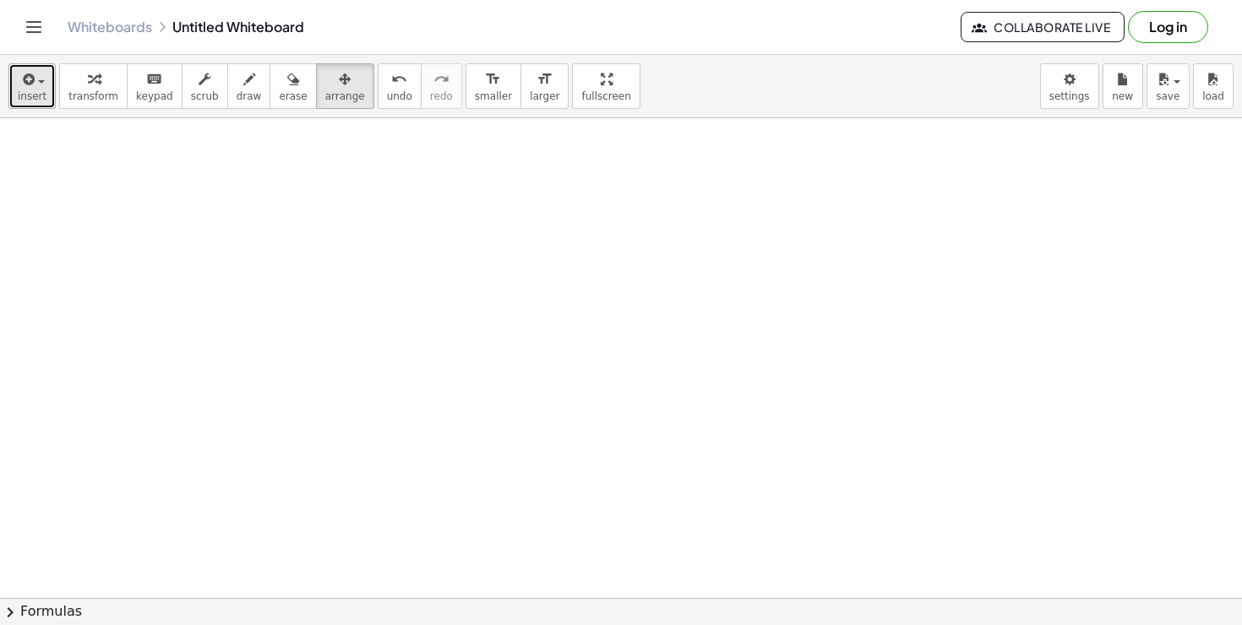
click at [28, 83] on icon "button" at bounding box center [26, 79] width 15 height 20
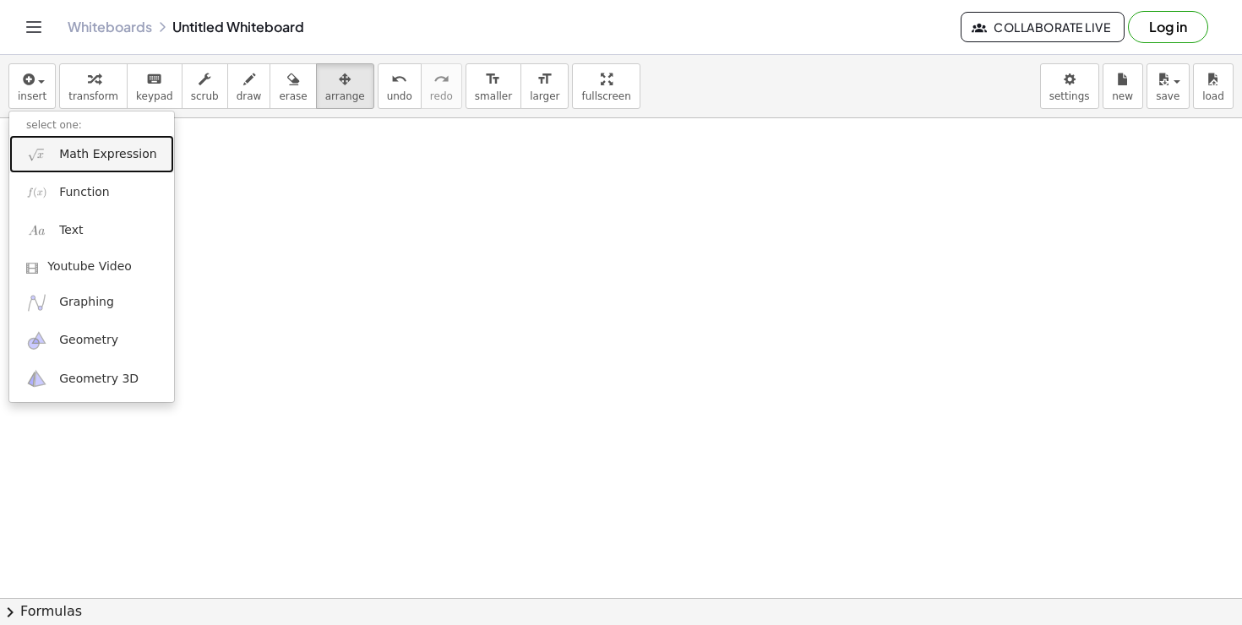
click at [74, 144] on link "Math Expression" at bounding box center [91, 154] width 165 height 38
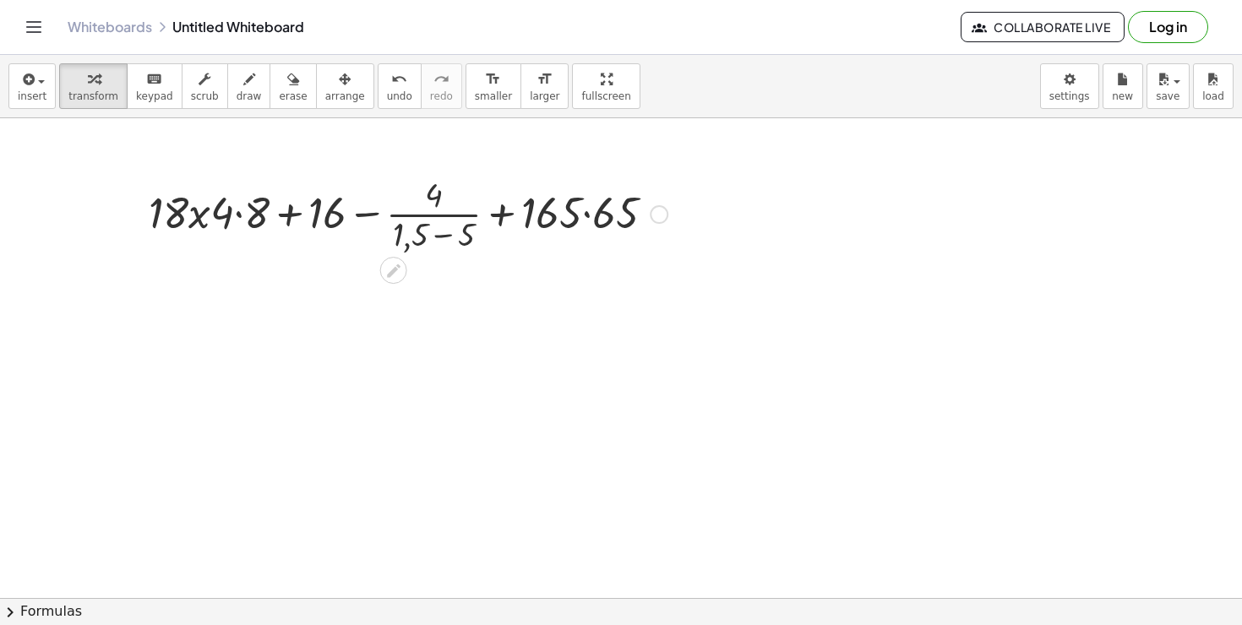
click at [239, 226] on div at bounding box center [408, 213] width 536 height 84
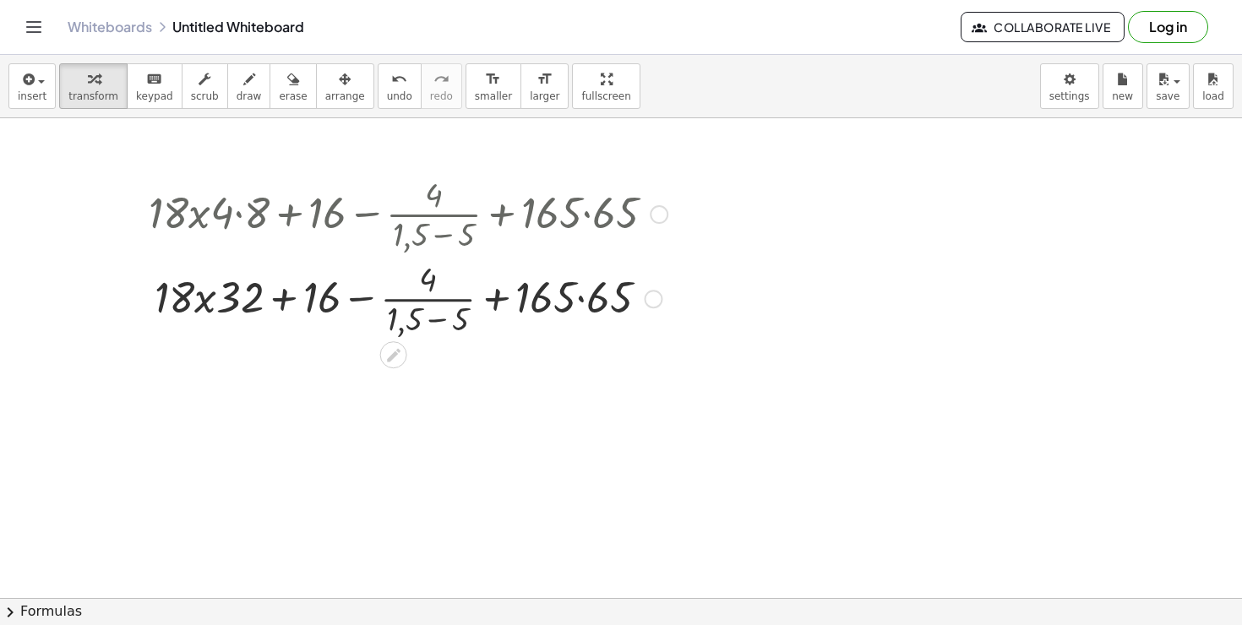
click at [425, 211] on div at bounding box center [408, 213] width 536 height 84
click at [429, 292] on div at bounding box center [408, 297] width 536 height 84
click at [451, 307] on div at bounding box center [408, 297] width 536 height 84
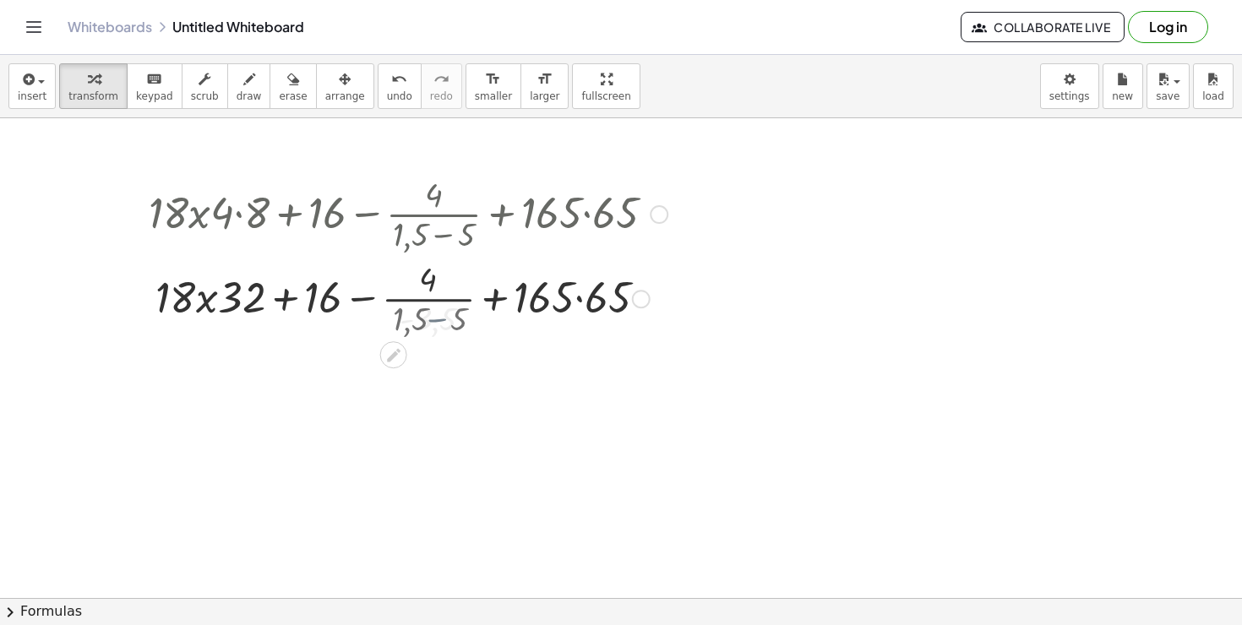
click at [451, 307] on div at bounding box center [408, 297] width 536 height 84
click at [543, 307] on div at bounding box center [408, 297] width 536 height 57
click at [543, 307] on div at bounding box center [407, 297] width 548 height 57
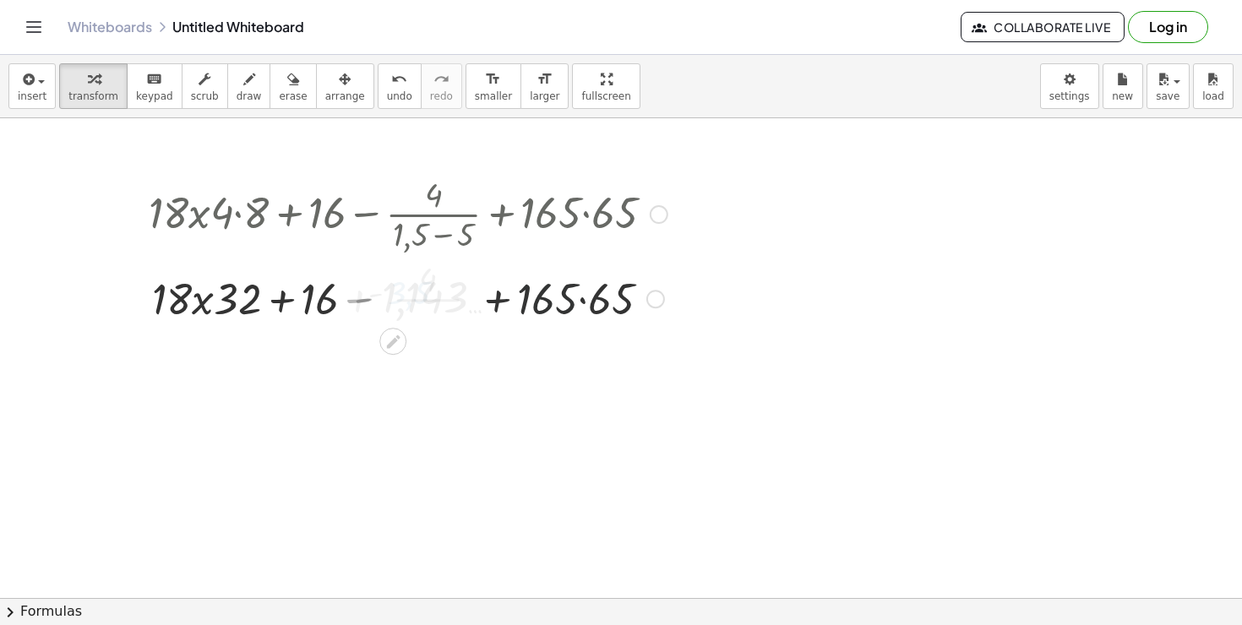
click at [543, 307] on div at bounding box center [407, 297] width 548 height 57
drag, startPoint x: 568, startPoint y: 307, endPoint x: 553, endPoint y: 313, distance: 15.5
click at [393, 215] on div "+ · 18 · x · 4 · 8 + 16 − · 4 · ( + 1,5 − 5 ) + · 165 · 65 + · 18 · x · 32 + 16…" at bounding box center [393, 215] width 0 height 0
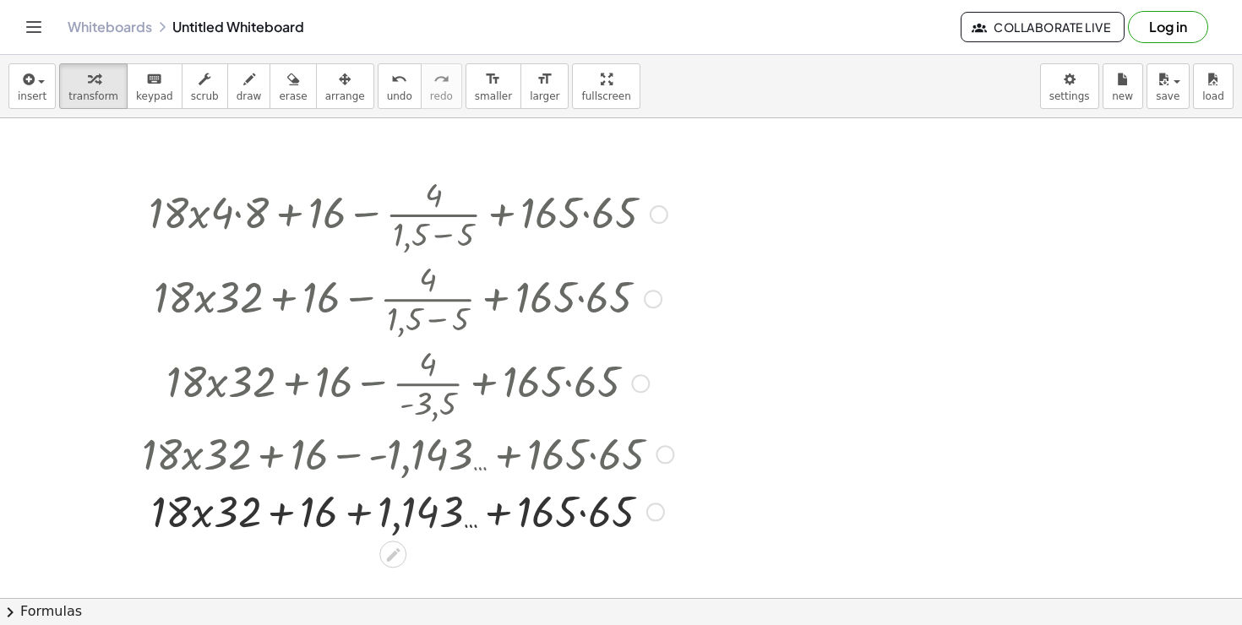
click at [578, 511] on div at bounding box center [407, 509] width 548 height 57
click at [587, 514] on div at bounding box center [407, 509] width 548 height 57
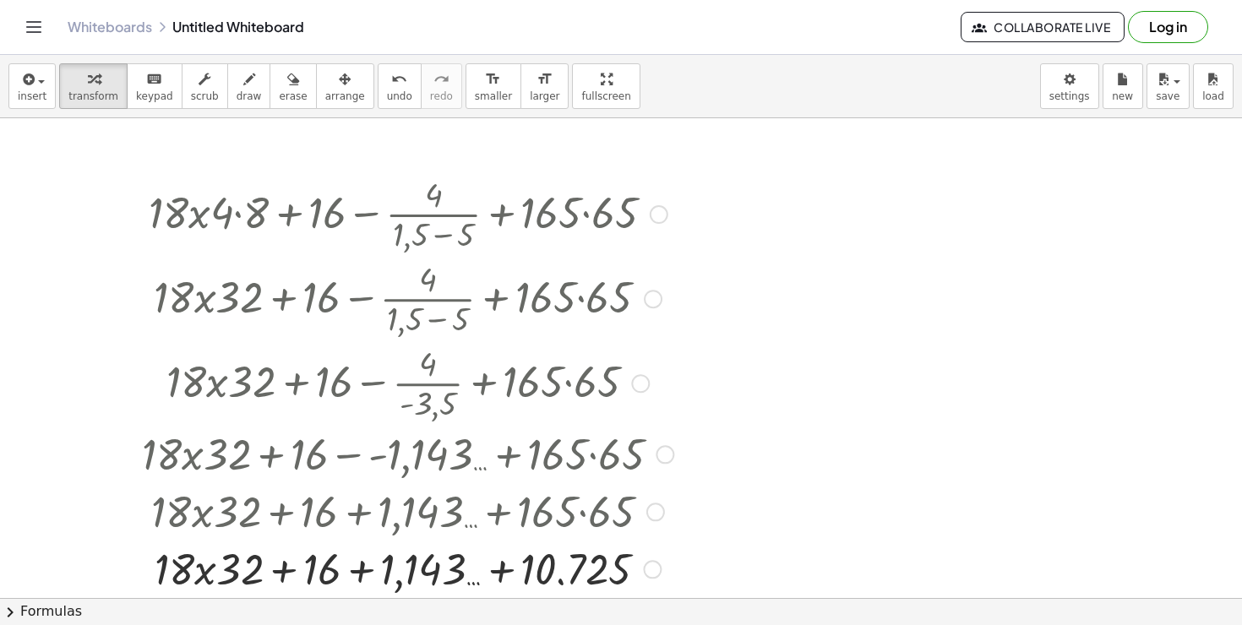
click at [253, 579] on div at bounding box center [407, 567] width 548 height 57
click at [285, 582] on div at bounding box center [407, 567] width 548 height 57
click at [374, 578] on div at bounding box center [407, 567] width 548 height 57
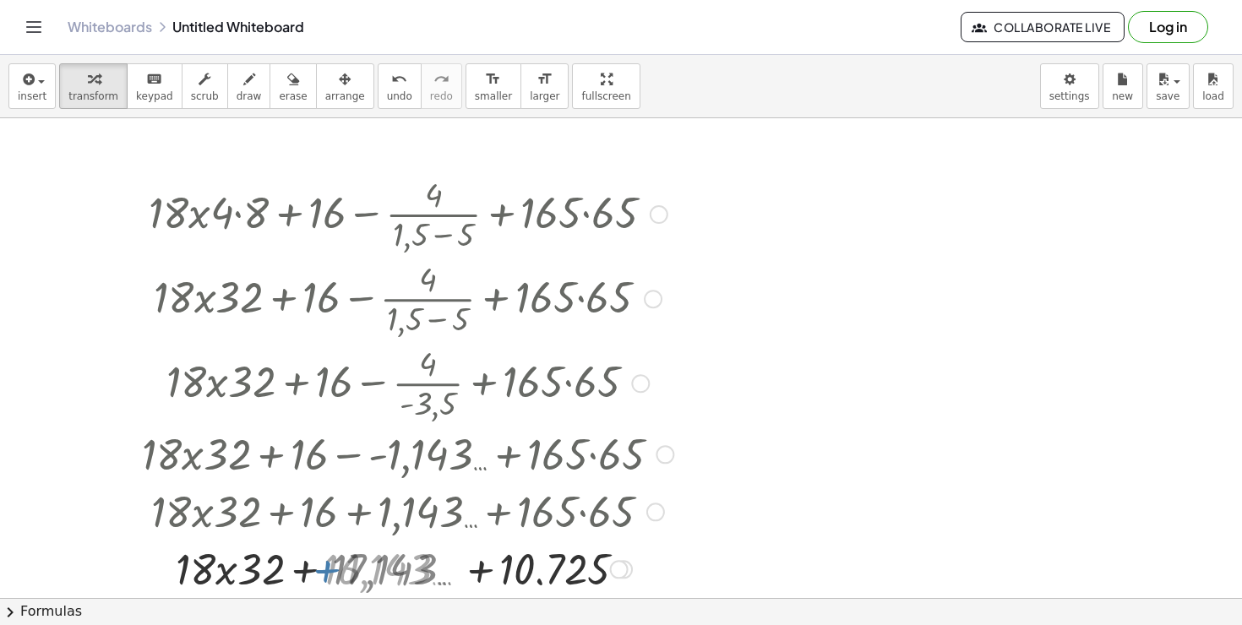
click at [358, 575] on div at bounding box center [407, 567] width 548 height 57
click at [459, 577] on div at bounding box center [407, 567] width 548 height 57
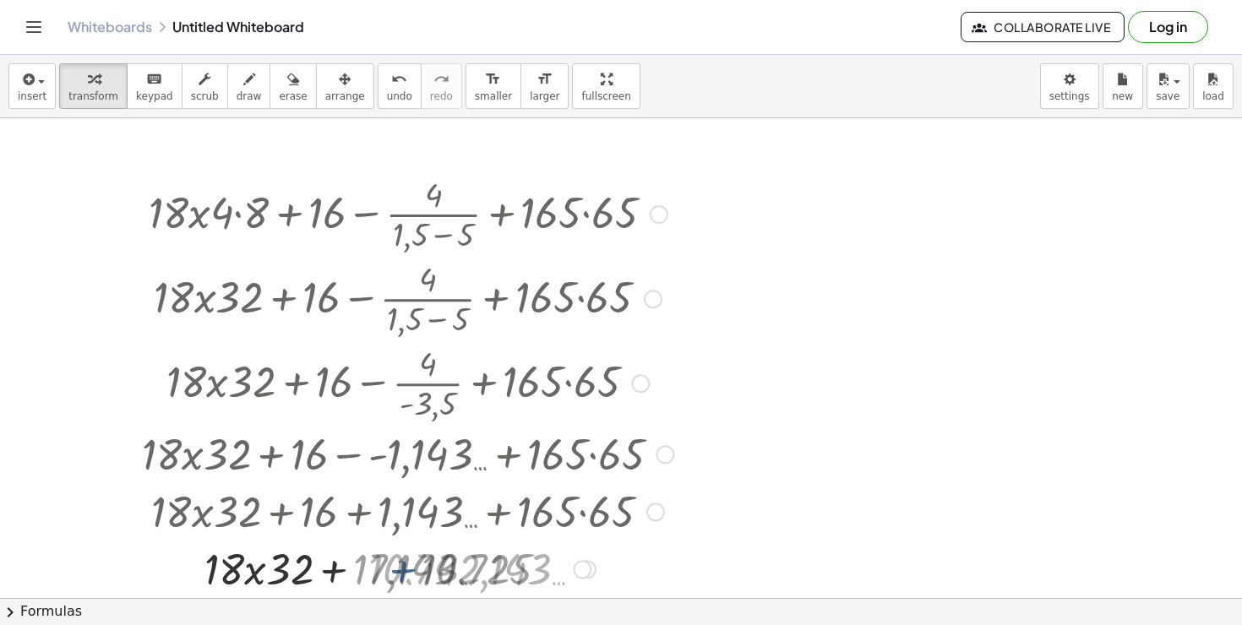
click at [470, 577] on div at bounding box center [407, 567] width 548 height 57
click at [349, 565] on div at bounding box center [407, 567] width 548 height 57
click at [303, 575] on div at bounding box center [407, 567] width 548 height 57
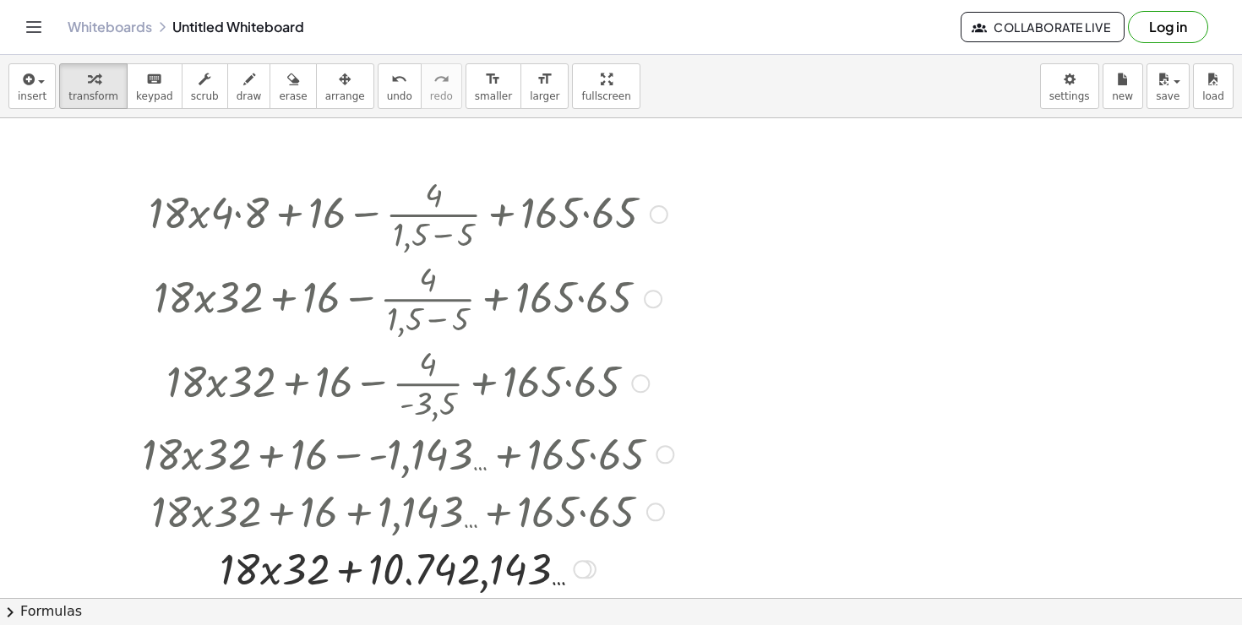
click at [345, 575] on div at bounding box center [407, 567] width 548 height 57
click at [389, 573] on div at bounding box center [407, 567] width 548 height 57
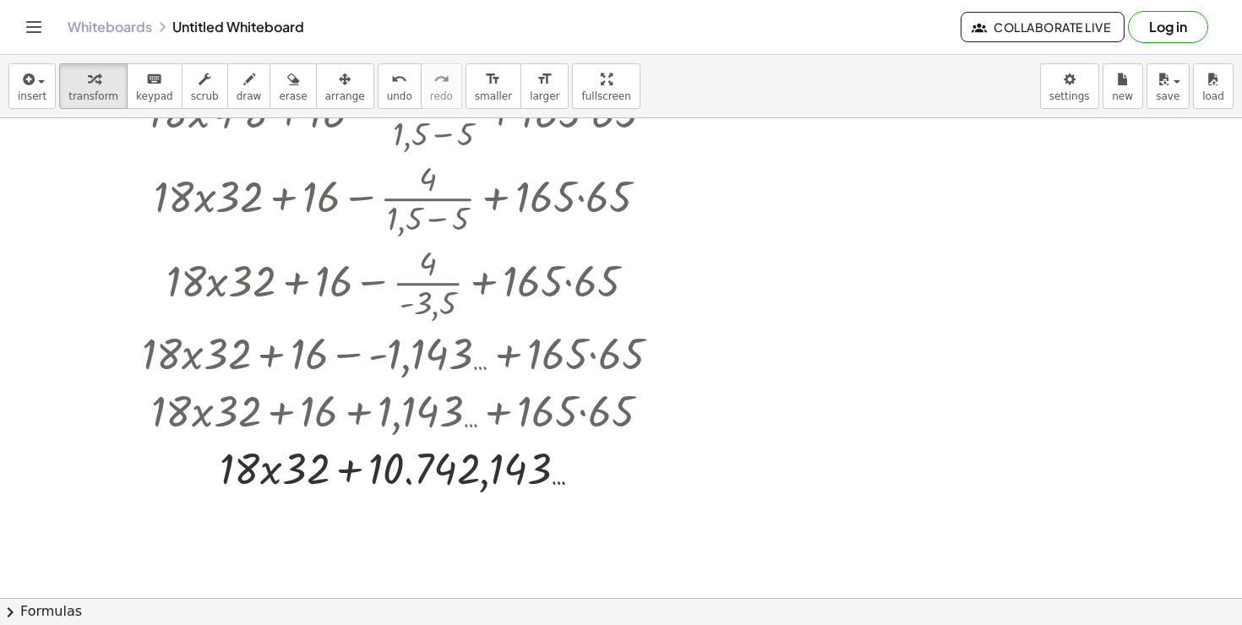
scroll to position [106, 0]
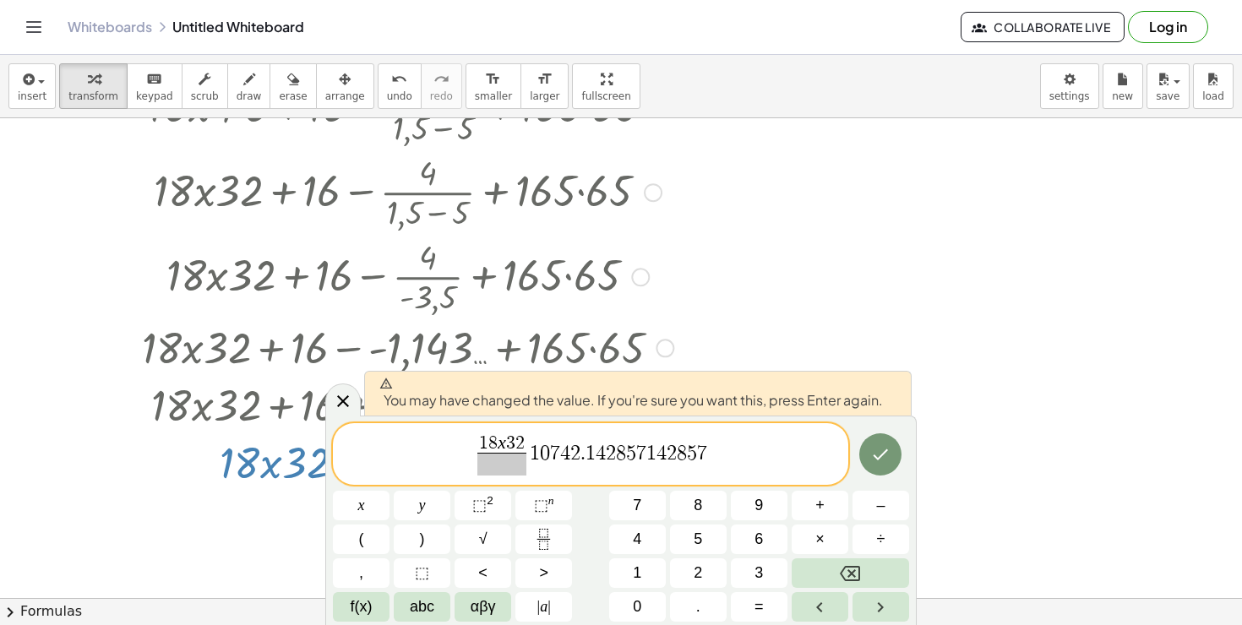
click at [887, 432] on div at bounding box center [880, 455] width 57 height 64
click at [884, 446] on icon "Done" at bounding box center [880, 454] width 20 height 20
click at [884, 446] on div at bounding box center [621, 546] width 1242 height 1069
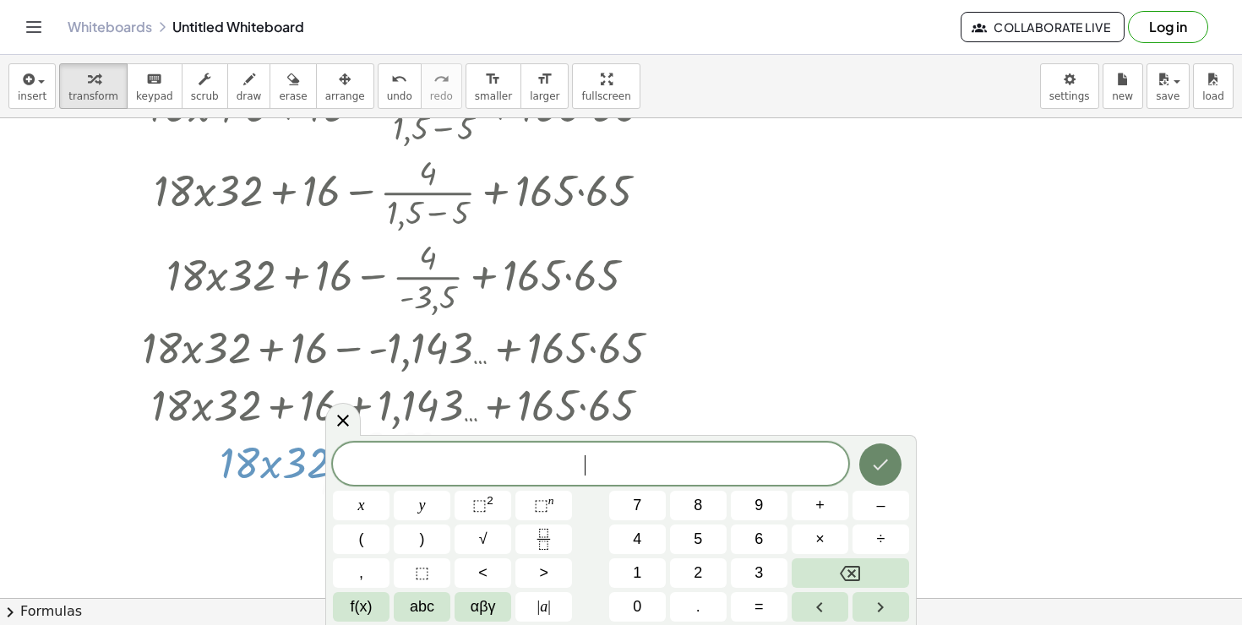
click at [884, 446] on button "Done" at bounding box center [880, 464] width 42 height 42
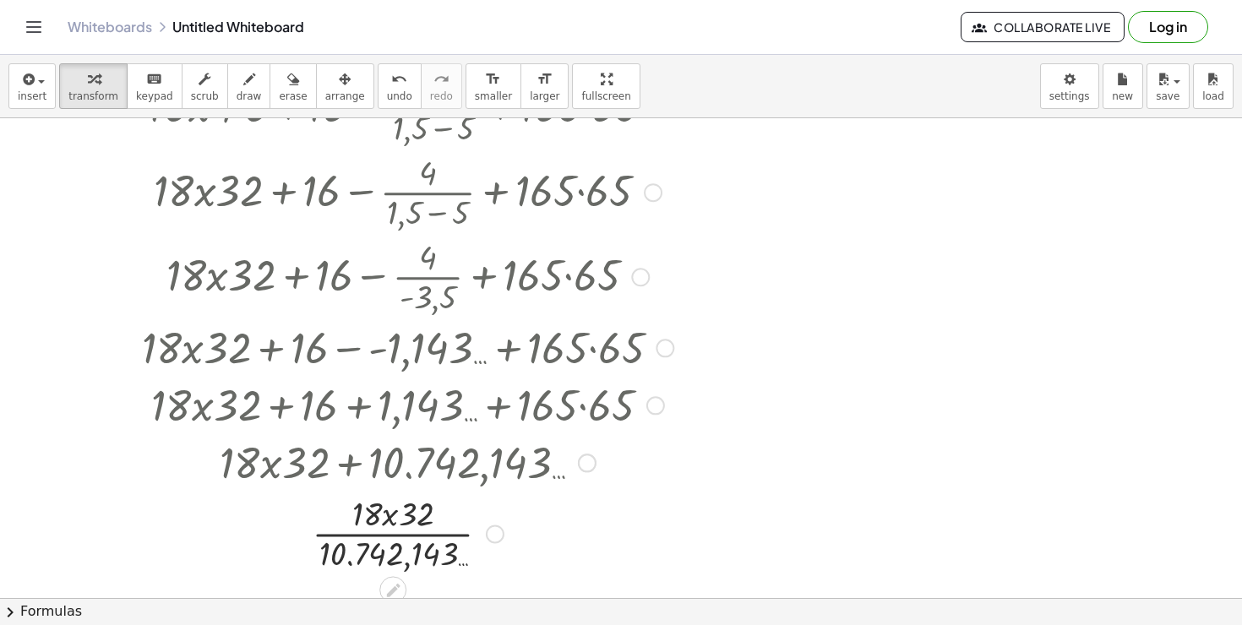
click at [370, 544] on div at bounding box center [407, 532] width 548 height 84
click at [364, 544] on div at bounding box center [407, 531] width 548 height 57
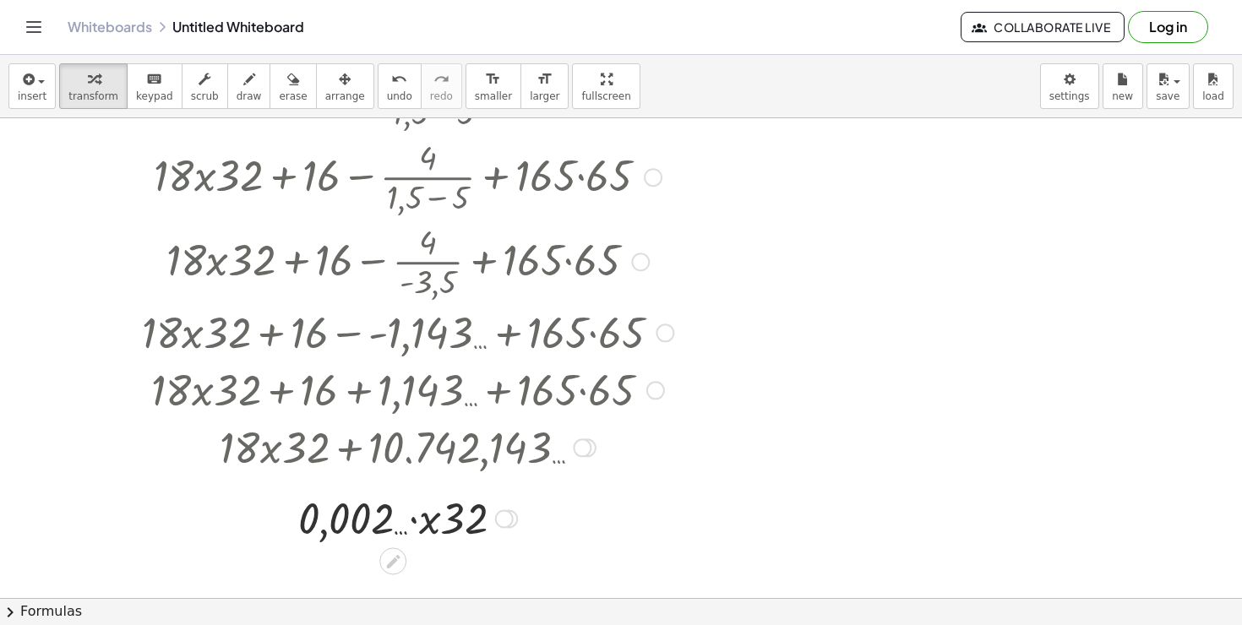
scroll to position [139, 0]
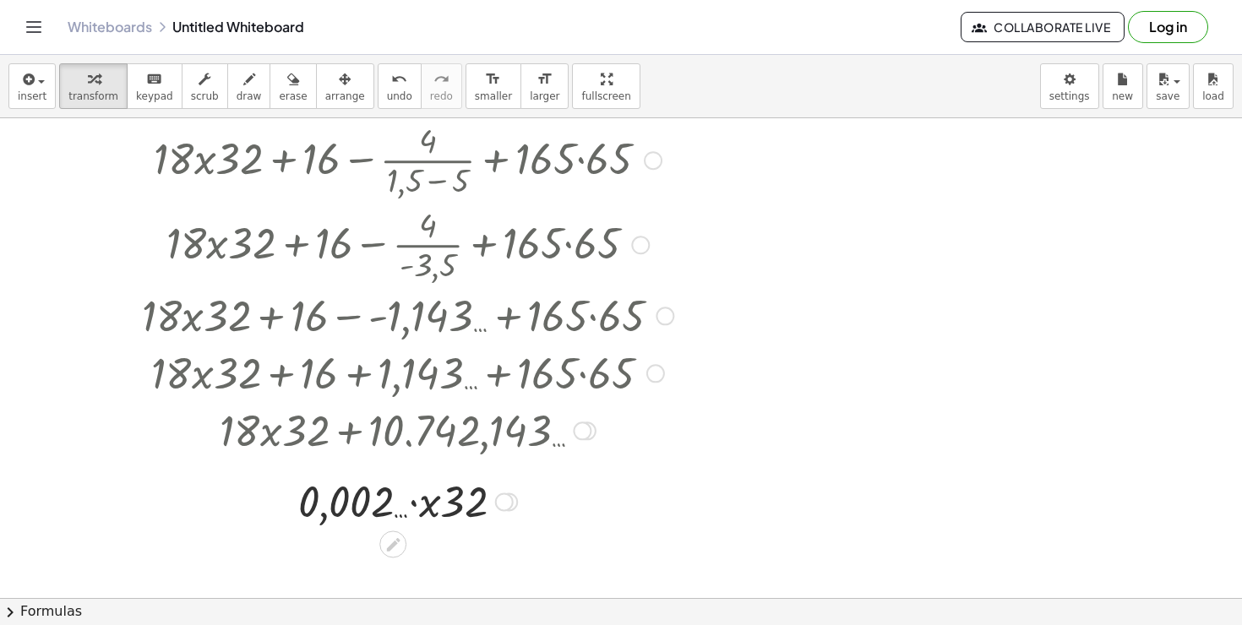
click at [462, 509] on div at bounding box center [407, 499] width 548 height 57
click at [389, 509] on div at bounding box center [407, 499] width 548 height 57
click at [385, 509] on div at bounding box center [407, 499] width 548 height 57
click at [347, 94] on span "arrange" at bounding box center [345, 96] width 40 height 12
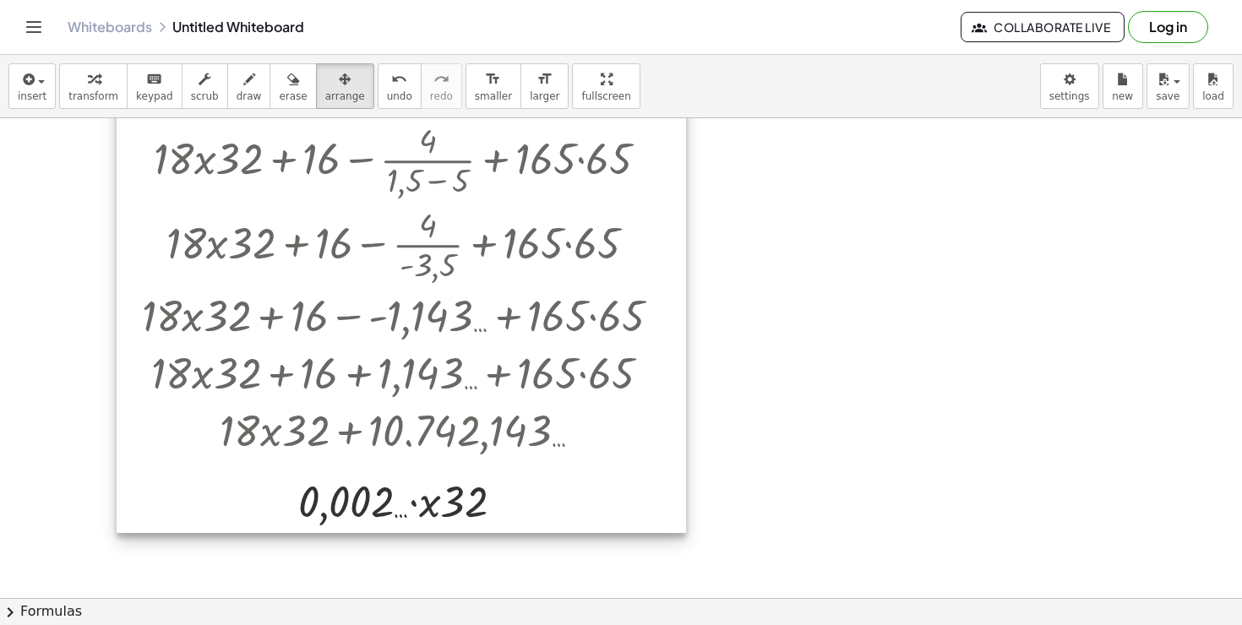
scroll to position [0, 0]
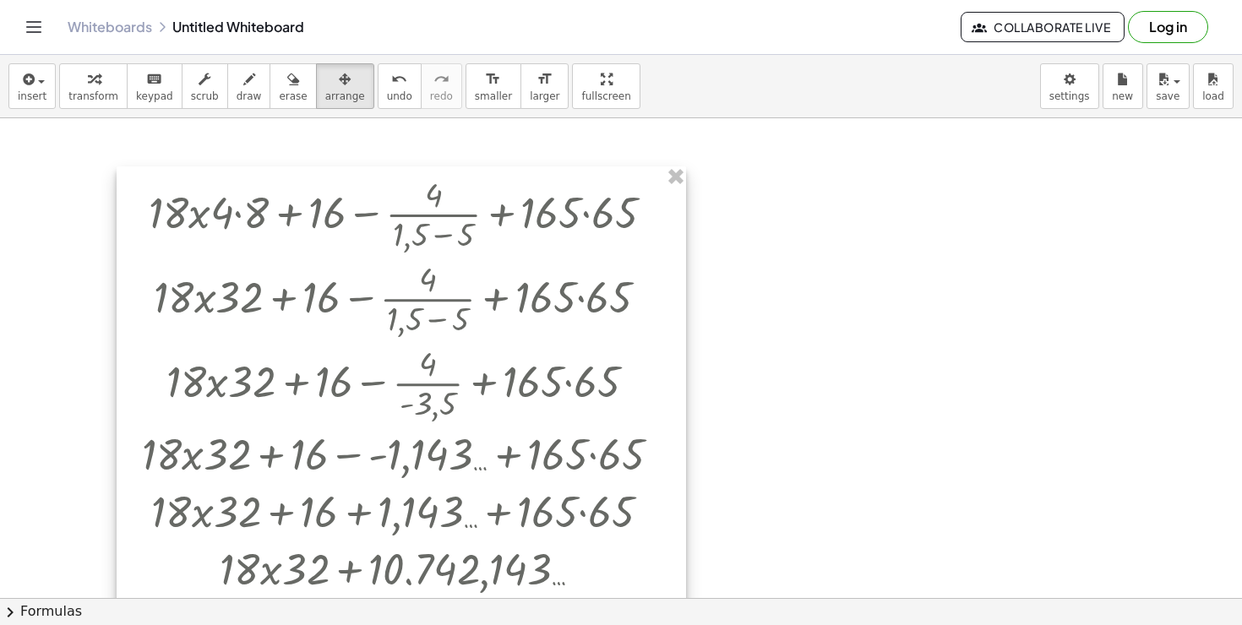
click at [410, 247] on div at bounding box center [401, 418] width 569 height 505
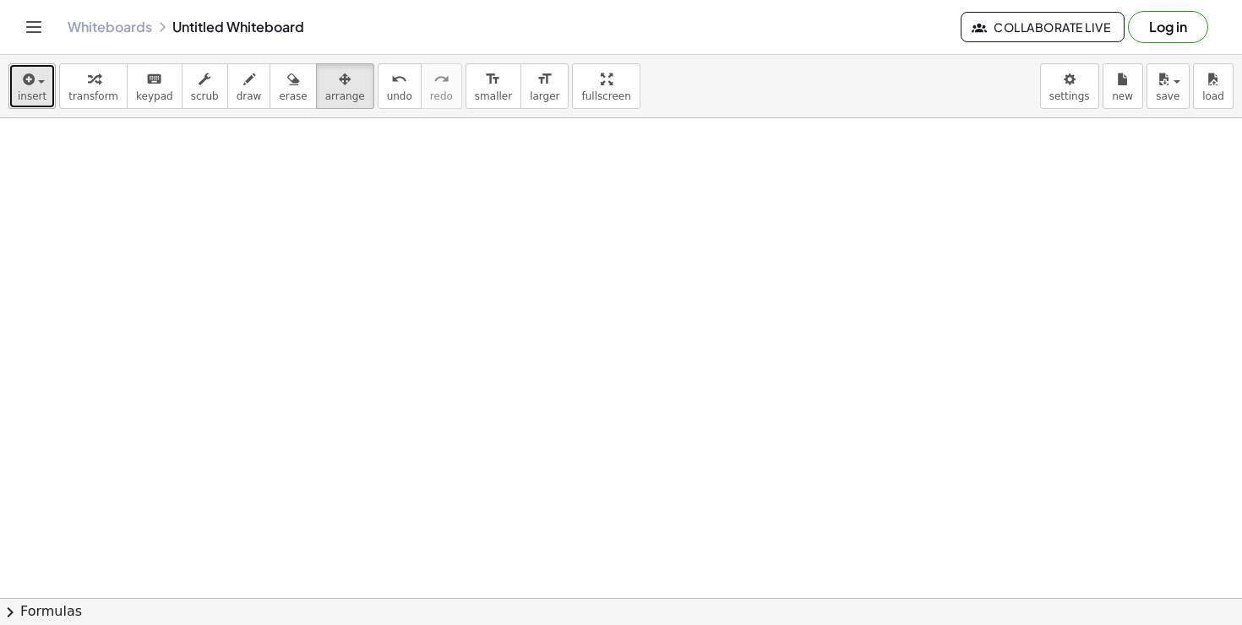
click at [16, 100] on button "insert" at bounding box center [31, 86] width 47 height 46
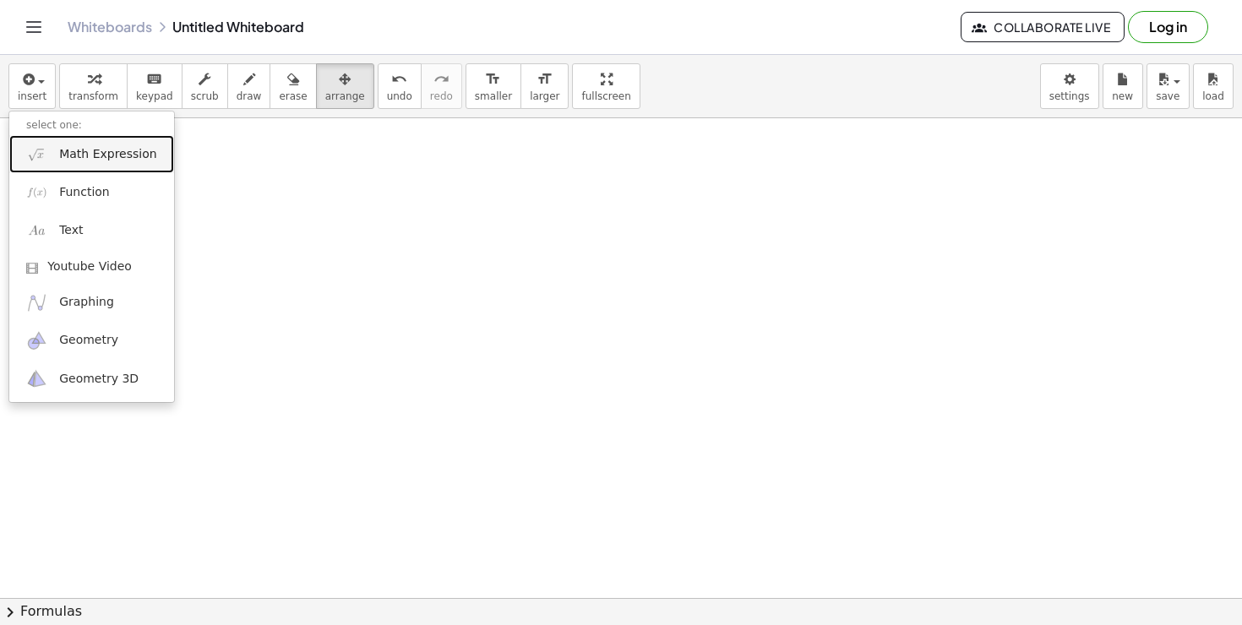
click at [53, 147] on link "Math Expression" at bounding box center [91, 154] width 165 height 38
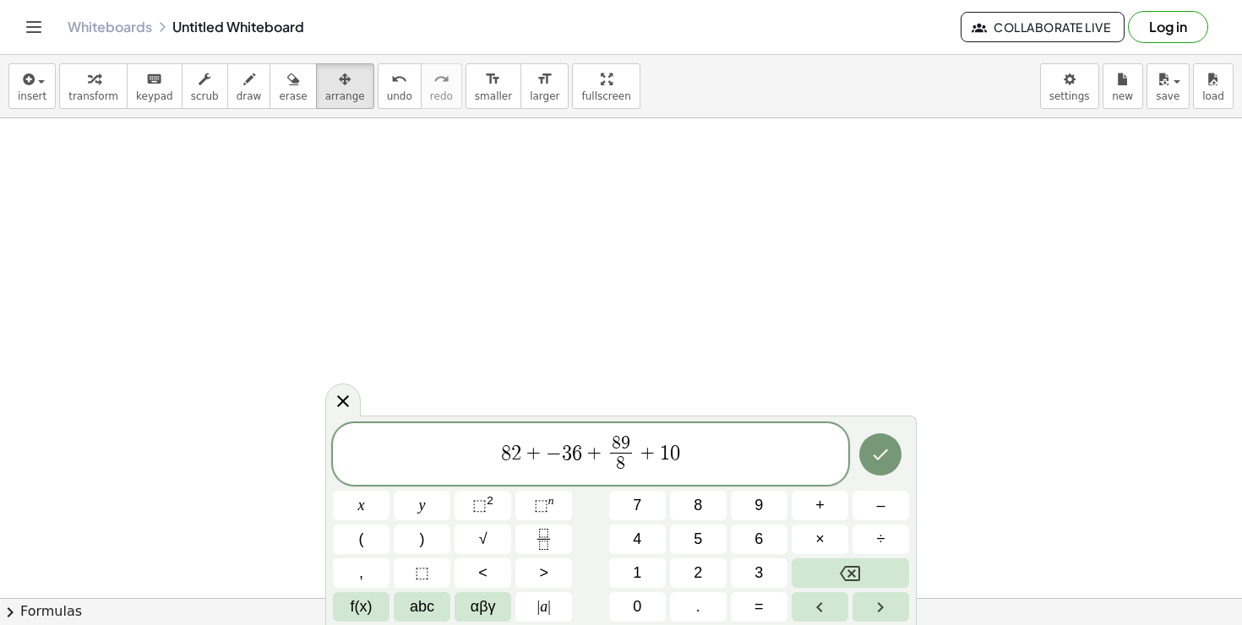
click at [633, 460] on span "8 9 8 ​" at bounding box center [621, 455] width 30 height 41
click at [504, 452] on span "8" at bounding box center [506, 453] width 10 height 20
click at [856, 461] on div at bounding box center [880, 455] width 57 height 64
click at [867, 460] on button "Done" at bounding box center [880, 454] width 42 height 42
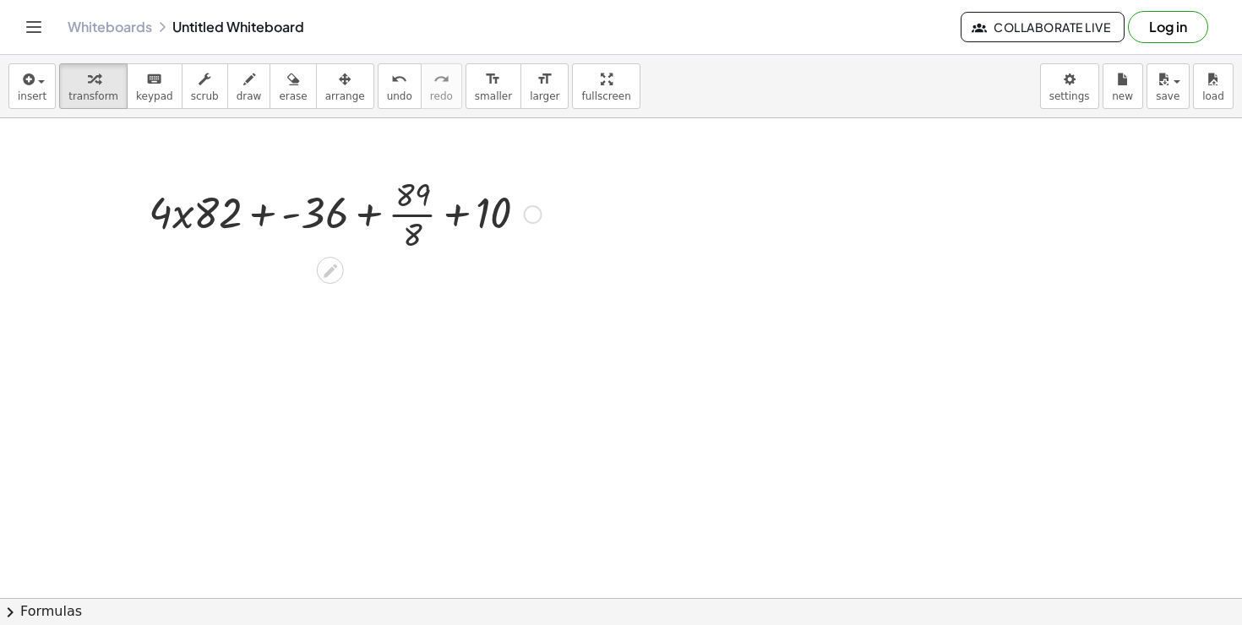
click at [413, 206] on div at bounding box center [345, 213] width 410 height 84
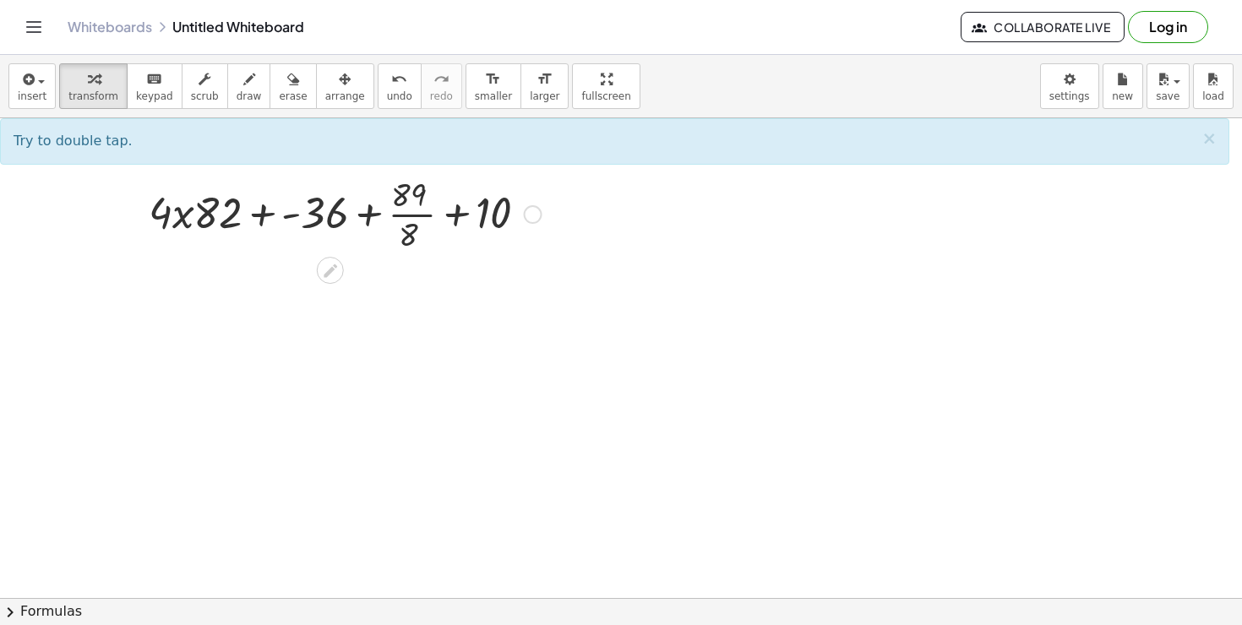
click at [412, 213] on div at bounding box center [345, 213] width 410 height 84
click at [401, 220] on div at bounding box center [345, 213] width 410 height 84
click at [454, 222] on div at bounding box center [345, 213] width 410 height 84
click at [445, 222] on div at bounding box center [345, 213] width 410 height 84
click at [342, 221] on div at bounding box center [345, 213] width 410 height 84
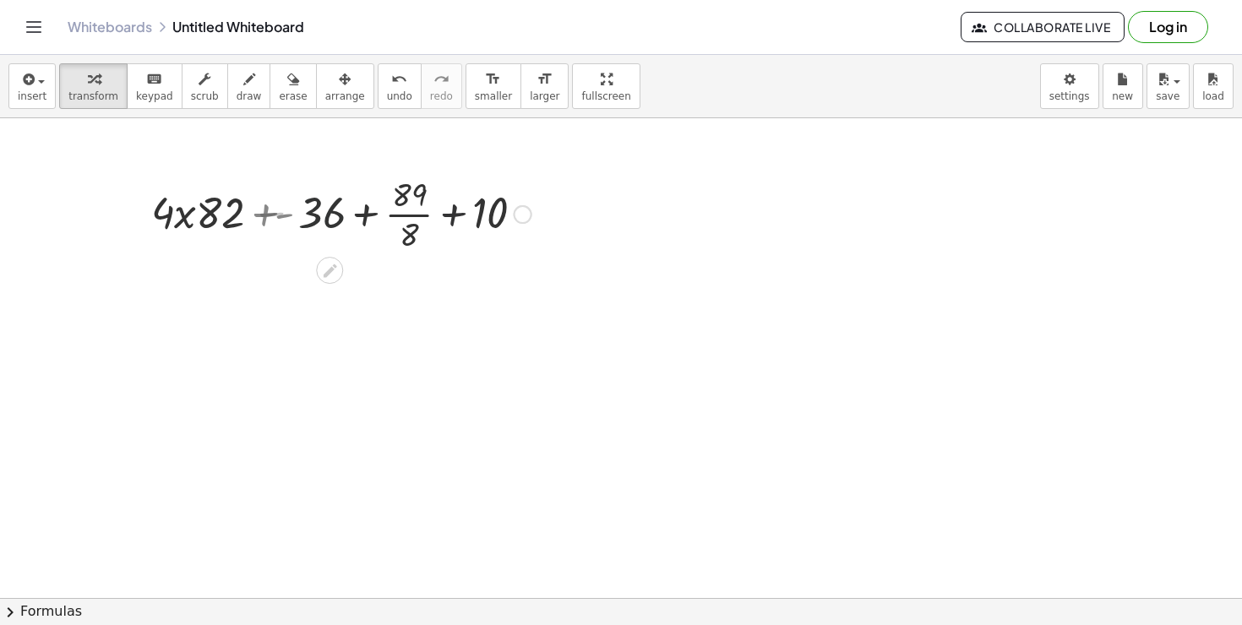
click at [342, 221] on div at bounding box center [345, 213] width 390 height 84
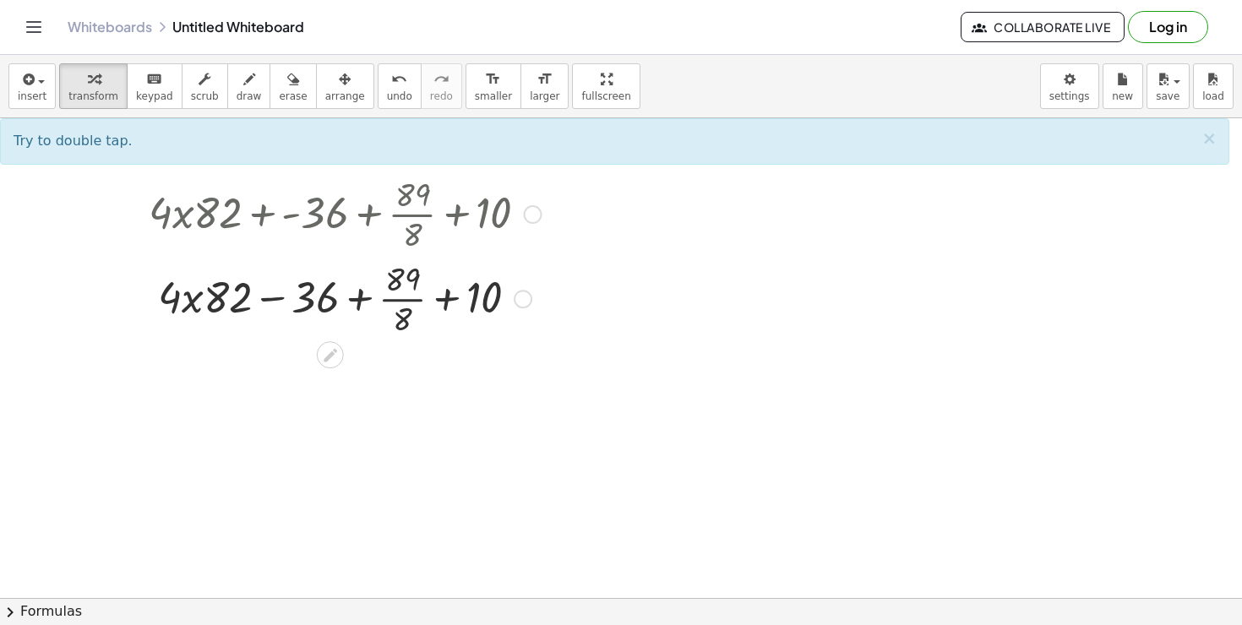
click at [371, 312] on div at bounding box center [345, 297] width 410 height 84
click at [363, 302] on div at bounding box center [345, 297] width 410 height 84
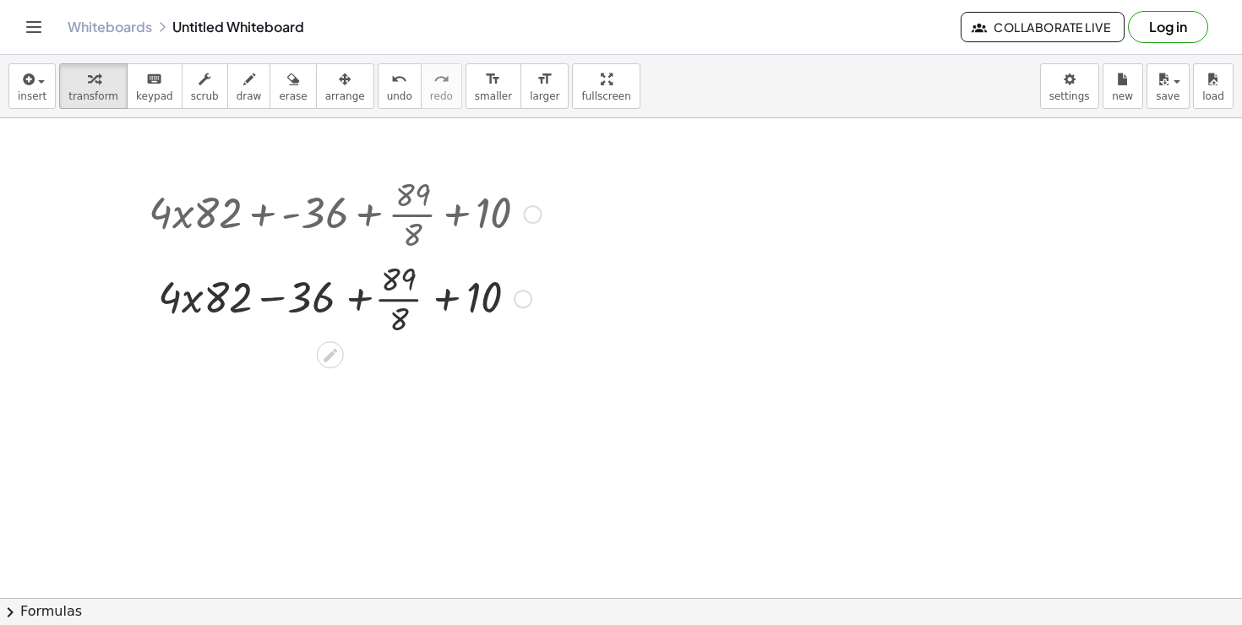
click at [396, 296] on div at bounding box center [345, 297] width 410 height 84
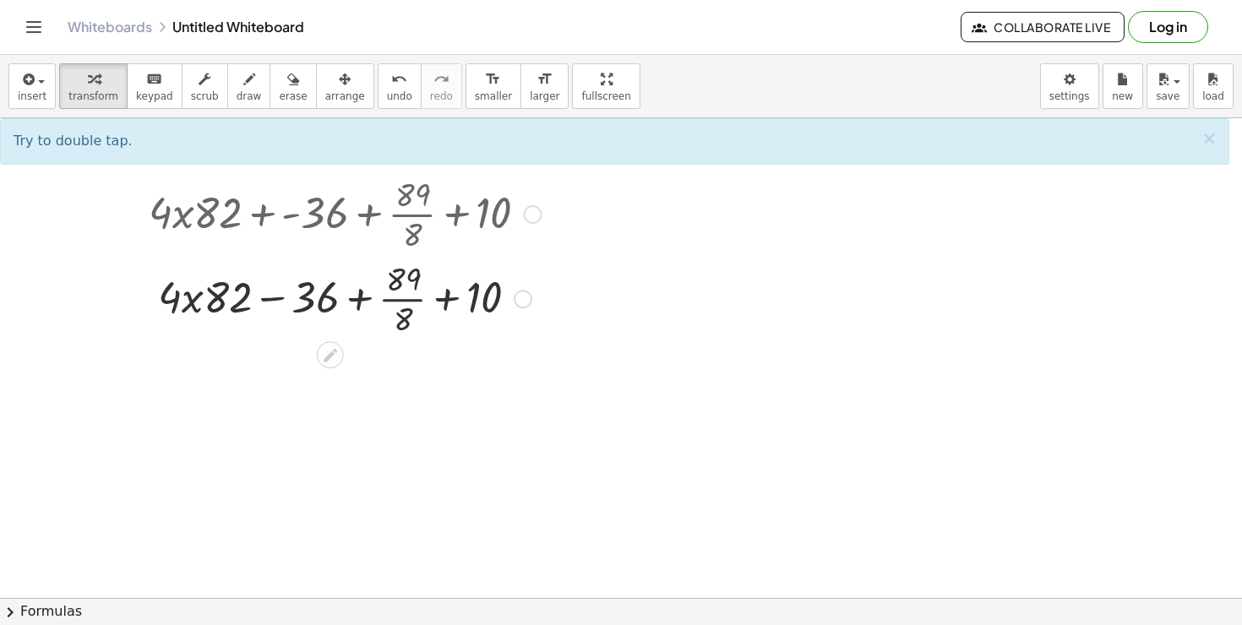
click at [471, 322] on div at bounding box center [345, 297] width 410 height 84
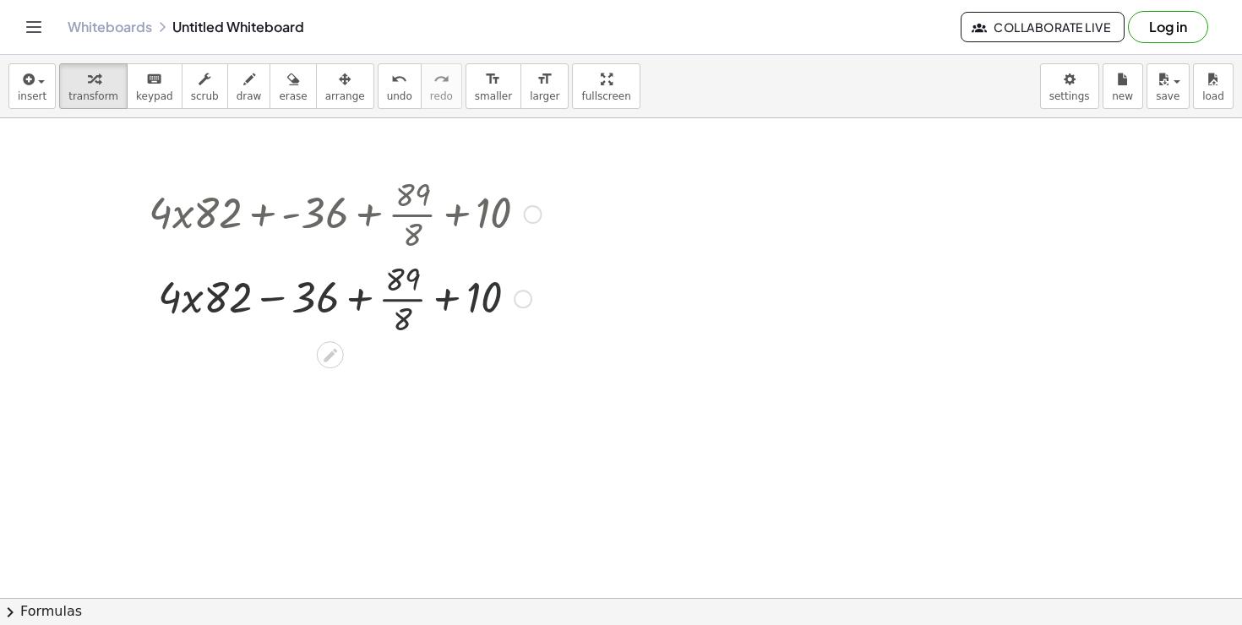
click at [464, 315] on div at bounding box center [345, 297] width 410 height 84
click at [452, 302] on div at bounding box center [343, 297] width 421 height 84
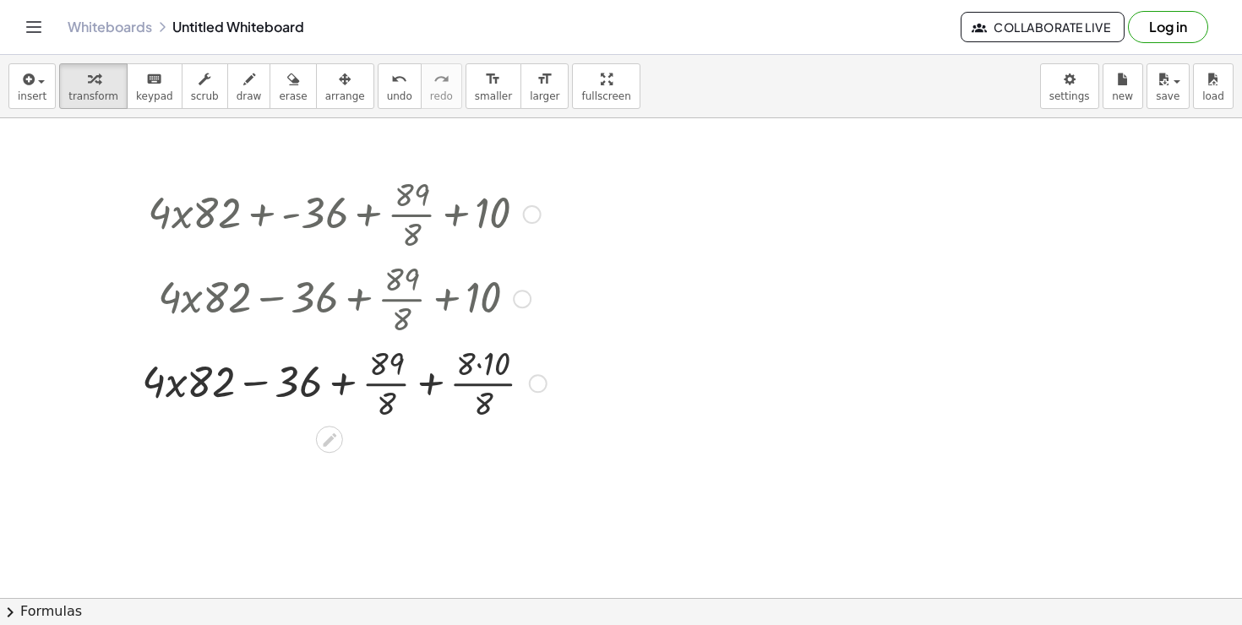
click at [416, 367] on div at bounding box center [343, 382] width 421 height 84
click at [419, 376] on div at bounding box center [345, 382] width 410 height 84
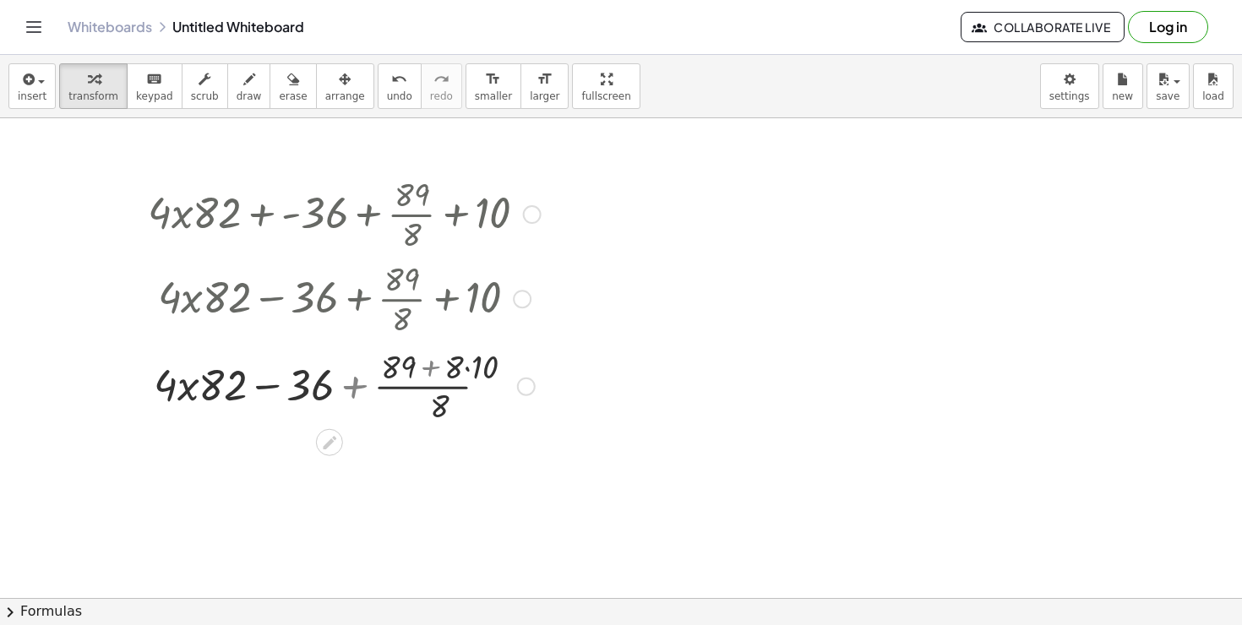
click at [419, 376] on div at bounding box center [343, 385] width 421 height 84
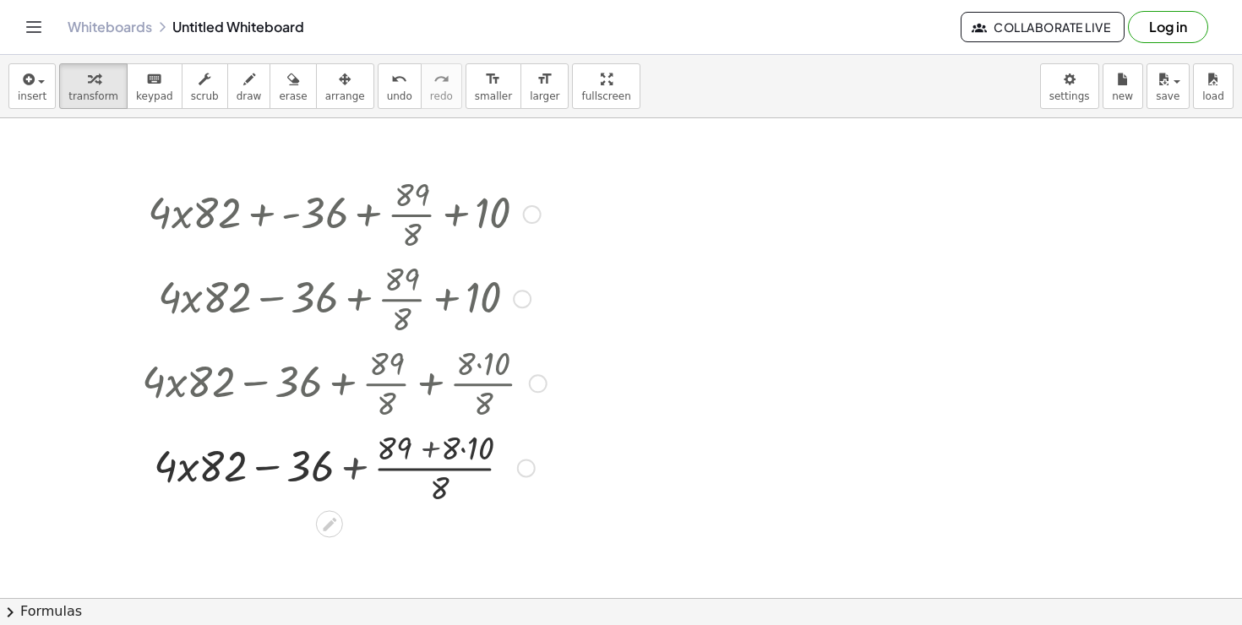
click at [435, 440] on div at bounding box center [343, 466] width 421 height 84
click at [340, 483] on div at bounding box center [343, 466] width 421 height 84
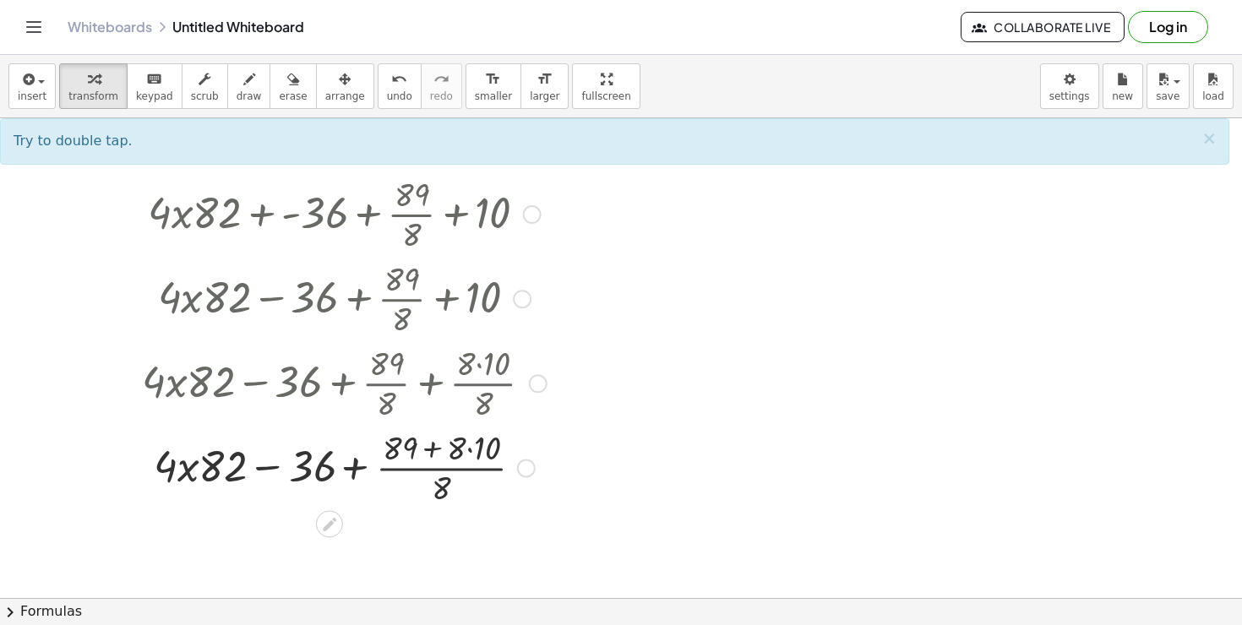
click at [347, 474] on div at bounding box center [343, 466] width 421 height 84
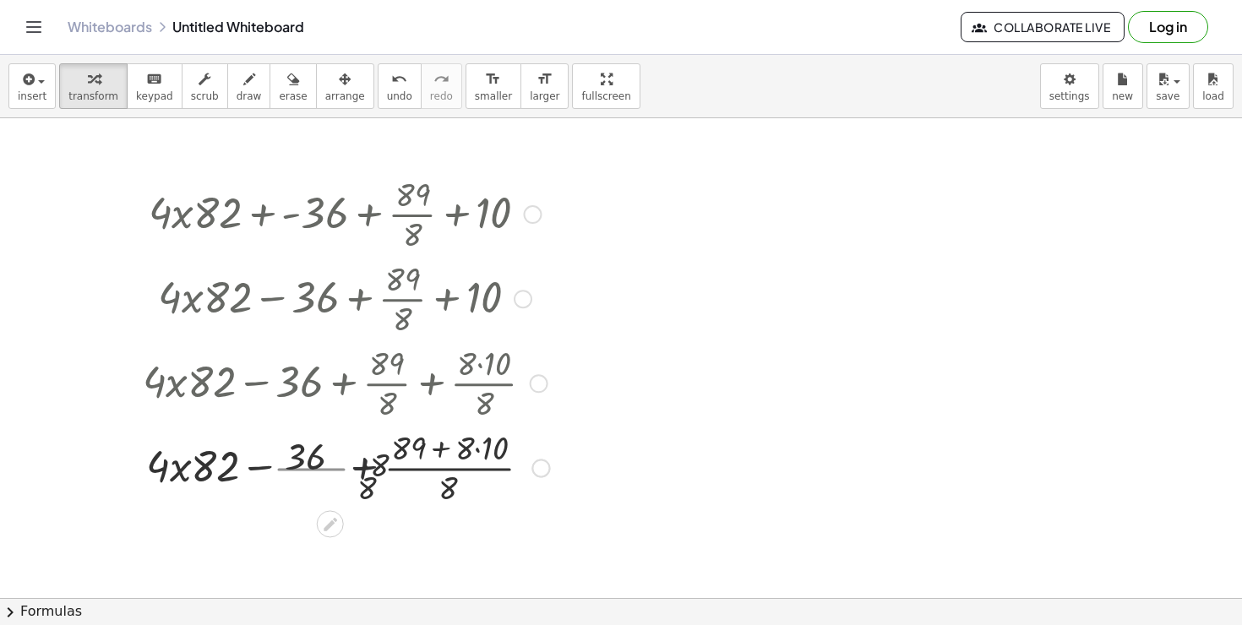
click at [433, 476] on div at bounding box center [345, 466] width 426 height 84
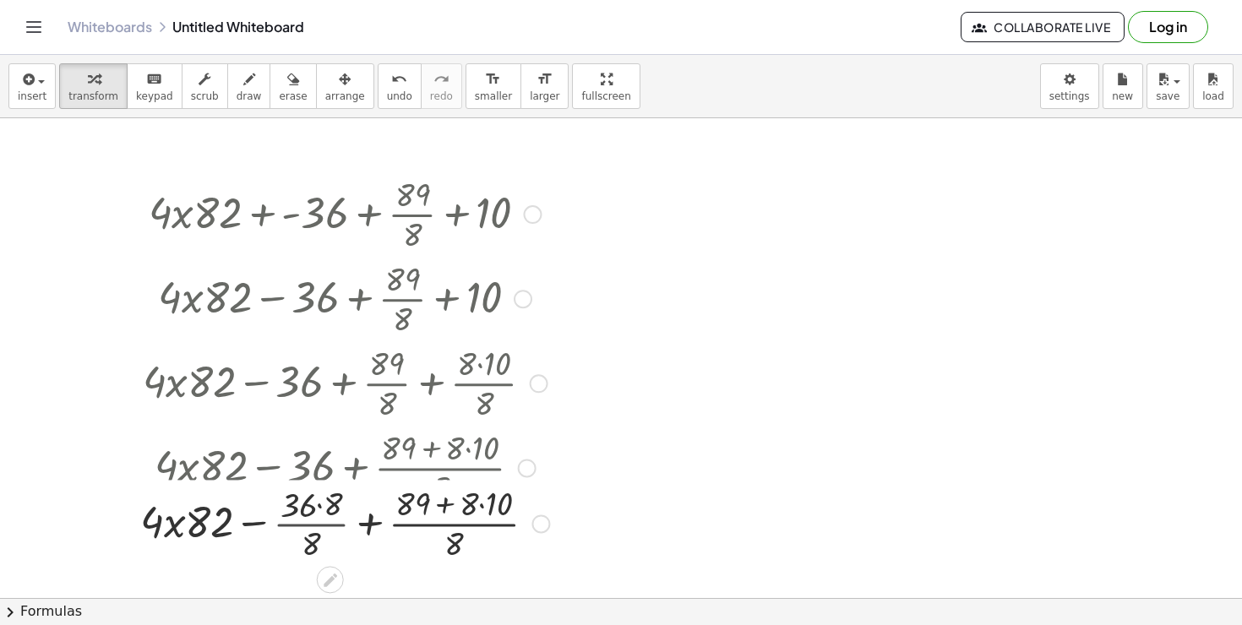
click at [427, 469] on div at bounding box center [345, 466] width 426 height 84
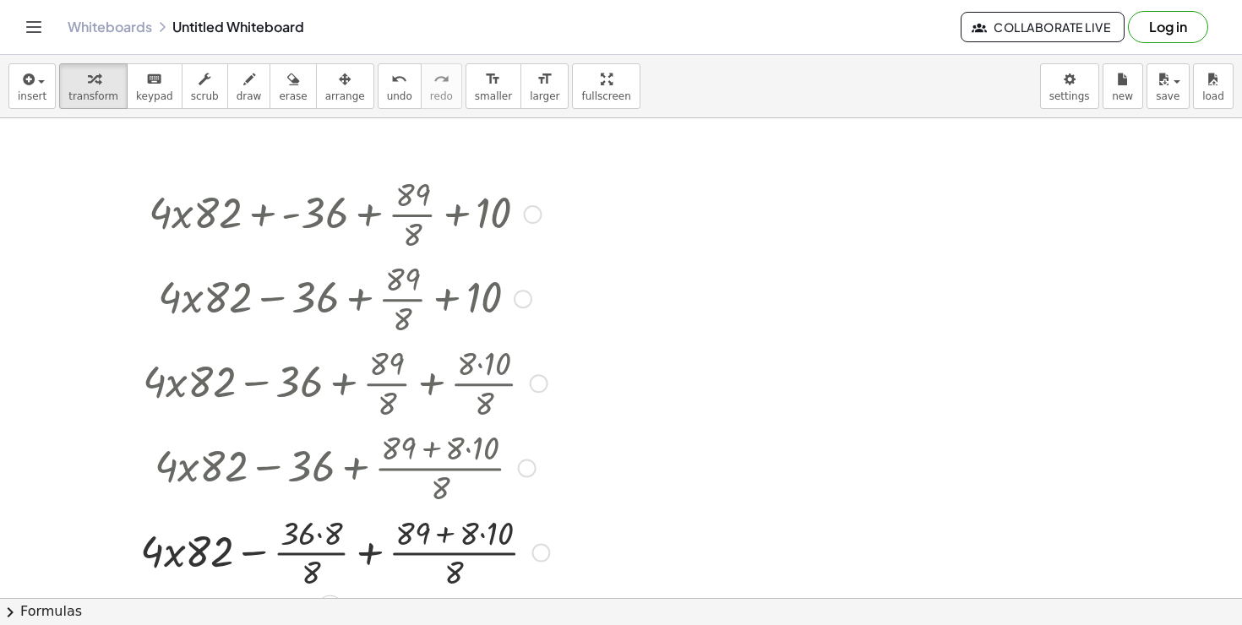
click at [342, 521] on div at bounding box center [345, 551] width 426 height 84
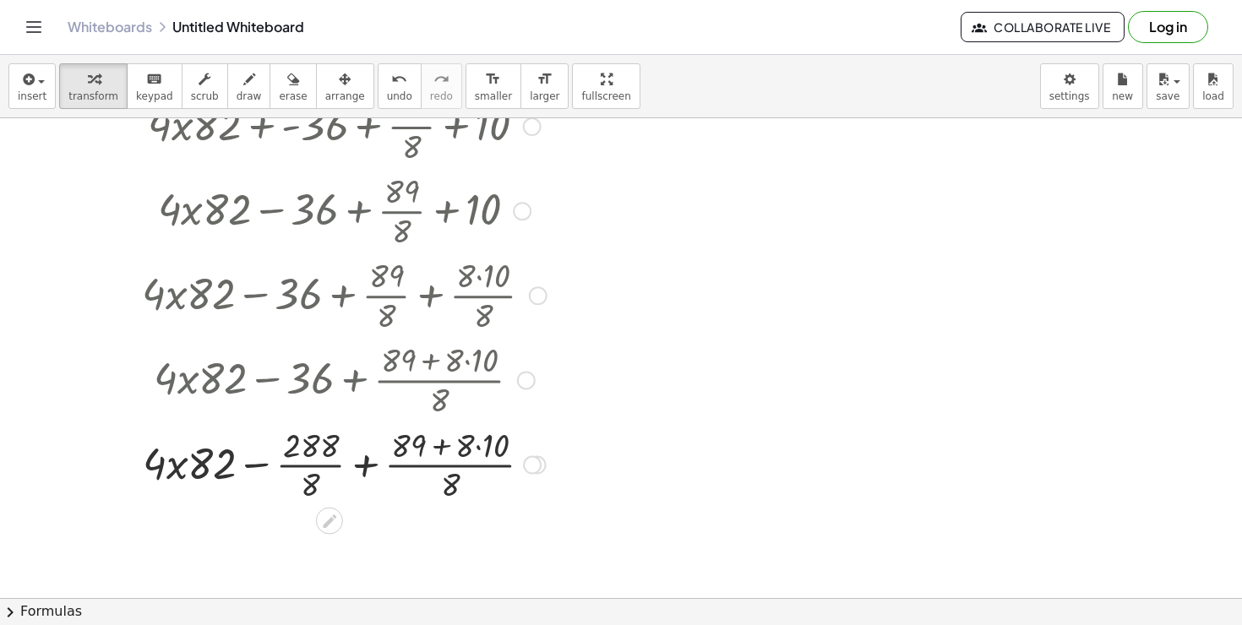
click at [364, 466] on div at bounding box center [343, 463] width 421 height 84
click at [199, 470] on div at bounding box center [345, 463] width 426 height 84
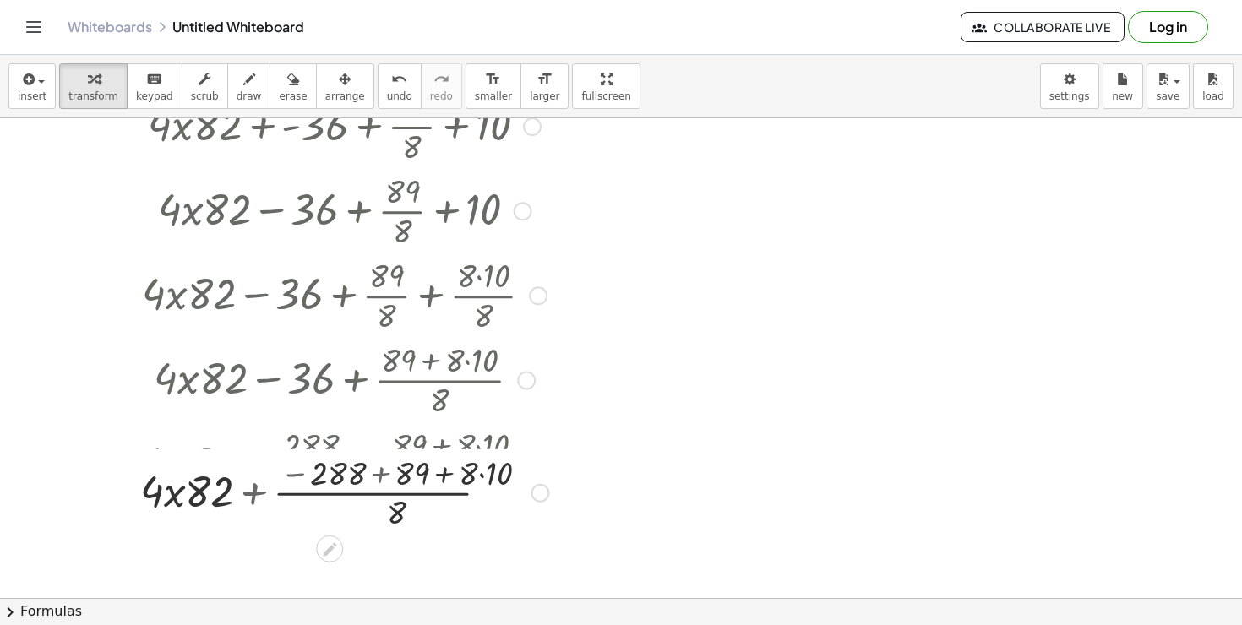
click at [329, 127] on div "+ · 4 · x · 82 + - 36 + · 89 · 8 + 10 + · 4 · x · 82 − 36 + · 89 · 8 + 10 + · 4…" at bounding box center [329, 127] width 0 height 0
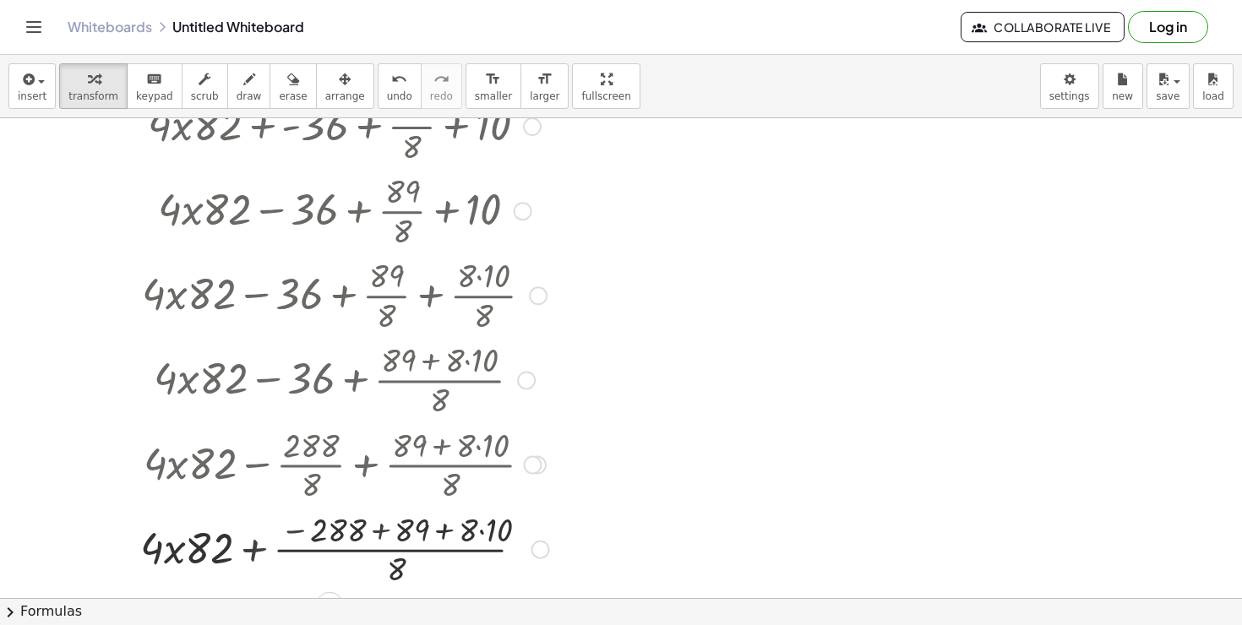
click at [261, 542] on div at bounding box center [345, 548] width 426 height 84
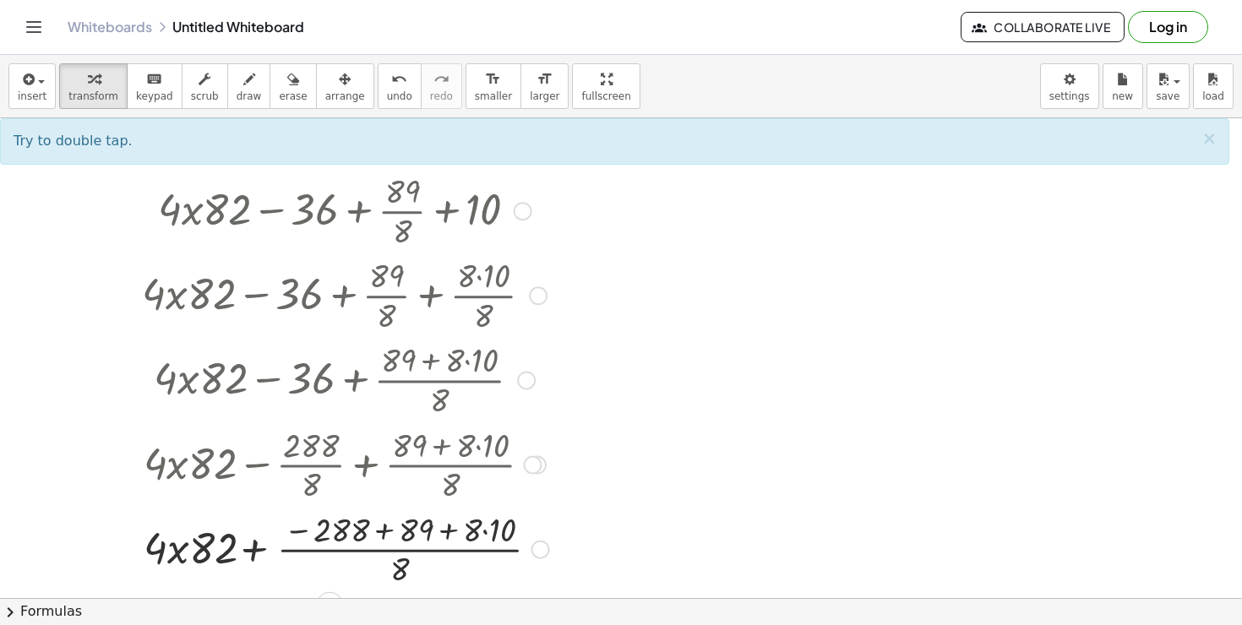
click at [394, 541] on div at bounding box center [345, 548] width 426 height 84
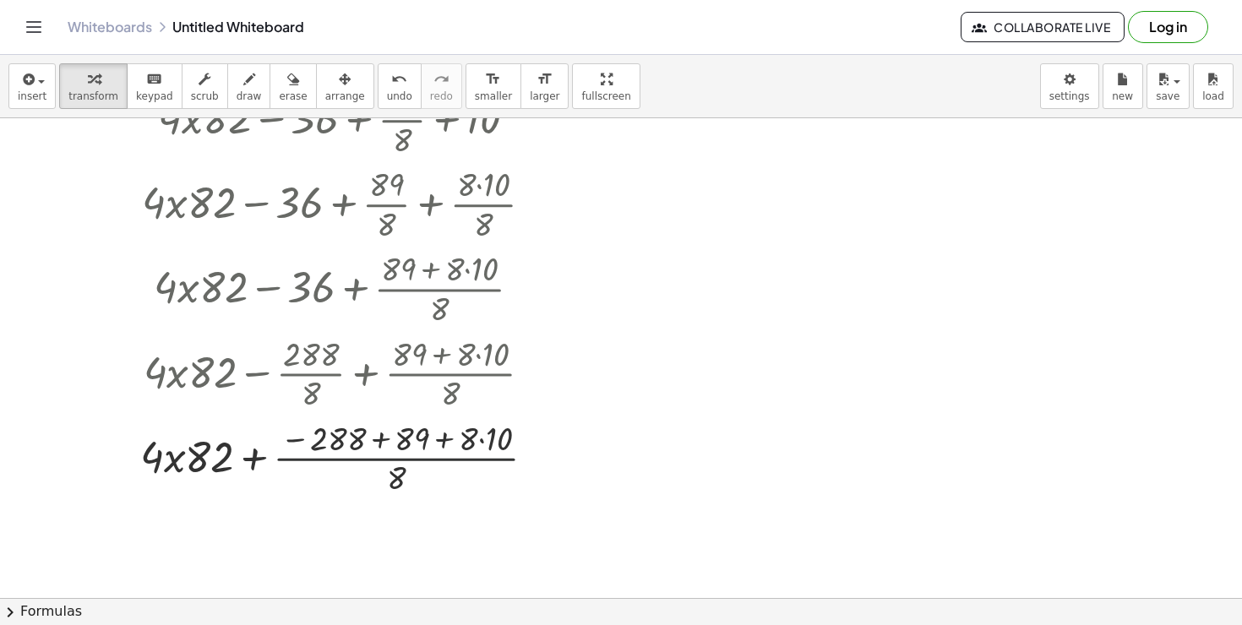
scroll to position [196, 0]
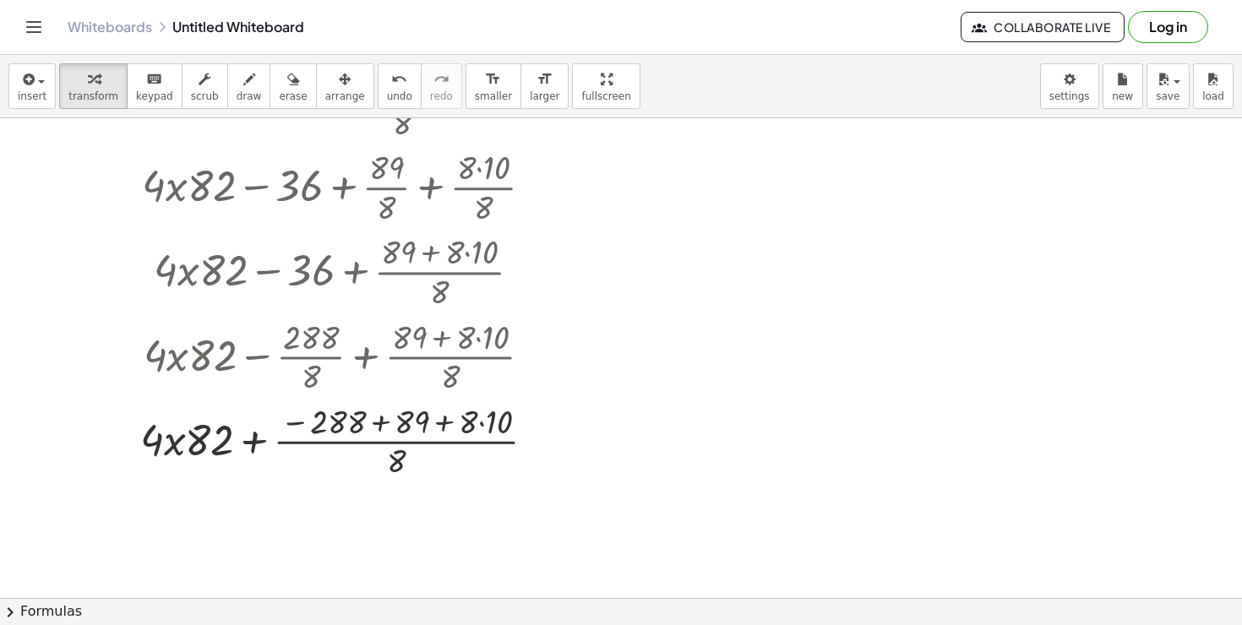
click at [377, 410] on div at bounding box center [345, 440] width 426 height 84
click at [397, 435] on div at bounding box center [343, 440] width 421 height 84
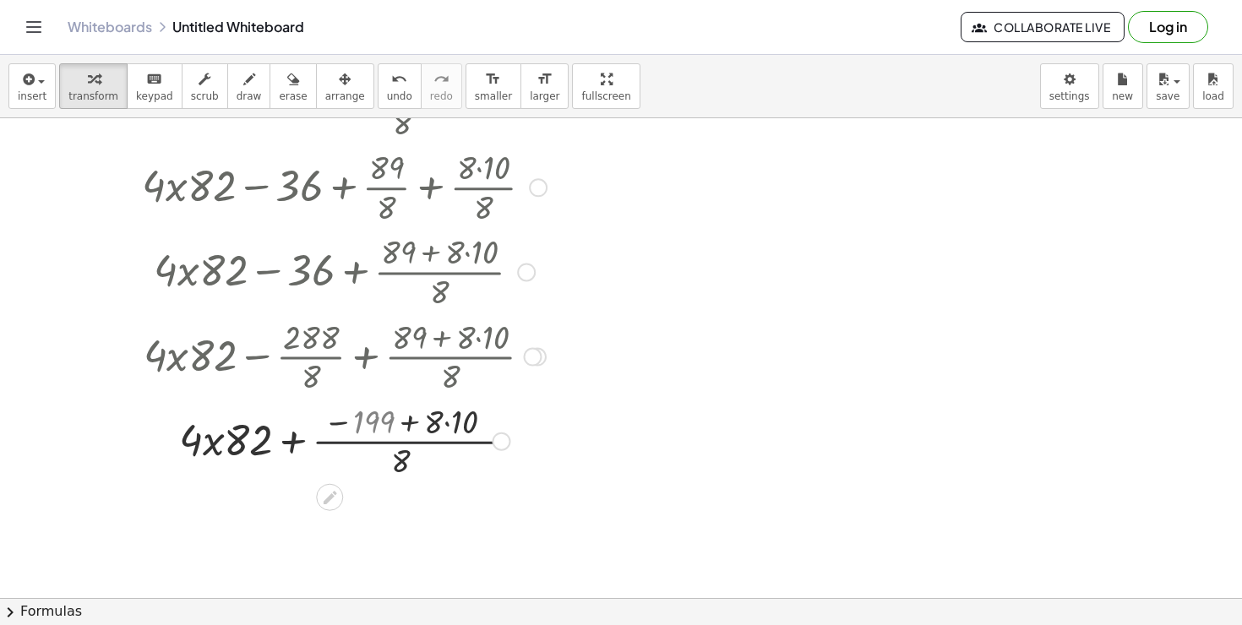
click at [398, 435] on div at bounding box center [345, 440] width 426 height 84
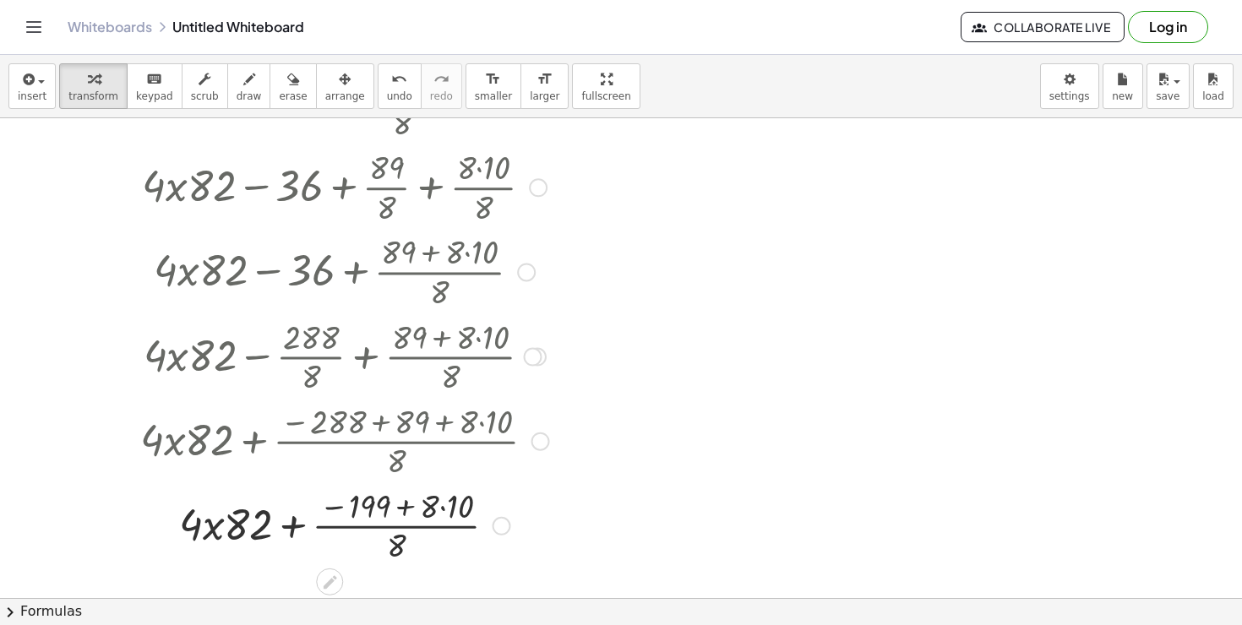
click at [416, 487] on div at bounding box center [345, 524] width 426 height 84
click at [397, 521] on div at bounding box center [345, 524] width 426 height 84
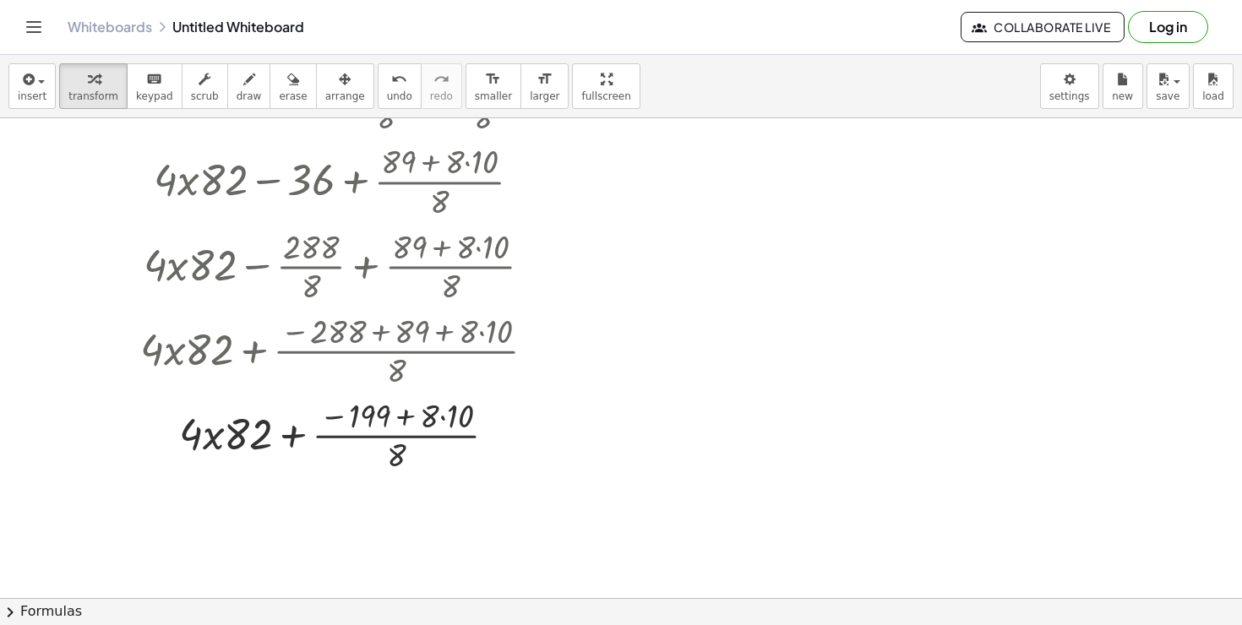
scroll to position [302, 0]
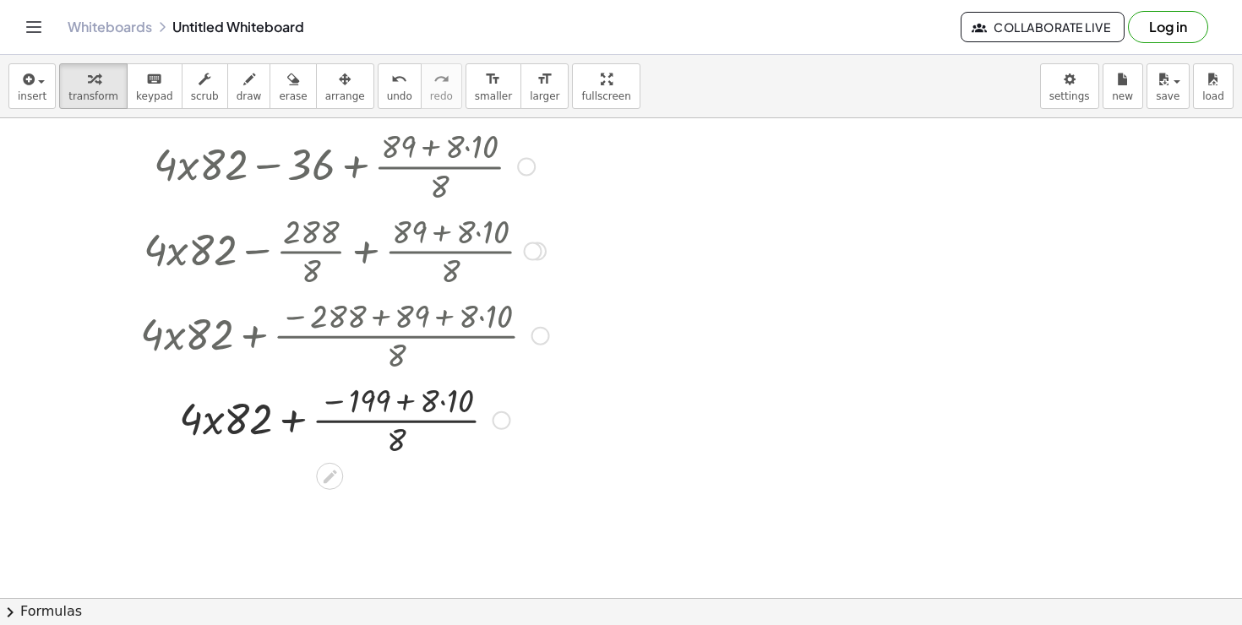
click at [388, 449] on div at bounding box center [345, 419] width 426 height 84
click at [388, 427] on div at bounding box center [345, 419] width 426 height 84
click at [396, 424] on div at bounding box center [345, 419] width 426 height 84
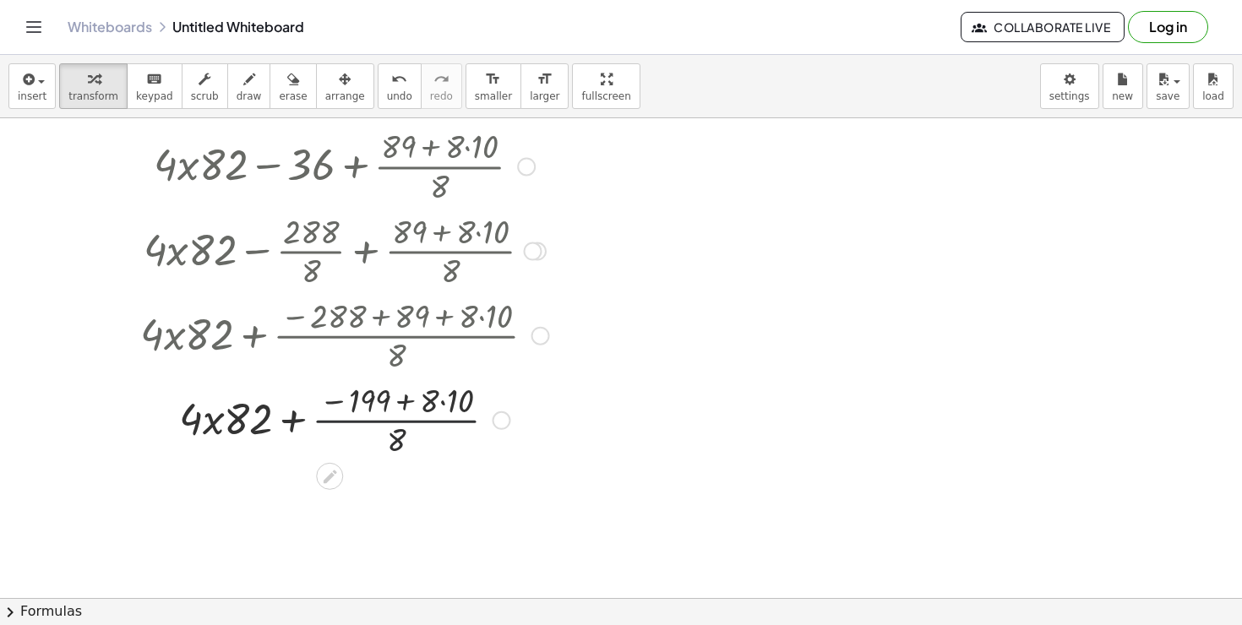
click at [396, 424] on div at bounding box center [345, 419] width 426 height 84
click at [267, 424] on div at bounding box center [345, 419] width 426 height 84
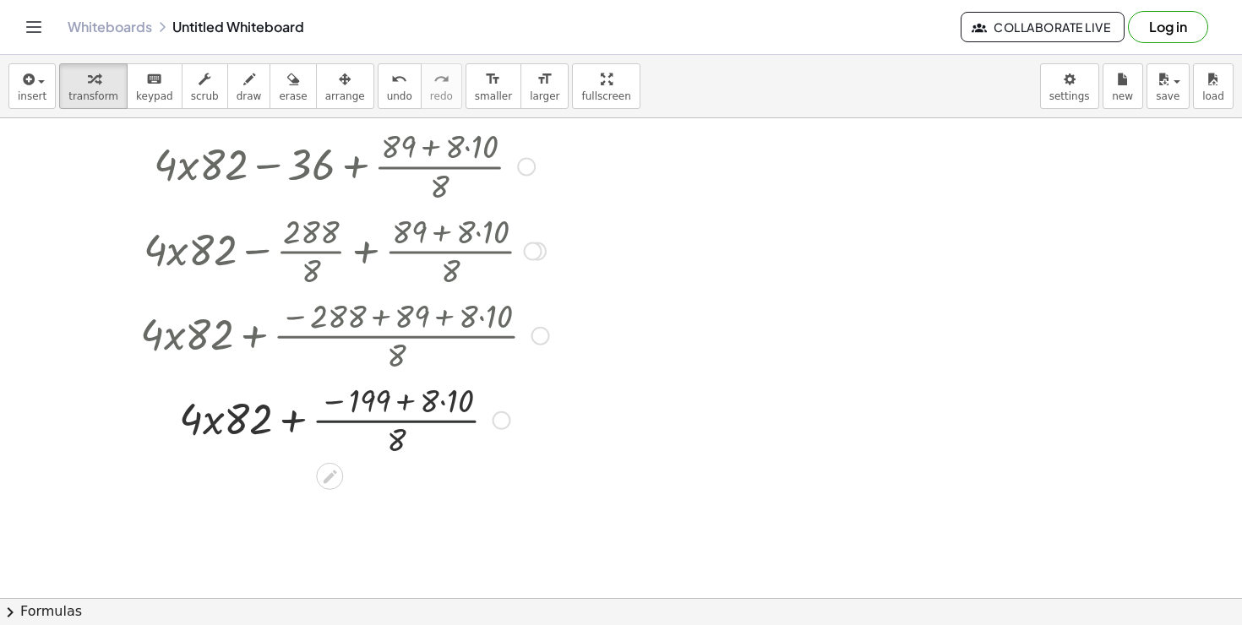
click at [283, 424] on div at bounding box center [345, 419] width 426 height 84
click at [265, 423] on div at bounding box center [345, 419] width 426 height 84
click at [296, 421] on div at bounding box center [345, 419] width 426 height 84
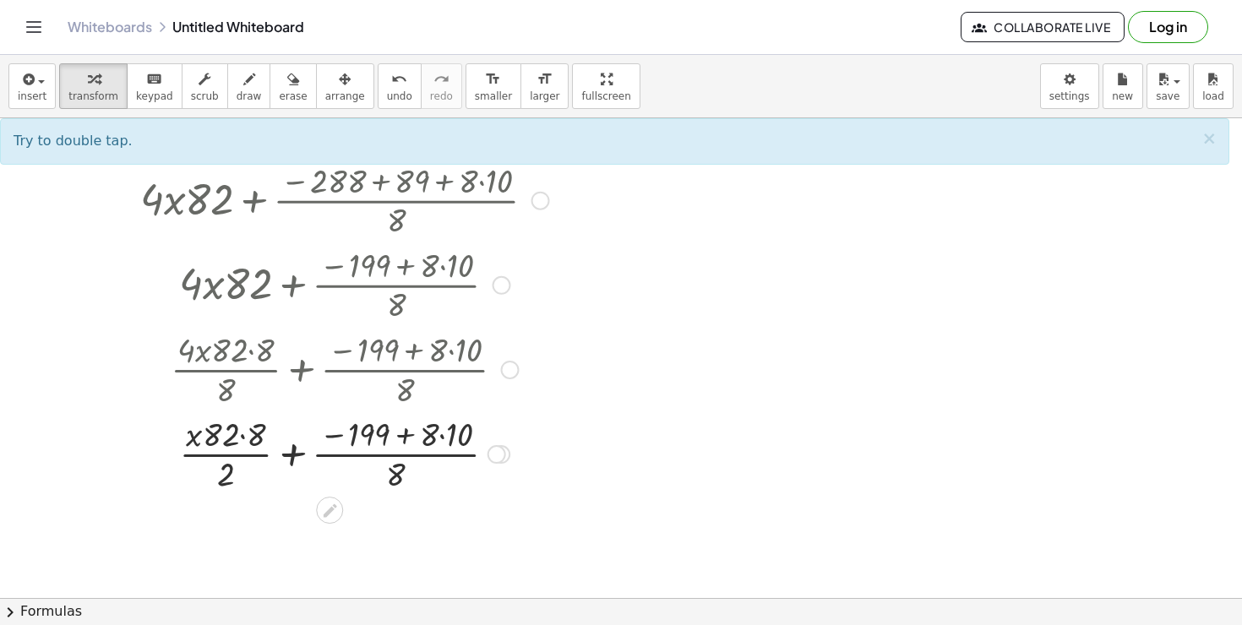
scroll to position [446, 0]
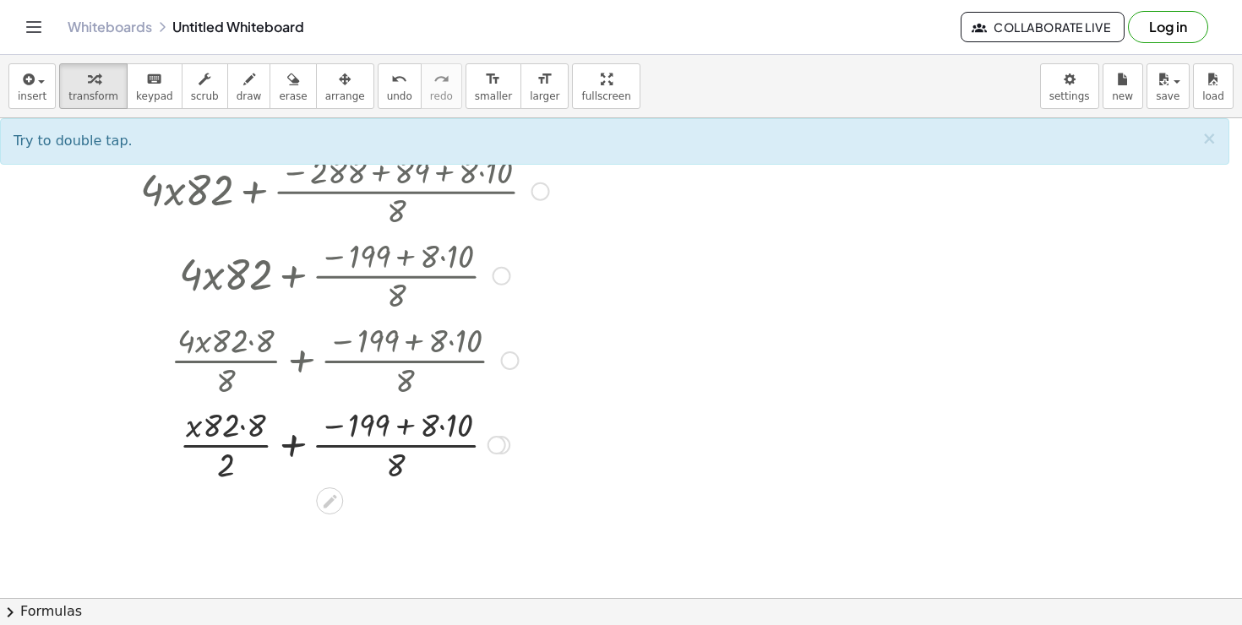
click at [258, 461] on div at bounding box center [345, 443] width 426 height 84
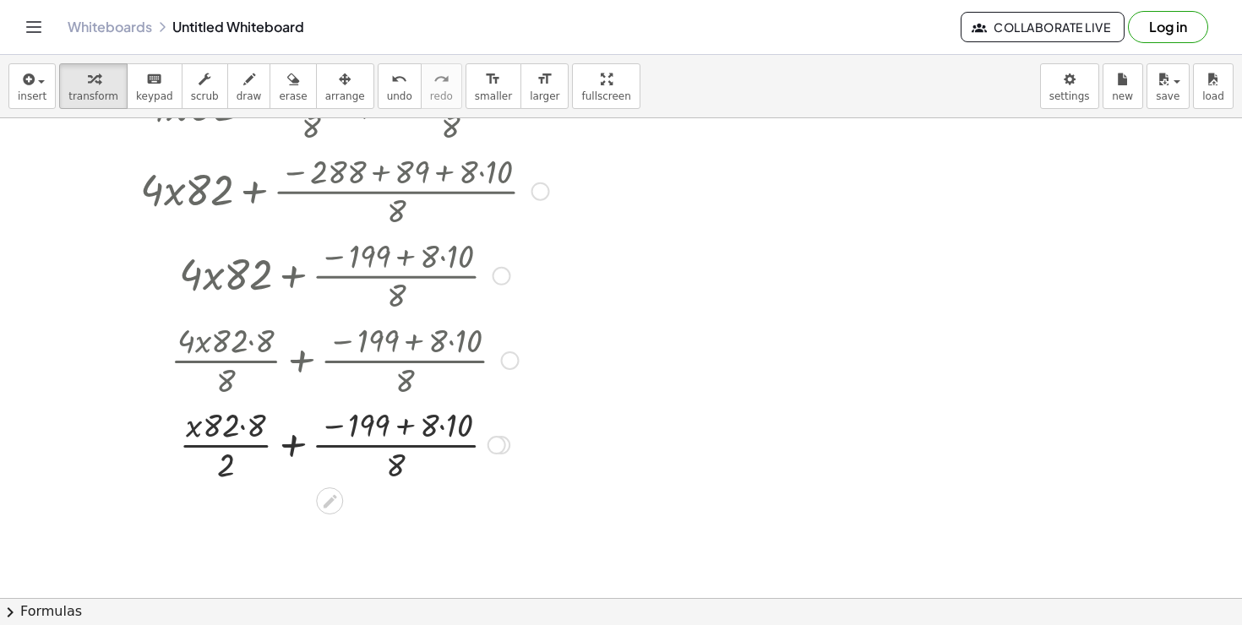
click at [288, 449] on div at bounding box center [345, 443] width 426 height 84
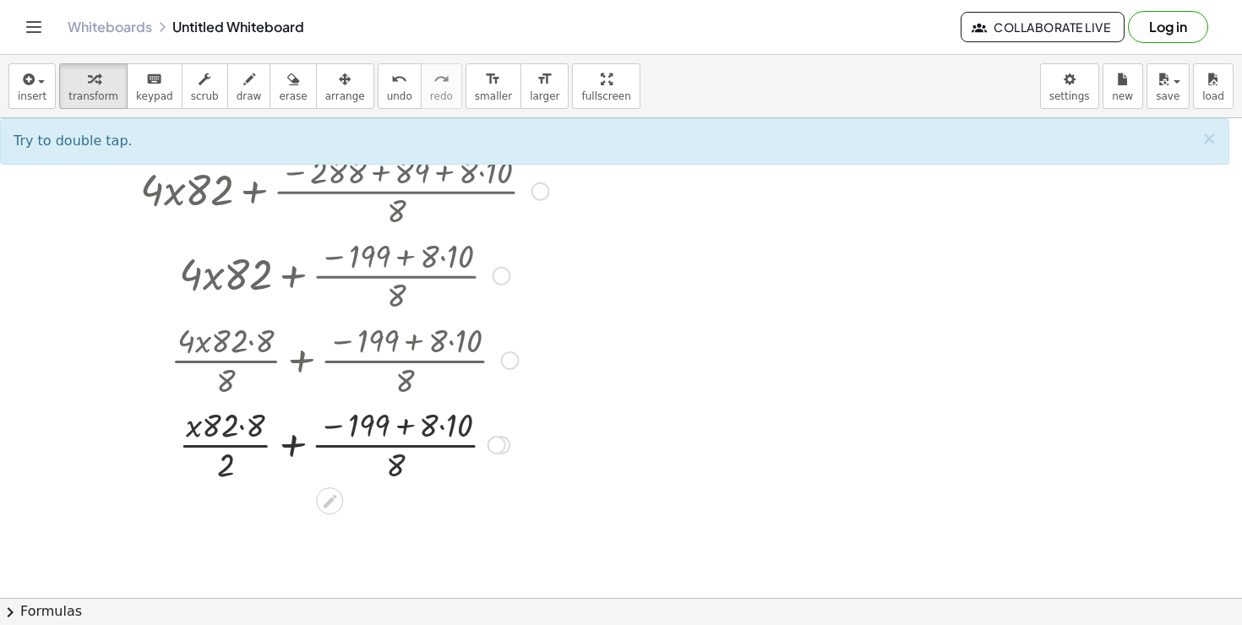
click at [302, 423] on div at bounding box center [345, 443] width 426 height 84
click at [377, 425] on div at bounding box center [345, 443] width 426 height 84
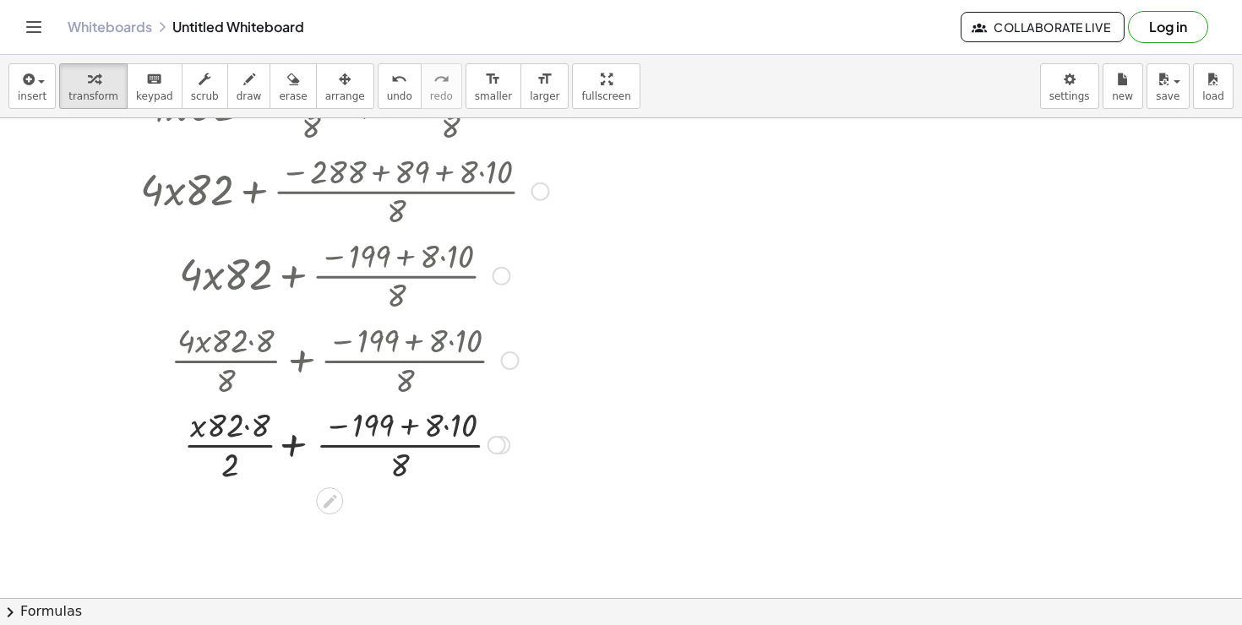
click at [395, 422] on div at bounding box center [345, 443] width 426 height 84
click at [396, 422] on div at bounding box center [345, 443] width 426 height 84
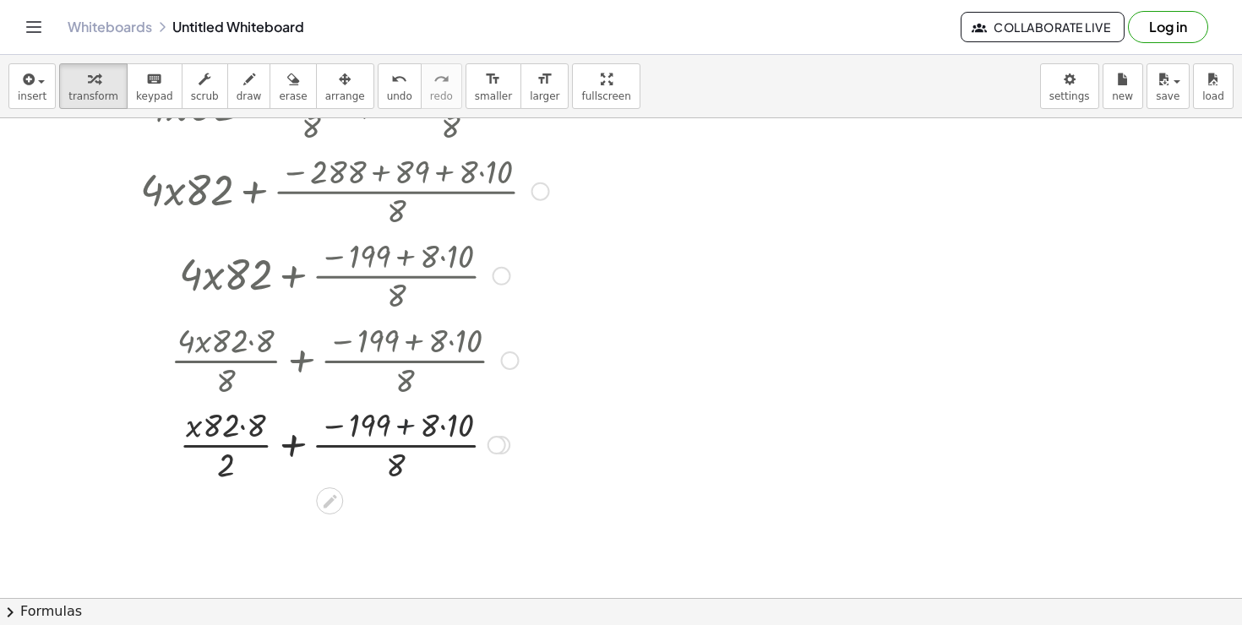
click at [392, 422] on div at bounding box center [345, 443] width 426 height 84
click at [223, 442] on div at bounding box center [345, 443] width 426 height 84
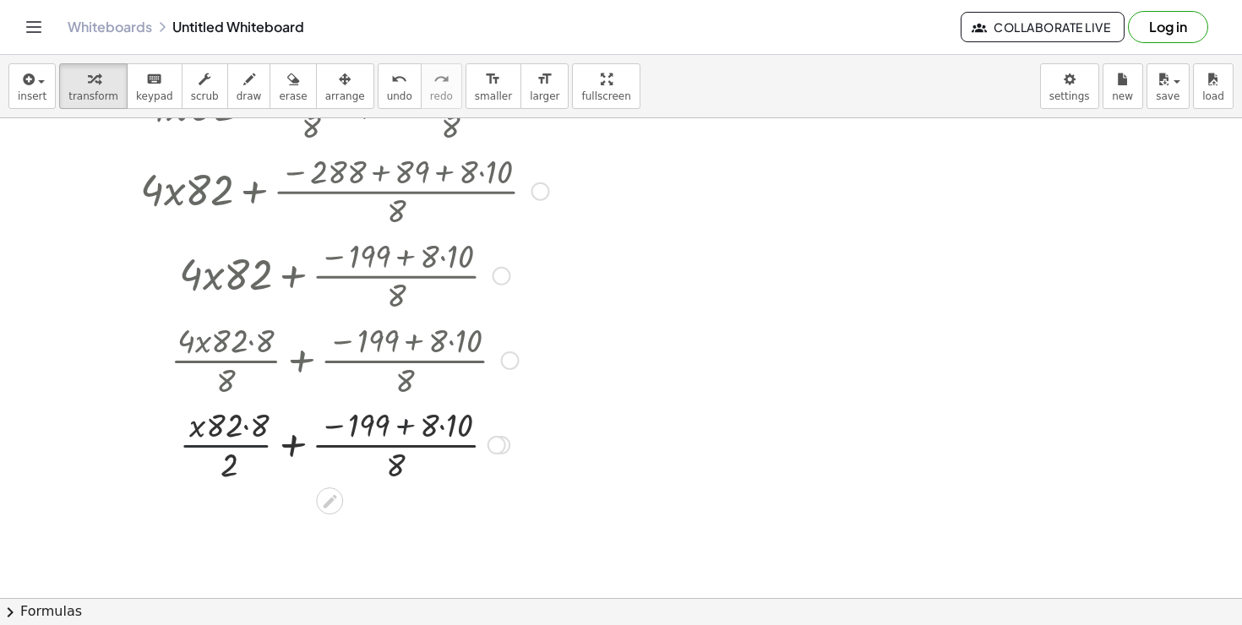
click at [223, 442] on div at bounding box center [345, 443] width 426 height 84
click at [330, 506] on icon at bounding box center [330, 501] width 18 height 18
click at [402, 432] on div at bounding box center [345, 443] width 426 height 84
click at [404, 453] on div at bounding box center [345, 443] width 426 height 84
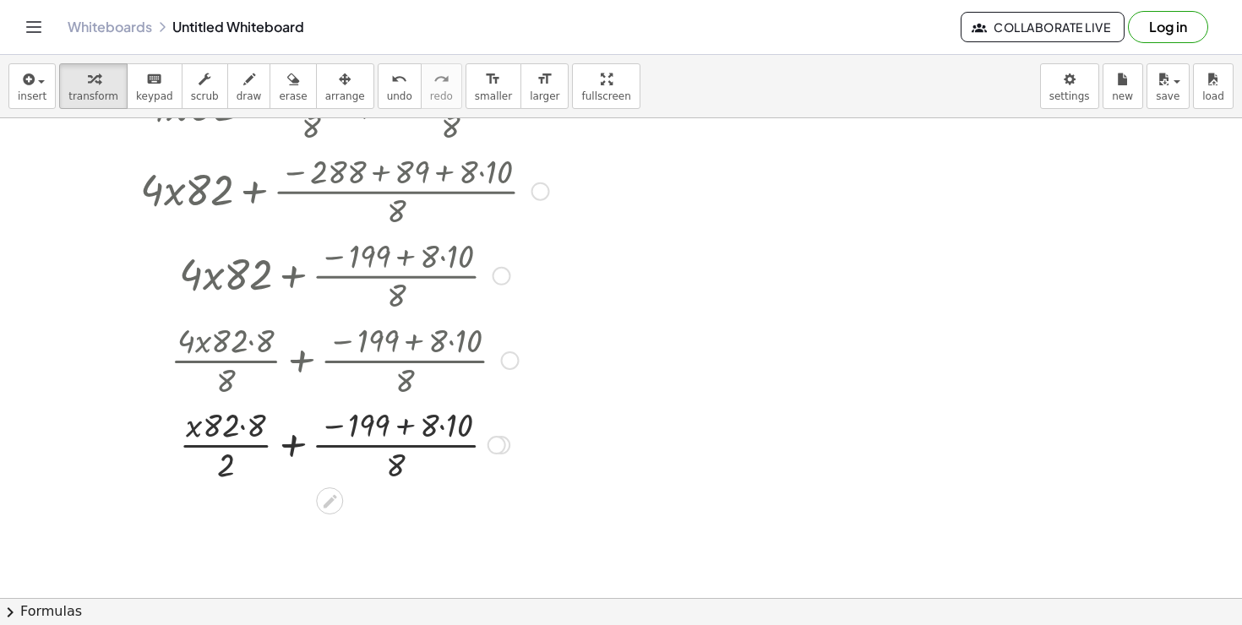
click at [436, 438] on div at bounding box center [345, 443] width 426 height 84
click at [366, 435] on div at bounding box center [345, 443] width 426 height 84
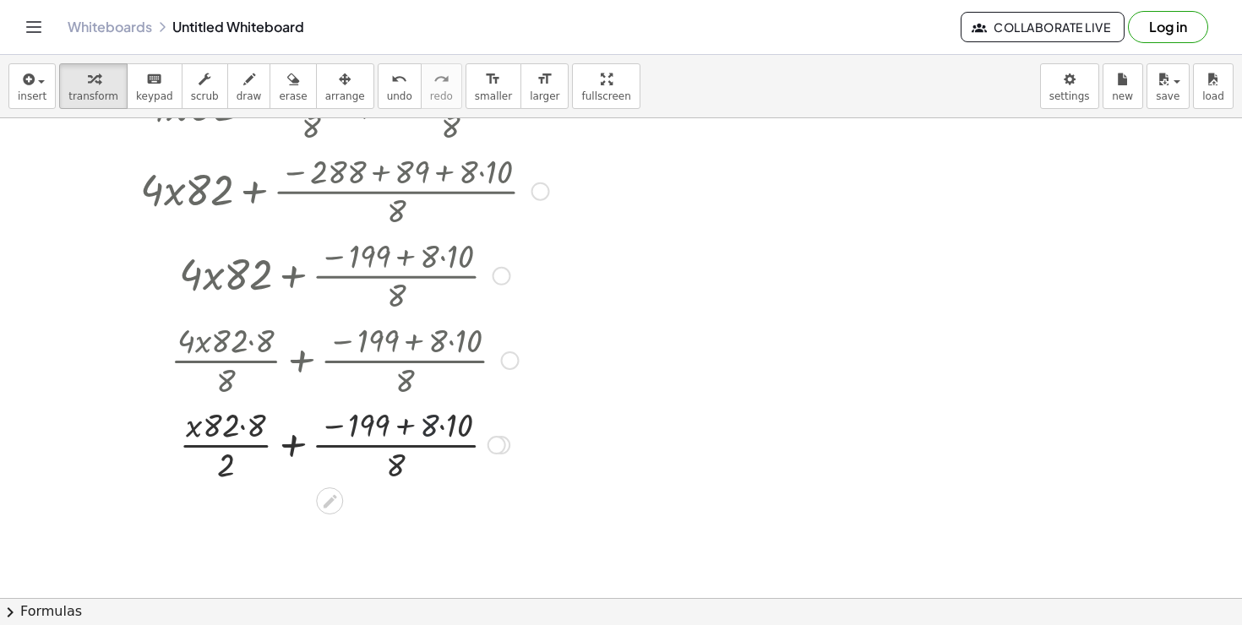
click at [366, 435] on div at bounding box center [345, 443] width 426 height 84
click at [392, 457] on div at bounding box center [345, 443] width 426 height 84
click at [275, 408] on div at bounding box center [345, 443] width 426 height 84
click at [258, 410] on div at bounding box center [345, 443] width 426 height 84
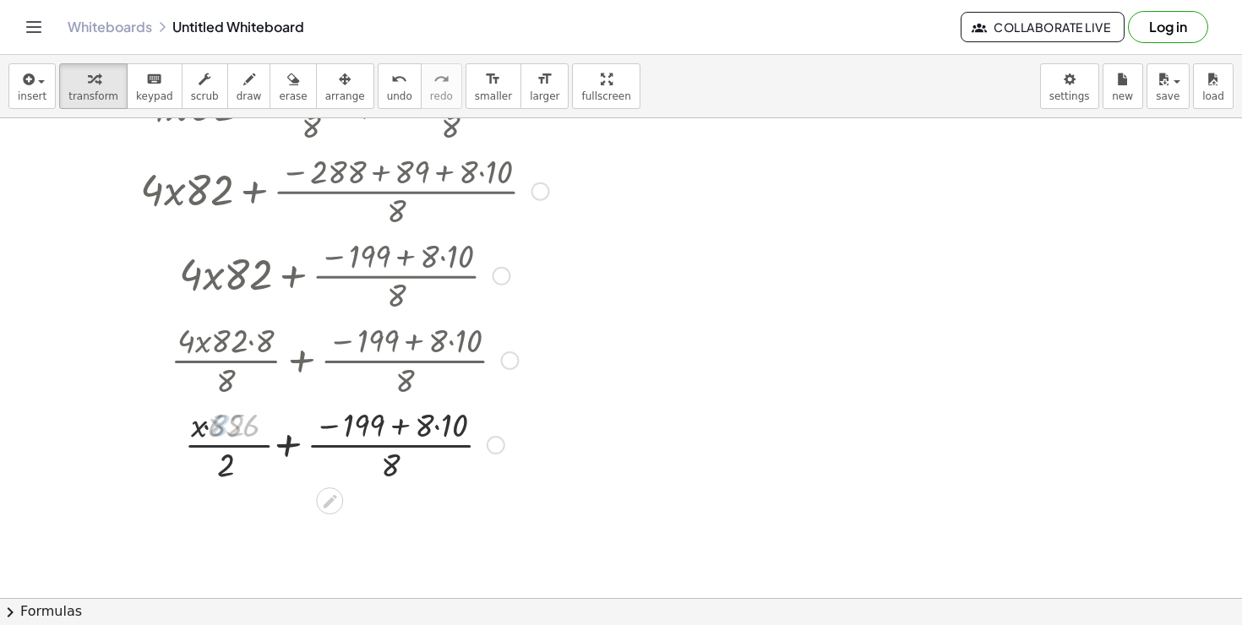
click at [226, 421] on div at bounding box center [345, 443] width 426 height 84
click at [226, 421] on div at bounding box center [345, 443] width 436 height 84
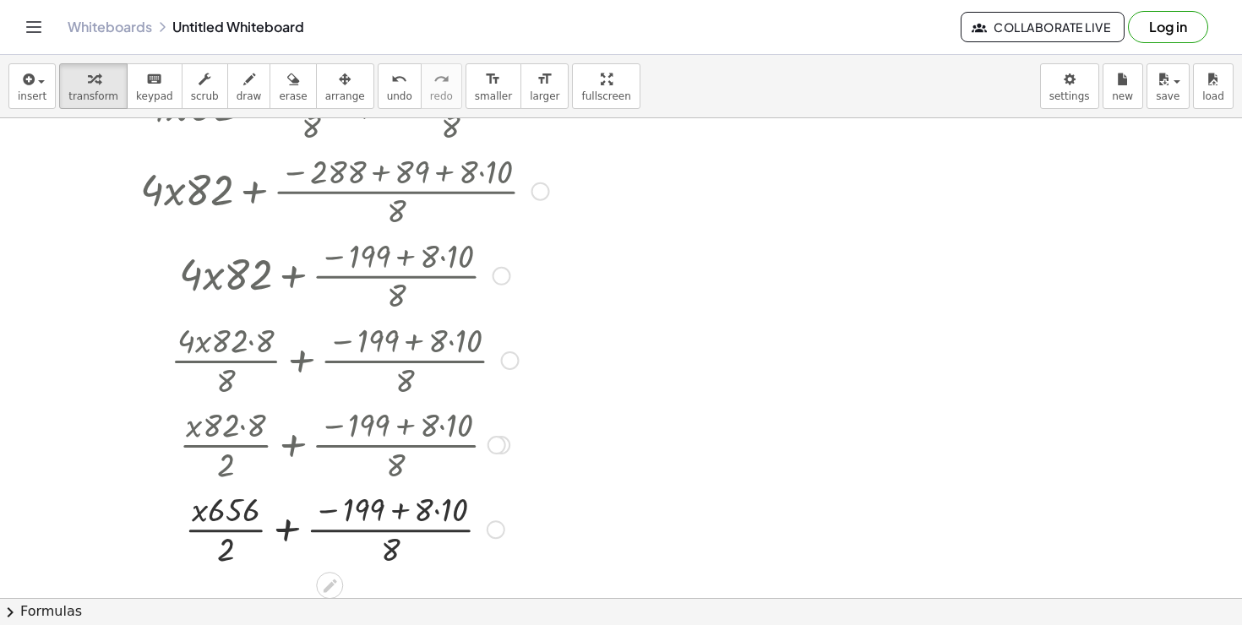
click at [228, 554] on div at bounding box center [345, 528] width 426 height 84
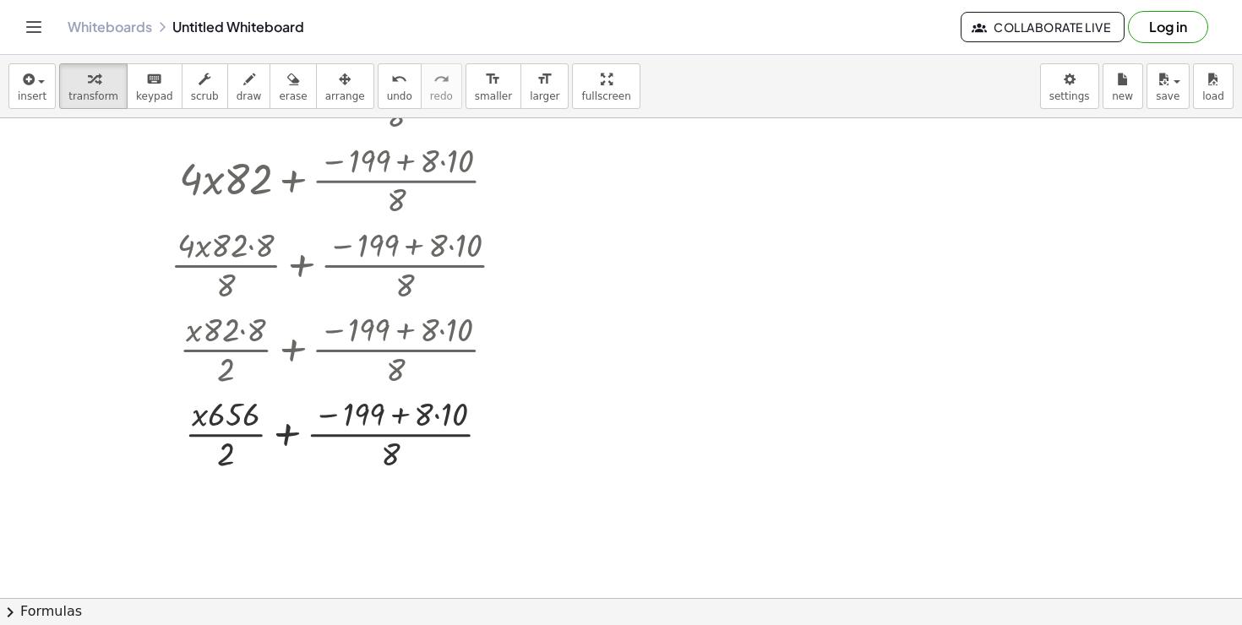
scroll to position [544, 0]
click at [305, 411] on div at bounding box center [345, 430] width 426 height 84
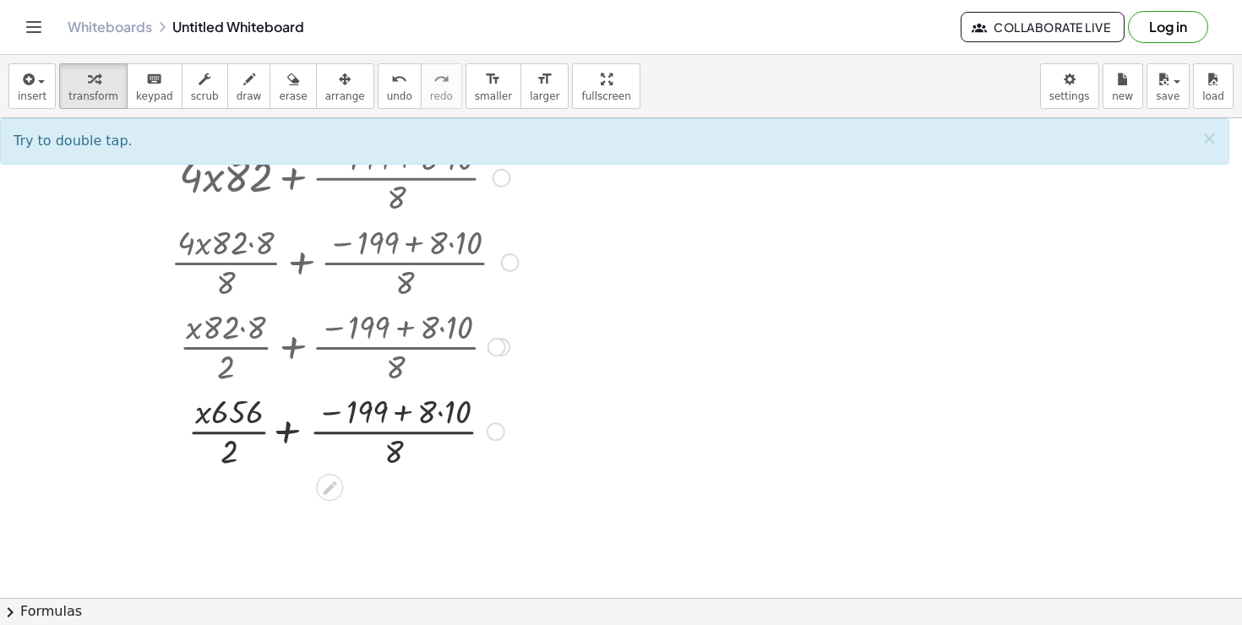
click at [373, 413] on div at bounding box center [345, 430] width 426 height 84
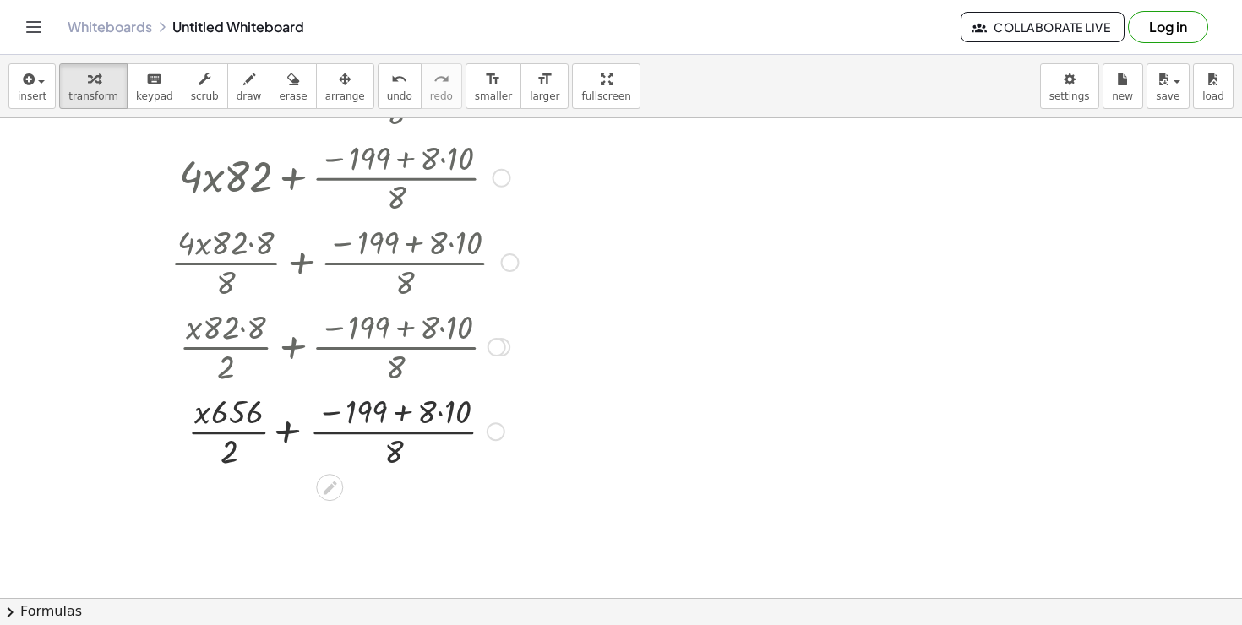
click at [373, 413] on div at bounding box center [345, 430] width 426 height 84
drag, startPoint x: 373, startPoint y: 413, endPoint x: 299, endPoint y: 440, distance: 78.3
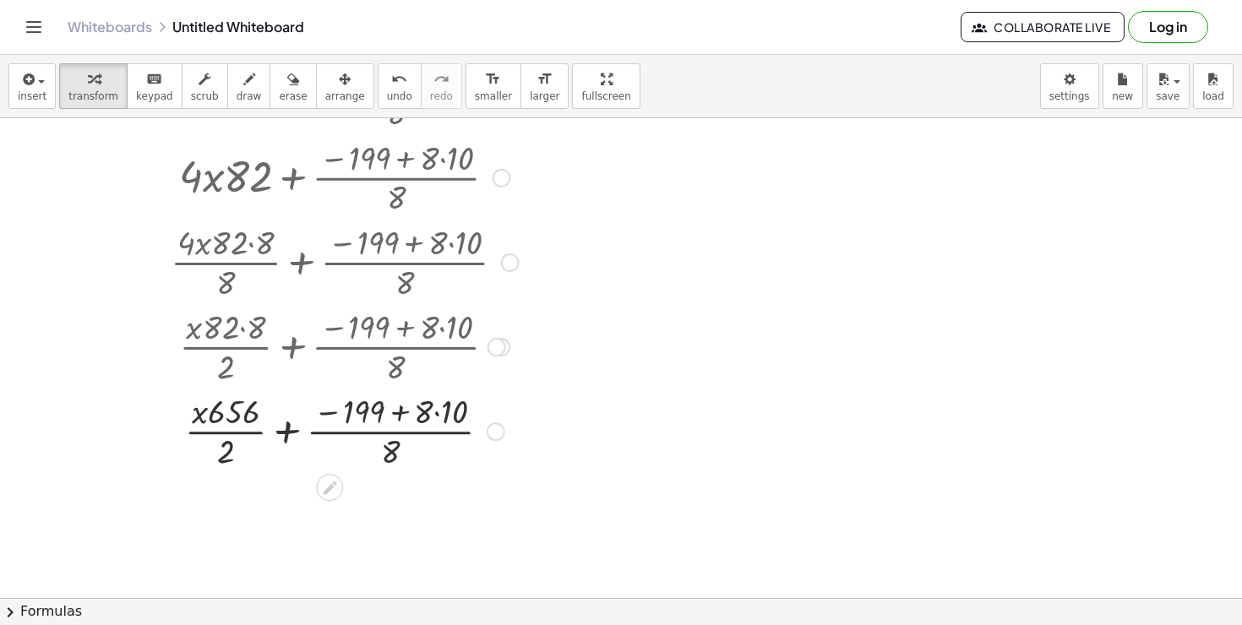
click at [369, 413] on div at bounding box center [345, 430] width 426 height 84
click at [220, 454] on div at bounding box center [345, 430] width 426 height 84
click at [339, 444] on div at bounding box center [345, 430] width 426 height 84
click at [362, 444] on div at bounding box center [345, 430] width 426 height 84
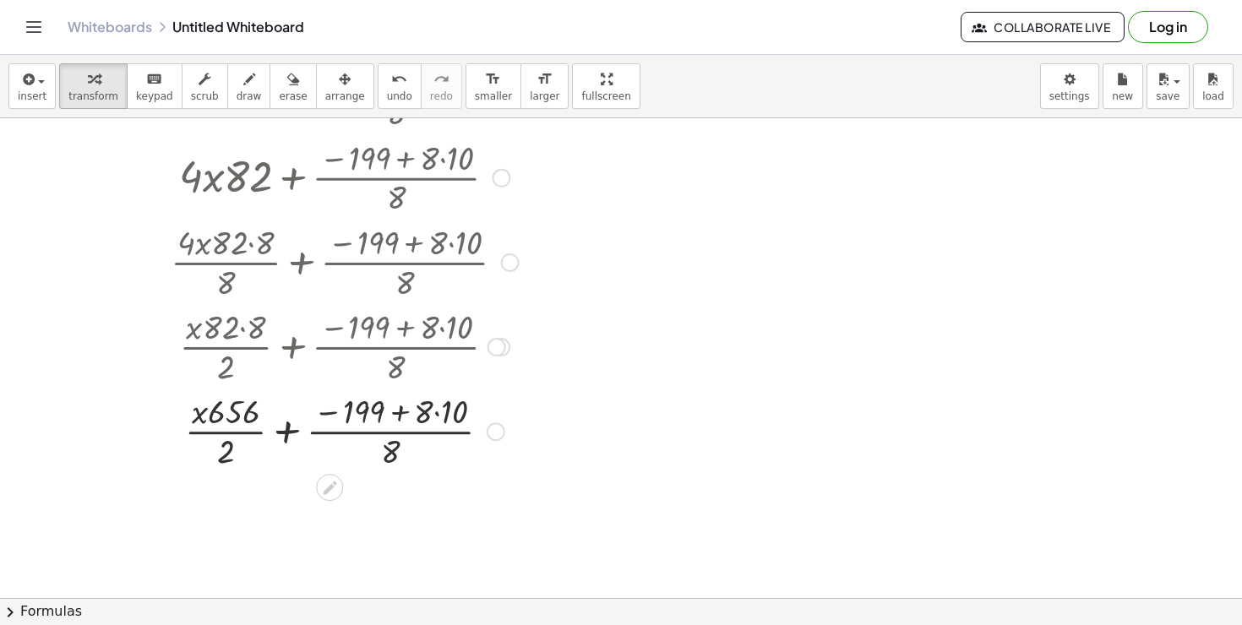
click at [356, 439] on div at bounding box center [345, 430] width 426 height 84
click at [379, 427] on div at bounding box center [345, 430] width 426 height 84
click at [398, 417] on div at bounding box center [345, 430] width 426 height 84
click at [410, 416] on div at bounding box center [345, 430] width 426 height 84
click at [386, 416] on div at bounding box center [345, 430] width 426 height 84
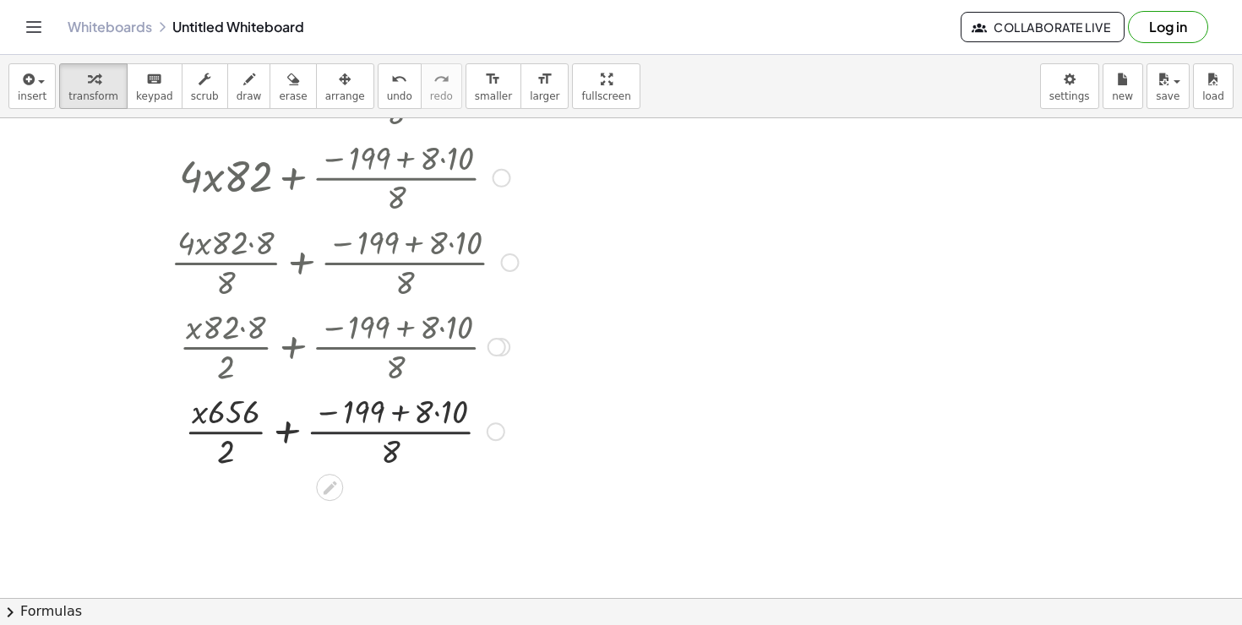
click at [384, 416] on div at bounding box center [345, 430] width 426 height 84
click at [376, 416] on div at bounding box center [345, 430] width 426 height 84
click at [248, 410] on div at bounding box center [345, 430] width 426 height 84
click at [249, 410] on div at bounding box center [345, 430] width 426 height 84
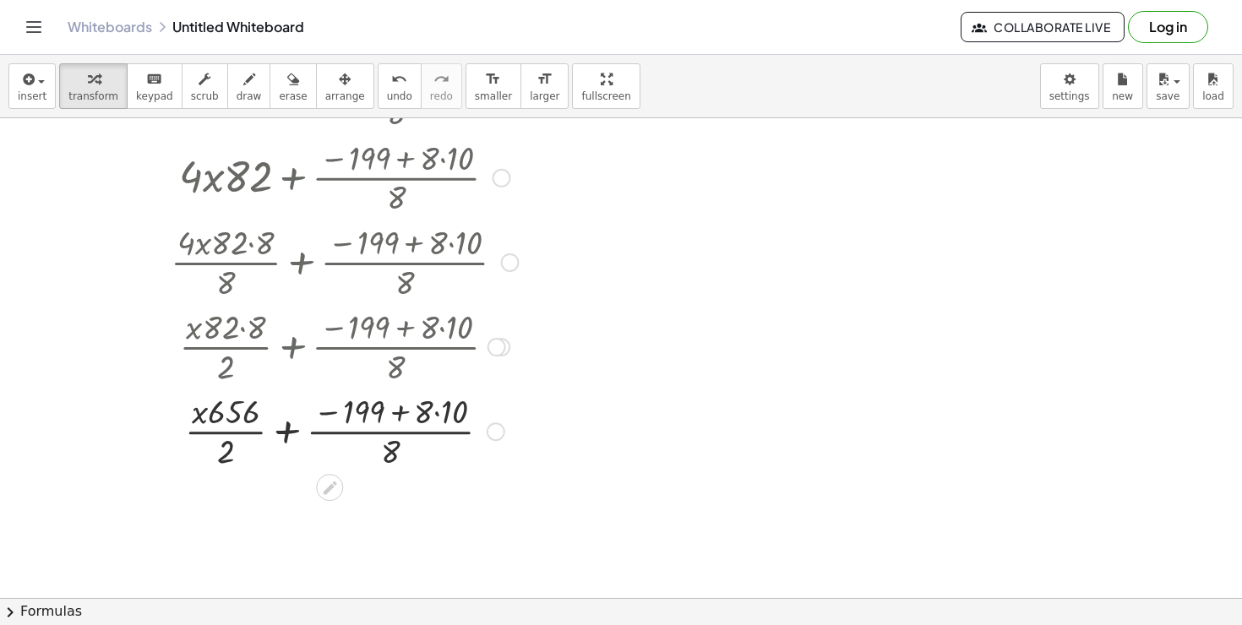
click at [249, 410] on div at bounding box center [345, 430] width 426 height 84
click at [249, 434] on div at bounding box center [345, 430] width 426 height 84
click at [340, 460] on div at bounding box center [345, 430] width 426 height 84
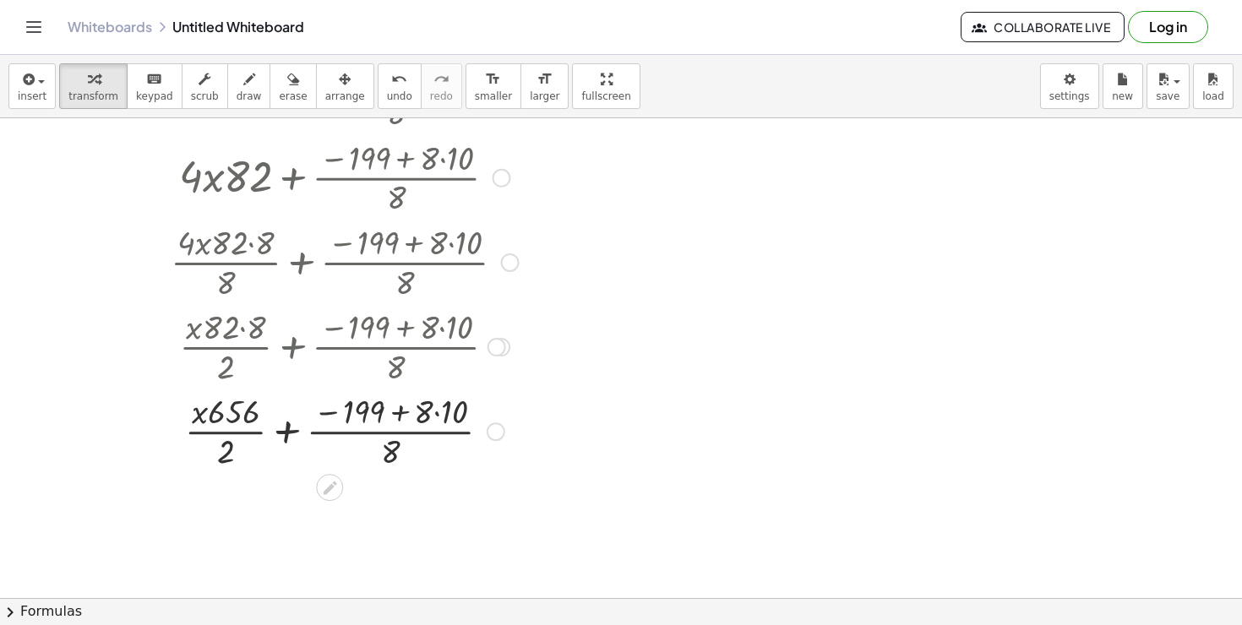
click at [372, 460] on div at bounding box center [345, 430] width 426 height 84
drag, startPoint x: 227, startPoint y: 423, endPoint x: 420, endPoint y: 407, distance: 193.3
click at [420, 407] on div at bounding box center [345, 430] width 426 height 84
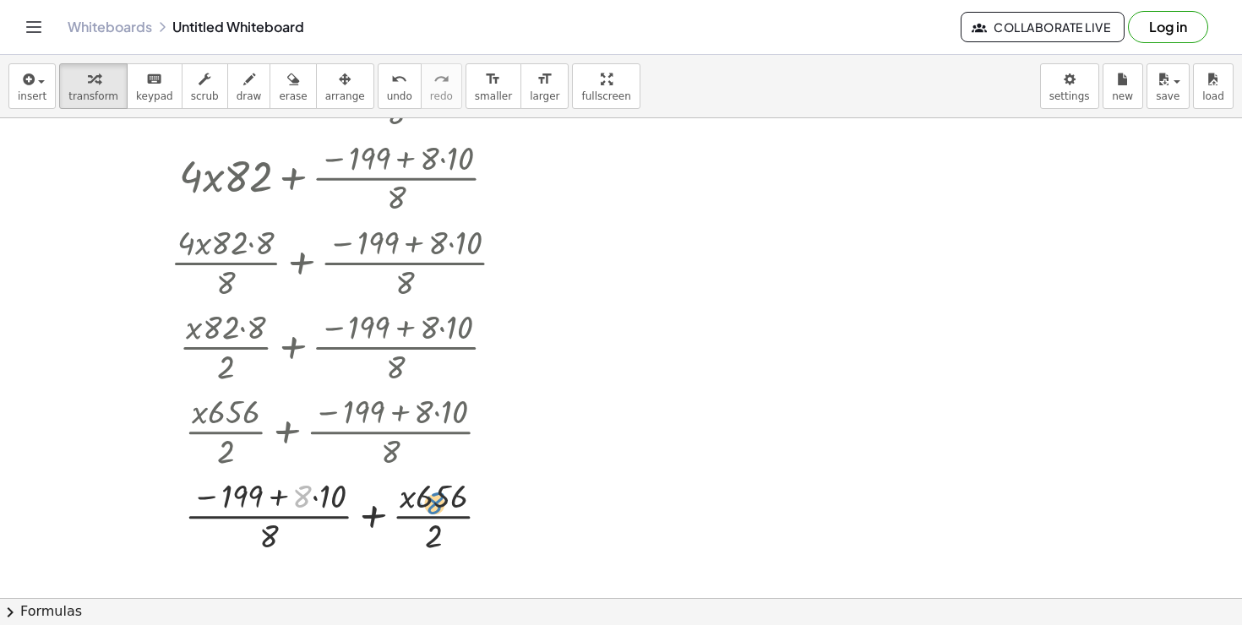
drag, startPoint x: 294, startPoint y: 422, endPoint x: 420, endPoint y: 427, distance: 125.9
drag, startPoint x: 427, startPoint y: 501, endPoint x: 261, endPoint y: 503, distance: 165.6
click at [261, 503] on div at bounding box center [345, 514] width 426 height 84
drag, startPoint x: 270, startPoint y: 530, endPoint x: 436, endPoint y: 530, distance: 165.6
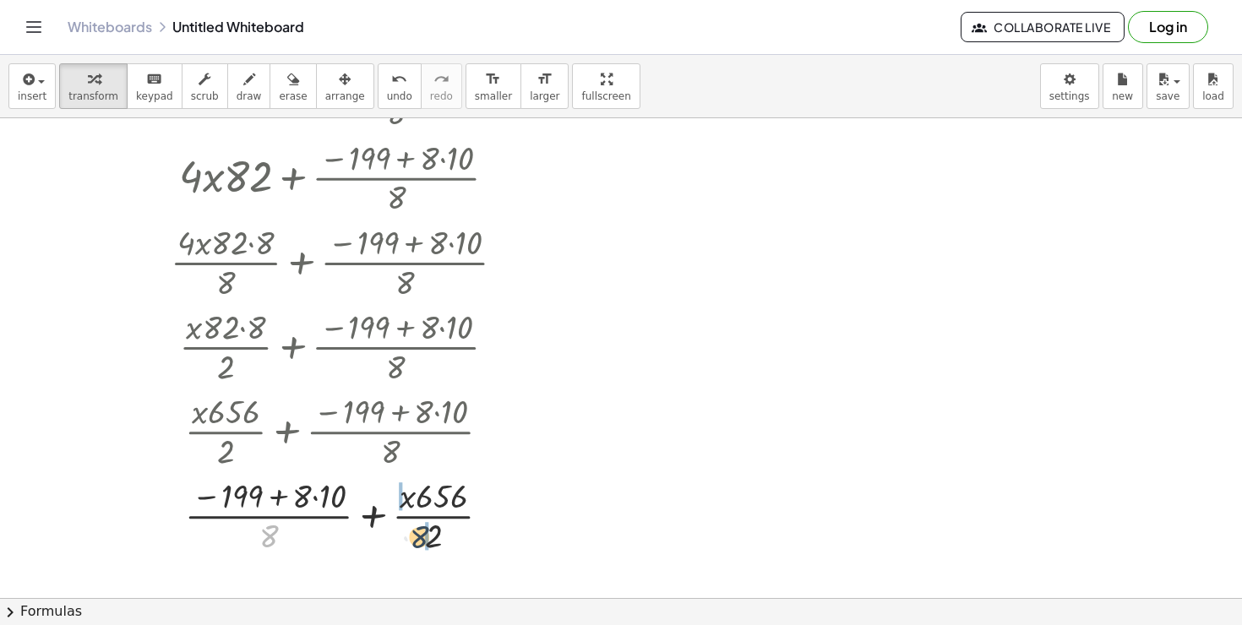
click at [438, 530] on div at bounding box center [345, 514] width 426 height 84
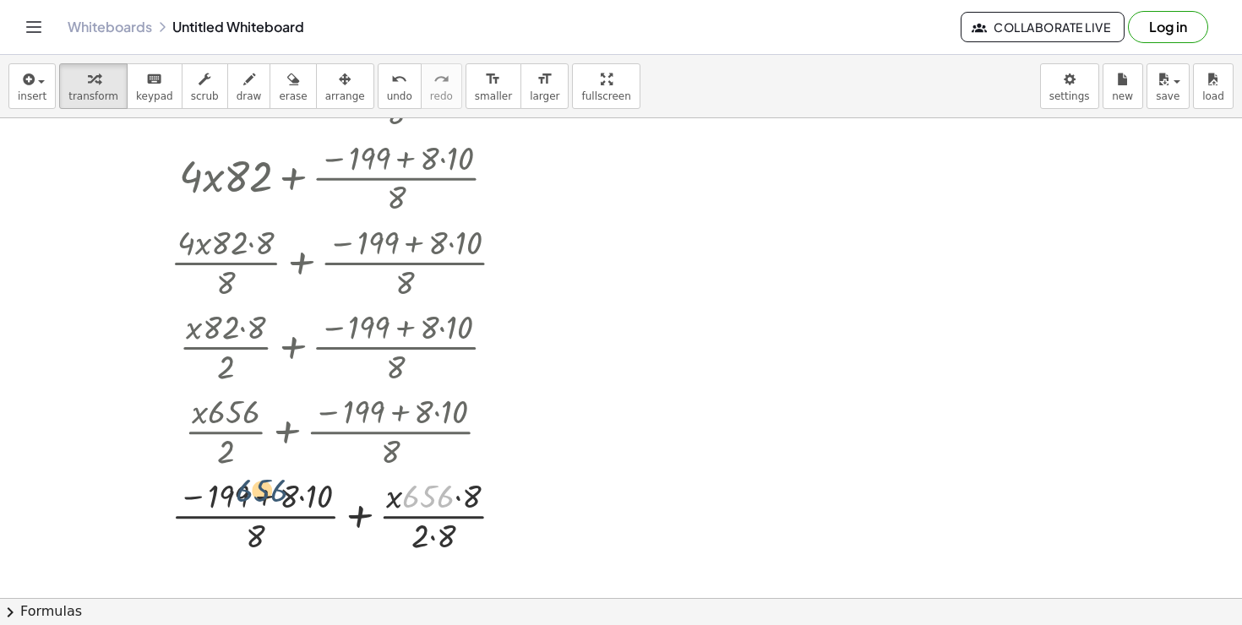
drag, startPoint x: 443, startPoint y: 493, endPoint x: 271, endPoint y: 490, distance: 171.5
click at [271, 490] on div at bounding box center [345, 514] width 426 height 84
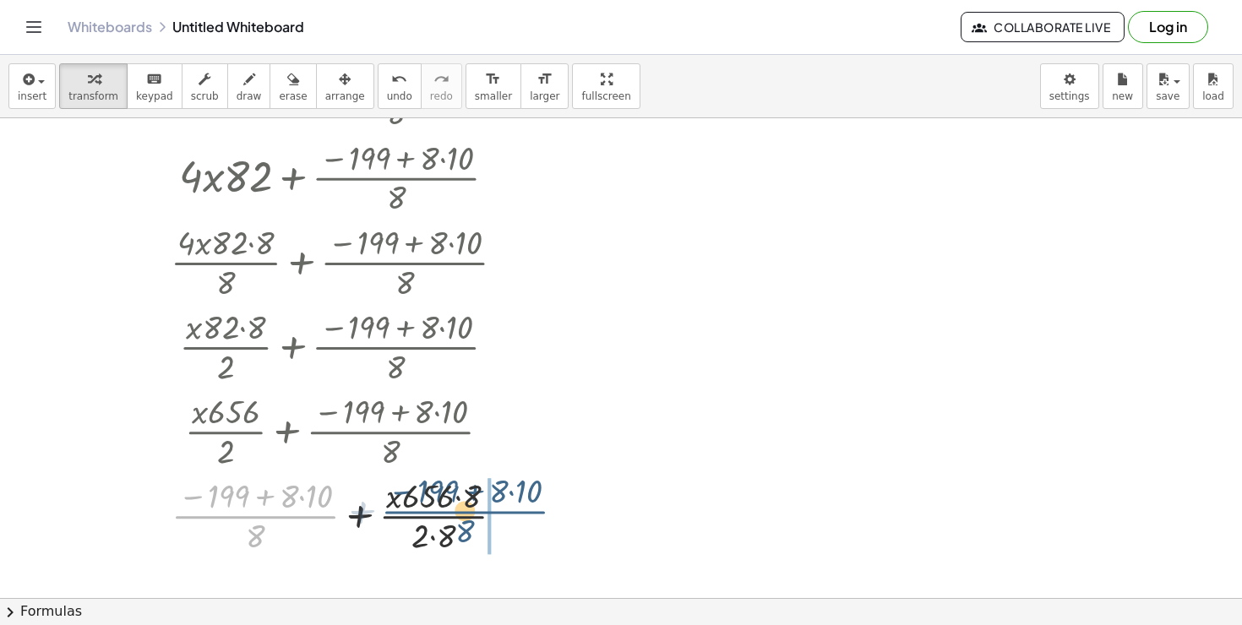
drag, startPoint x: 275, startPoint y: 515, endPoint x: 478, endPoint y: 512, distance: 203.6
click at [478, 512] on div at bounding box center [345, 514] width 426 height 84
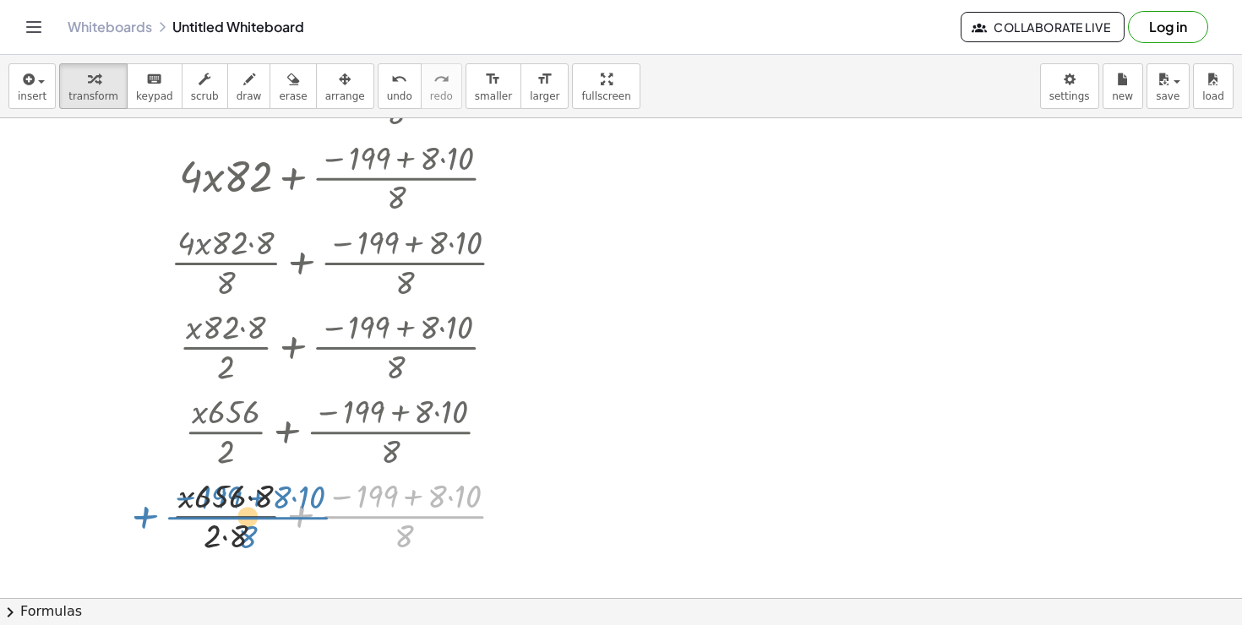
drag, startPoint x: 412, startPoint y: 519, endPoint x: 254, endPoint y: 522, distance: 158.0
click at [254, 522] on div at bounding box center [345, 514] width 426 height 84
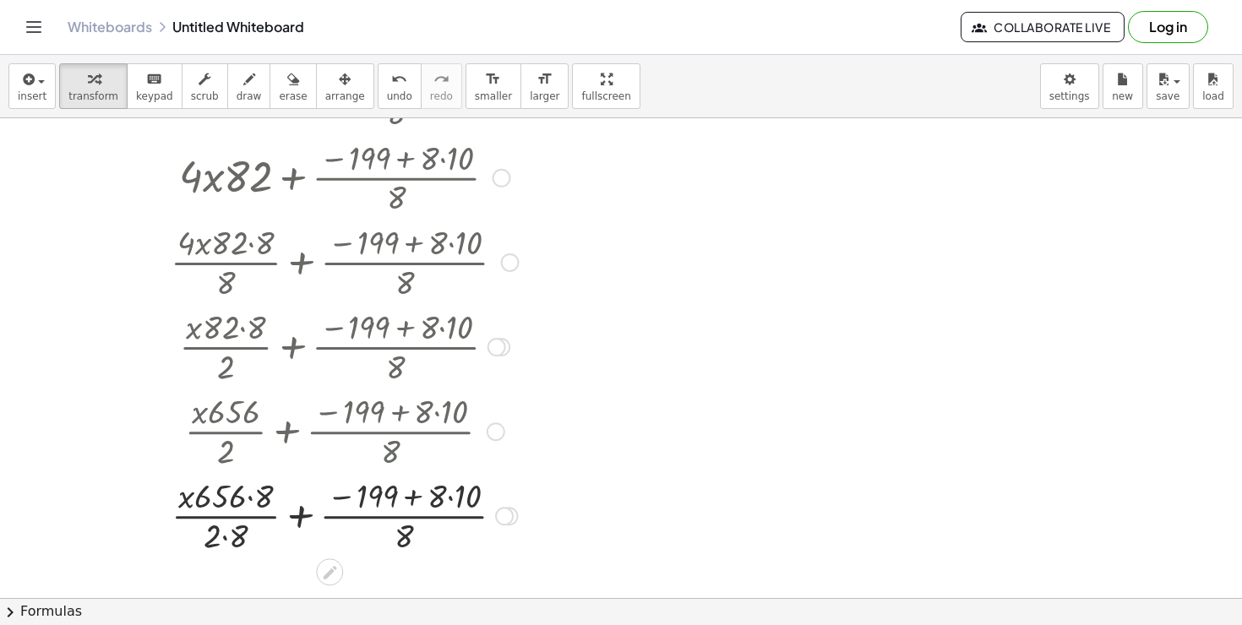
click at [311, 476] on div at bounding box center [345, 514] width 426 height 84
click at [371, 501] on div at bounding box center [345, 514] width 426 height 84
click at [424, 501] on div at bounding box center [345, 514] width 426 height 84
drag, startPoint x: 417, startPoint y: 501, endPoint x: 266, endPoint y: 504, distance: 151.2
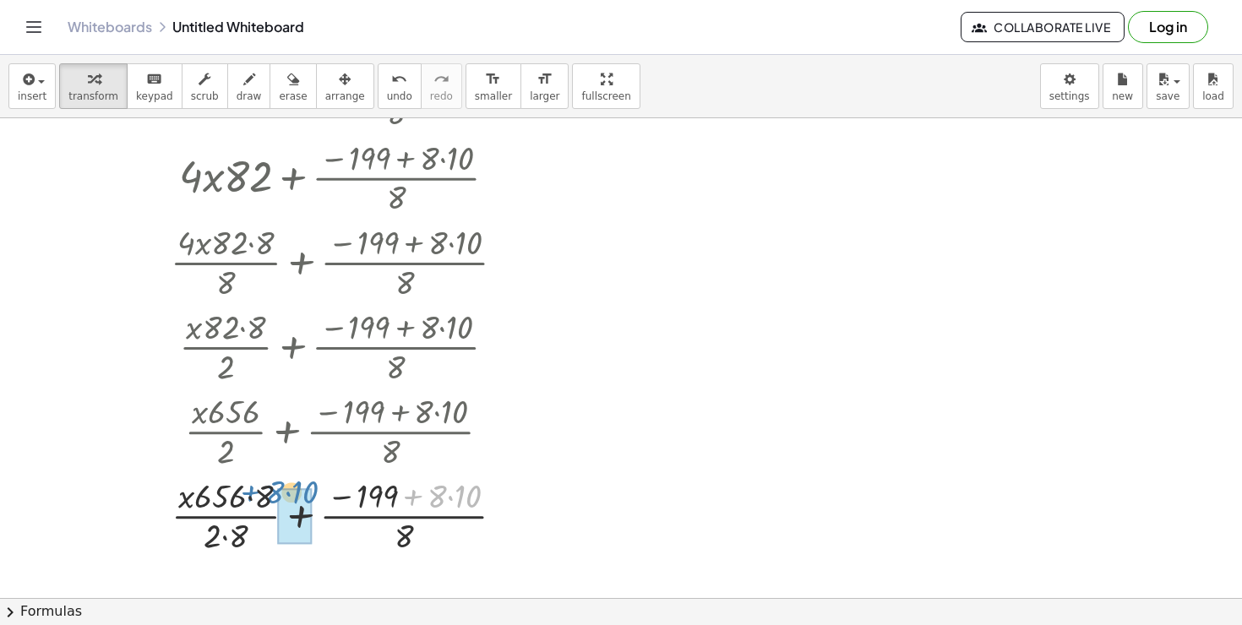
click at [266, 504] on div at bounding box center [345, 514] width 426 height 84
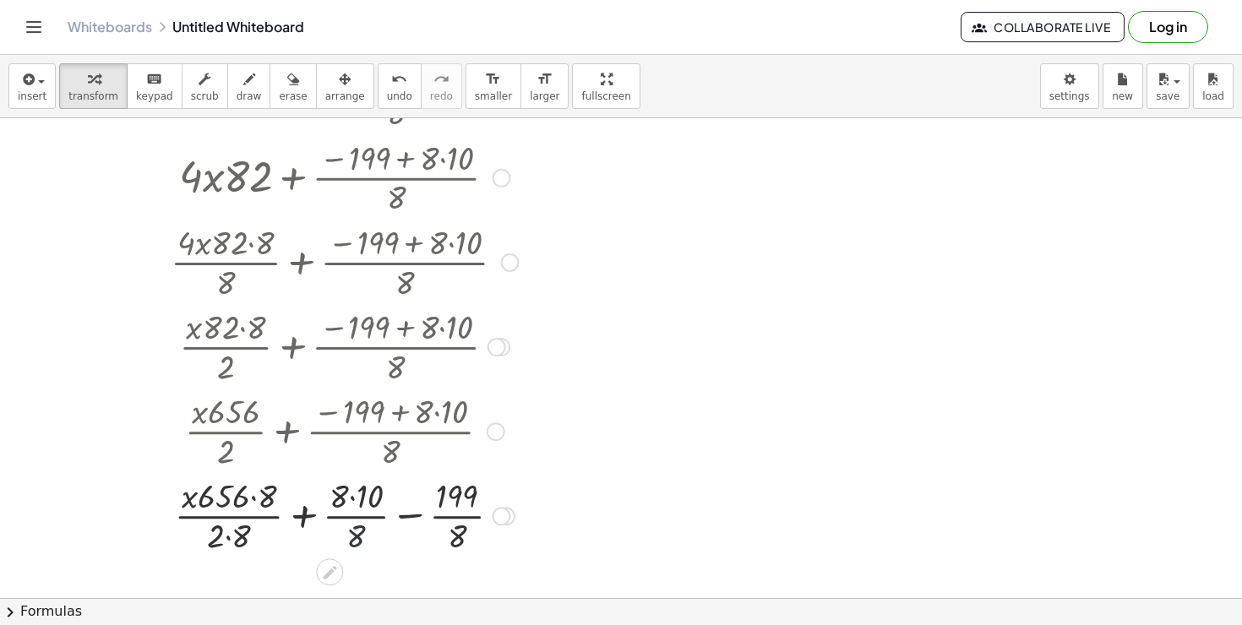
click at [379, 530] on div at bounding box center [345, 514] width 426 height 84
click at [401, 500] on div at bounding box center [345, 514] width 426 height 84
click at [404, 507] on div at bounding box center [345, 514] width 426 height 84
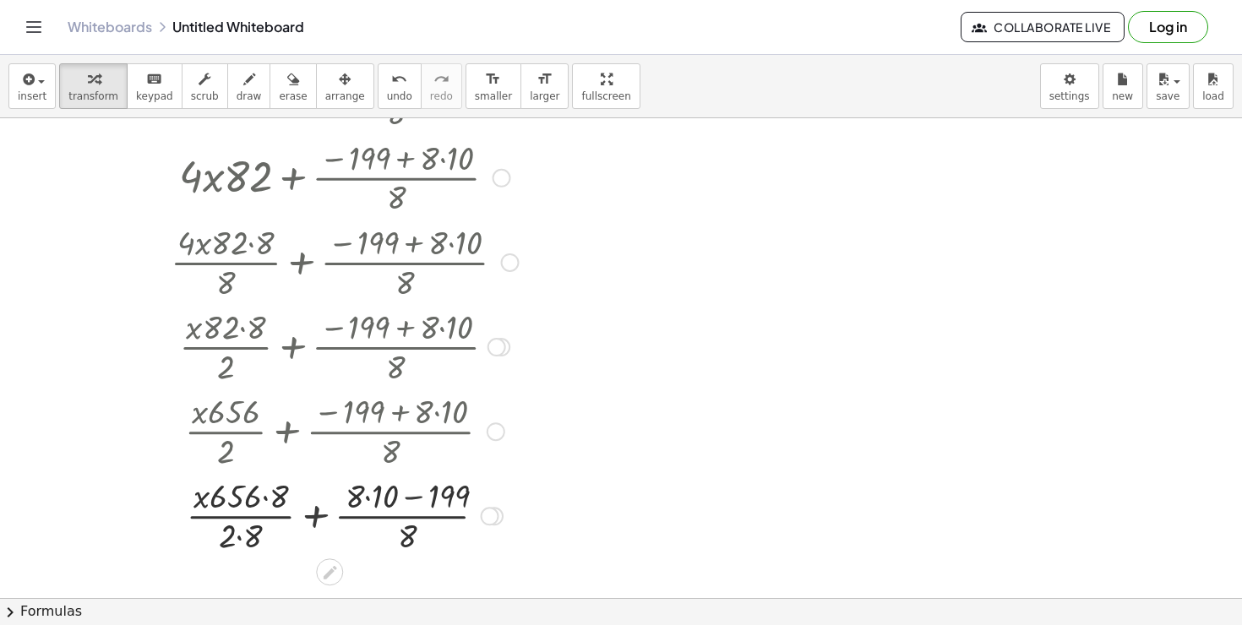
click at [405, 496] on div at bounding box center [345, 514] width 426 height 84
drag, startPoint x: 405, startPoint y: 496, endPoint x: 258, endPoint y: 502, distance: 147.9
click at [258, 502] on div at bounding box center [345, 514] width 426 height 84
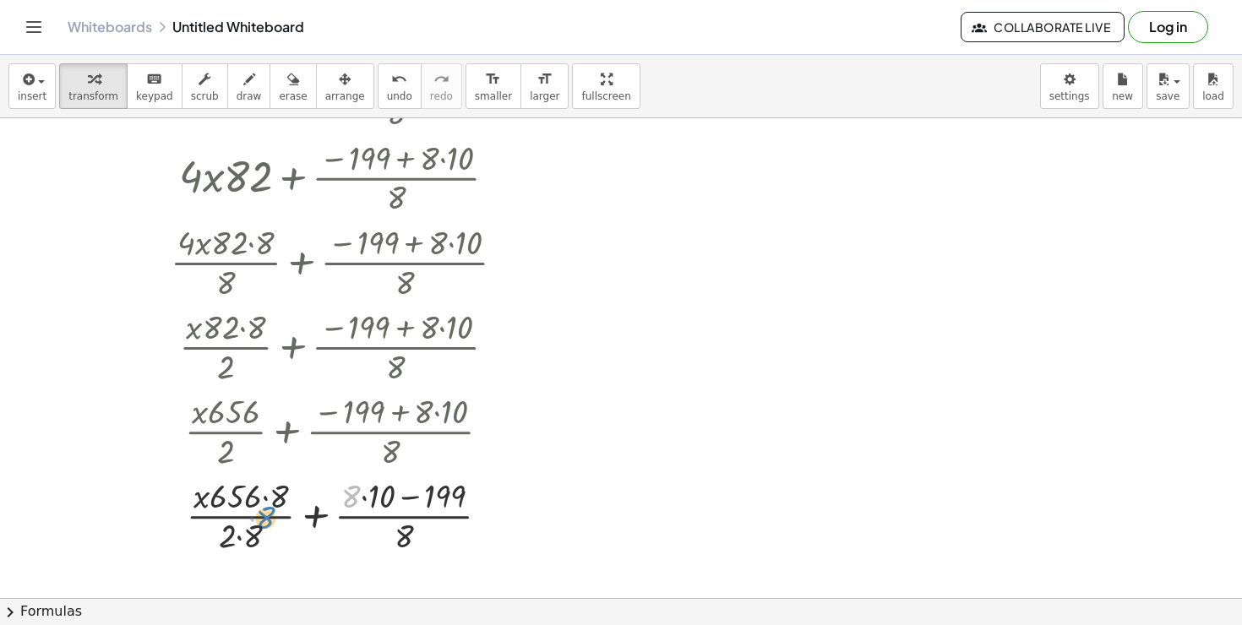
drag, startPoint x: 339, startPoint y: 502, endPoint x: 243, endPoint y: 524, distance: 97.9
click at [244, 524] on div at bounding box center [345, 514] width 426 height 84
drag, startPoint x: 432, startPoint y: 496, endPoint x: 303, endPoint y: 529, distance: 132.6
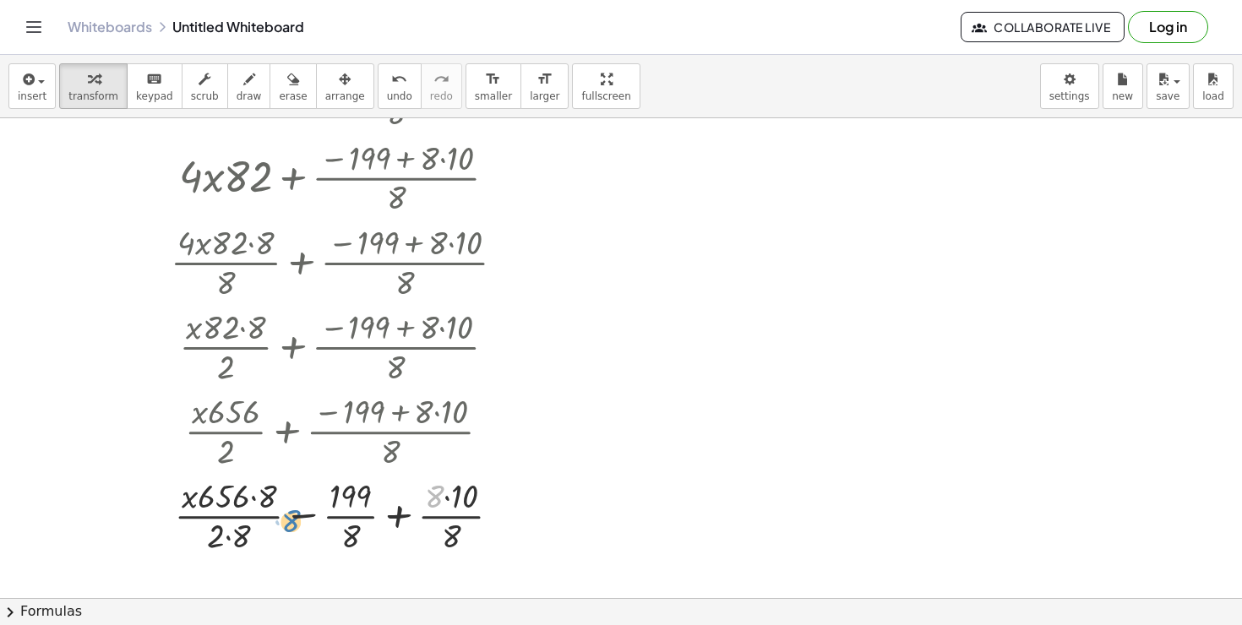
drag, startPoint x: 436, startPoint y: 498, endPoint x: 294, endPoint y: 522, distance: 143.9
click at [294, 522] on div at bounding box center [345, 514] width 426 height 84
drag, startPoint x: 462, startPoint y: 505, endPoint x: 400, endPoint y: 522, distance: 63.9
click at [400, 522] on div at bounding box center [345, 514] width 426 height 84
click at [340, 497] on div at bounding box center [345, 514] width 426 height 84
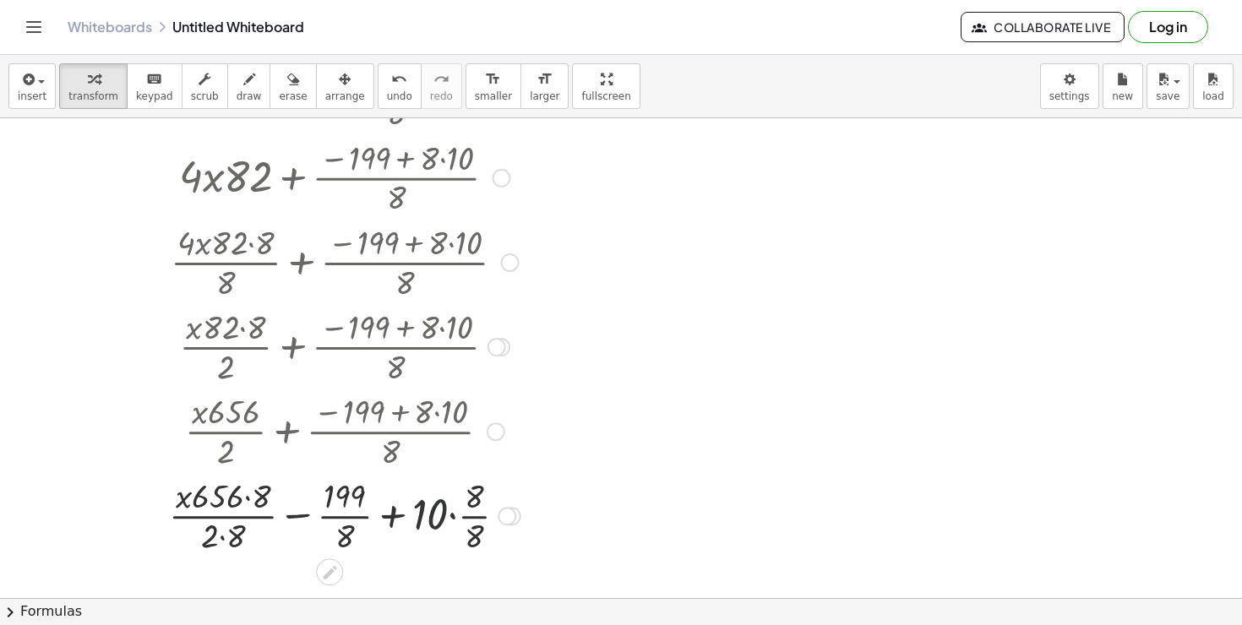
click at [428, 527] on div at bounding box center [345, 514] width 426 height 84
click at [488, 522] on div at bounding box center [345, 514] width 426 height 84
click at [466, 515] on div at bounding box center [345, 514] width 426 height 84
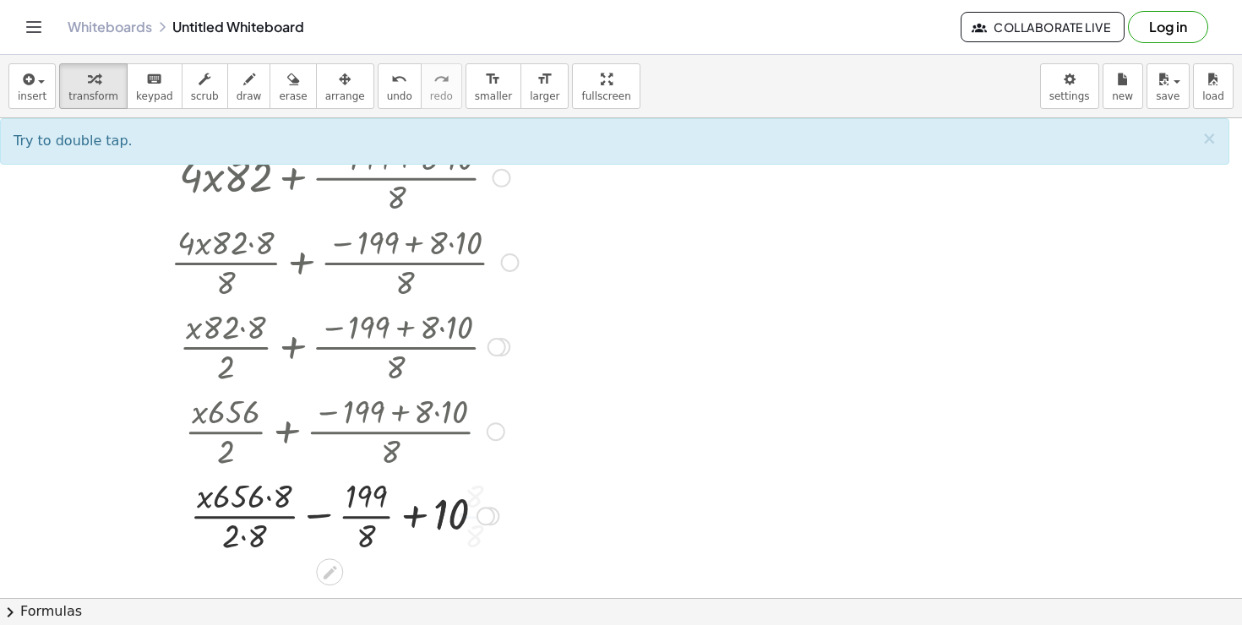
click at [406, 502] on div at bounding box center [345, 514] width 426 height 84
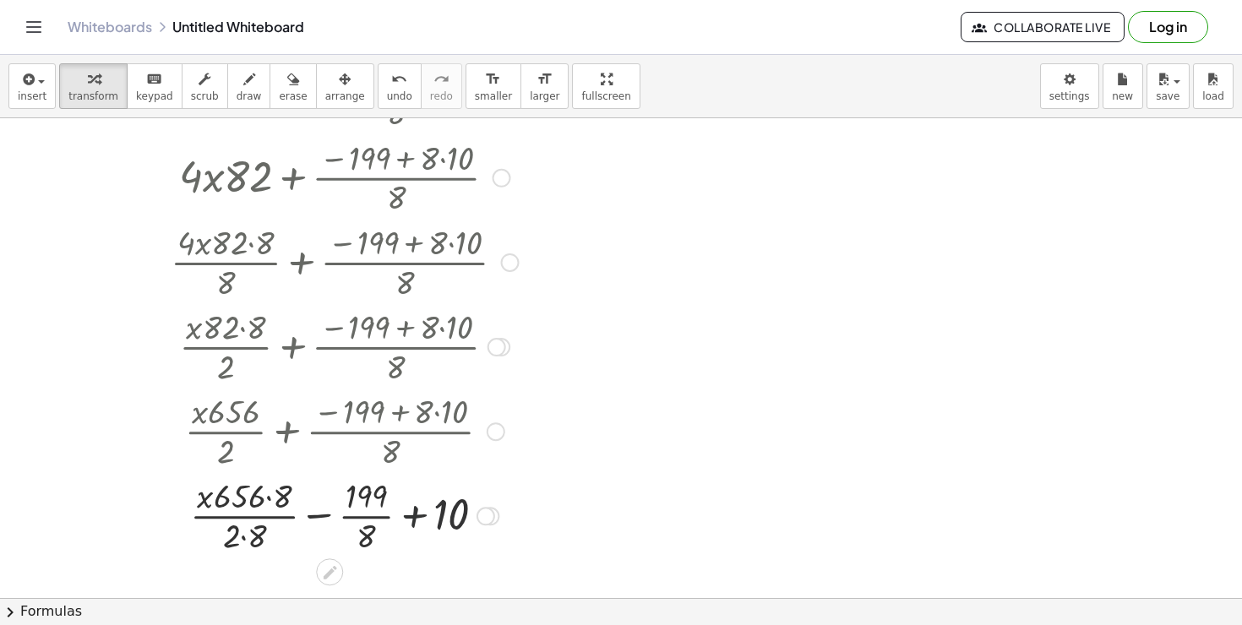
click at [390, 502] on div at bounding box center [345, 514] width 426 height 84
click at [388, 503] on div at bounding box center [345, 514] width 426 height 84
click at [385, 503] on div at bounding box center [345, 514] width 426 height 84
click at [383, 512] on div at bounding box center [345, 514] width 426 height 84
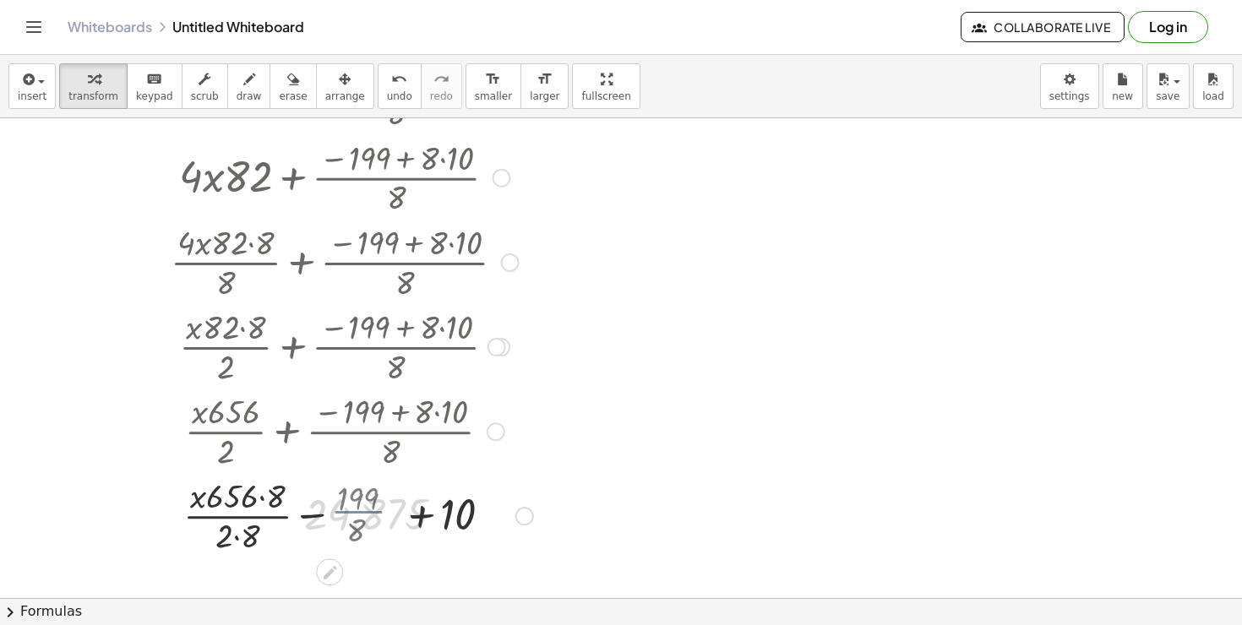
click at [370, 519] on div at bounding box center [345, 514] width 426 height 84
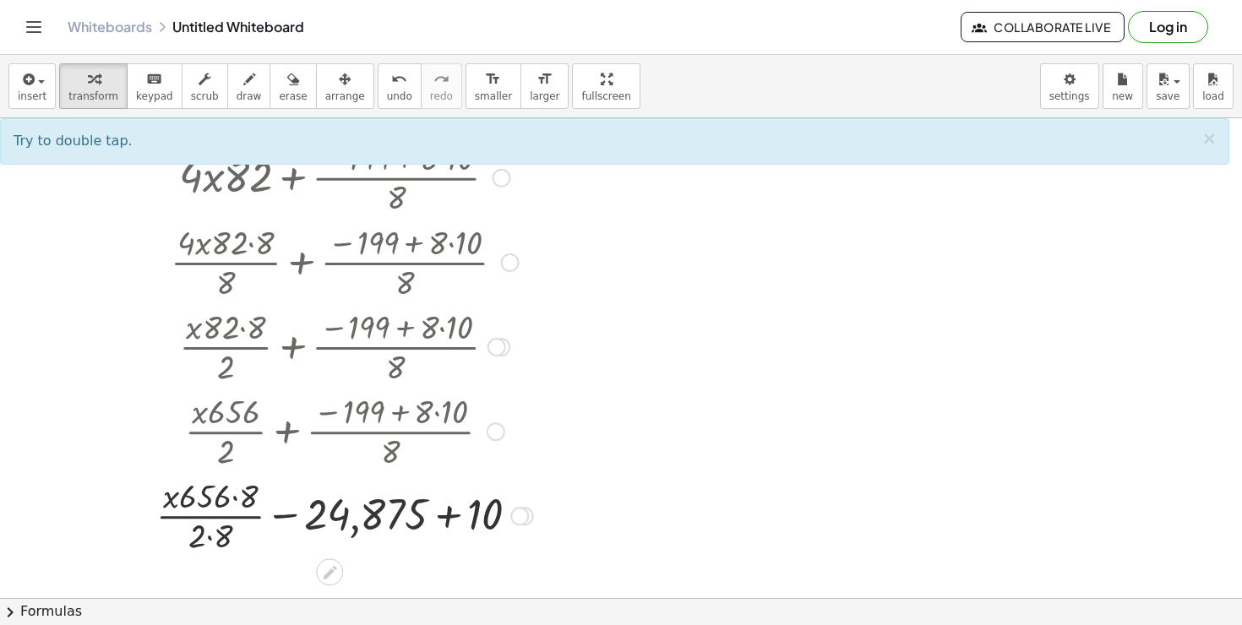
click at [444, 519] on div at bounding box center [345, 514] width 426 height 84
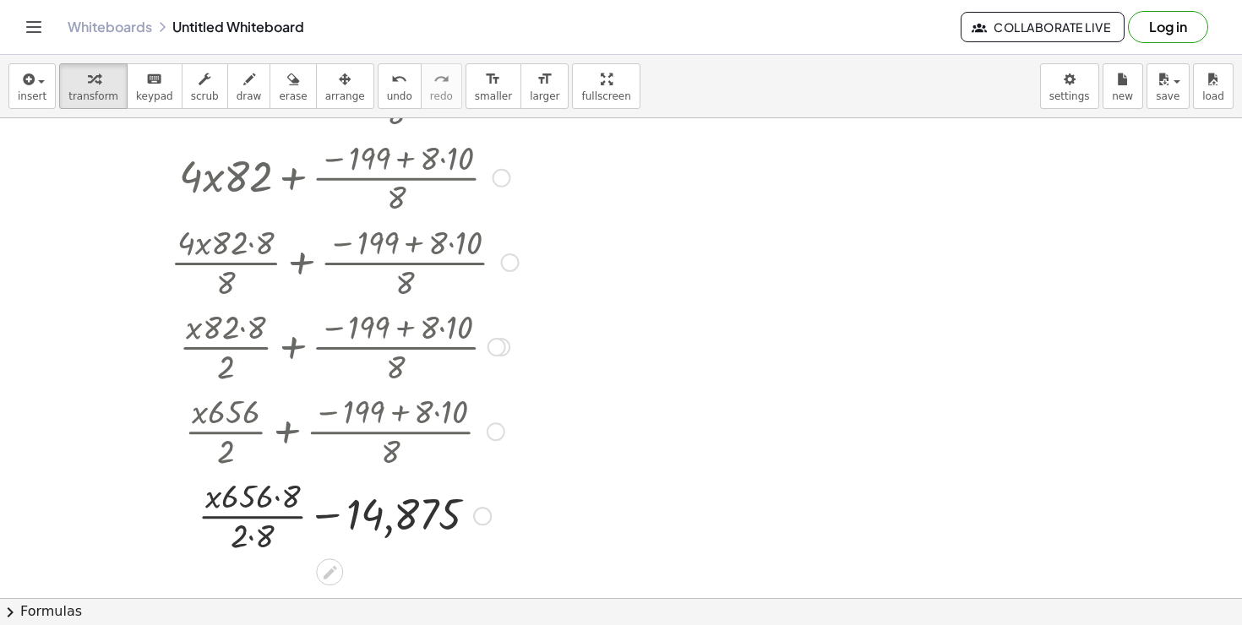
click at [316, 514] on div at bounding box center [345, 514] width 426 height 84
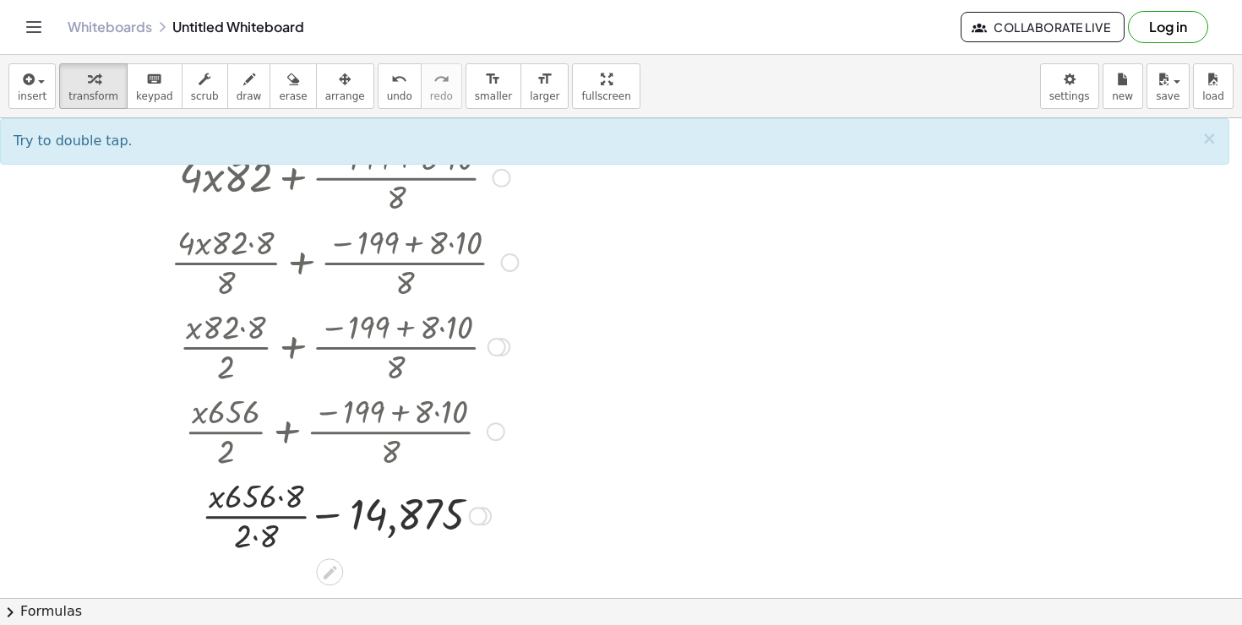
click at [317, 514] on div at bounding box center [345, 514] width 426 height 84
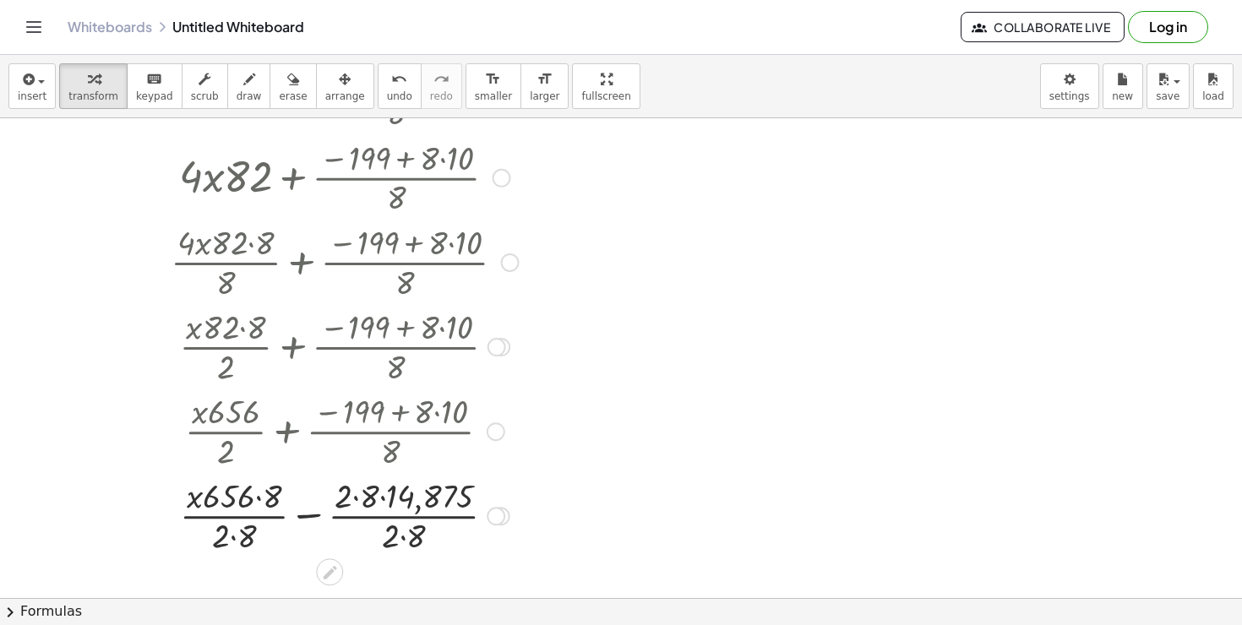
click at [373, 509] on div at bounding box center [345, 514] width 426 height 84
click at [379, 503] on div at bounding box center [345, 514] width 426 height 84
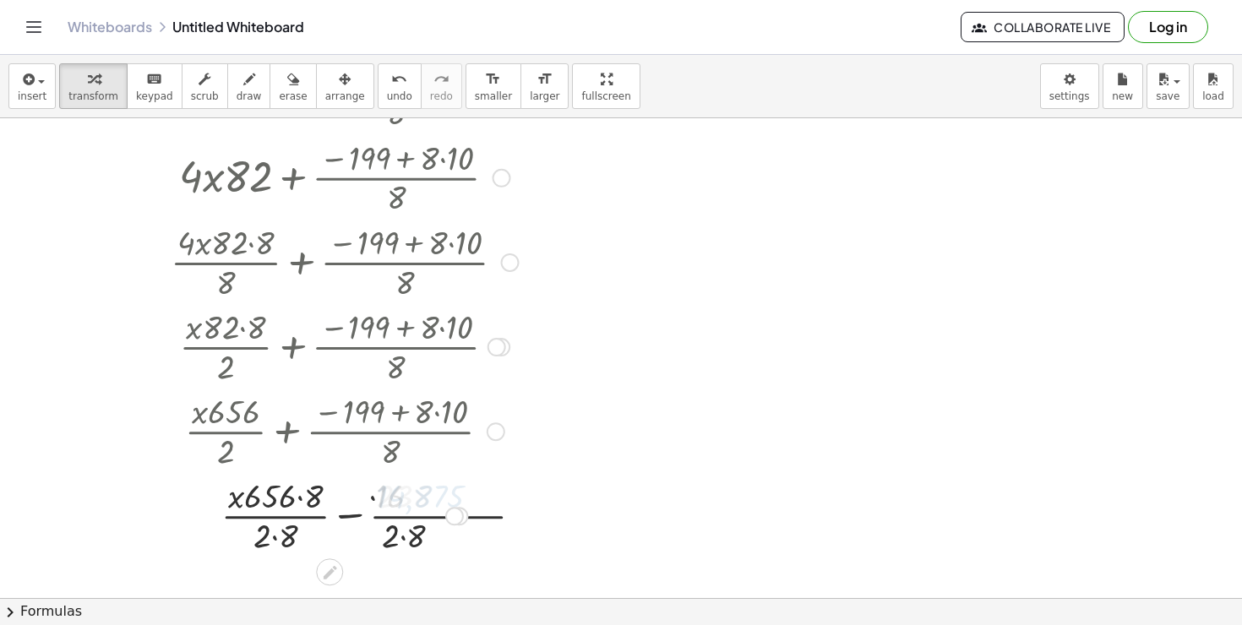
click at [379, 503] on div at bounding box center [345, 514] width 426 height 84
click at [411, 546] on div at bounding box center [345, 514] width 426 height 84
click at [405, 535] on div at bounding box center [345, 514] width 426 height 84
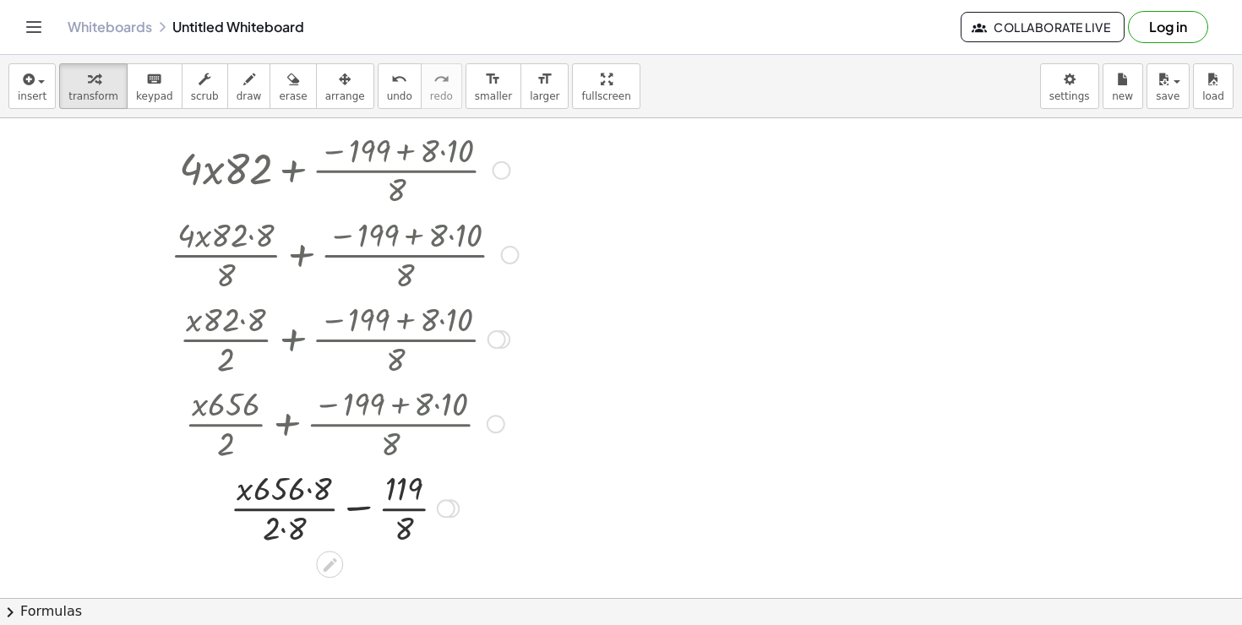
click at [345, 500] on div at bounding box center [345, 507] width 426 height 84
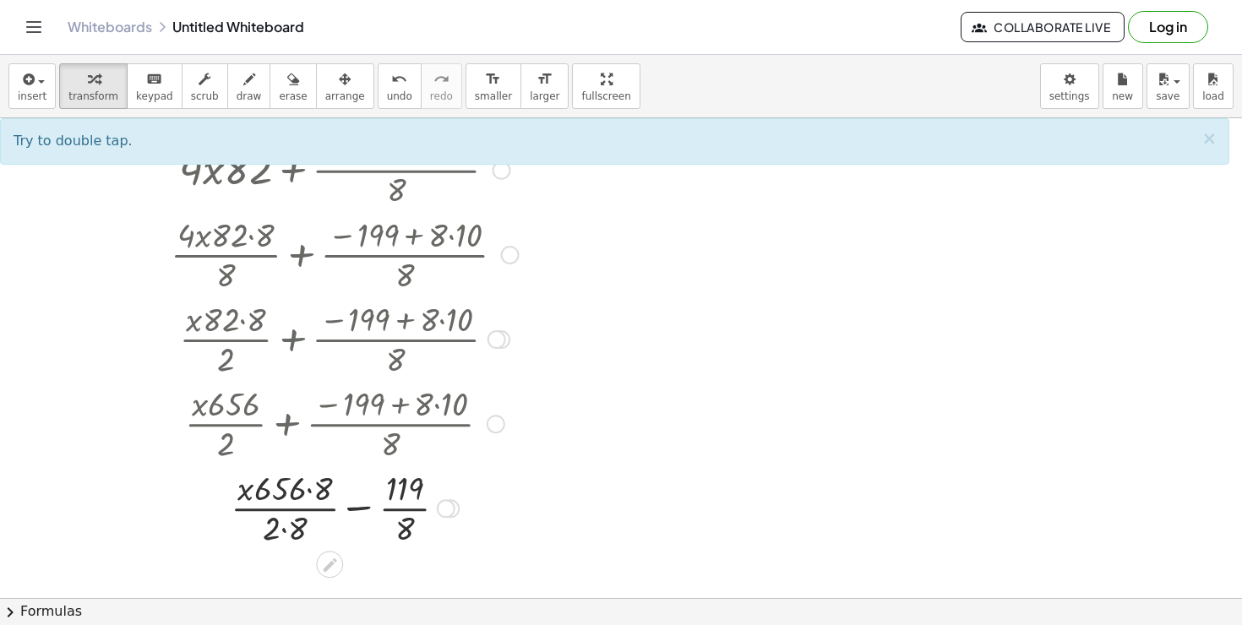
click at [362, 505] on div at bounding box center [345, 507] width 426 height 84
drag, startPoint x: 413, startPoint y: 511, endPoint x: 291, endPoint y: 512, distance: 121.6
click at [291, 512] on div at bounding box center [345, 507] width 426 height 84
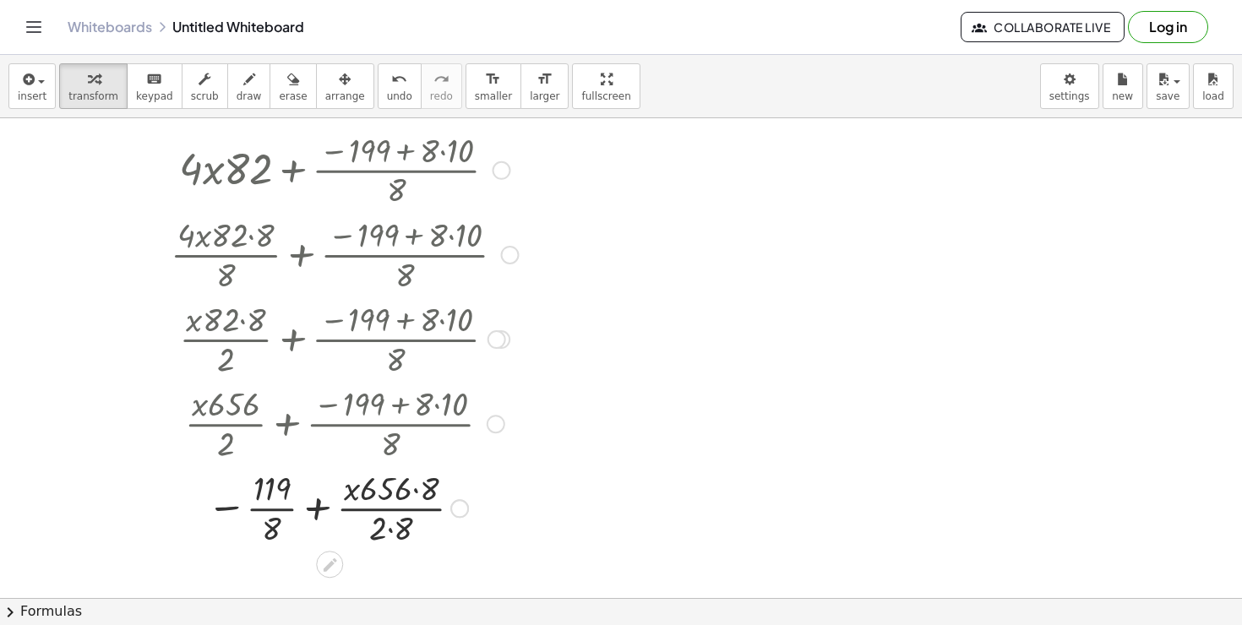
click at [313, 492] on div at bounding box center [345, 507] width 426 height 84
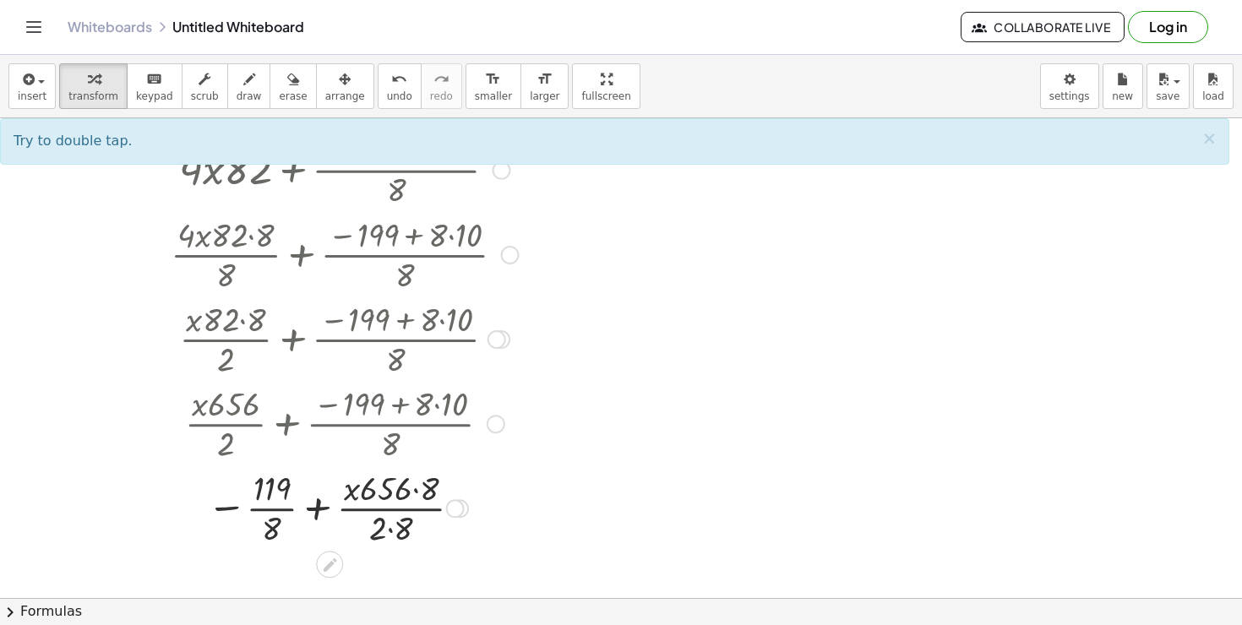
click at [362, 502] on div at bounding box center [345, 507] width 426 height 84
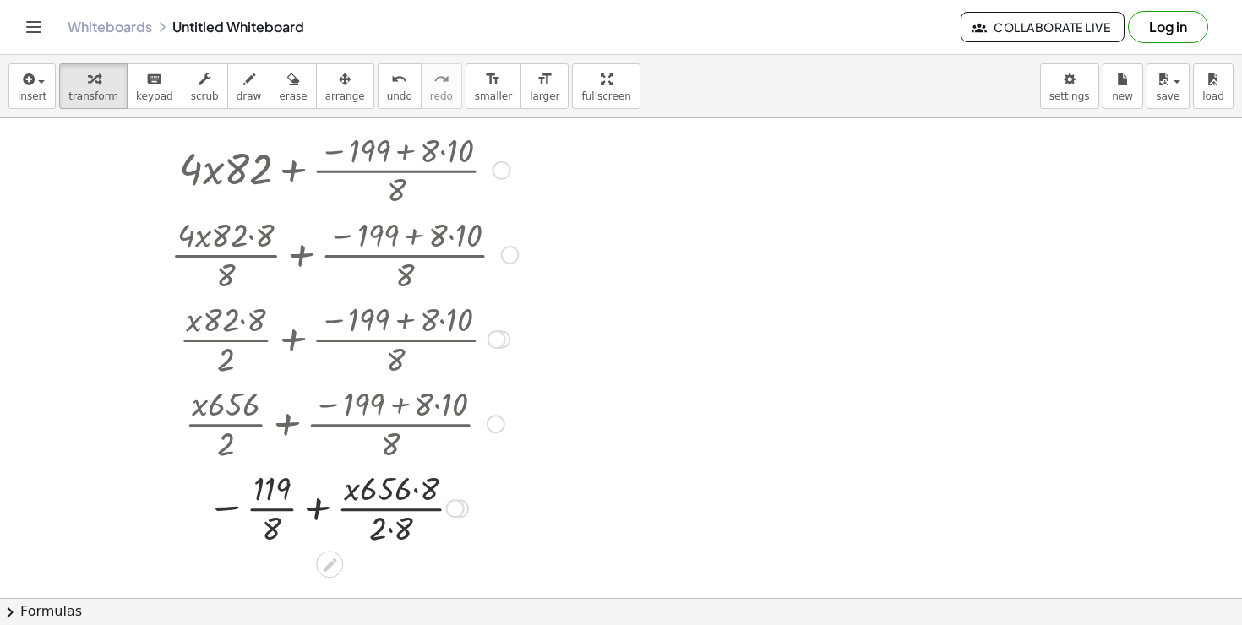
click at [271, 496] on div at bounding box center [345, 507] width 426 height 84
click at [271, 531] on div at bounding box center [345, 507] width 426 height 84
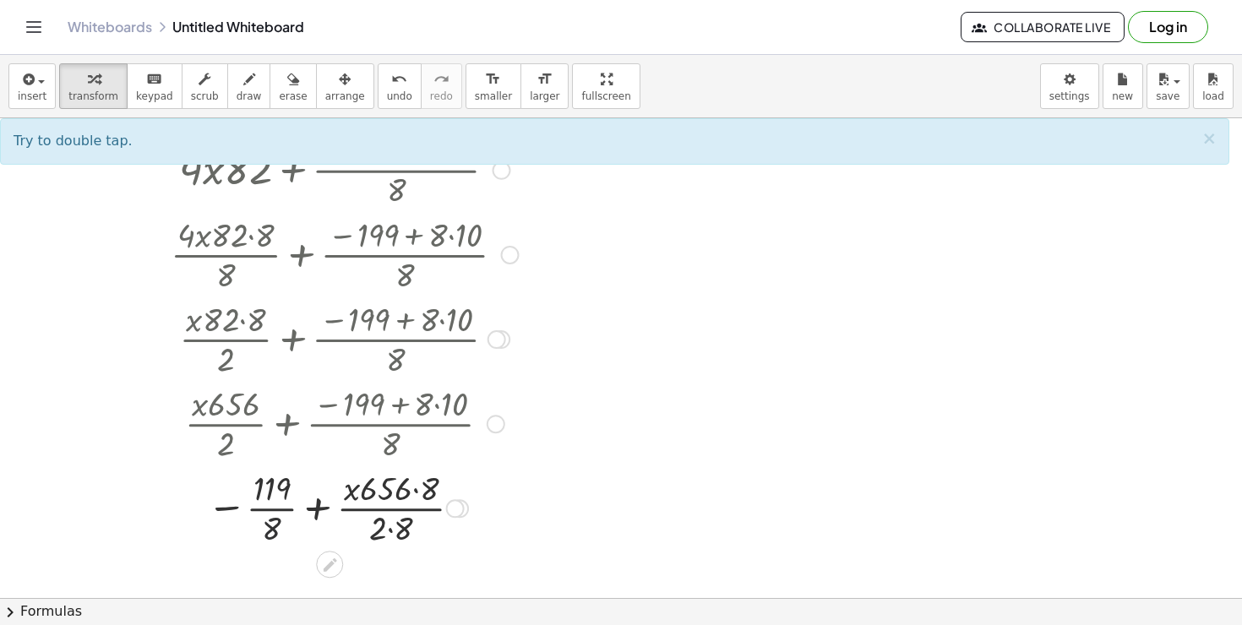
click at [270, 470] on div at bounding box center [345, 507] width 426 height 84
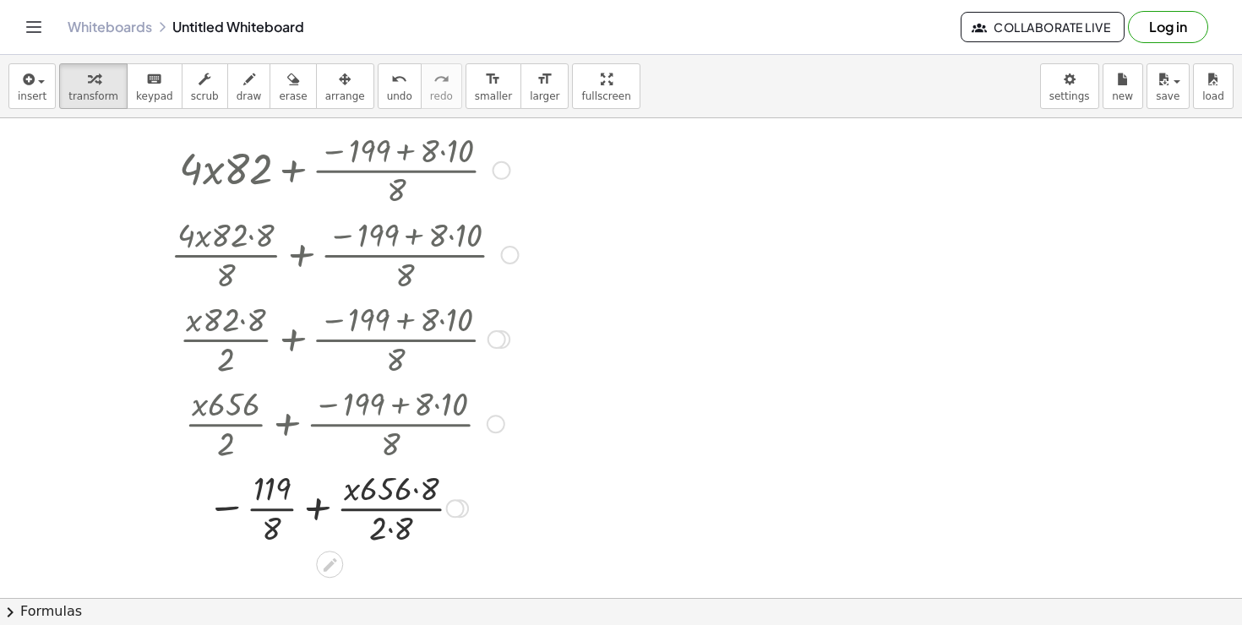
click at [436, 526] on div at bounding box center [345, 507] width 426 height 84
drag, startPoint x: 430, startPoint y: 526, endPoint x: 291, endPoint y: 524, distance: 138.6
click at [291, 524] on div at bounding box center [345, 507] width 426 height 84
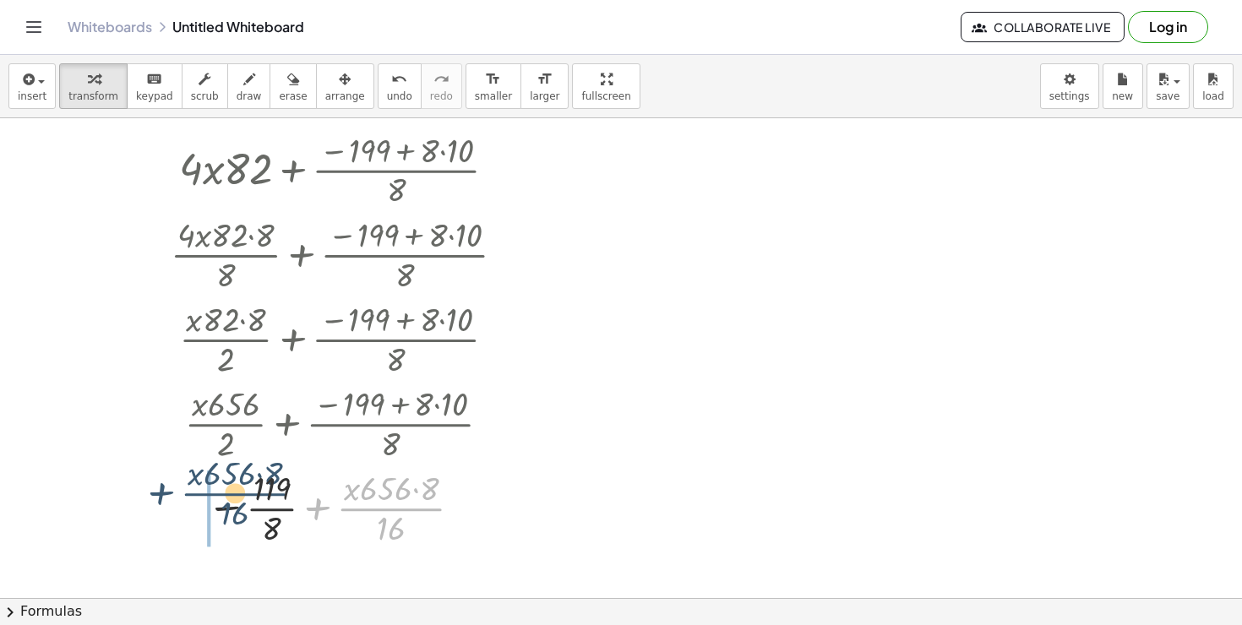
drag, startPoint x: 384, startPoint y: 519, endPoint x: 220, endPoint y: 514, distance: 164.8
click at [220, 514] on div at bounding box center [345, 507] width 426 height 84
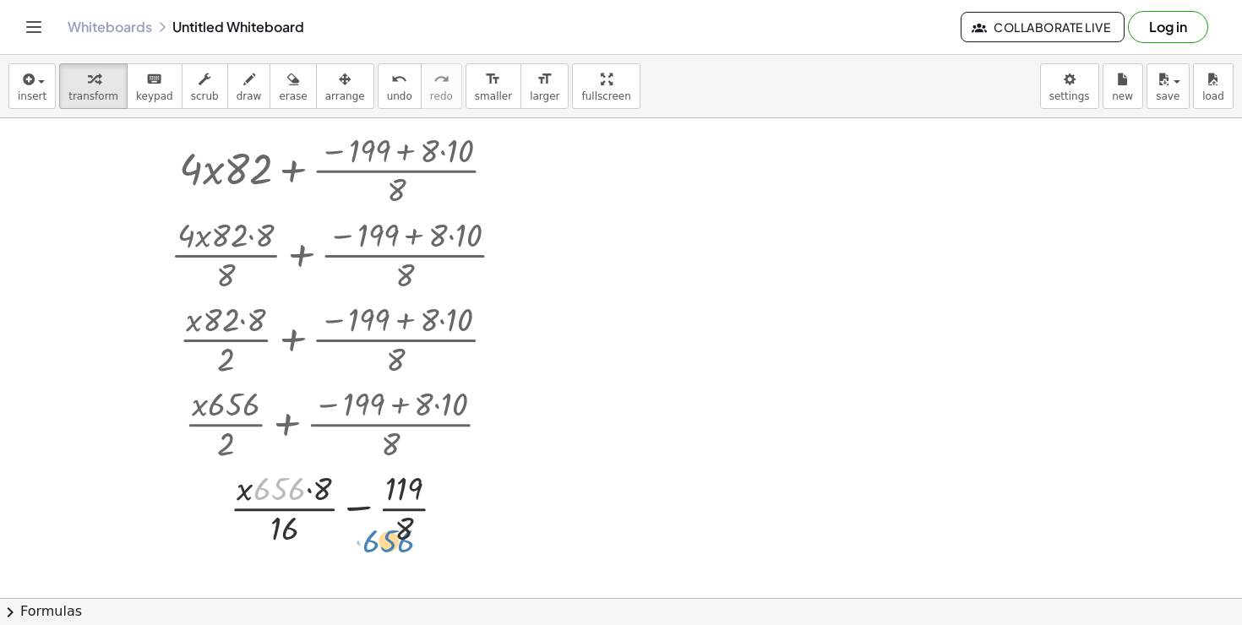
click at [297, 497] on div at bounding box center [345, 507] width 426 height 84
drag, startPoint x: 286, startPoint y: 525, endPoint x: 394, endPoint y: 444, distance: 134.6
click at [325, 75] on div "button" at bounding box center [345, 78] width 40 height 20
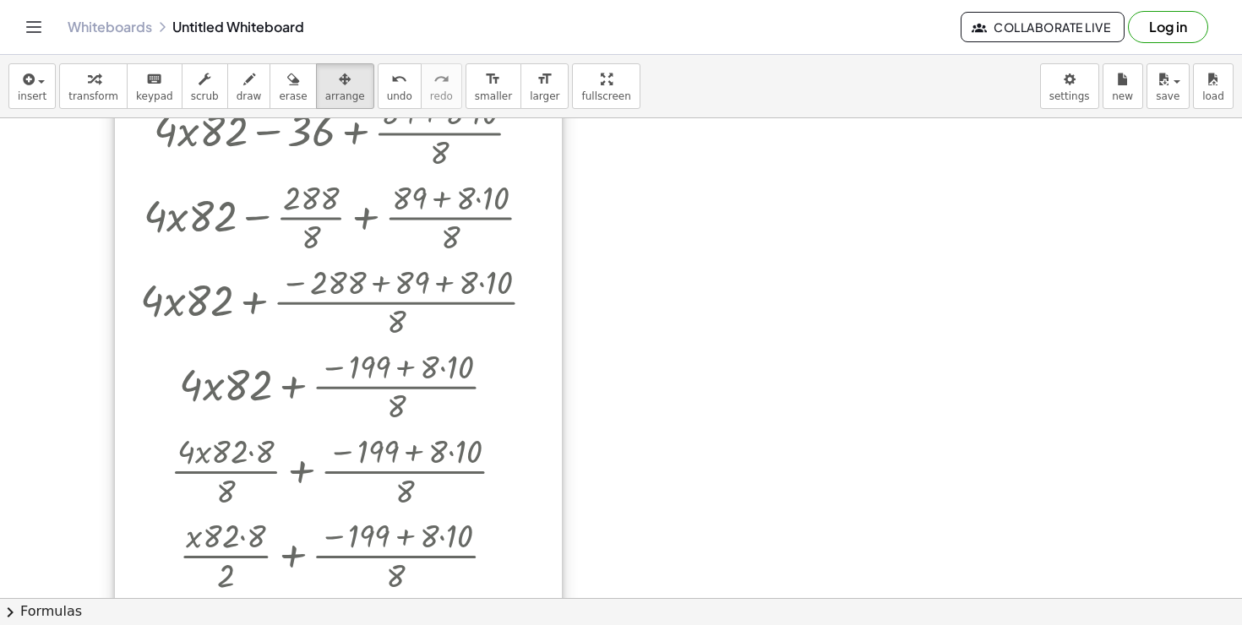
scroll to position [0, 0]
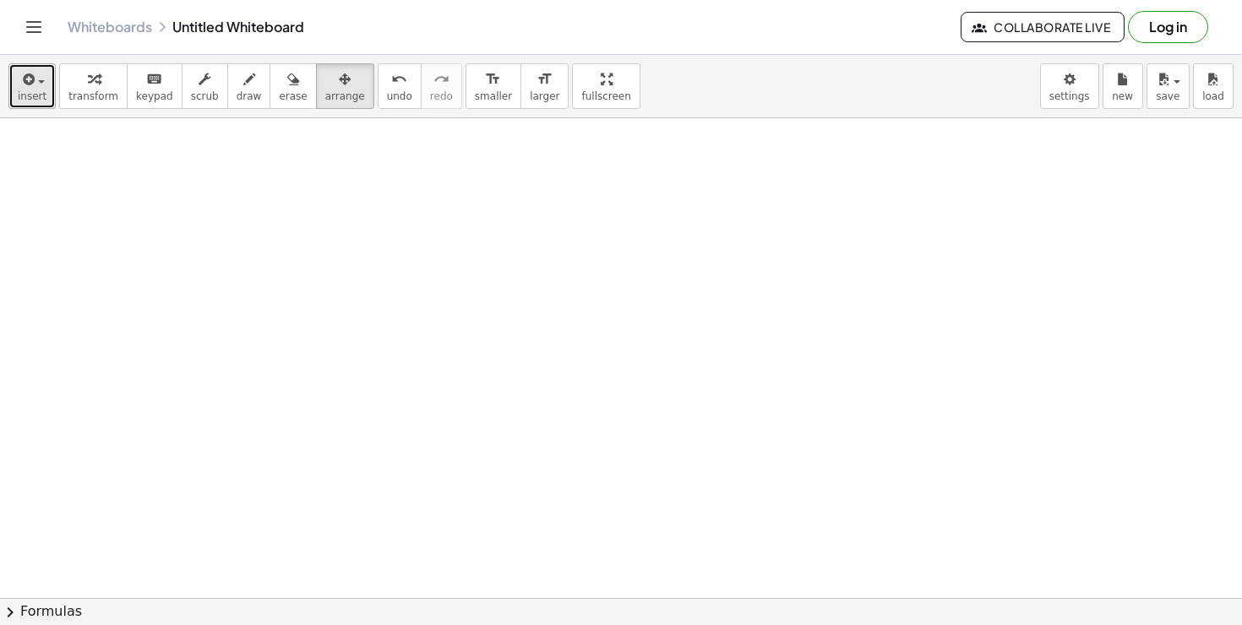
click at [42, 71] on div "button" at bounding box center [32, 78] width 29 height 20
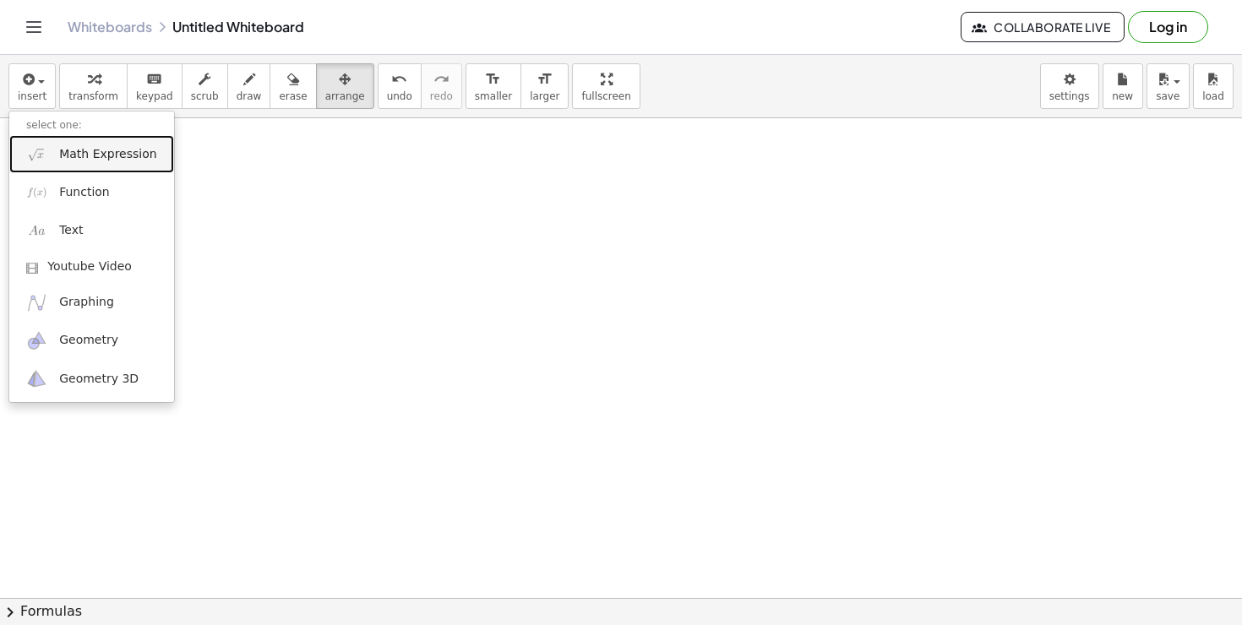
click at [68, 144] on link "Math Expression" at bounding box center [91, 154] width 165 height 38
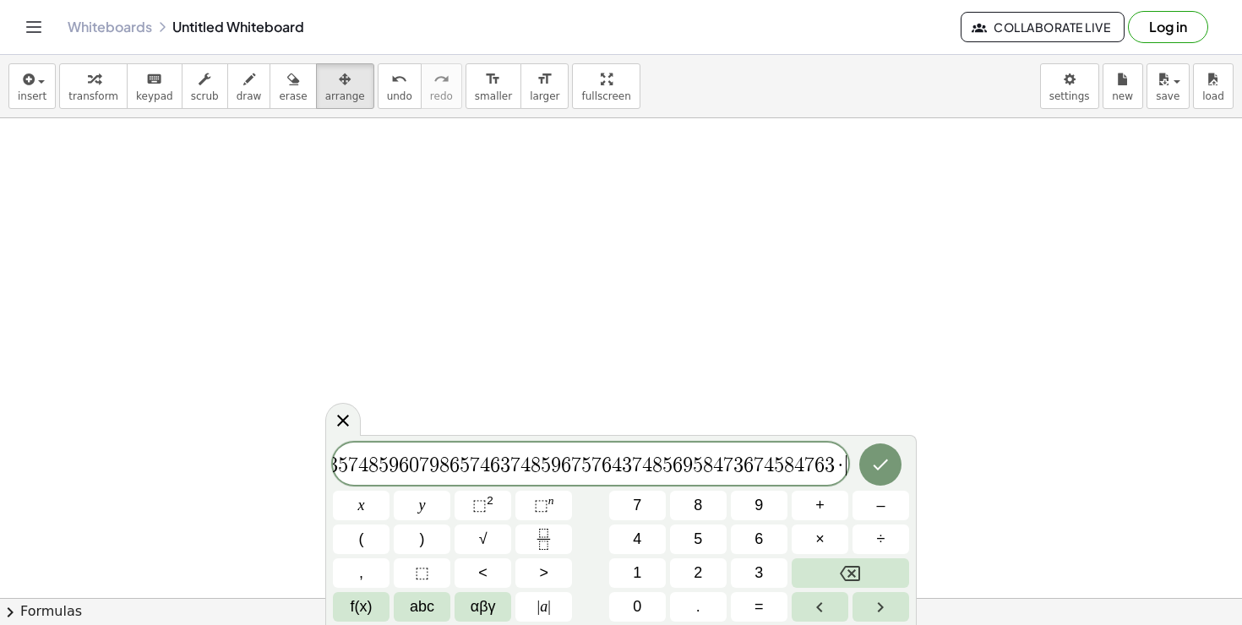
scroll to position [0, 139]
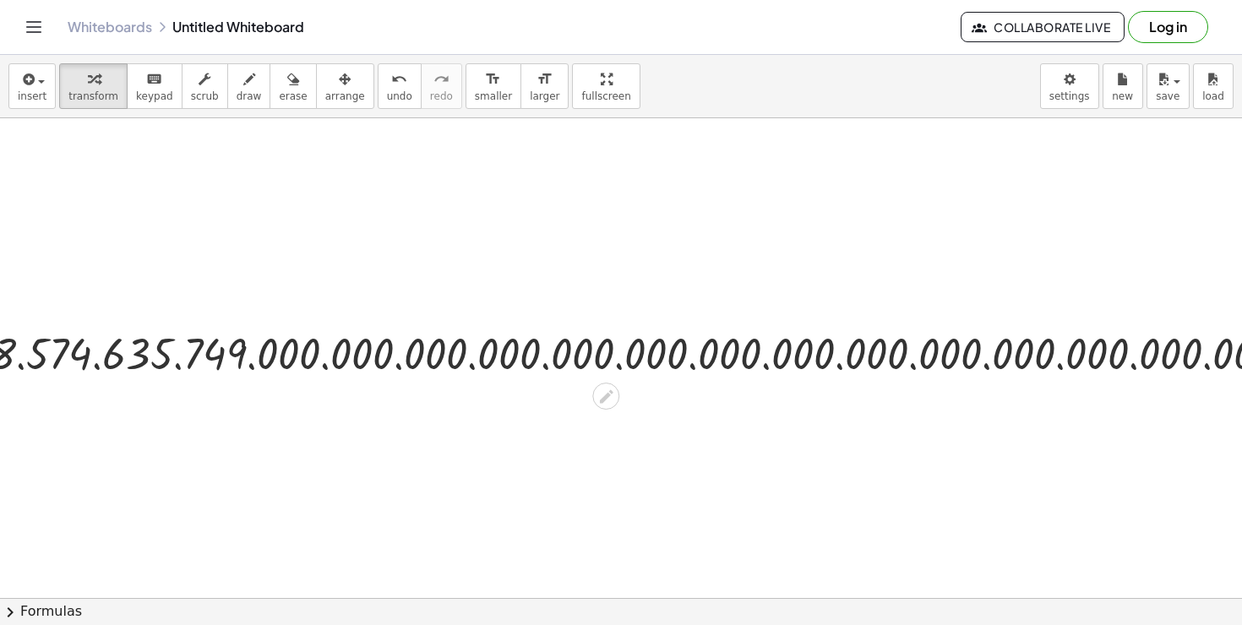
click at [555, 355] on div at bounding box center [621, 352] width 1588 height 57
click at [596, 346] on div at bounding box center [621, 352] width 1588 height 57
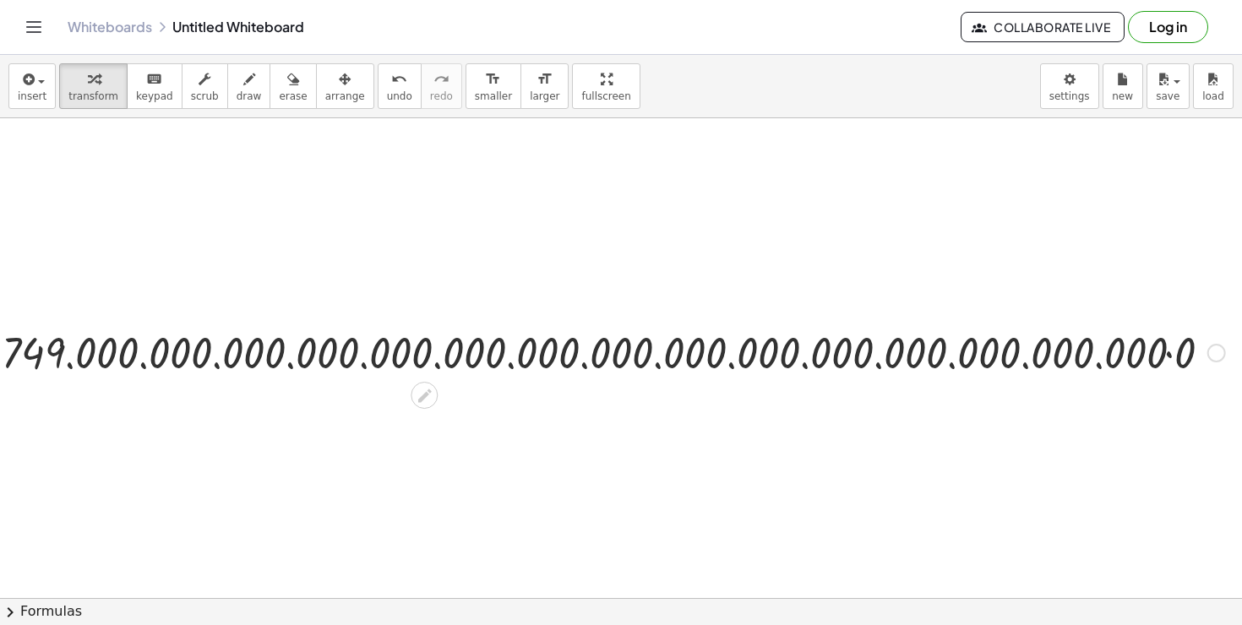
click at [1154, 354] on div at bounding box center [439, 351] width 1588 height 57
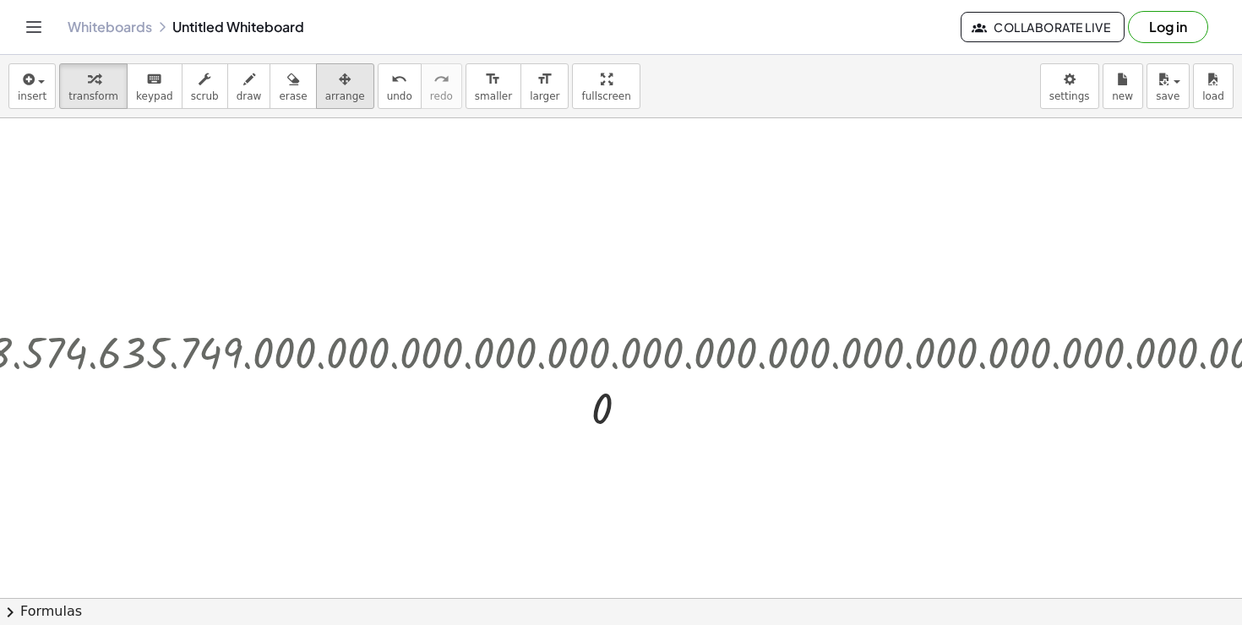
click at [333, 94] on span "arrange" at bounding box center [345, 96] width 40 height 12
click at [325, 281] on div at bounding box center [517, 597] width 1423 height 960
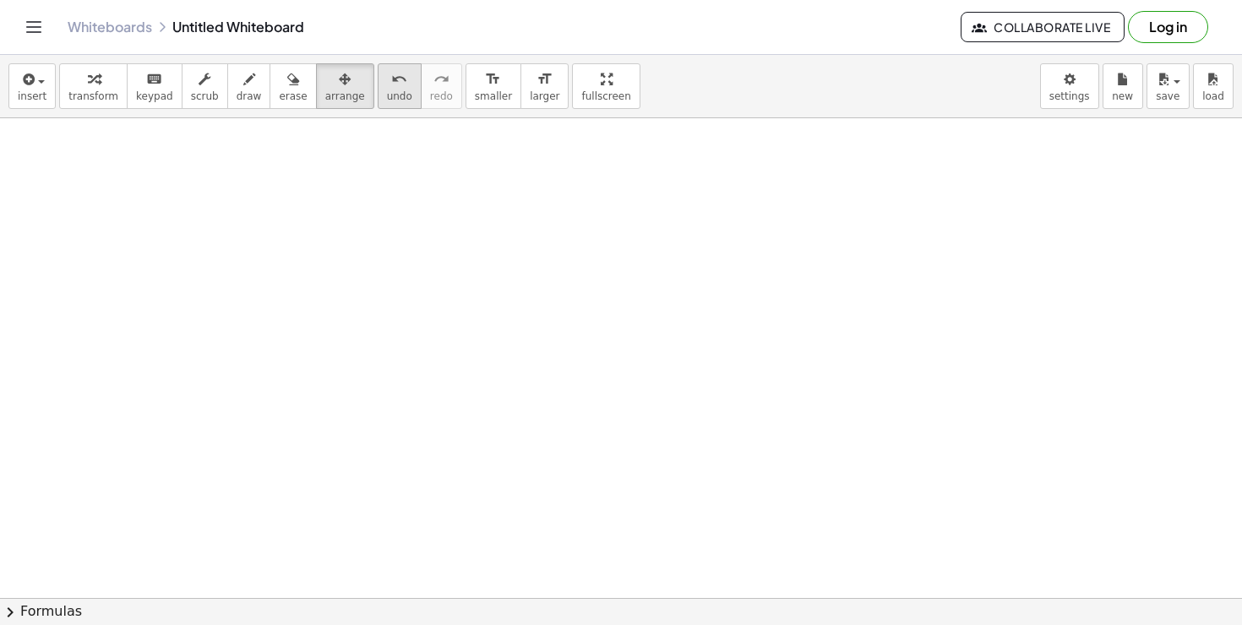
click at [400, 98] on button "undo undo" at bounding box center [400, 86] width 44 height 46
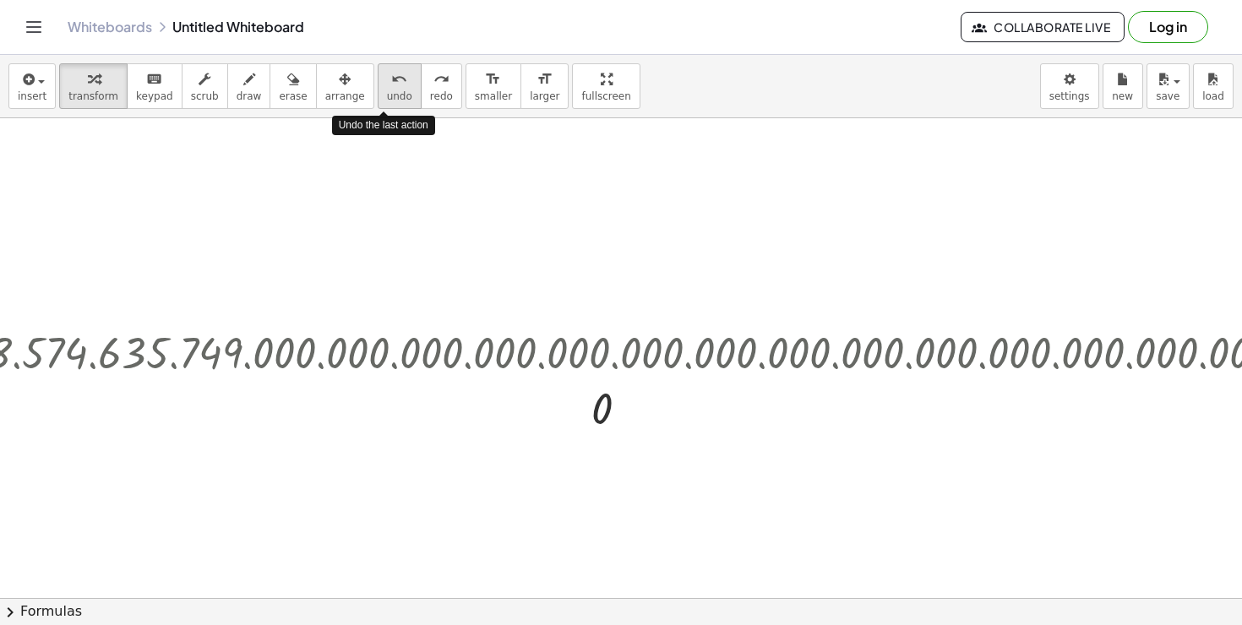
click at [400, 98] on button "undo undo" at bounding box center [400, 86] width 44 height 46
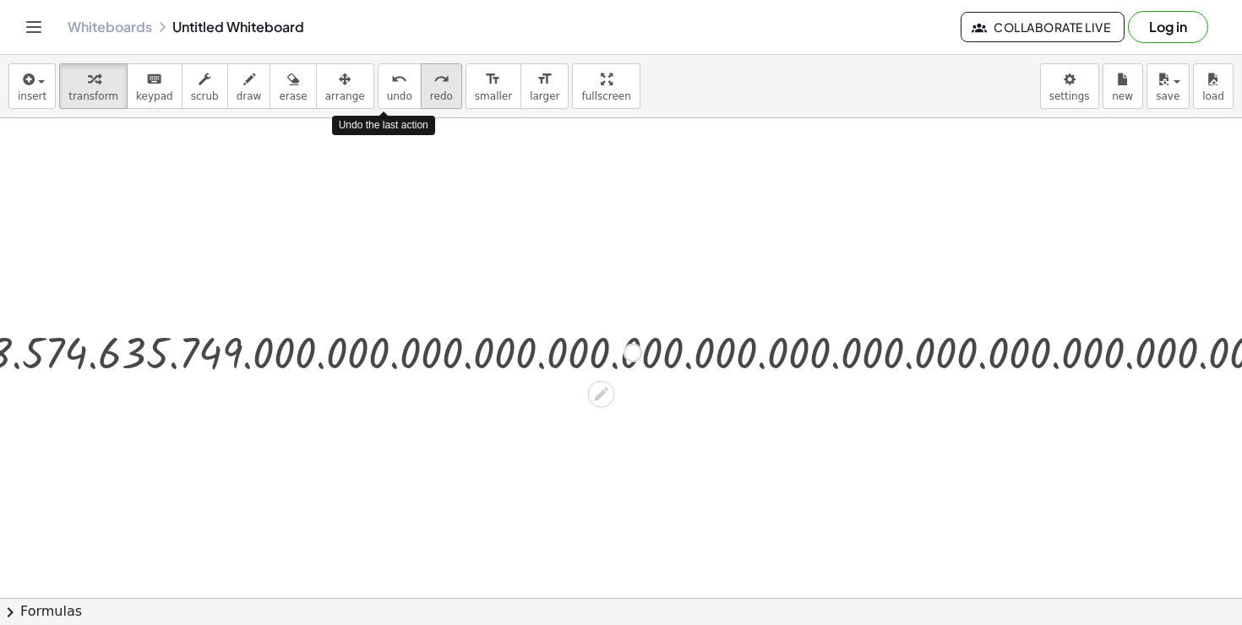
click at [421, 99] on button "redo redo" at bounding box center [441, 86] width 41 height 46
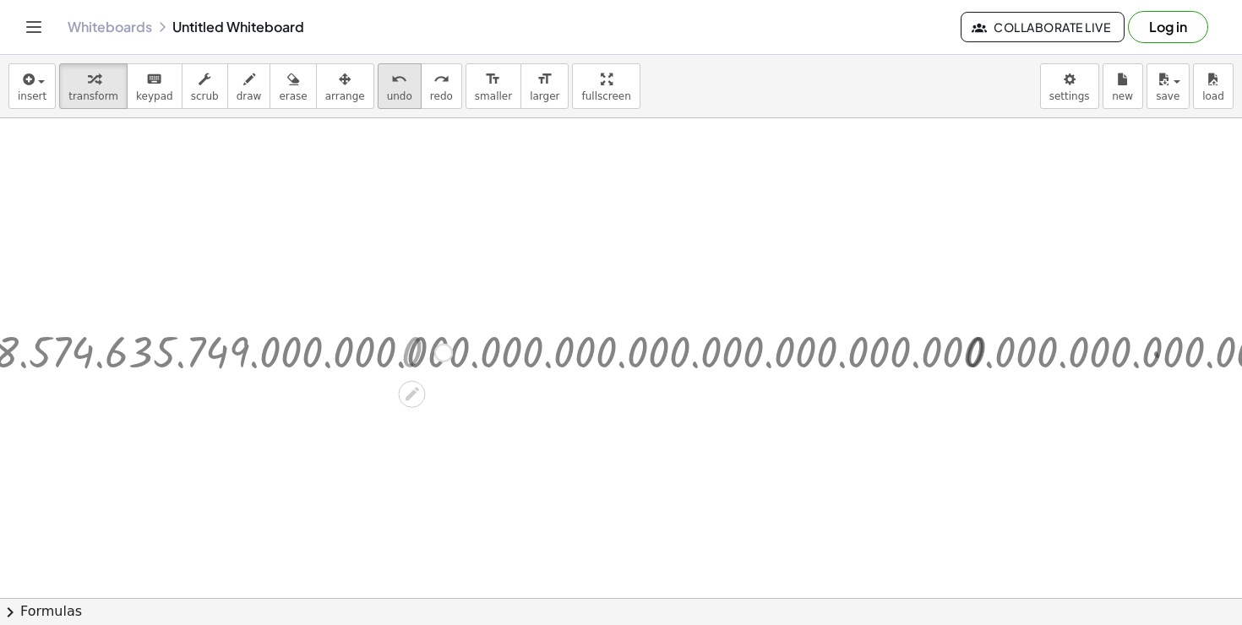
click at [396, 99] on button "undo undo" at bounding box center [400, 86] width 44 height 46
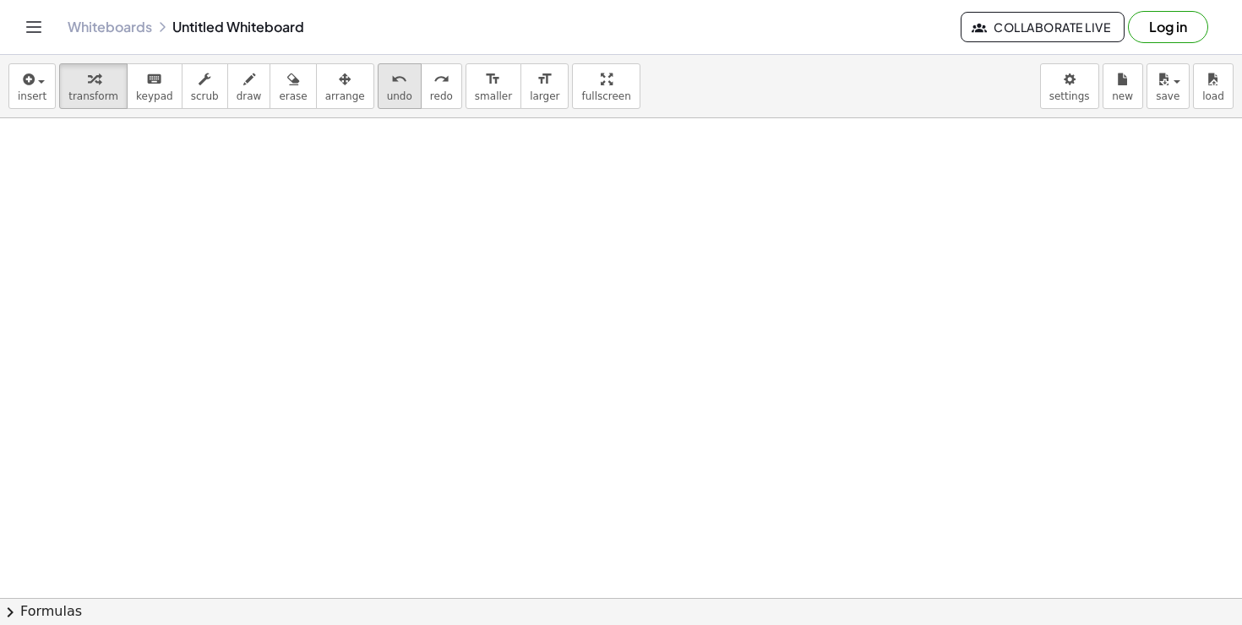
click at [396, 99] on button "undo undo" at bounding box center [400, 86] width 44 height 46
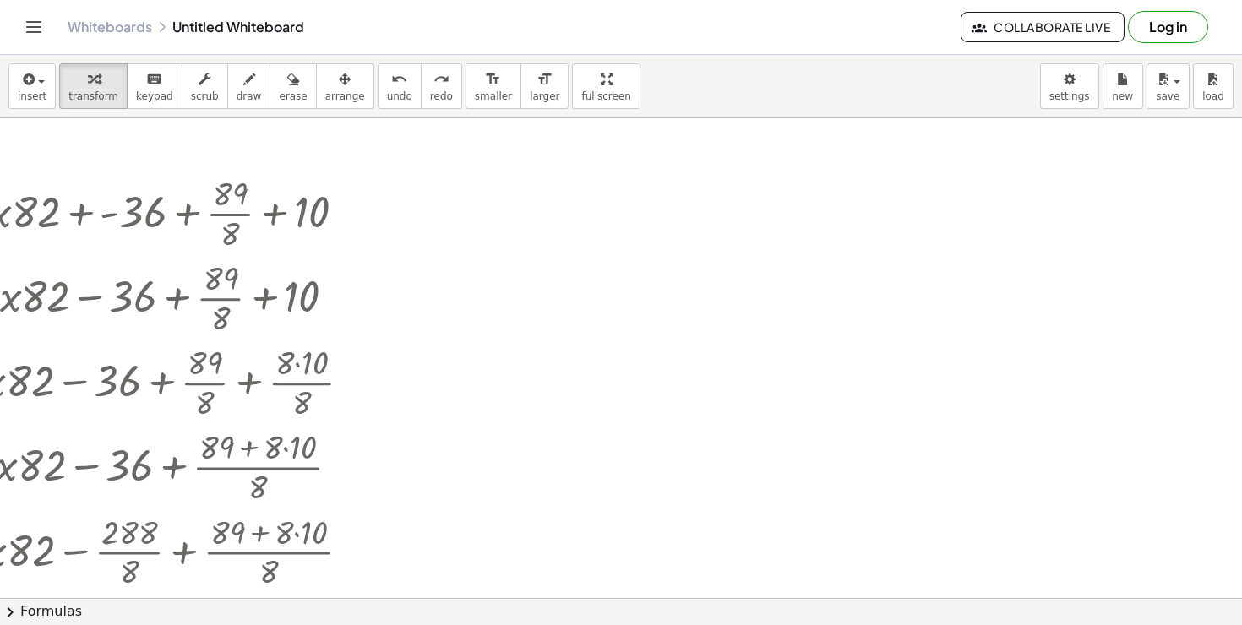
click at [225, 141] on div at bounding box center [529, 597] width 1423 height 960
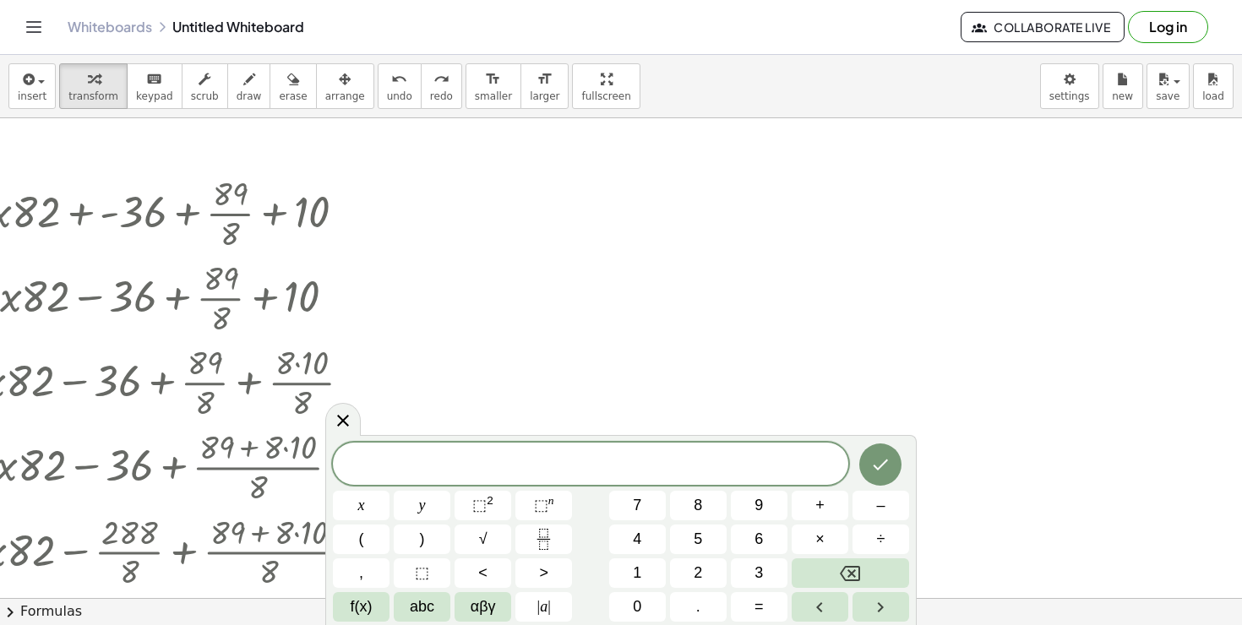
click at [370, 232] on div at bounding box center [529, 597] width 1423 height 960
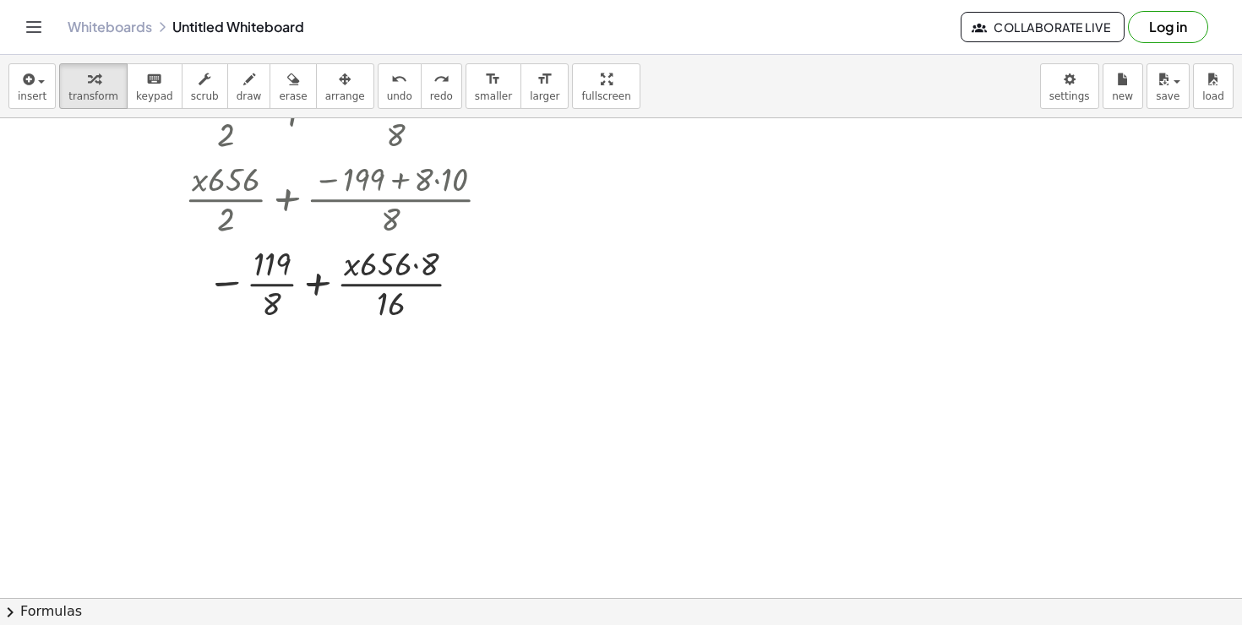
scroll to position [777, 0]
click at [362, 291] on div at bounding box center [345, 281] width 426 height 84
click at [335, 288] on div at bounding box center [345, 281] width 426 height 84
click at [307, 282] on div at bounding box center [345, 281] width 426 height 84
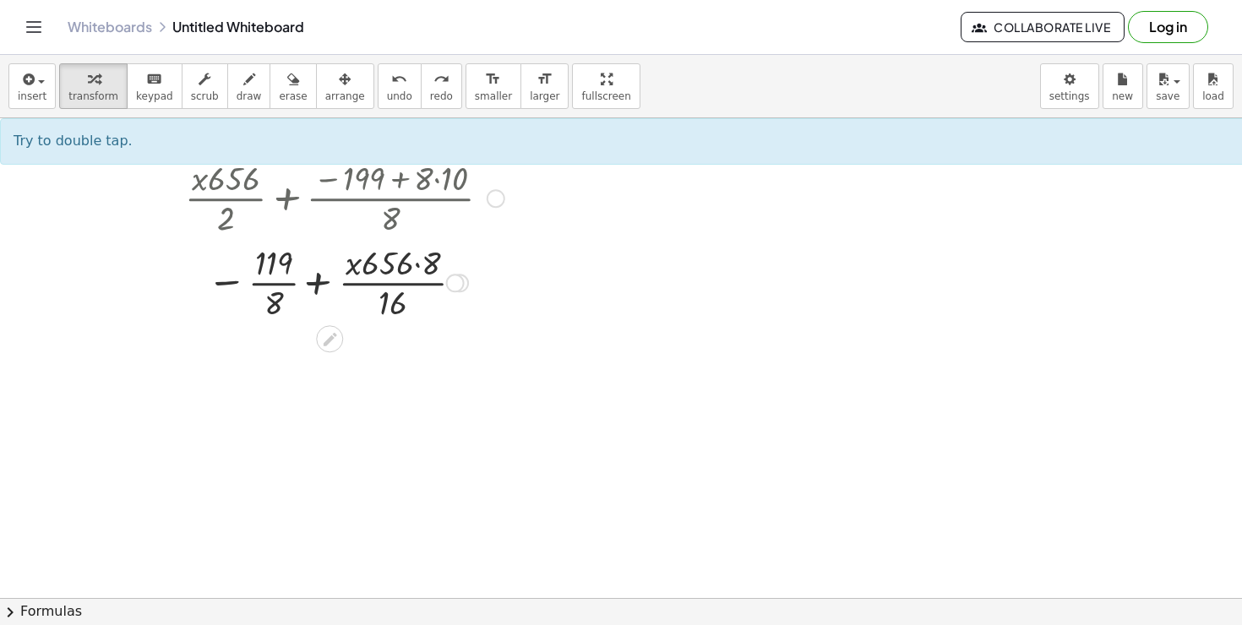
click at [288, 281] on div at bounding box center [345, 281] width 426 height 84
